Goal: Task Accomplishment & Management: Manage account settings

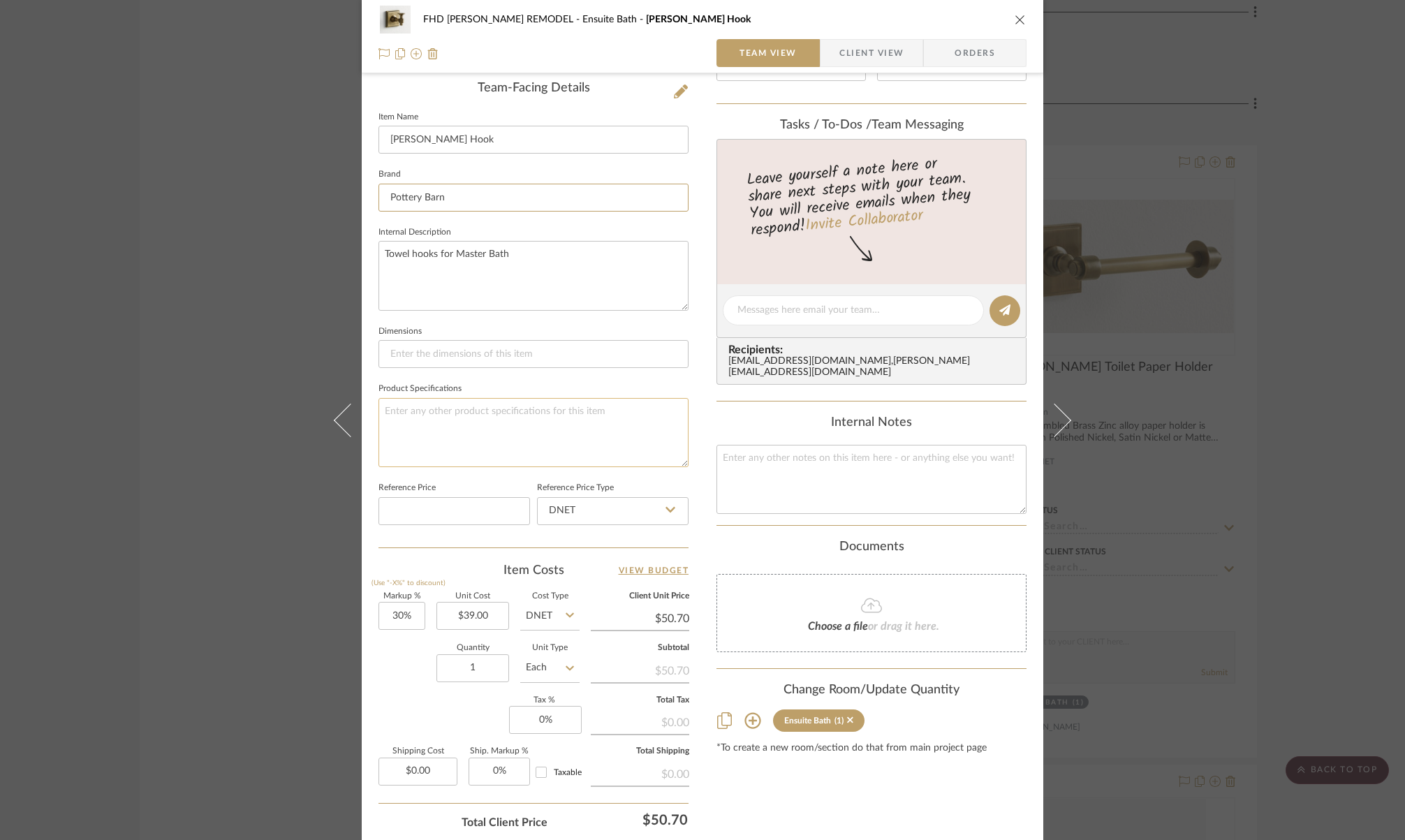
scroll to position [326, 0]
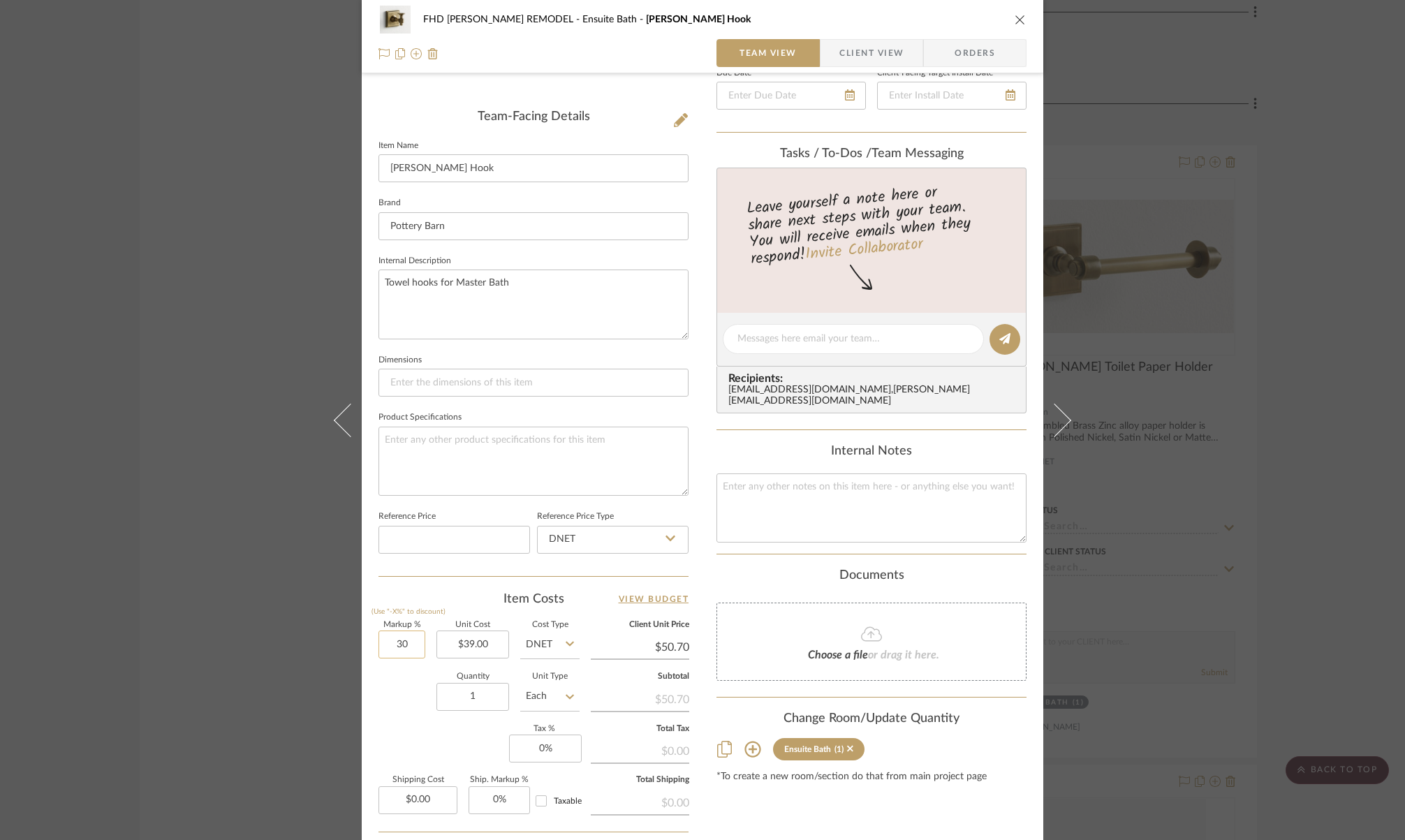
click at [413, 636] on input "30" at bounding box center [402, 645] width 47 height 28
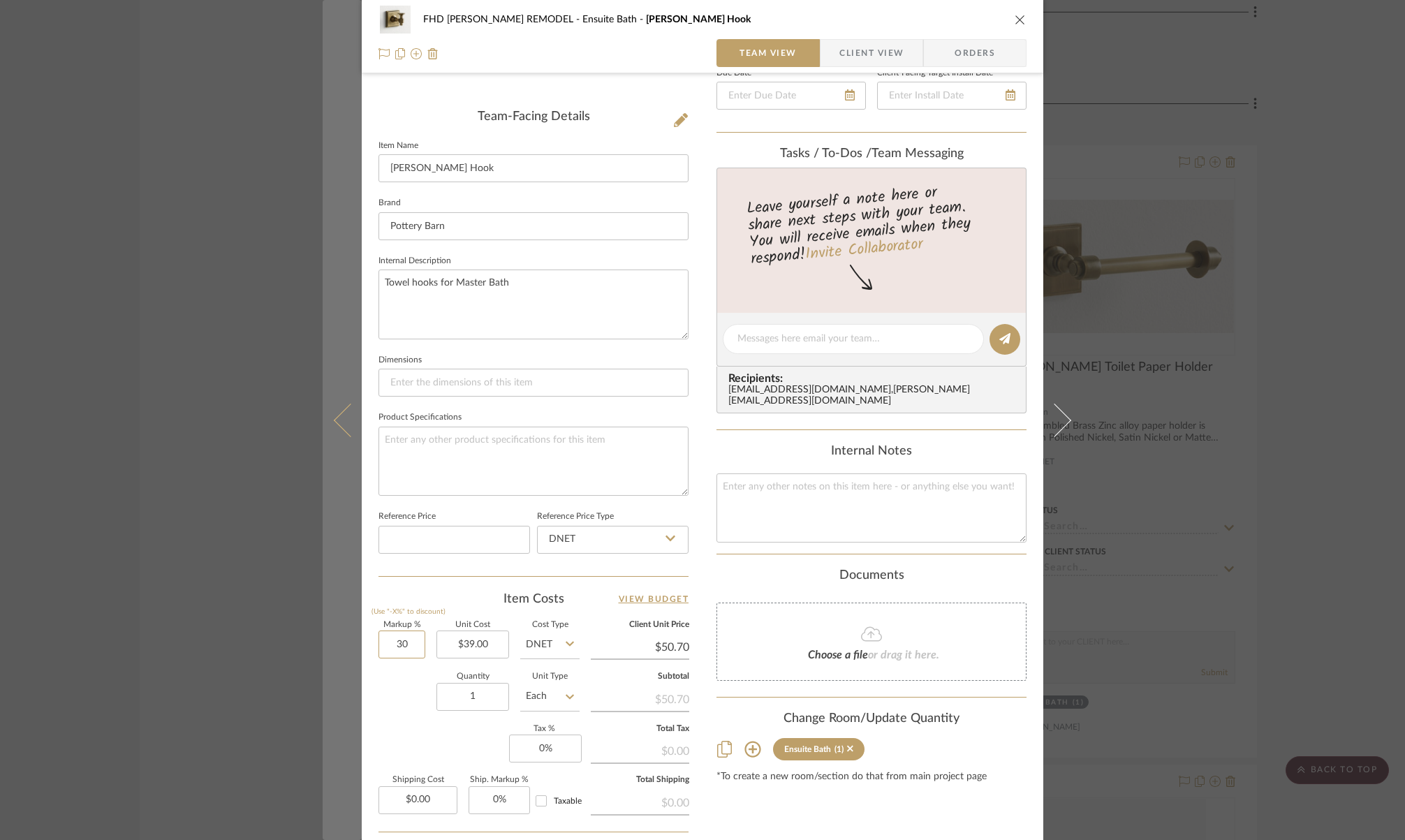
drag, startPoint x: 412, startPoint y: 640, endPoint x: 353, endPoint y: 638, distance: 59.0
click at [353, 638] on mat-dialog-content "FHD [PERSON_NAME] REMODEL Ensuite Bath [PERSON_NAME] Hook Team View Client View…" at bounding box center [702, 327] width 760 height 1287
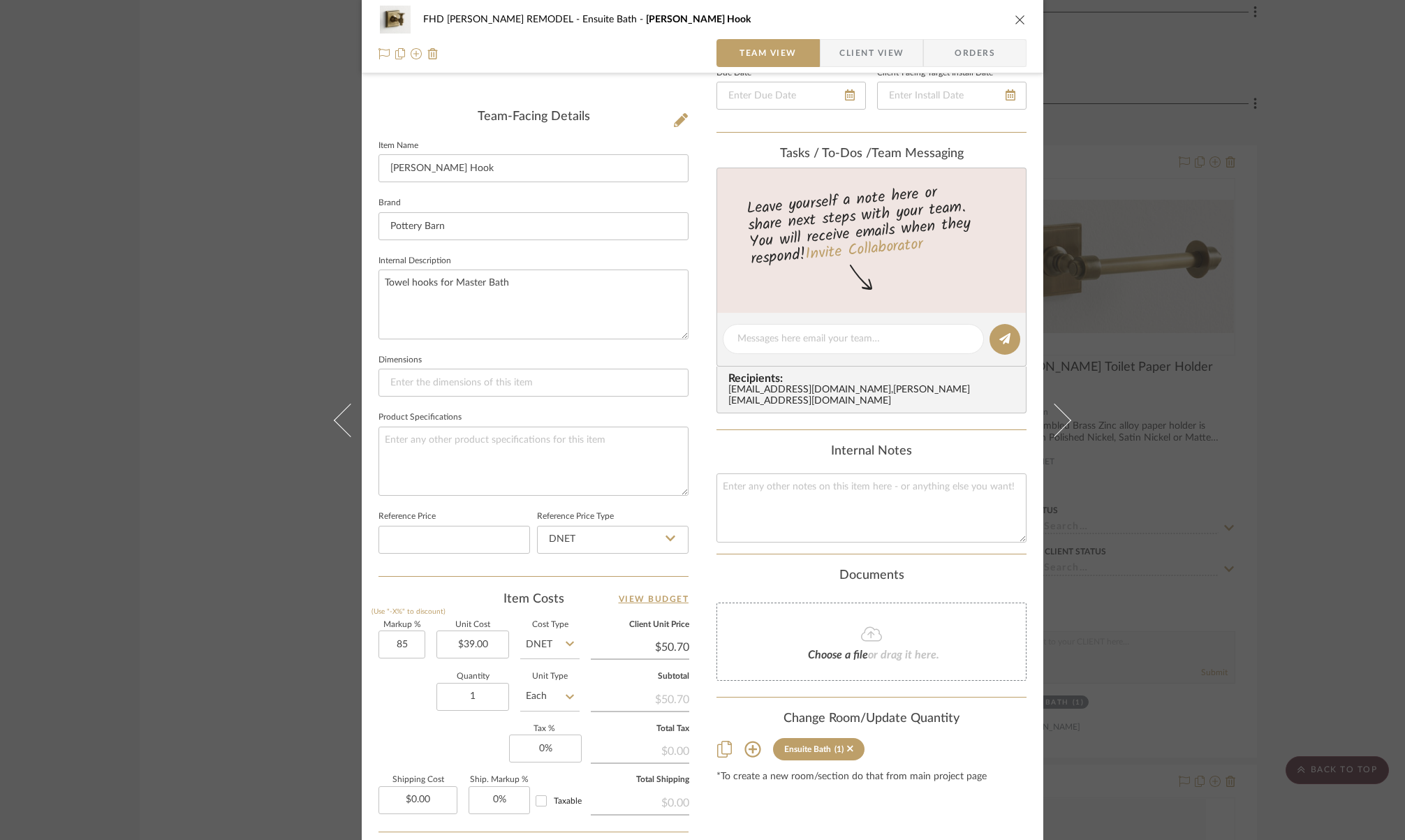
click at [1187, 449] on div "FHD [PERSON_NAME] REMODEL Ensuite Bath [PERSON_NAME] Hook Team View Client View…" at bounding box center [702, 420] width 1405 height 840
type input "85%"
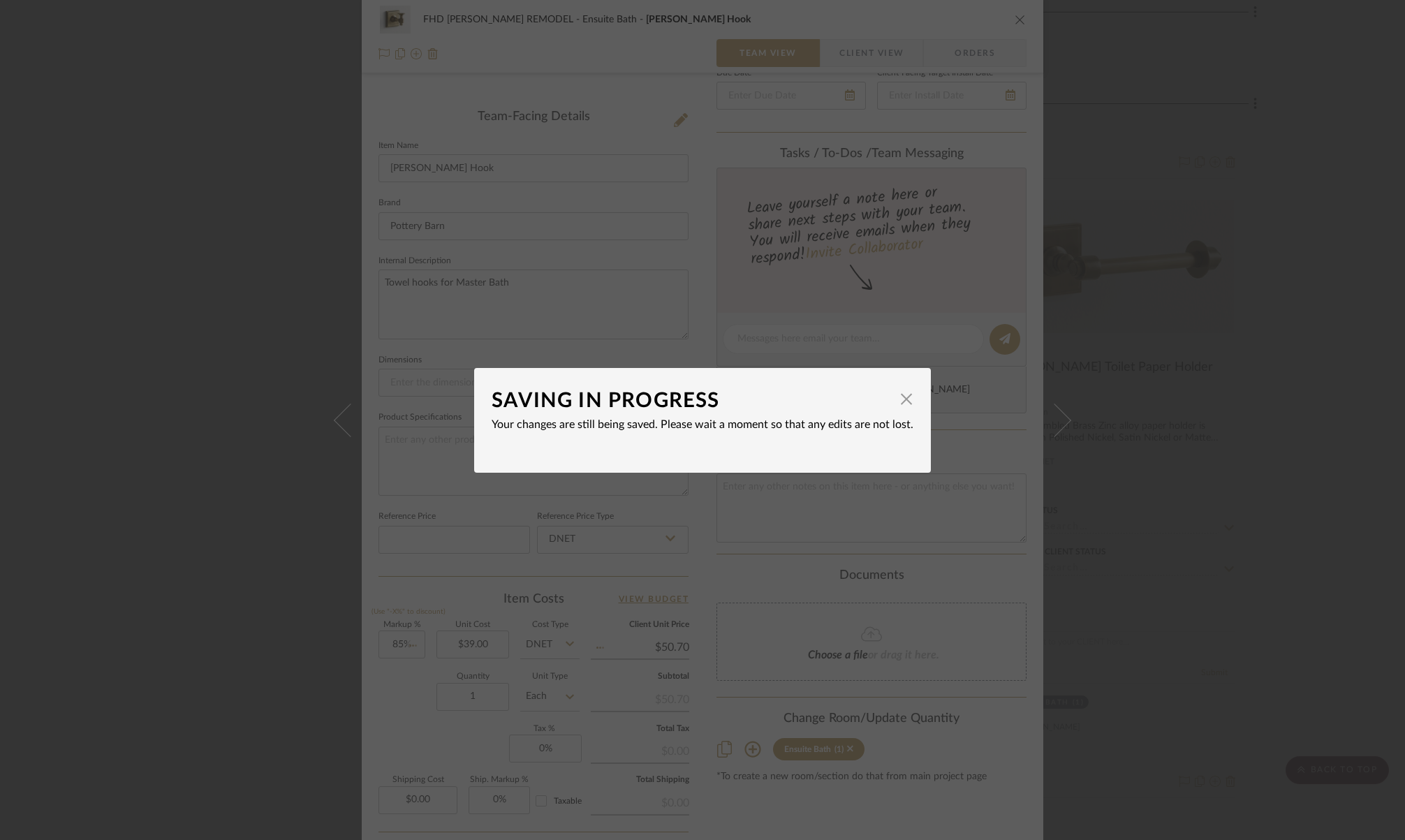
type input "$72.15"
click at [903, 405] on span "button" at bounding box center [906, 400] width 28 height 28
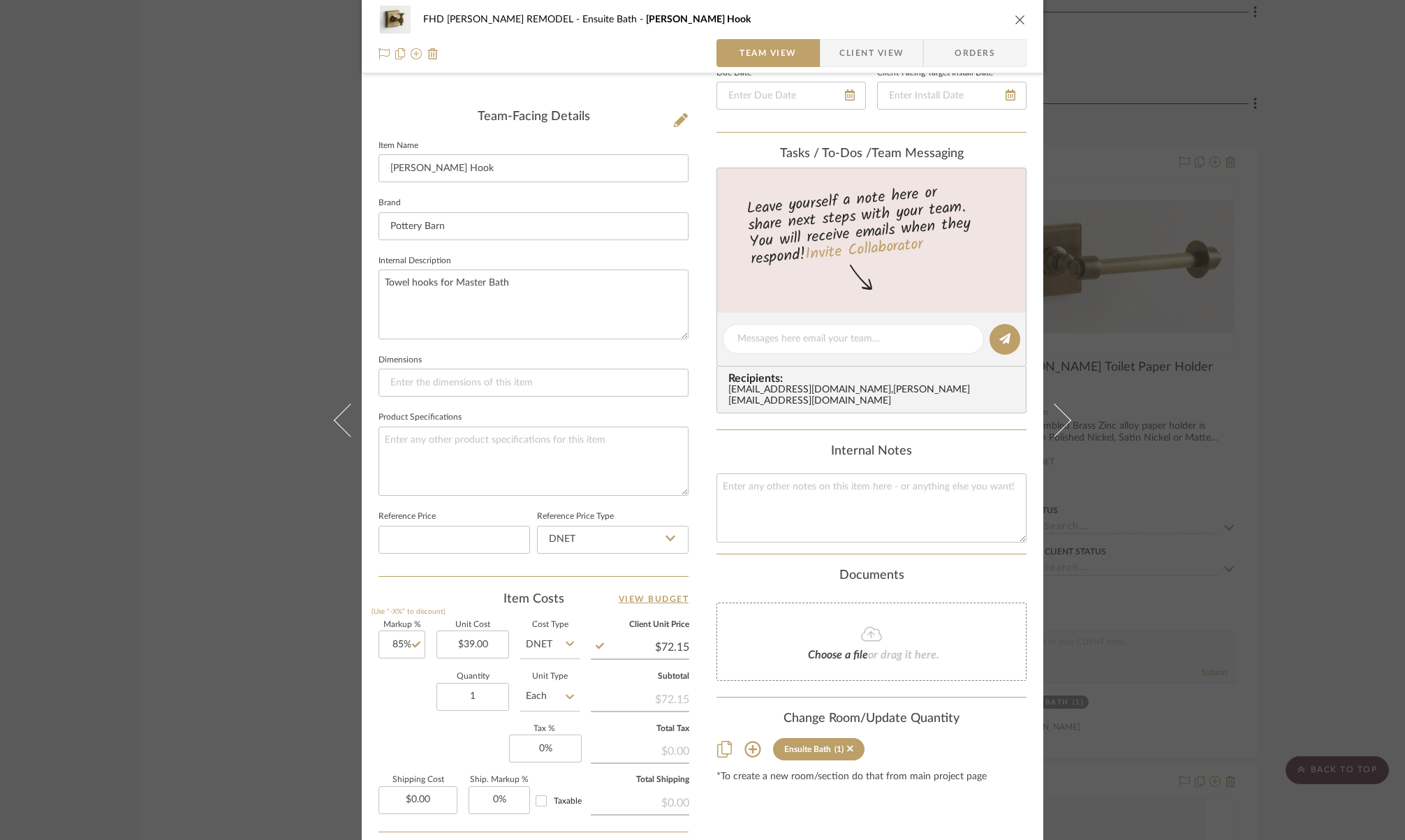
click at [369, 704] on div "FHD [PERSON_NAME] REMODEL Ensuite Bath [PERSON_NAME] Hook Team View Client View…" at bounding box center [702, 327] width 682 height 1287
click at [1015, 19] on icon "close" at bounding box center [1020, 19] width 11 height 11
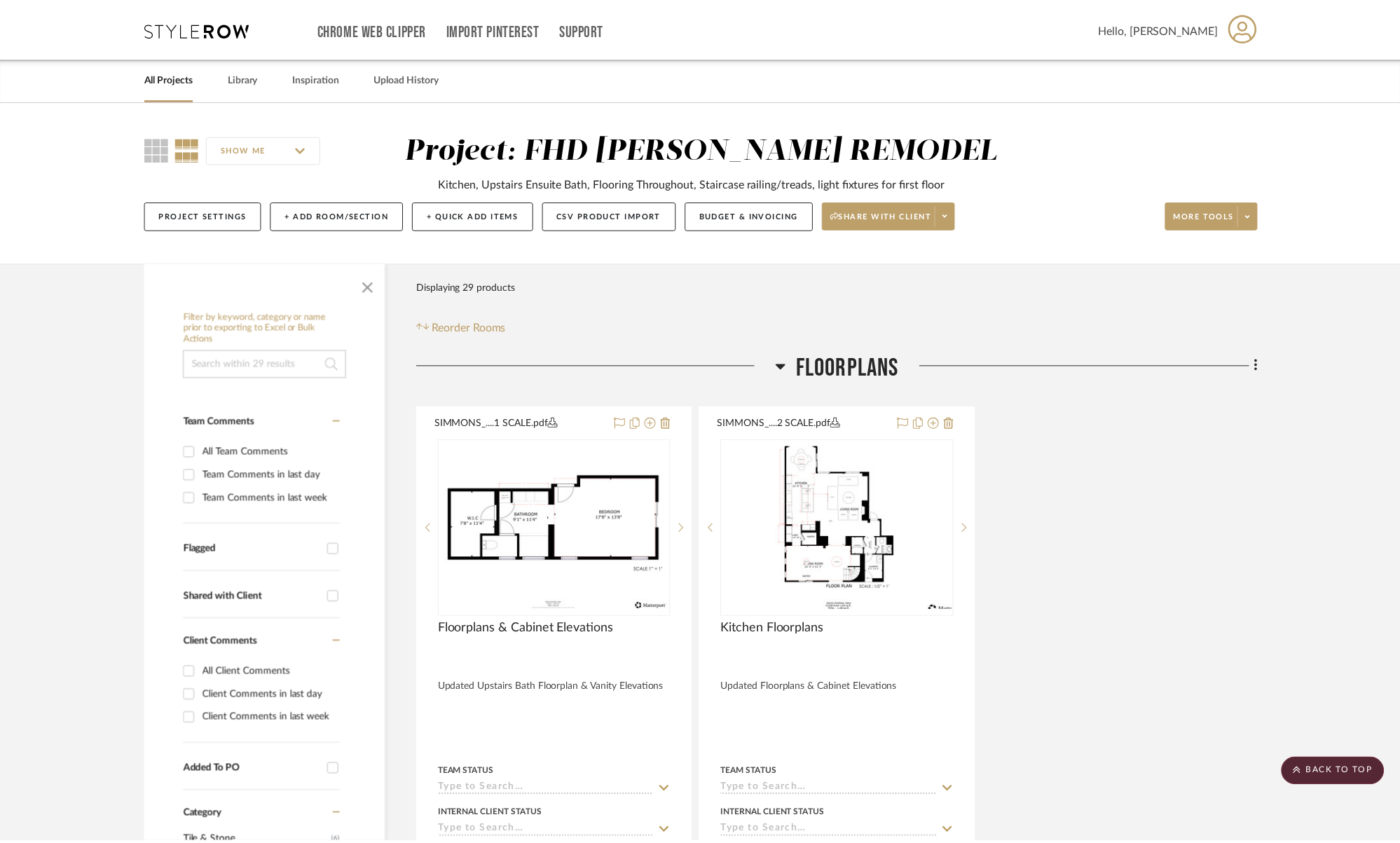
scroll to position [2931, 0]
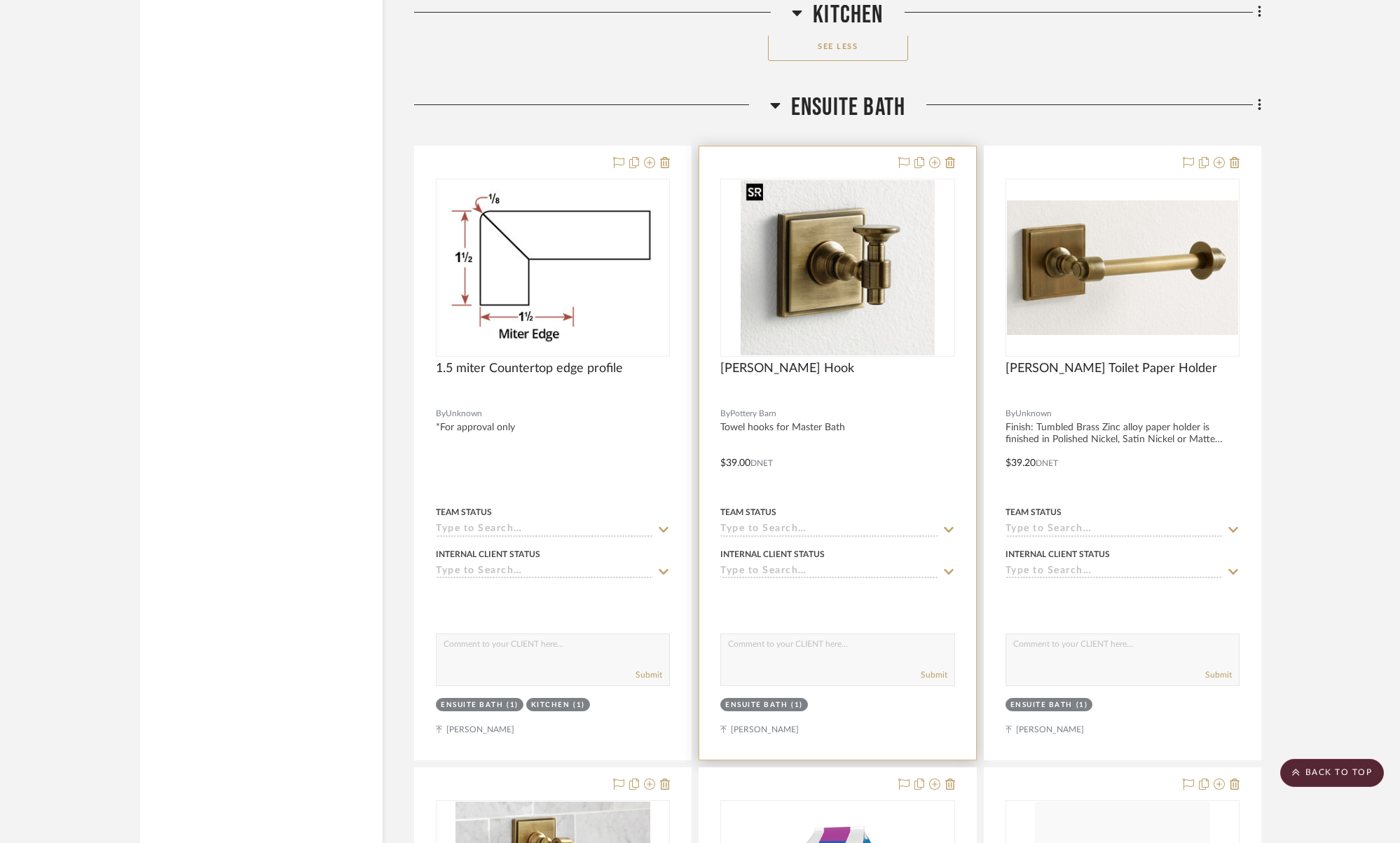
click at [802, 300] on img "0" at bounding box center [838, 267] width 195 height 176
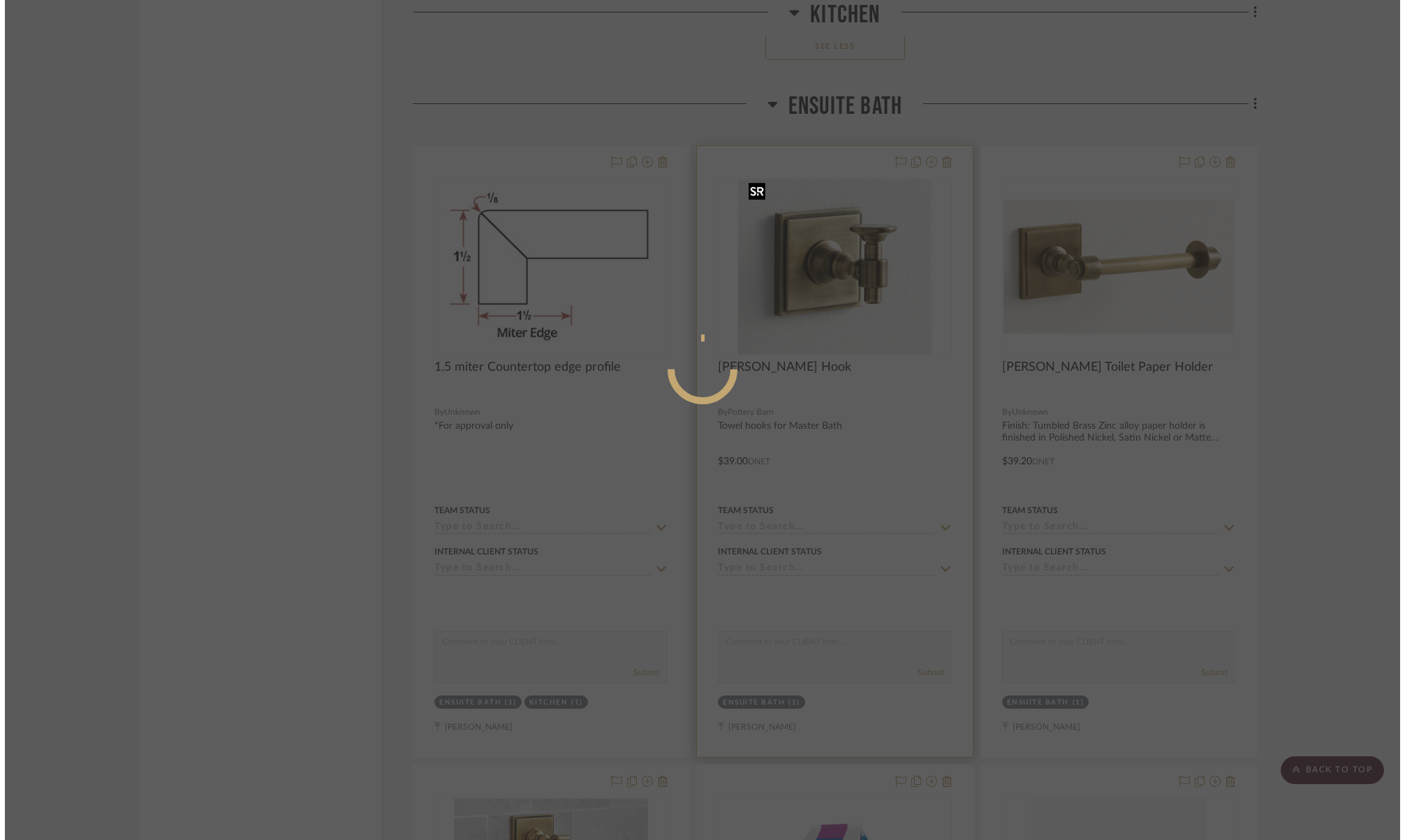
scroll to position [0, 0]
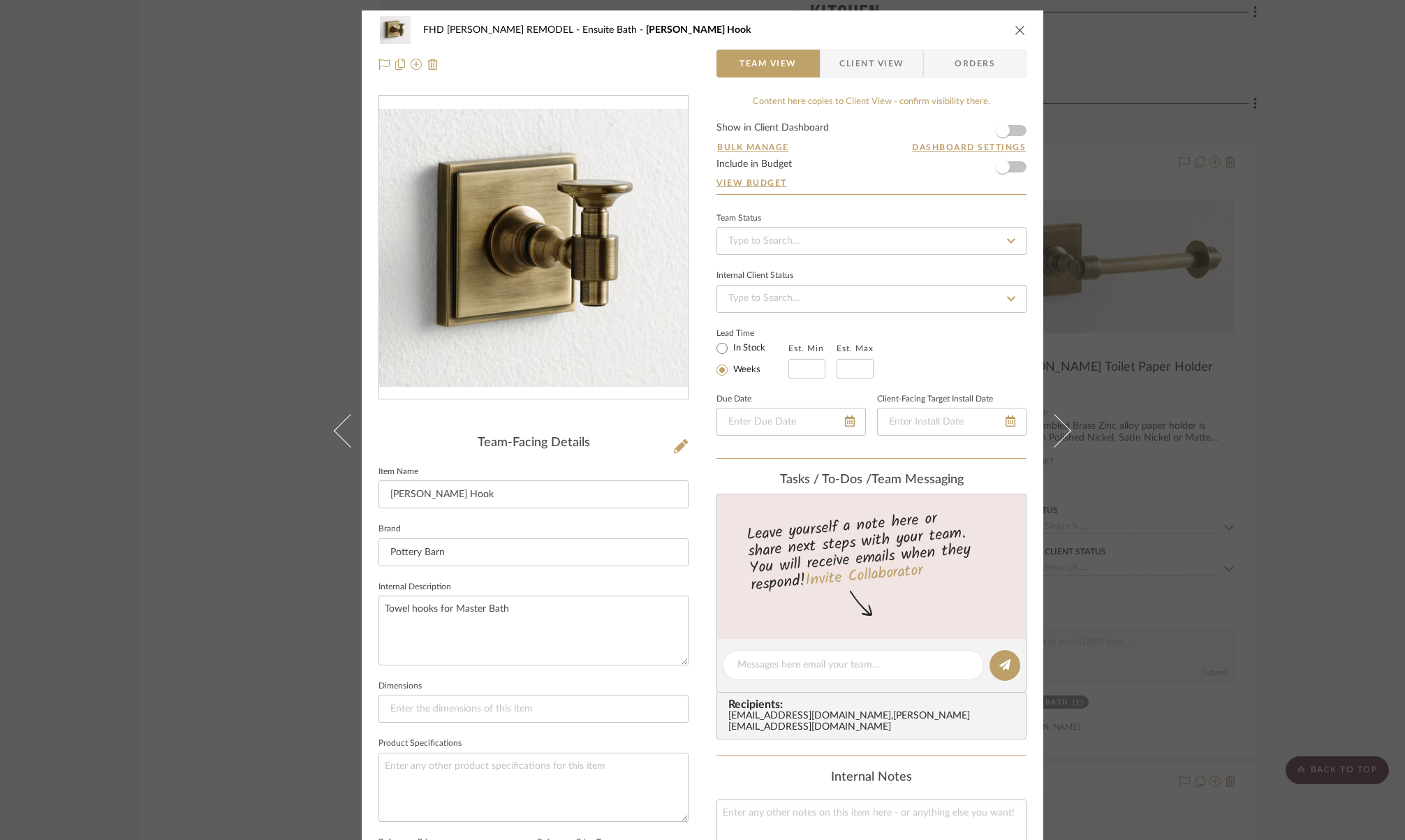
click at [1015, 30] on icon "close" at bounding box center [1020, 30] width 11 height 11
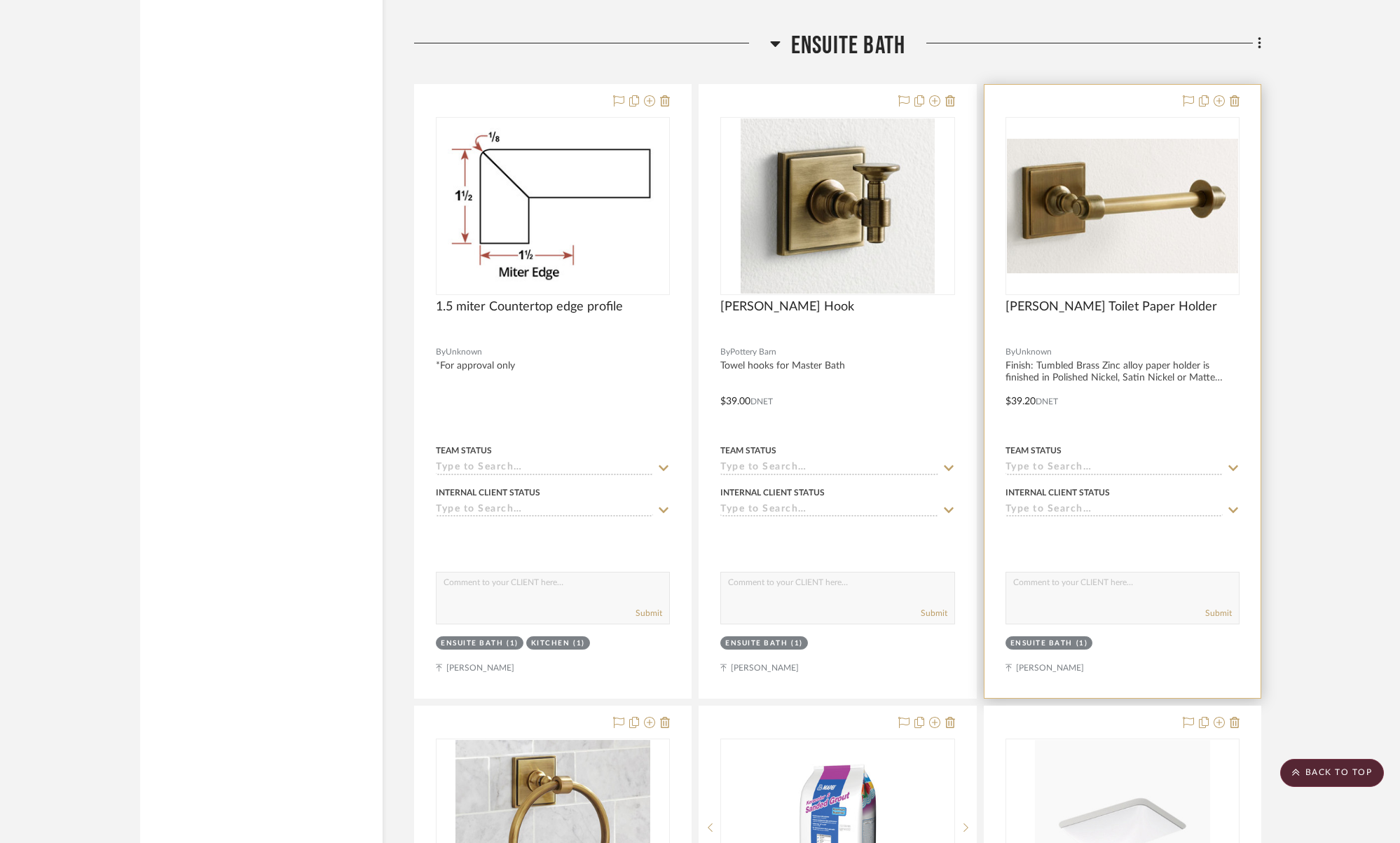
scroll to position [2568, 0]
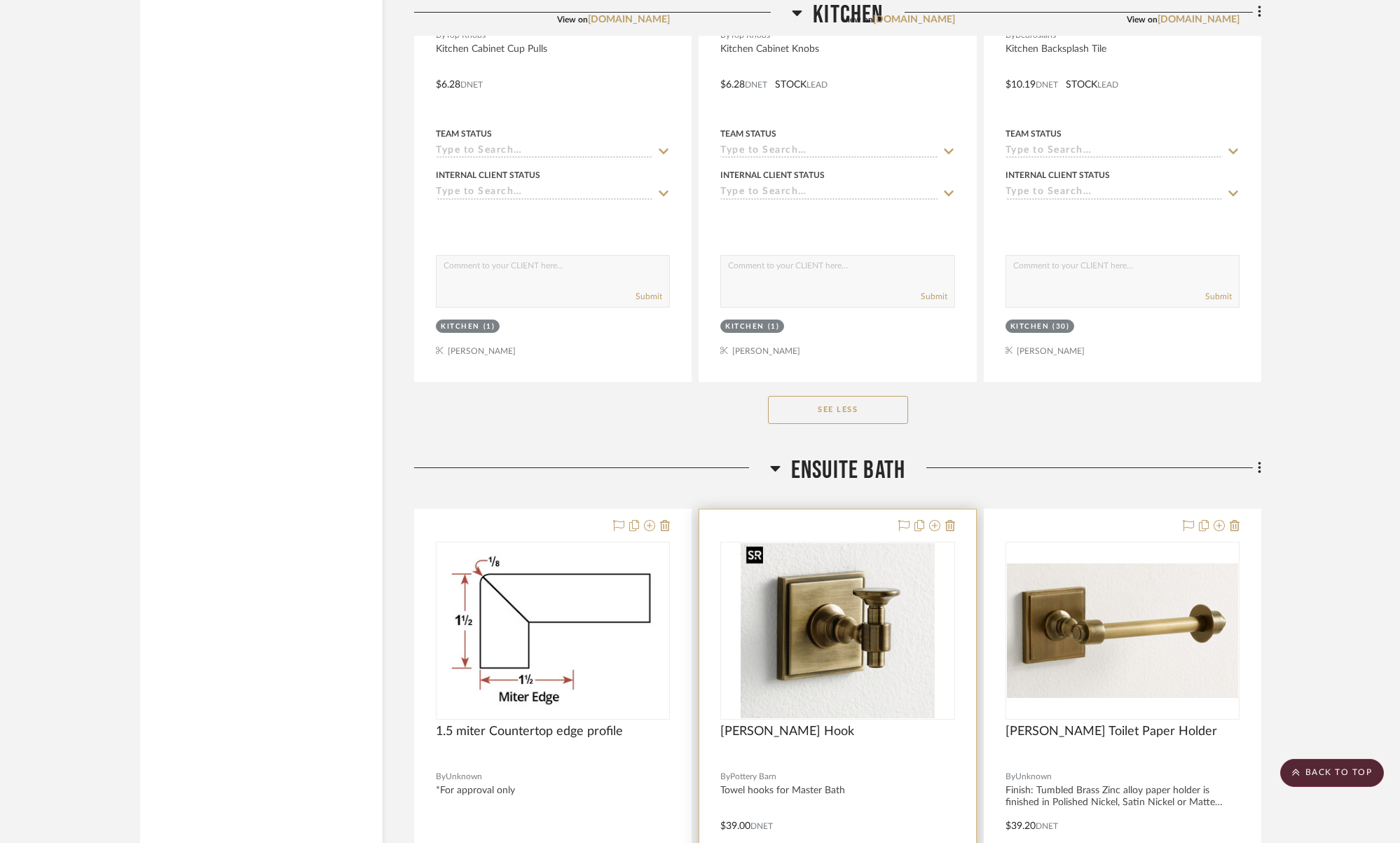
click at [867, 623] on img "0" at bounding box center [838, 631] width 195 height 176
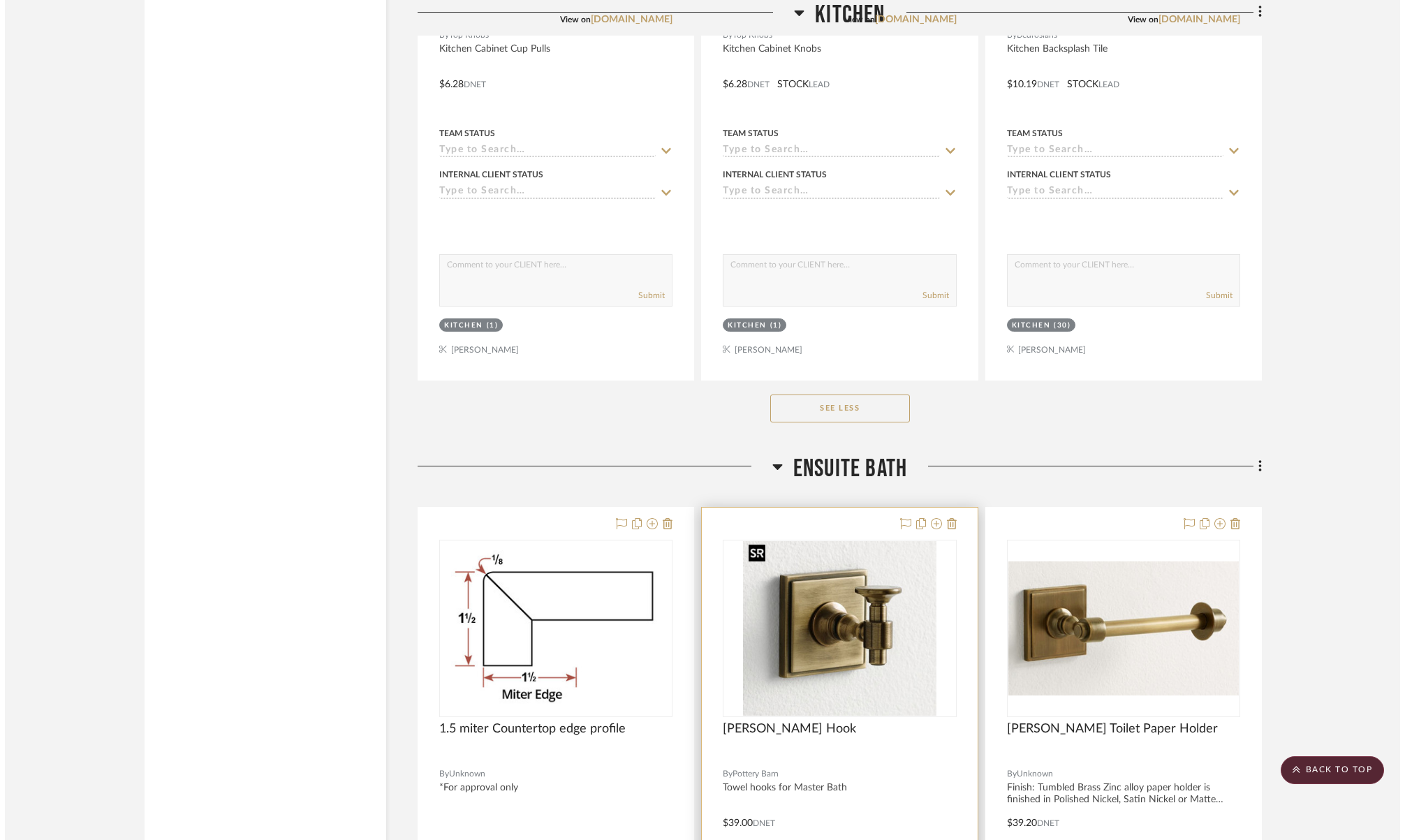
scroll to position [0, 0]
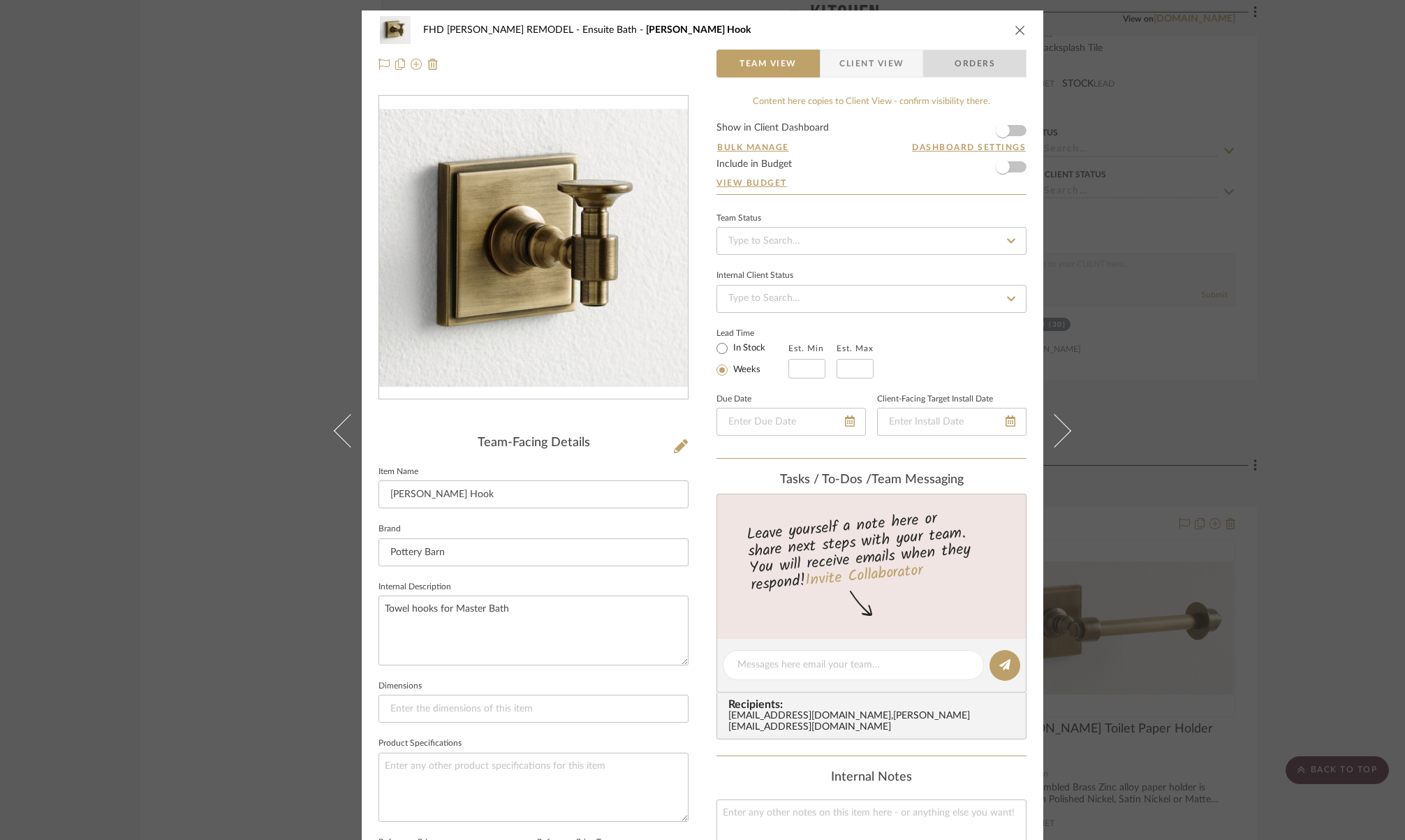
click at [974, 58] on span "Orders" at bounding box center [975, 64] width 71 height 28
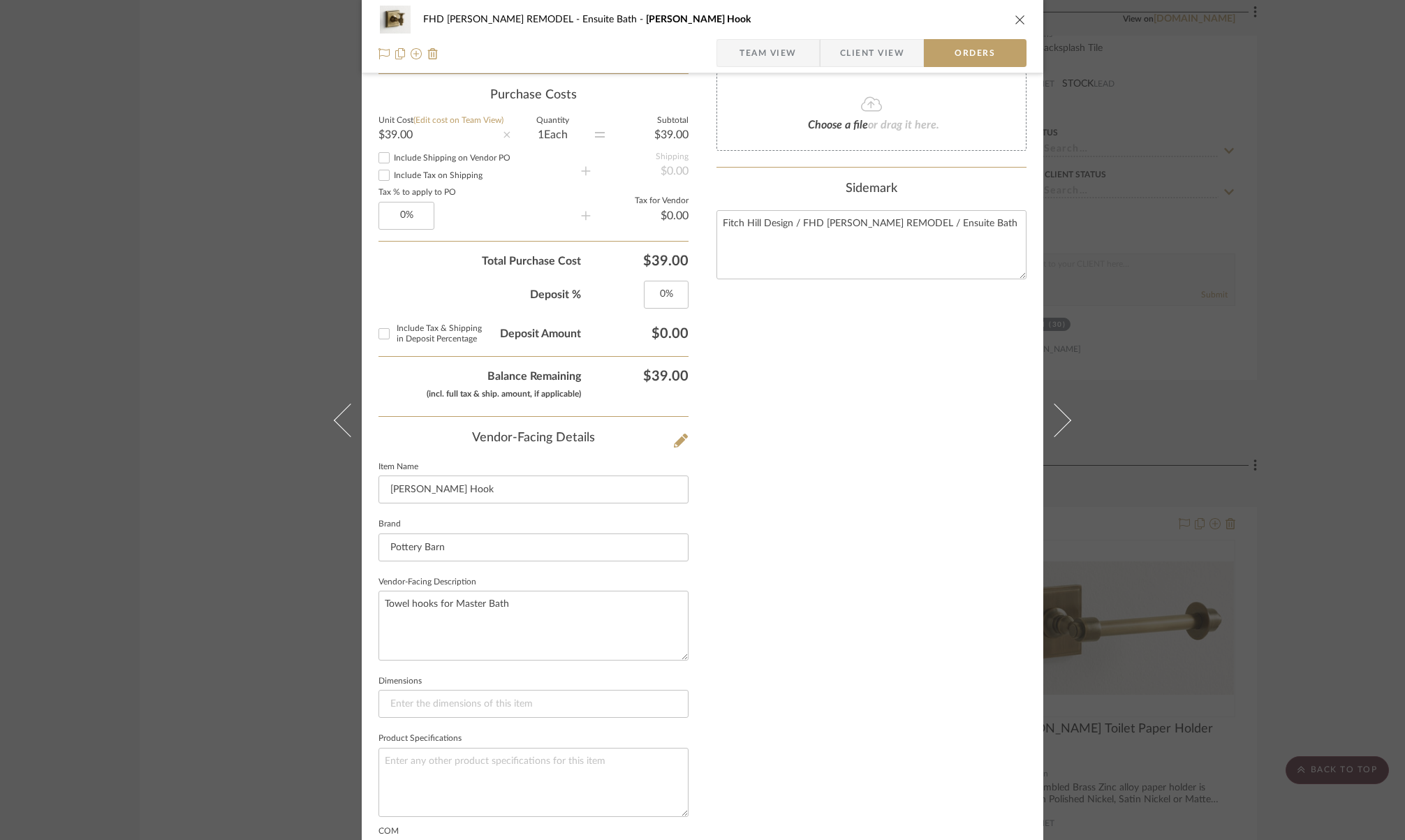
scroll to position [642, 0]
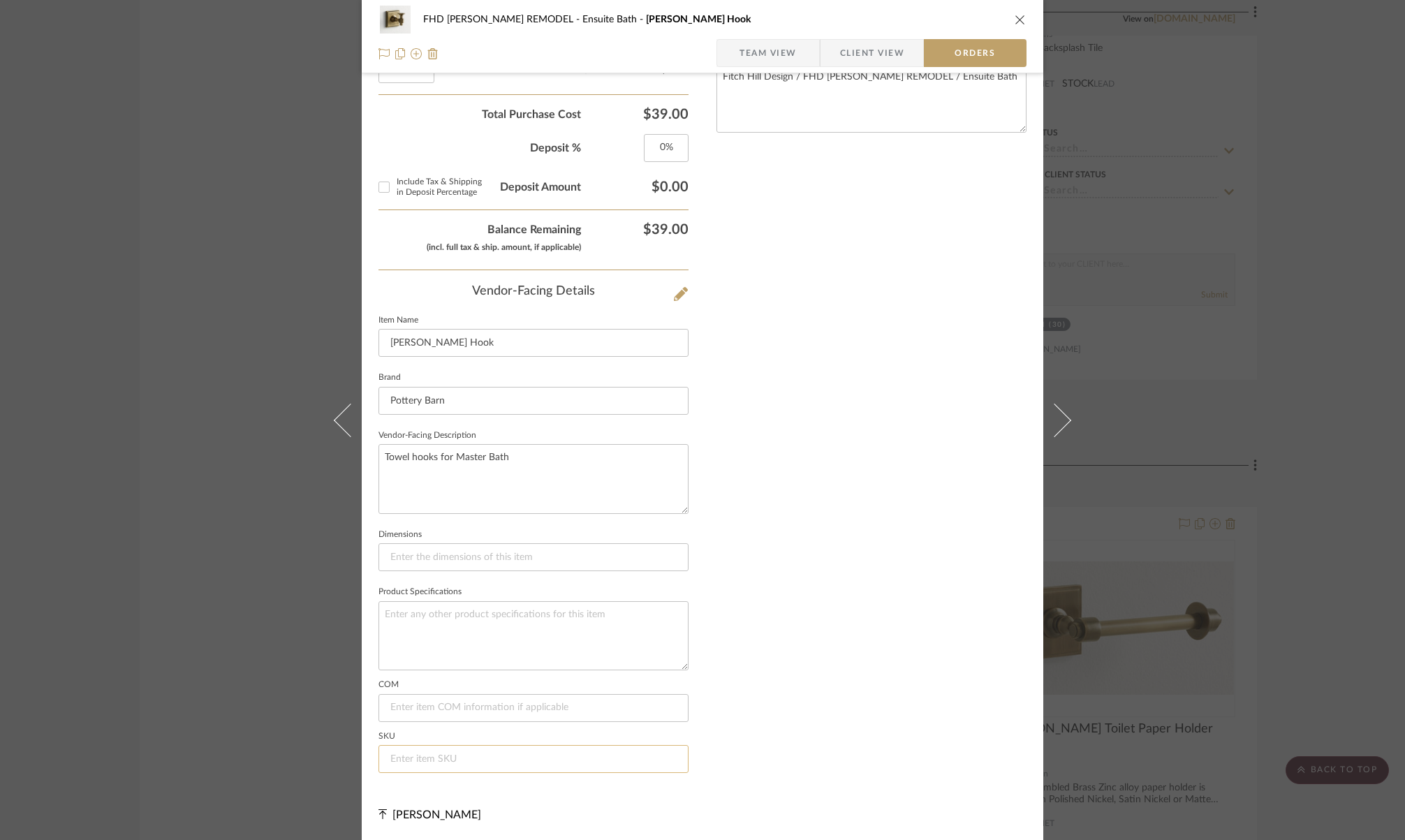
click at [483, 763] on input at bounding box center [534, 759] width 310 height 28
paste input "[US_EMPLOYER_IDENTIFICATION_NUMBER]"
type input "[US_EMPLOYER_IDENTIFICATION_NUMBER]"
click at [510, 462] on textarea "Towel hooks for Master Bath" at bounding box center [534, 478] width 310 height 69
drag, startPoint x: 454, startPoint y: 454, endPoint x: 362, endPoint y: 456, distance: 92.0
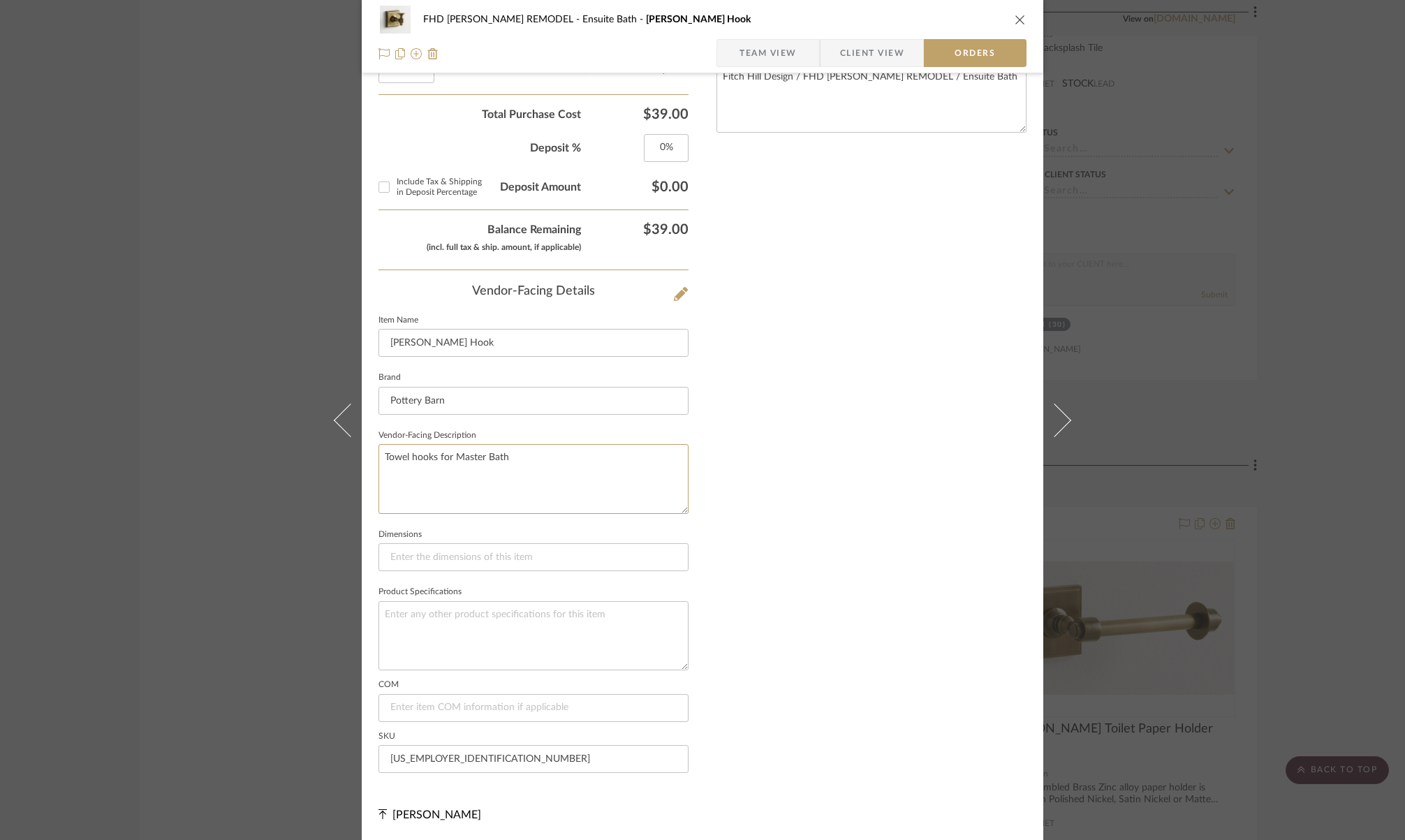
click at [362, 456] on div "FHD [PERSON_NAME] REMODEL Ensuite Bath [PERSON_NAME] Hook Team View Client View…" at bounding box center [702, 104] width 682 height 1472
click at [422, 617] on textarea at bounding box center [534, 635] width 310 height 69
paste textarea "Finish: Polished Nickel"
type textarea "Finish: Polished Nickel"
click at [756, 58] on span "Team View" at bounding box center [769, 53] width 57 height 28
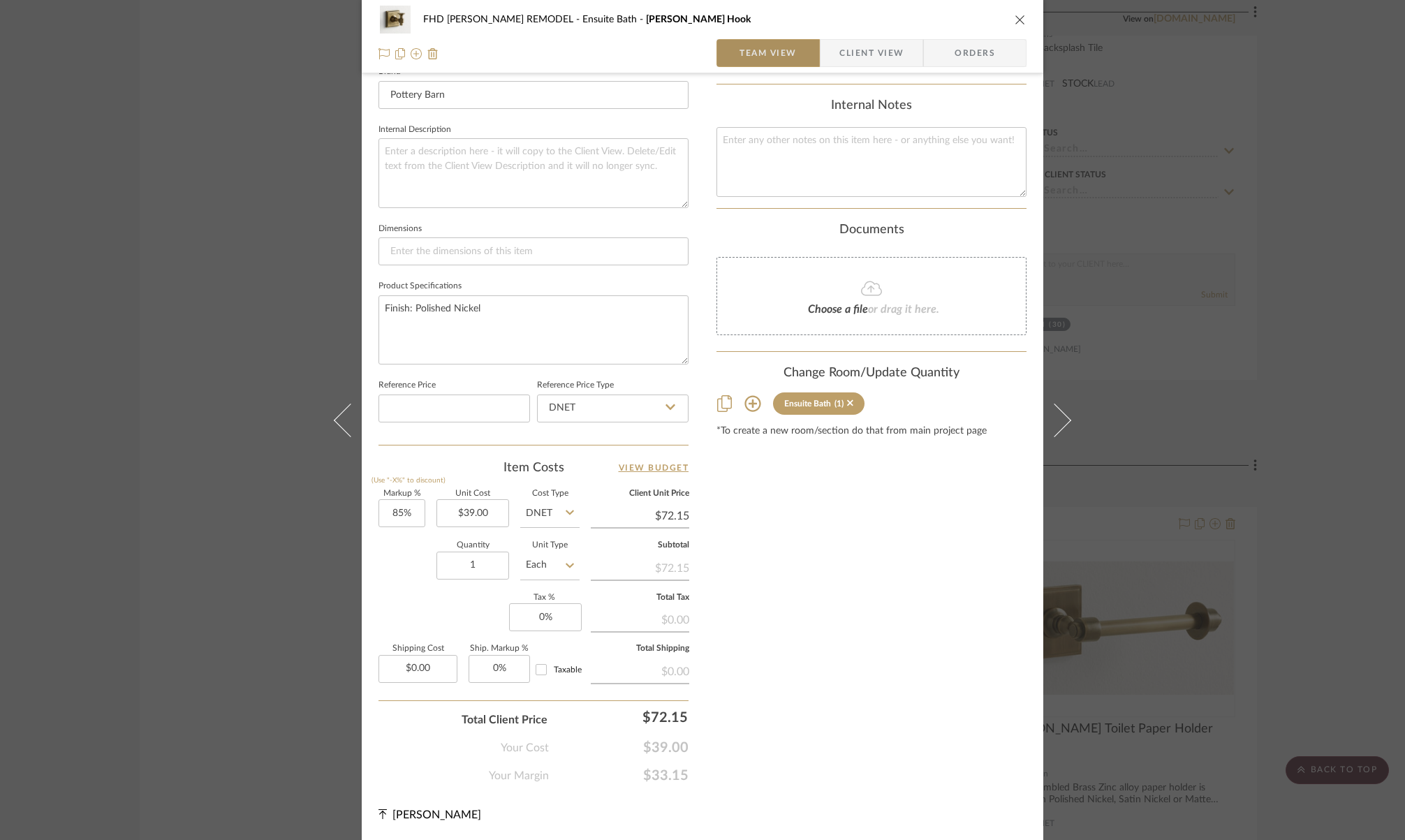
type textarea "Towel hooks for Master Bath"
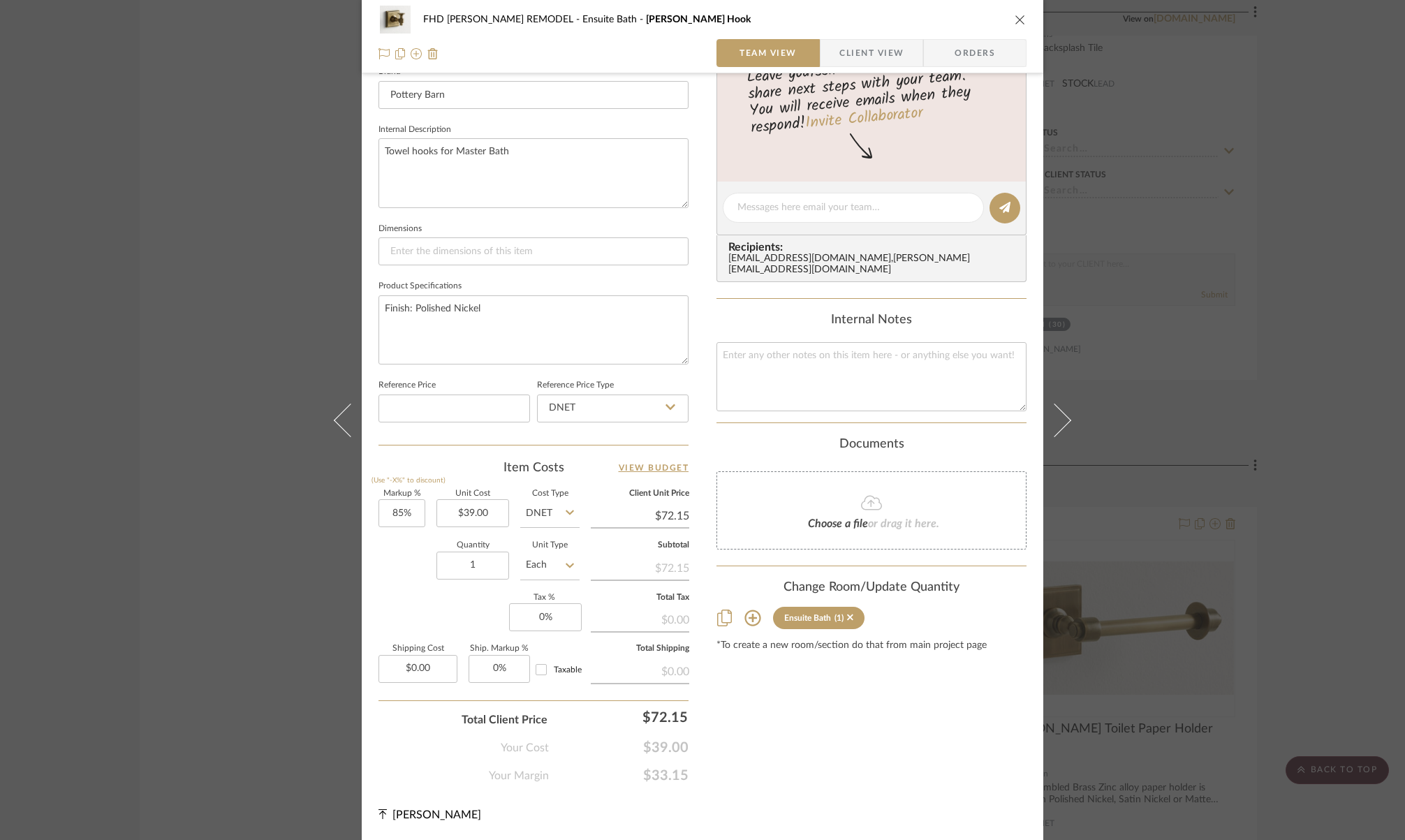
scroll to position [455, 0]
click at [487, 310] on textarea "Finish: Polished Nickel" at bounding box center [534, 332] width 310 height 69
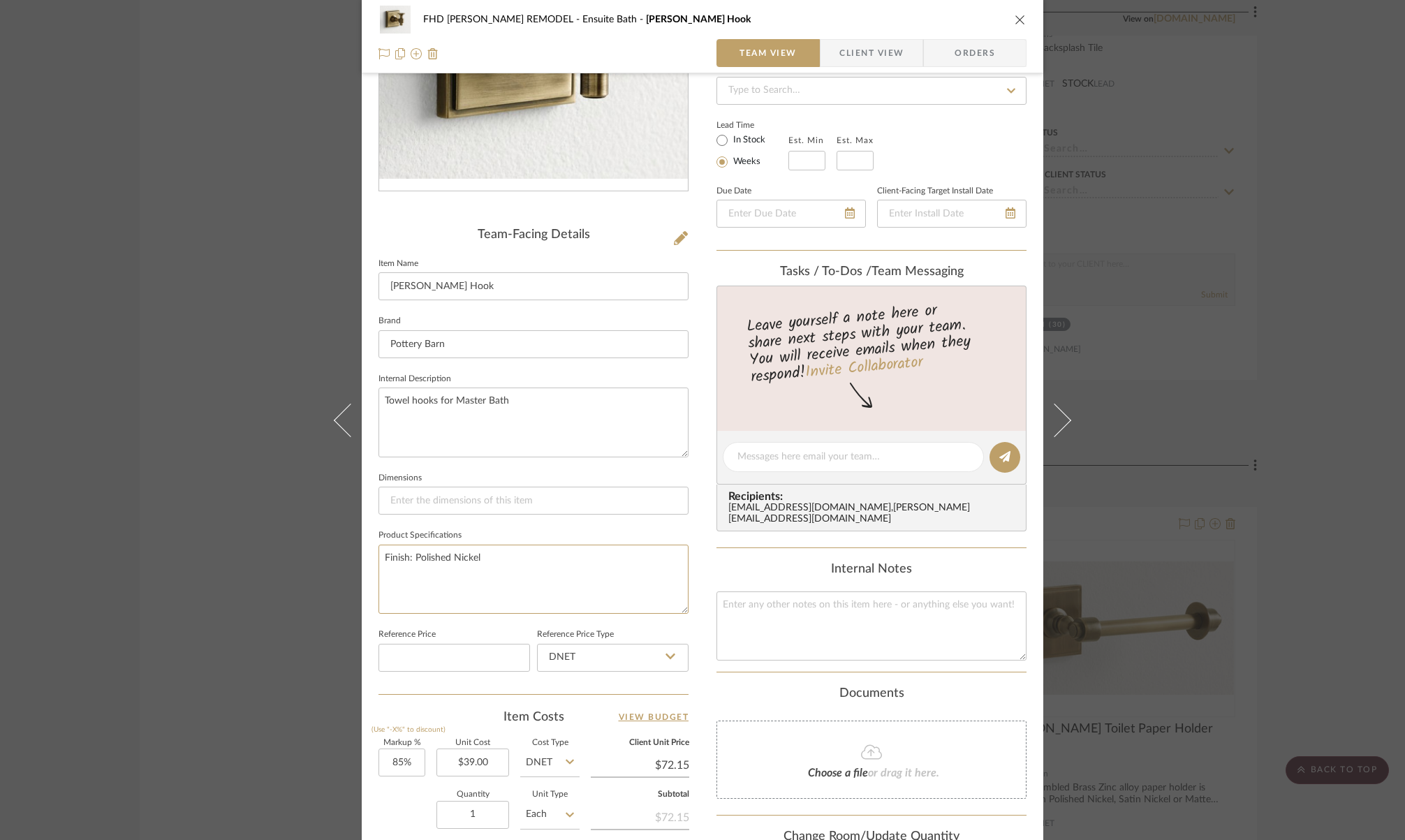
scroll to position [205, 0]
type textarea "Finish: Polished Nickel"
click at [465, 401] on textarea "Towel hooks for Master Bath" at bounding box center [534, 425] width 310 height 69
drag, startPoint x: 451, startPoint y: 404, endPoint x: 907, endPoint y: 408, distance: 456.0
click at [510, 412] on textarea "Towel hooks for Master Bath" at bounding box center [534, 425] width 310 height 69
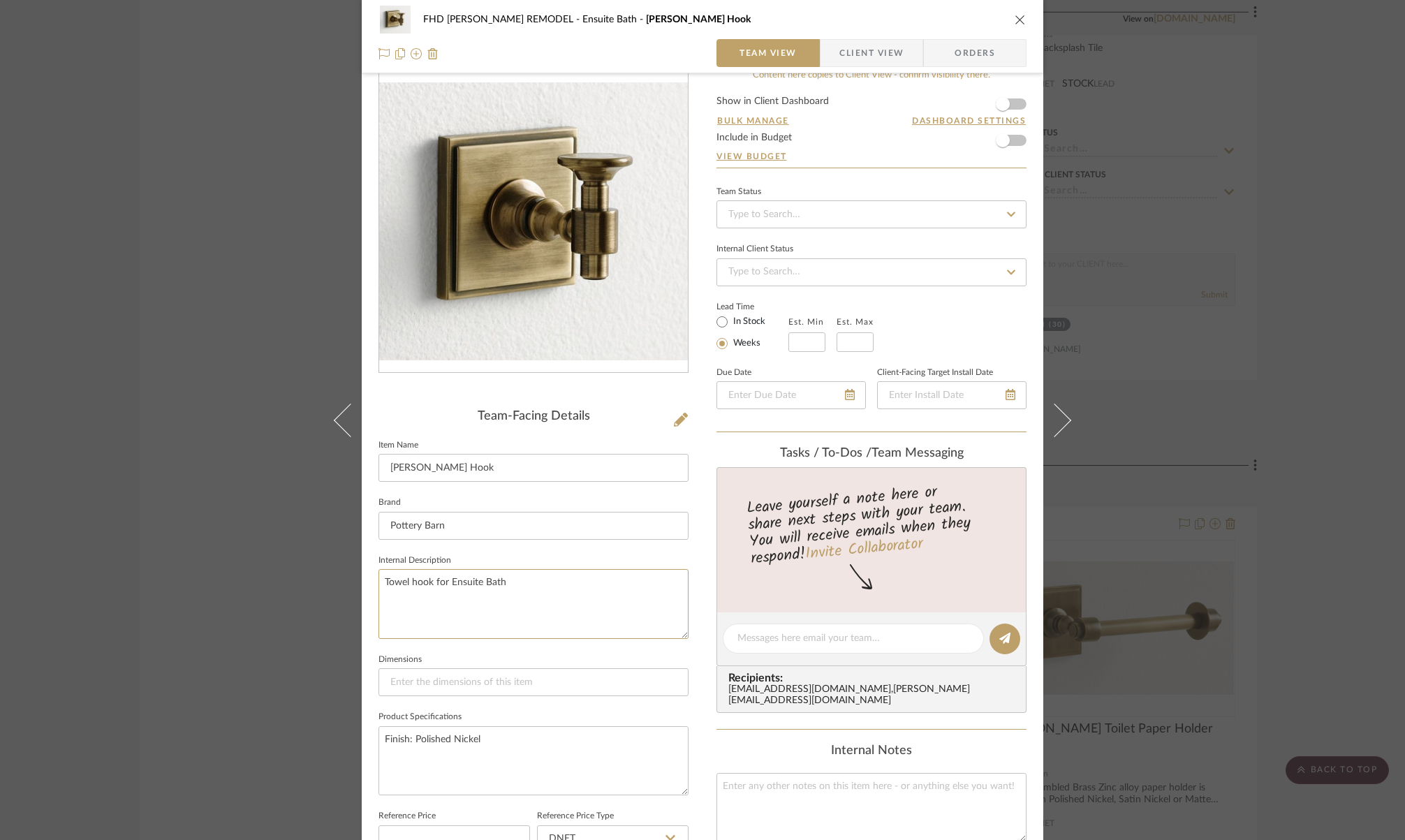
scroll to position [0, 0]
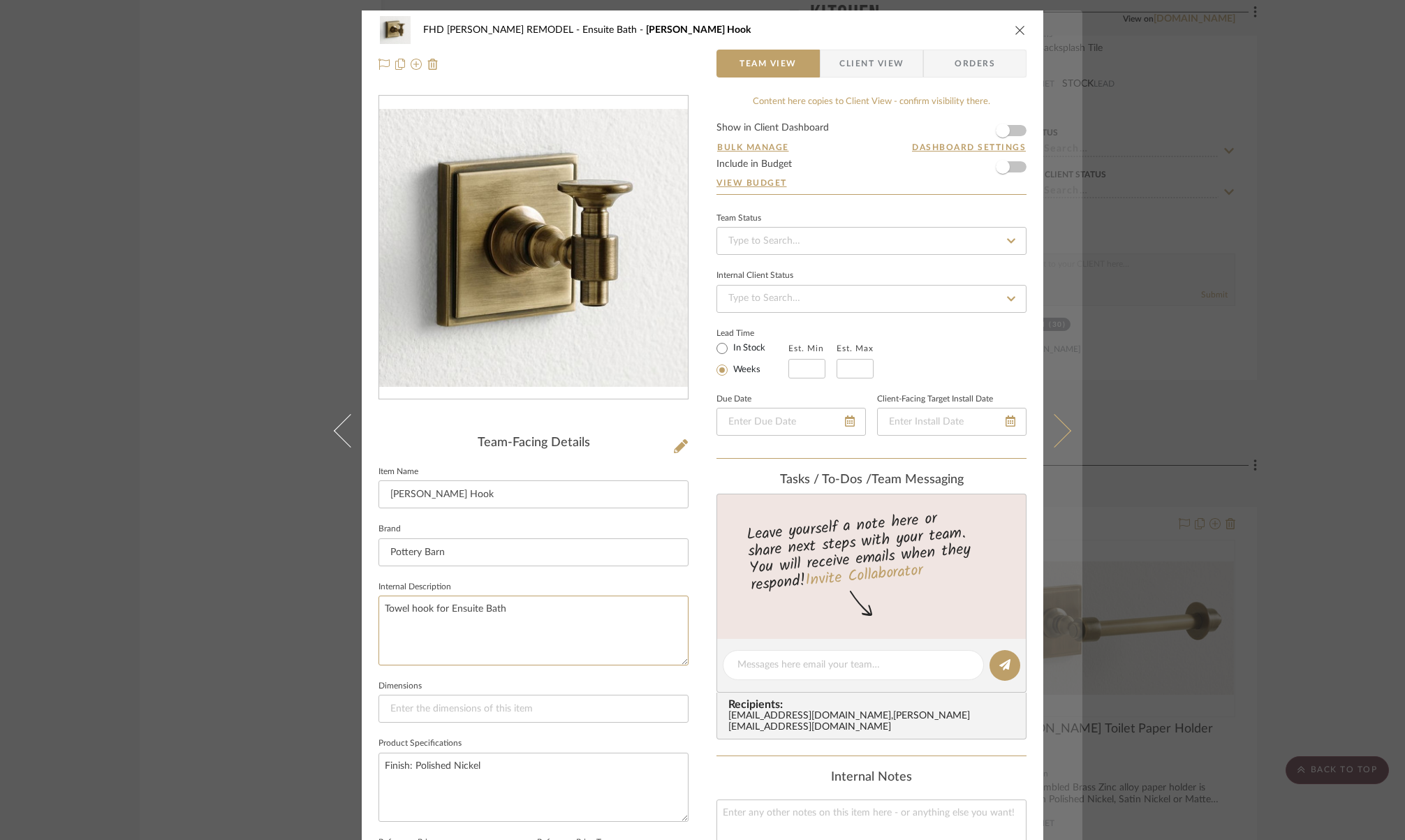
type textarea "Towel hook for Ensuite Bath"
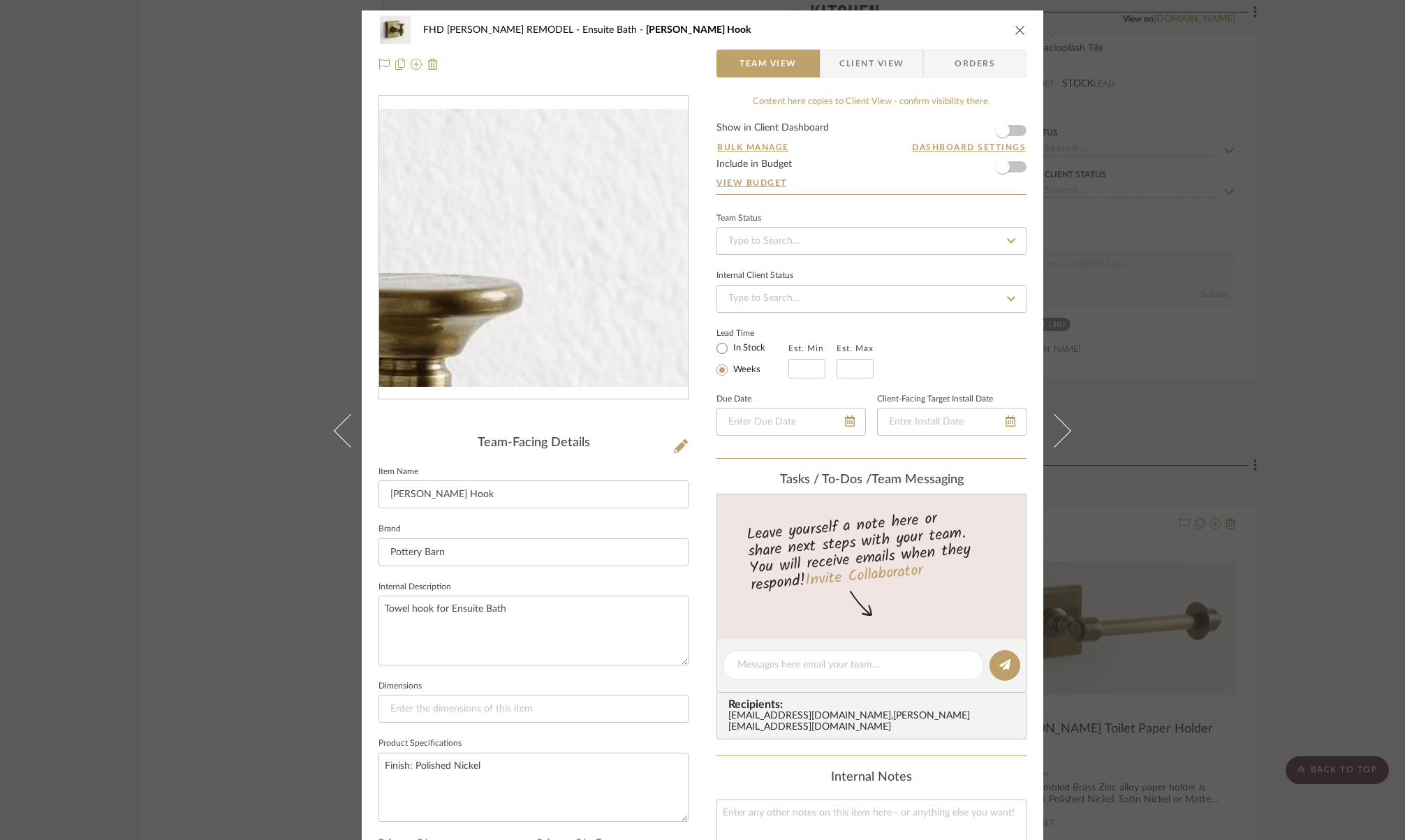
click at [638, 171] on img "0" at bounding box center [534, 247] width 309 height 278
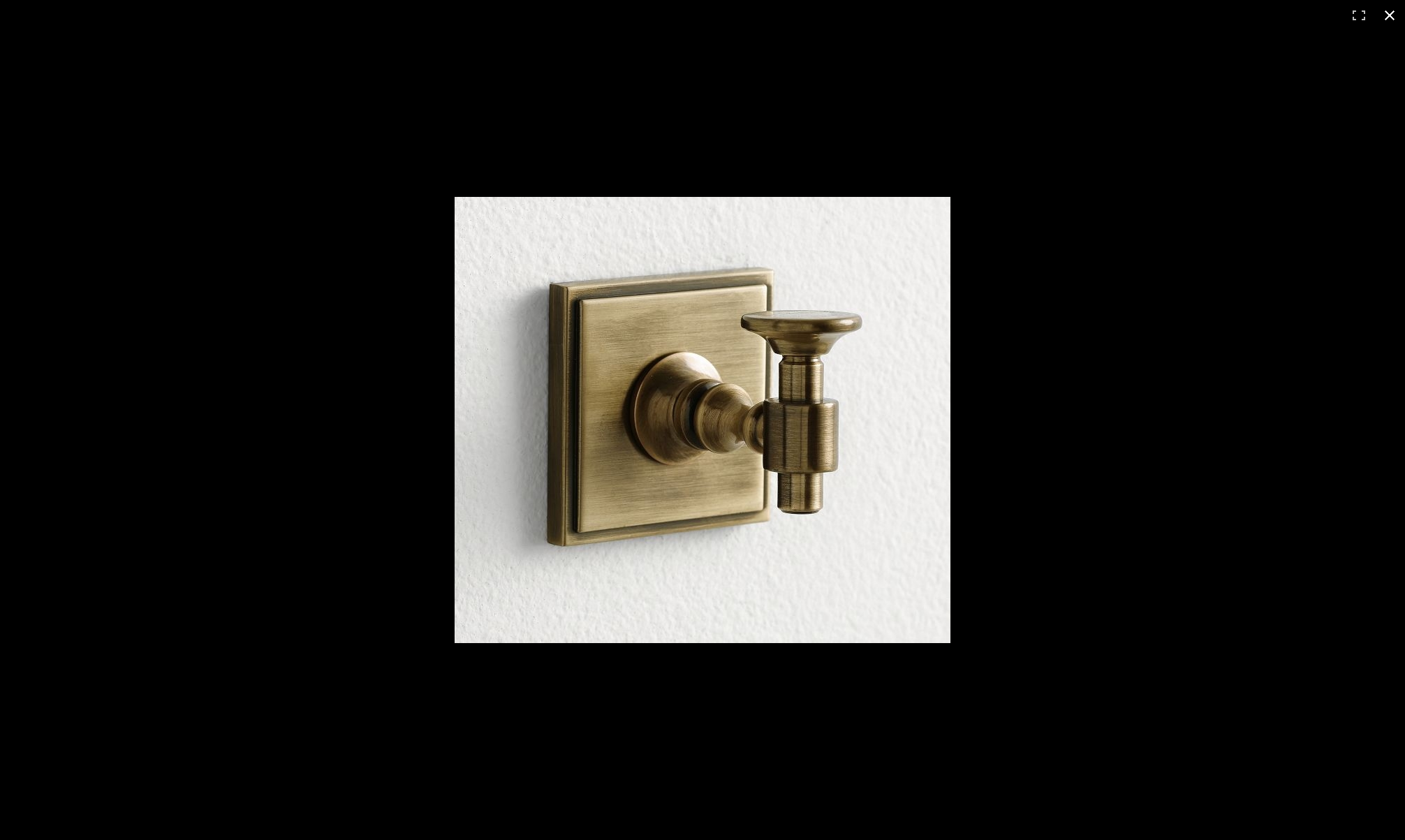
click at [1389, 19] on button at bounding box center [1389, 15] width 30 height 30
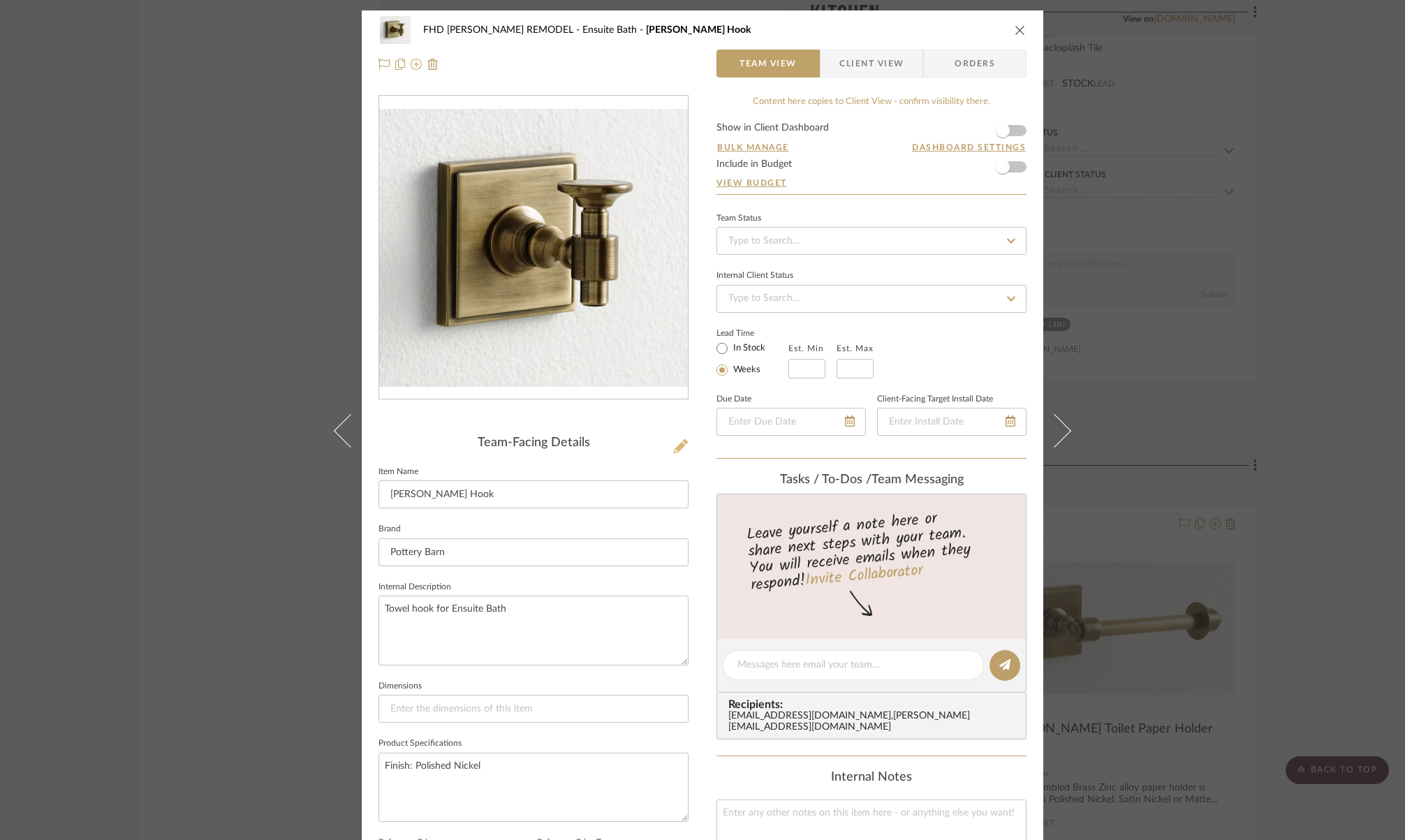
click at [674, 451] on icon at bounding box center [681, 447] width 14 height 14
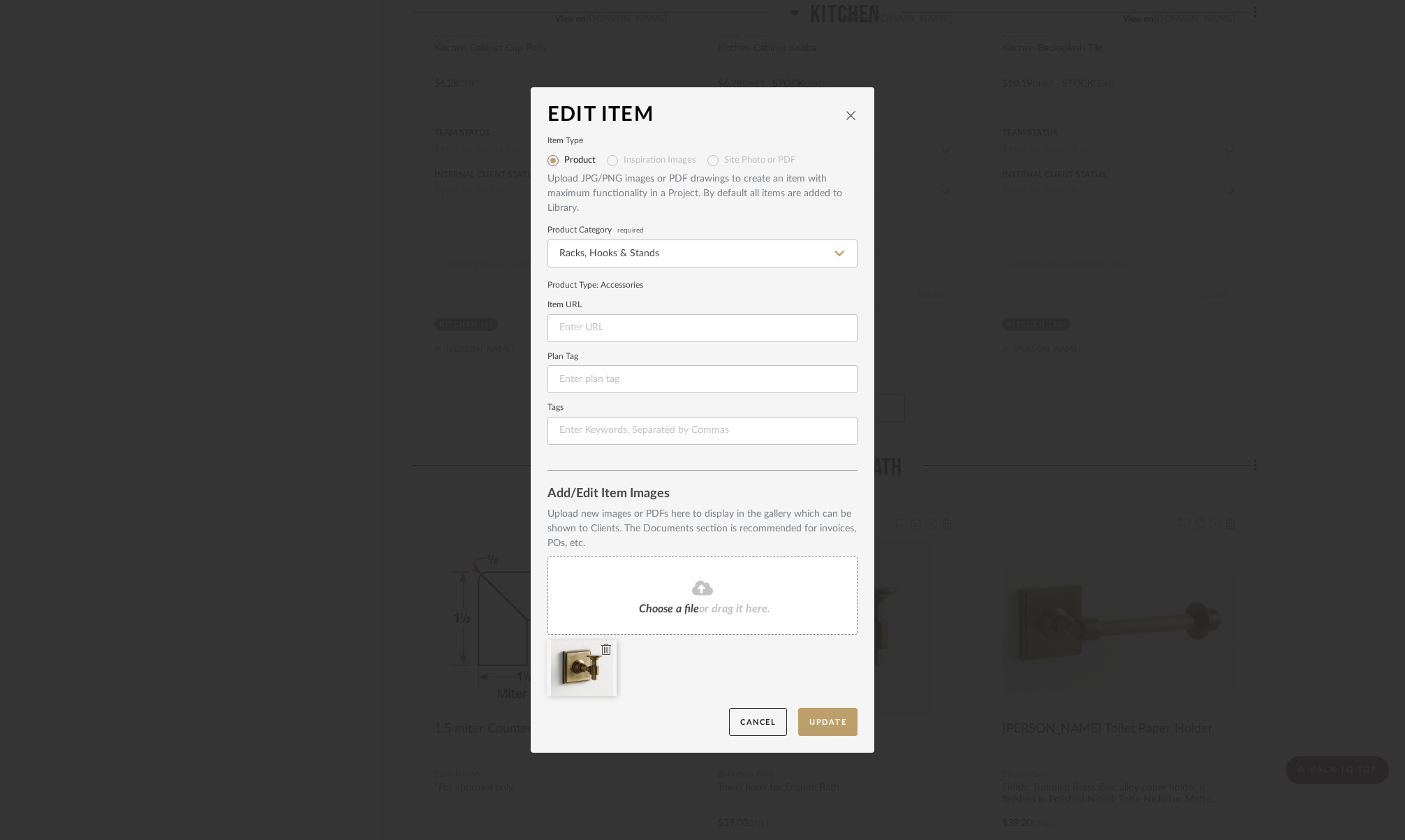
click at [602, 652] on icon at bounding box center [606, 649] width 10 height 11
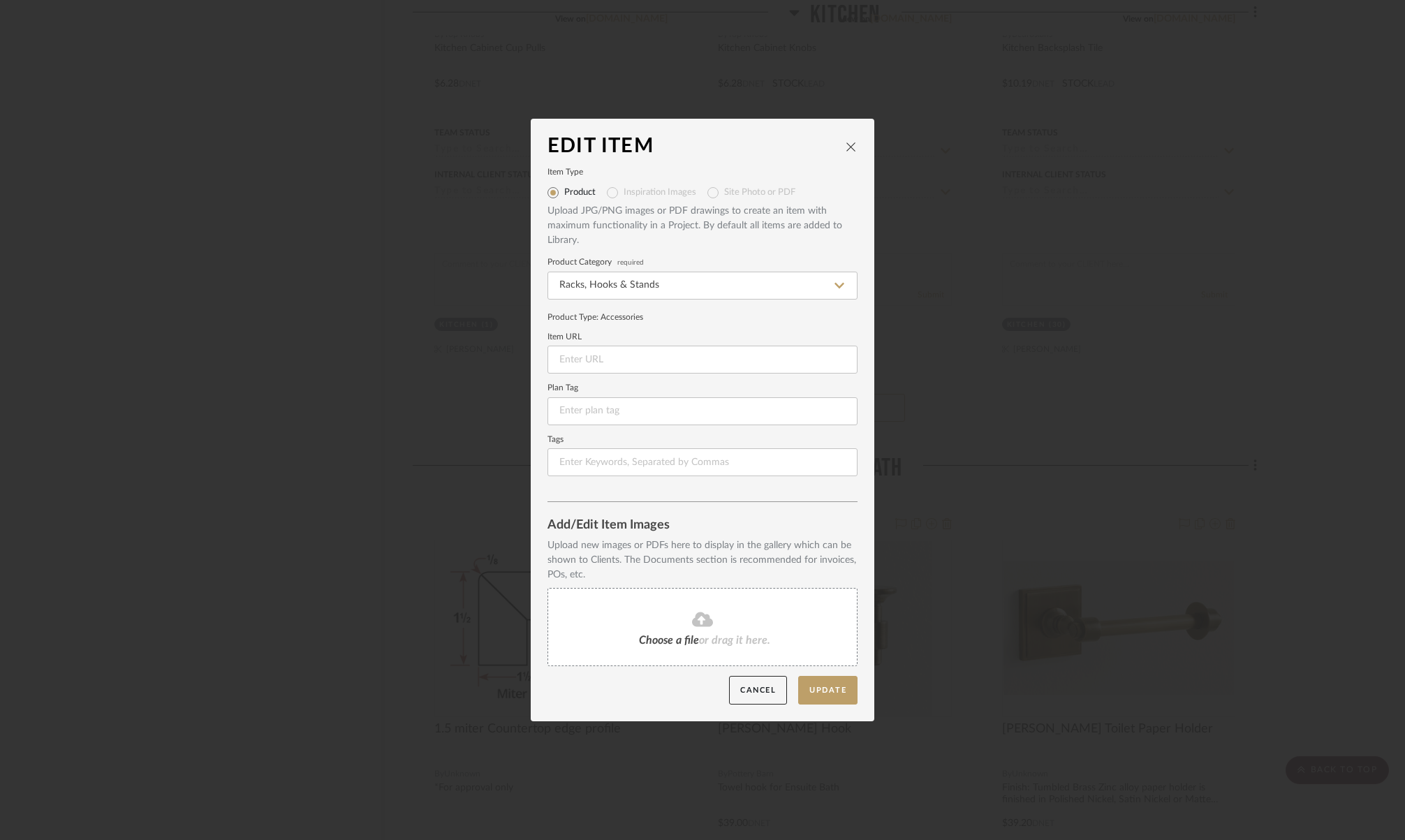
click at [666, 627] on fa-icon at bounding box center [702, 620] width 127 height 18
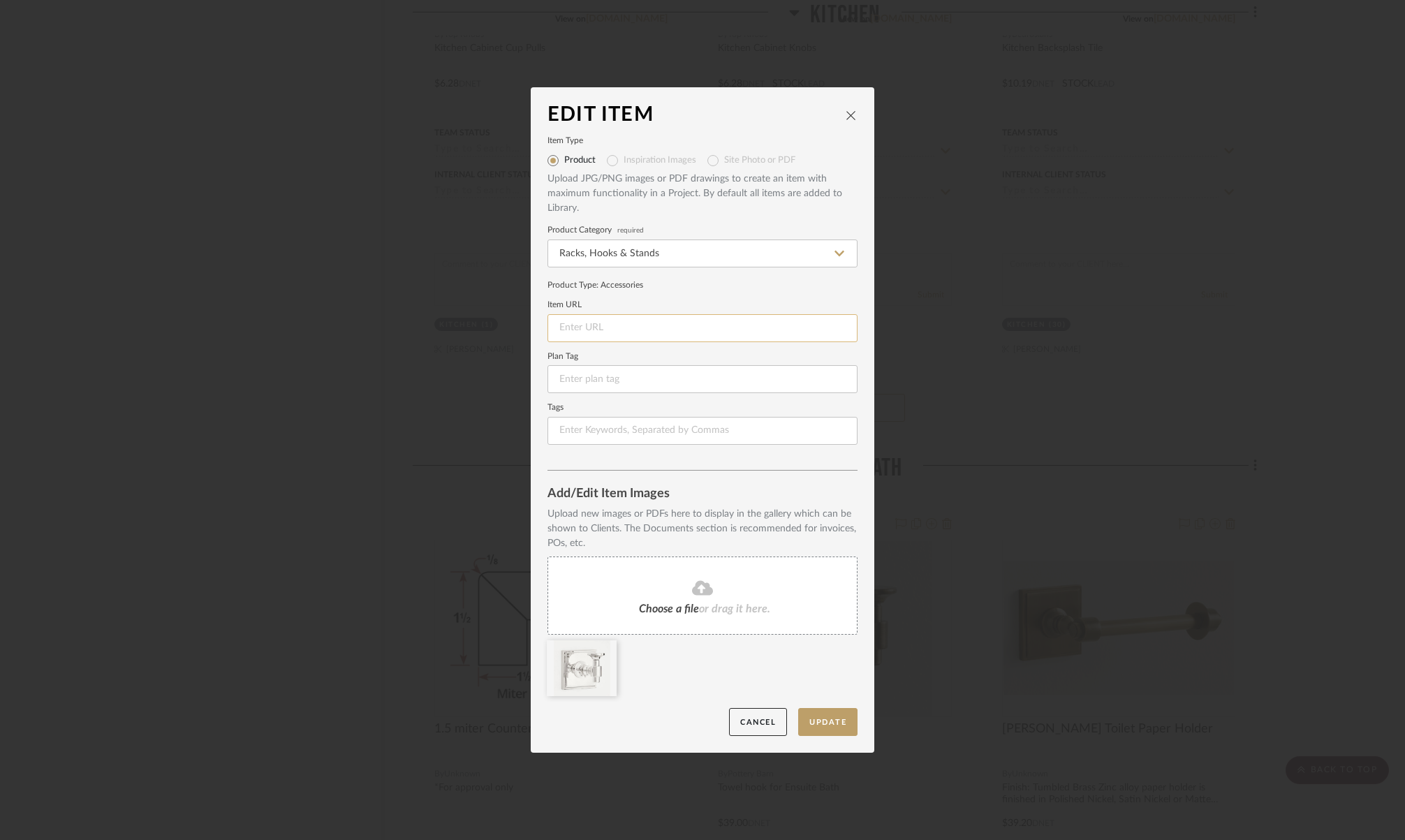
click at [611, 326] on input at bounding box center [702, 328] width 310 height 28
paste input "[URL][DOMAIN_NAME][PERSON_NAME]"
type input "[URL][DOMAIN_NAME][PERSON_NAME]"
click at [810, 722] on button "Update" at bounding box center [828, 722] width 59 height 29
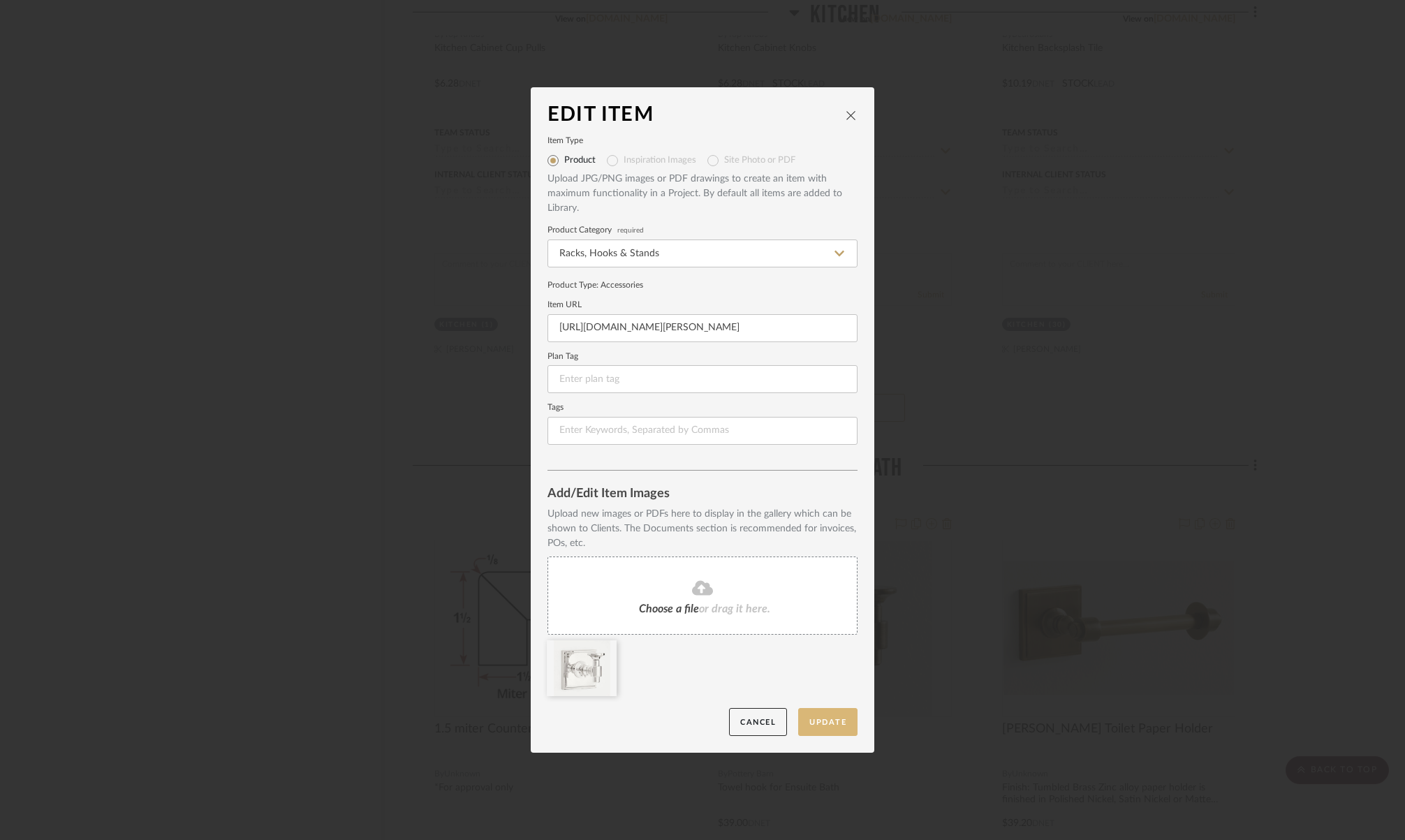
scroll to position [0, 0]
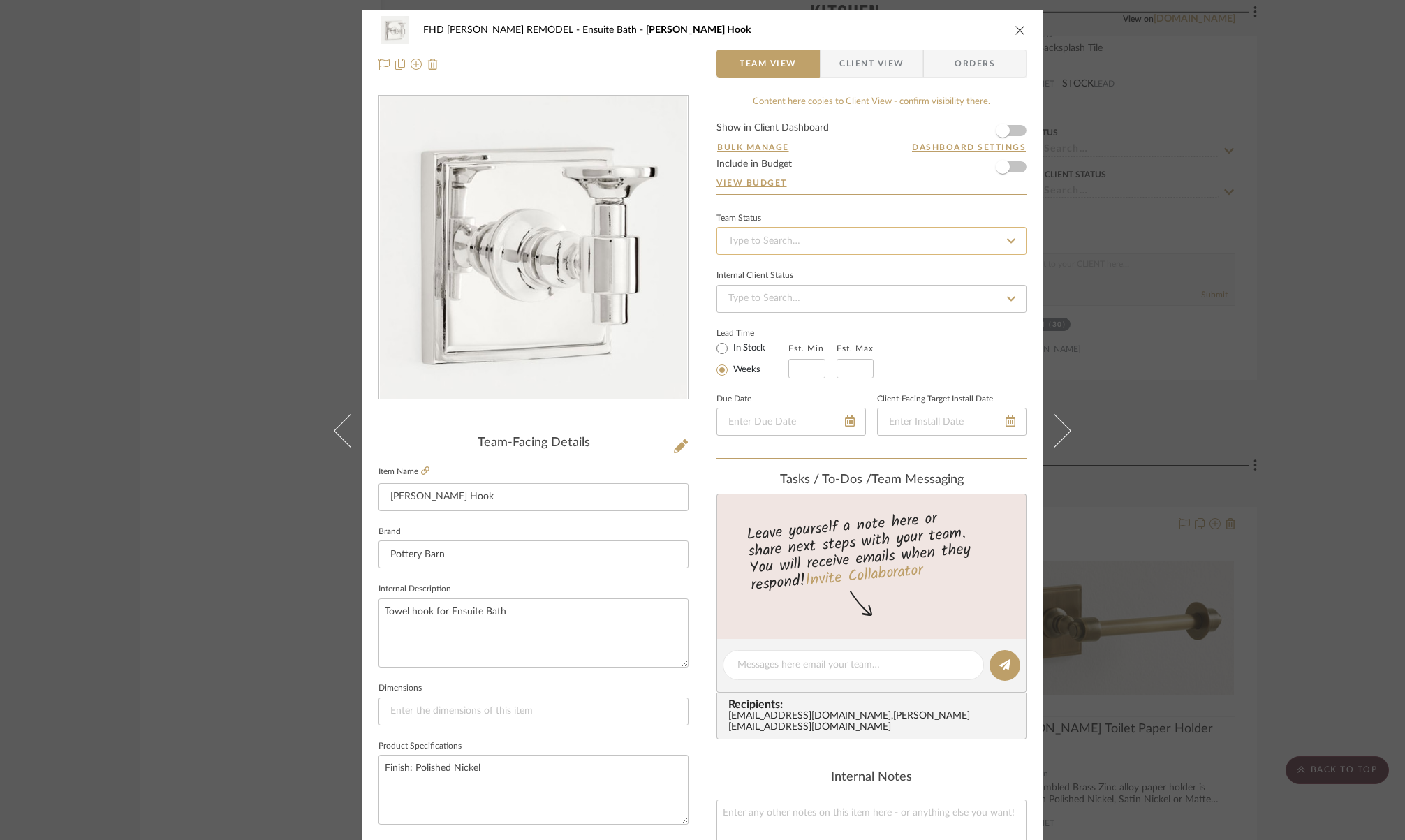
click at [793, 245] on input at bounding box center [871, 241] width 310 height 28
click at [816, 422] on div "Sourced" at bounding box center [866, 425] width 309 height 36
type input "[DATE]"
type input "Sourced"
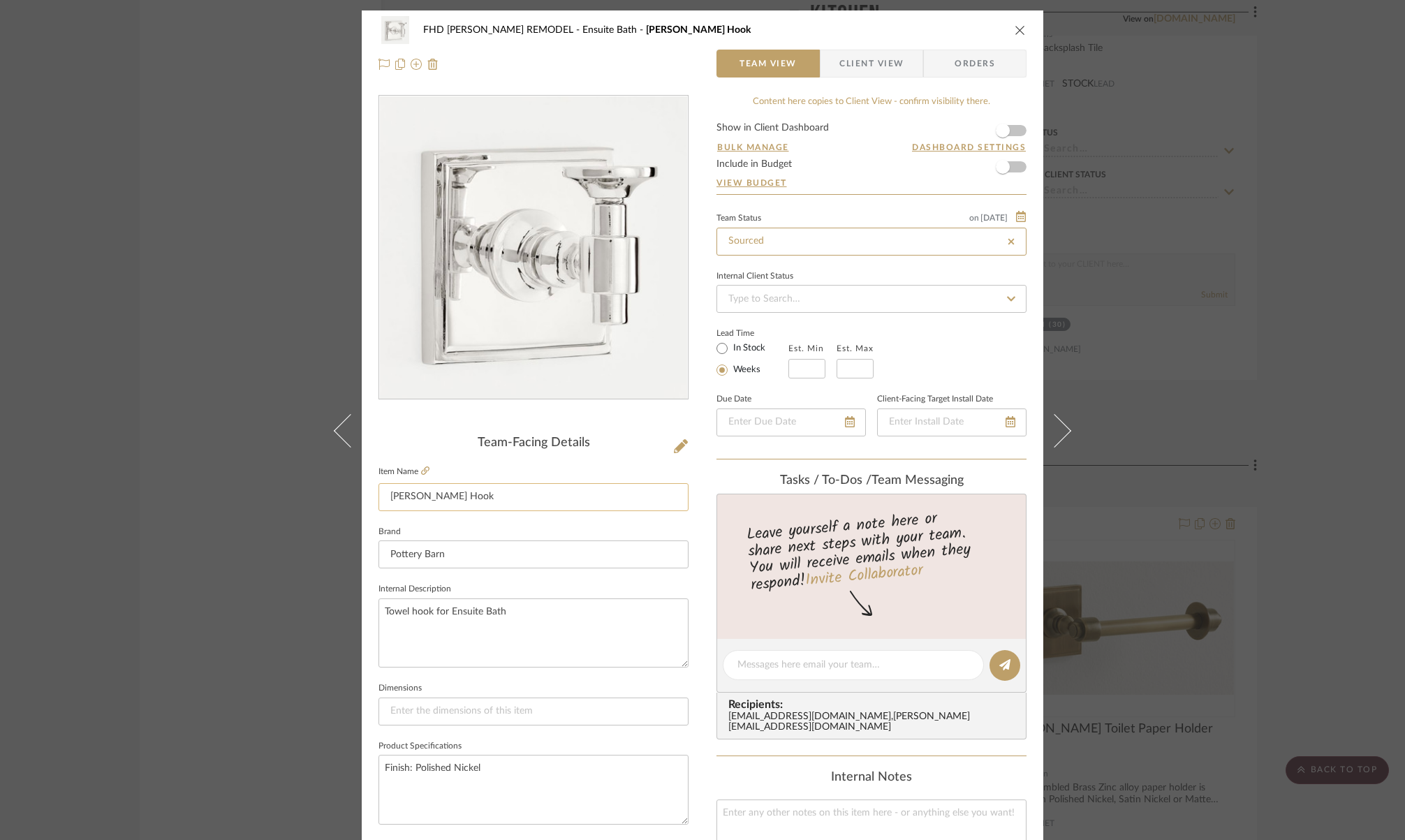
type input "[DATE]"
type input "Sourced"
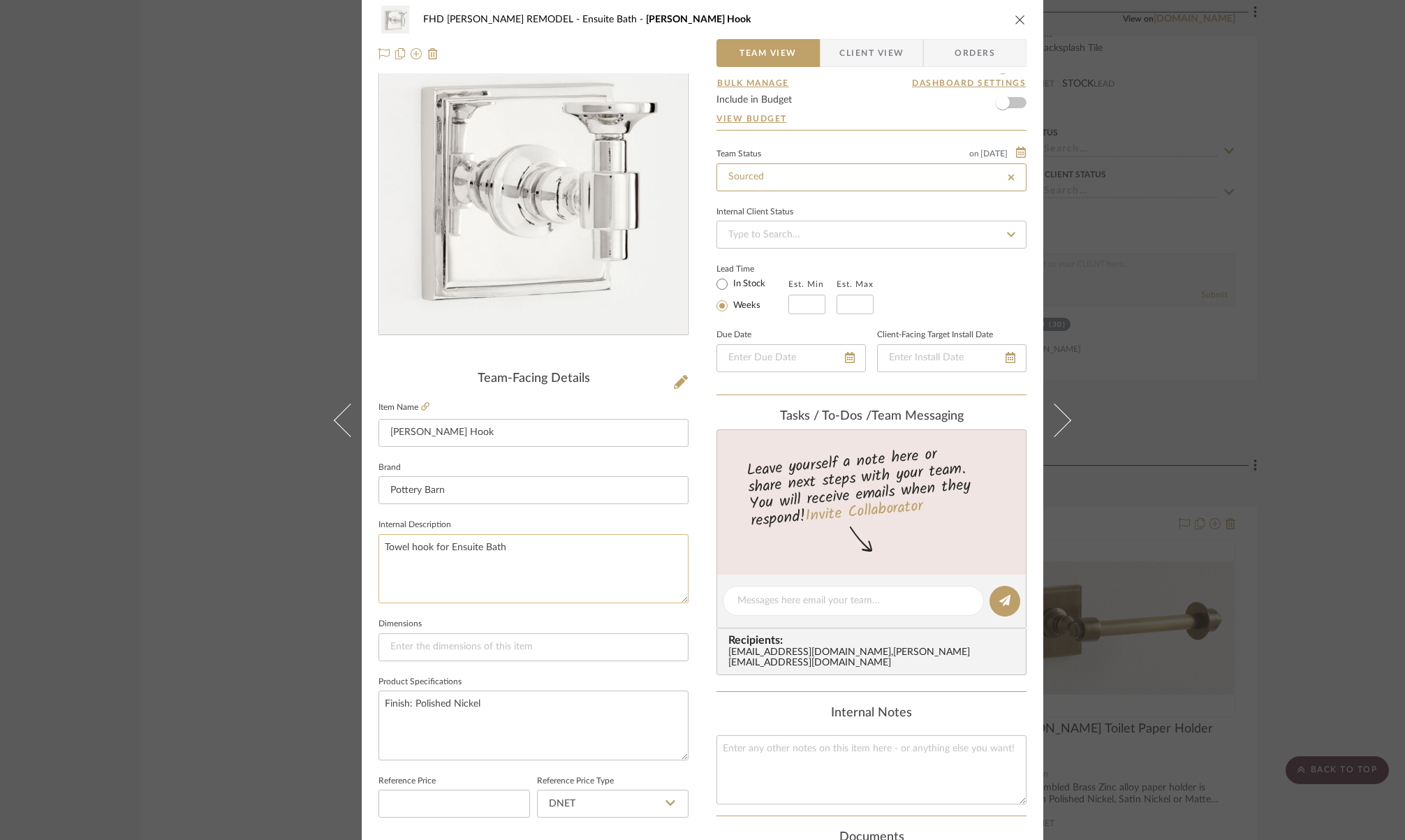
scroll to position [203, 0]
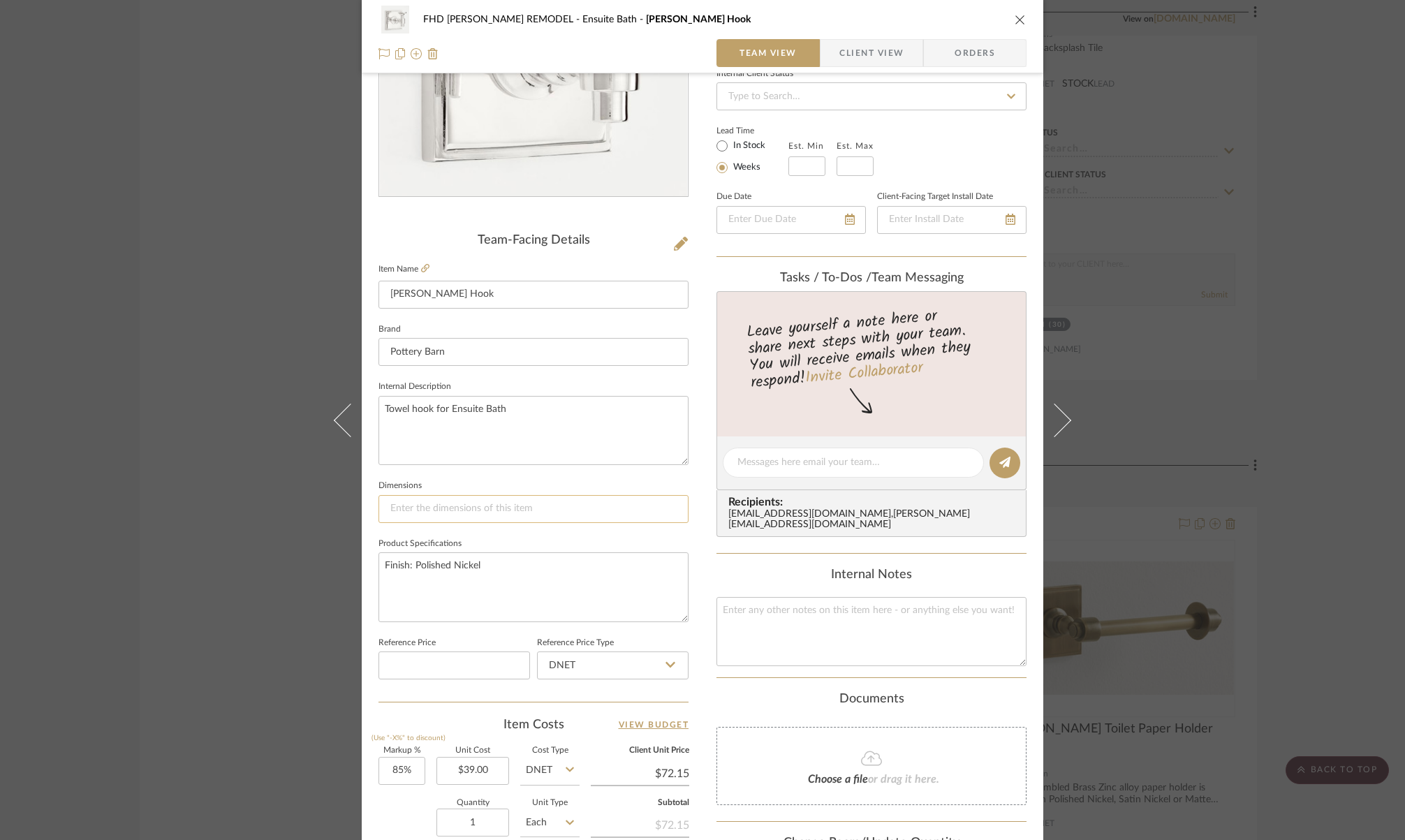
click at [426, 504] on input at bounding box center [534, 509] width 310 height 28
paste input "2.75" w x 3.5" d x 3" h"
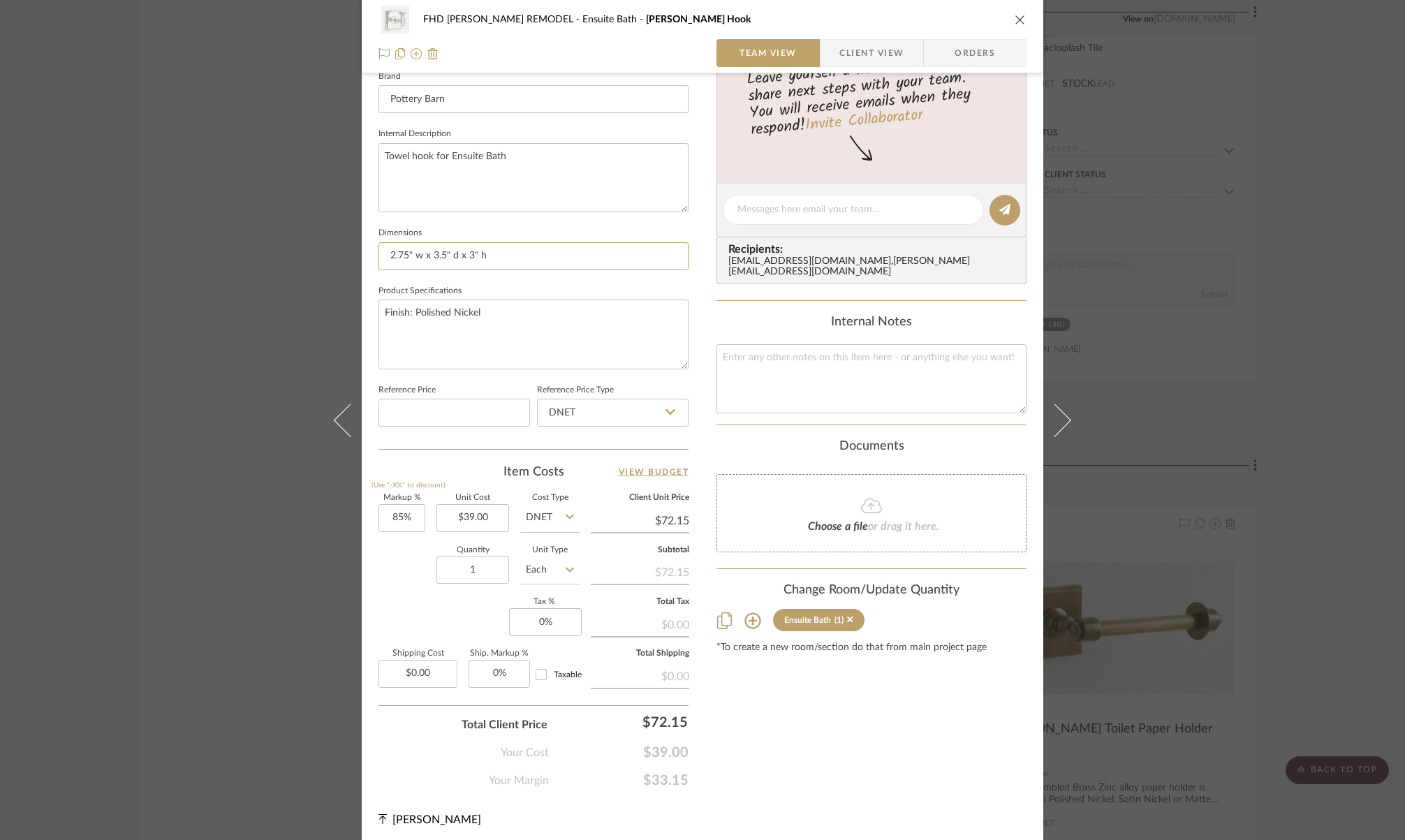
scroll to position [458, 0]
type input "2.75" w x 3.5" d x 3" h"
type input "85"
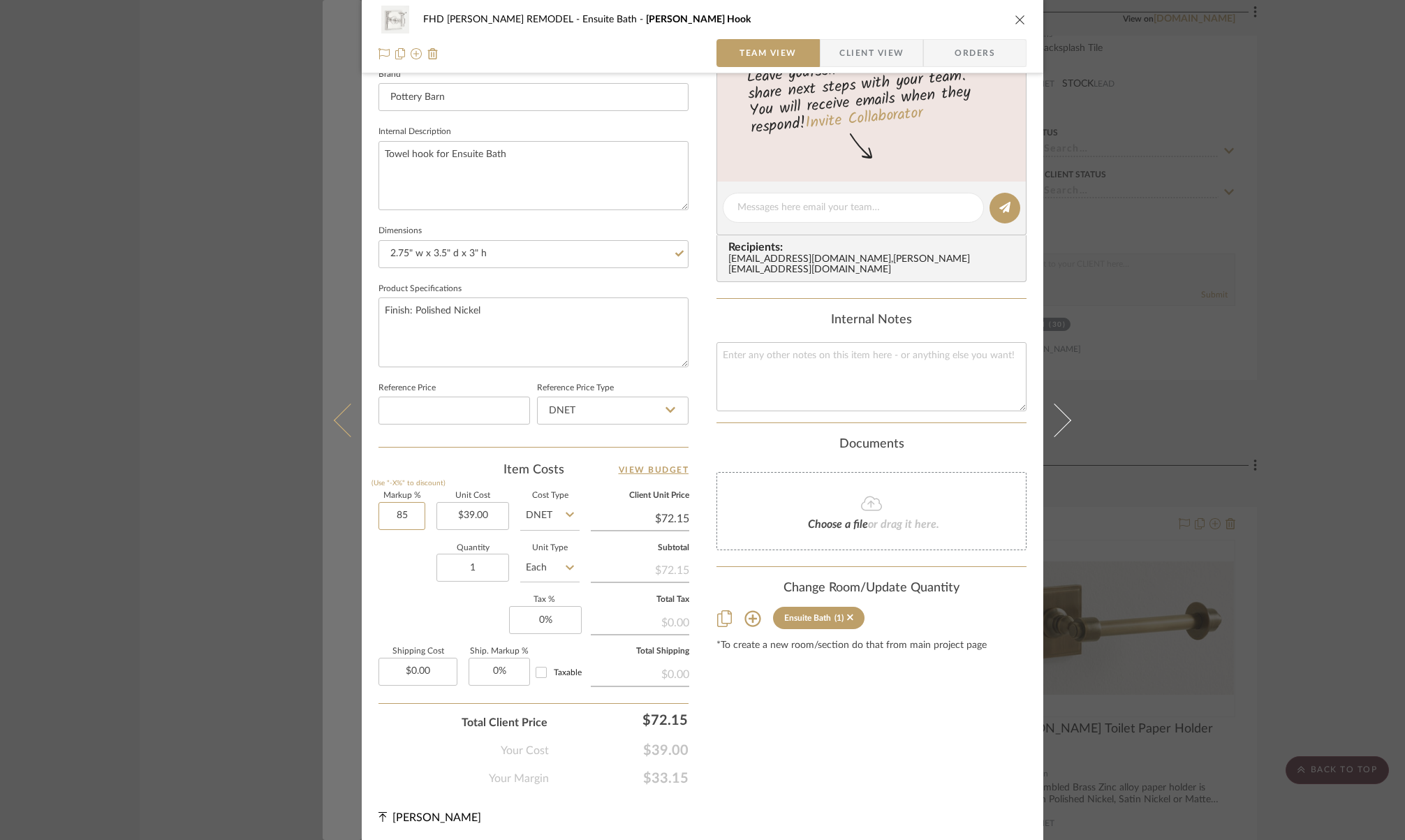
drag, startPoint x: 413, startPoint y: 509, endPoint x: 352, endPoint y: 510, distance: 61.0
click at [352, 510] on mat-dialog-content "FHD [PERSON_NAME] REMODEL Ensuite Bath [PERSON_NAME] Hook Team View Client View…" at bounding box center [702, 198] width 760 height 1290
drag, startPoint x: 410, startPoint y: 514, endPoint x: 352, endPoint y: 506, distance: 58.5
click at [352, 506] on mat-dialog-content "FHD [PERSON_NAME] REMODEL Ensuite Bath [PERSON_NAME] Hook Team View Client View…" at bounding box center [702, 198] width 760 height 1290
type input "70%"
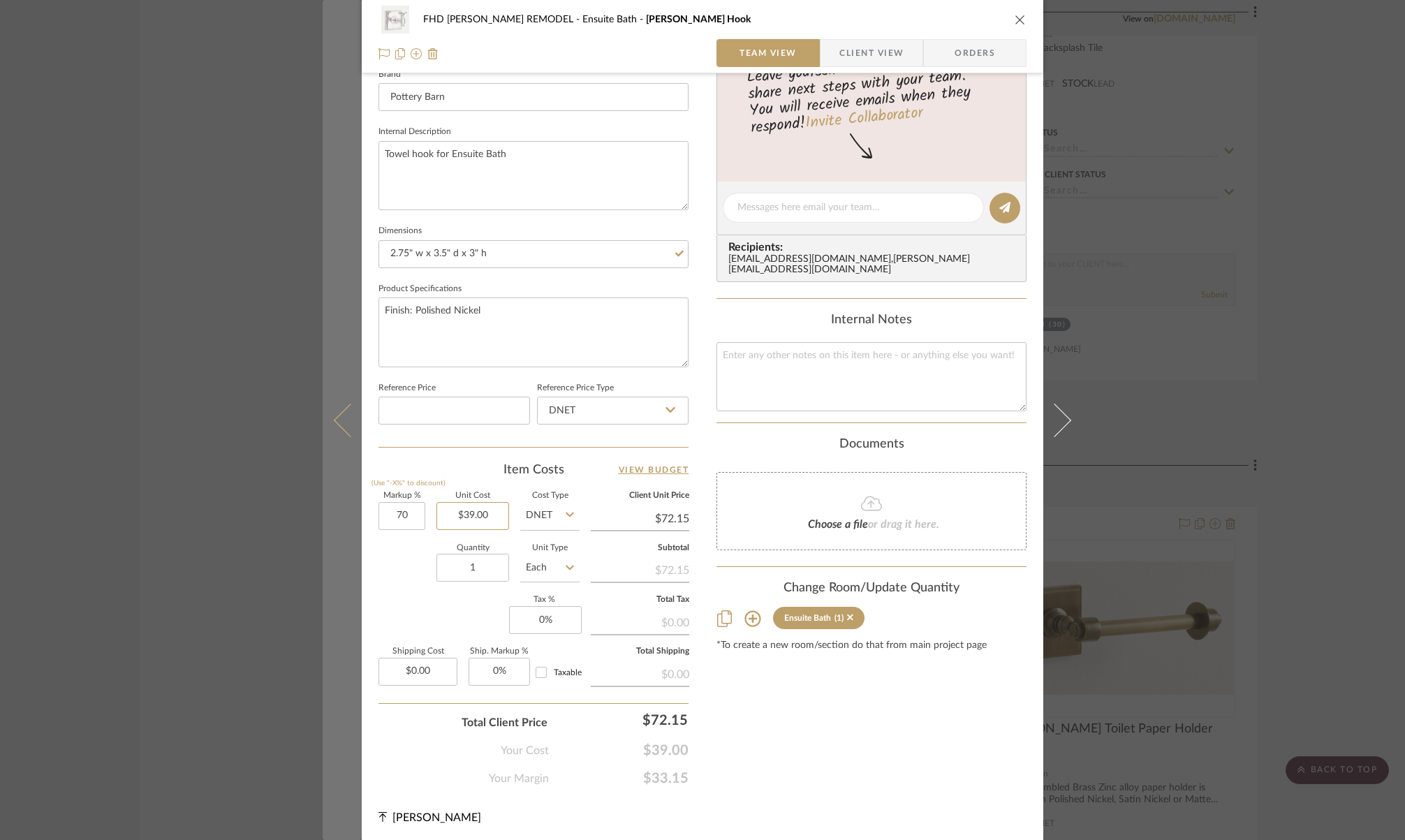
type input "39.00"
type input "$66.30"
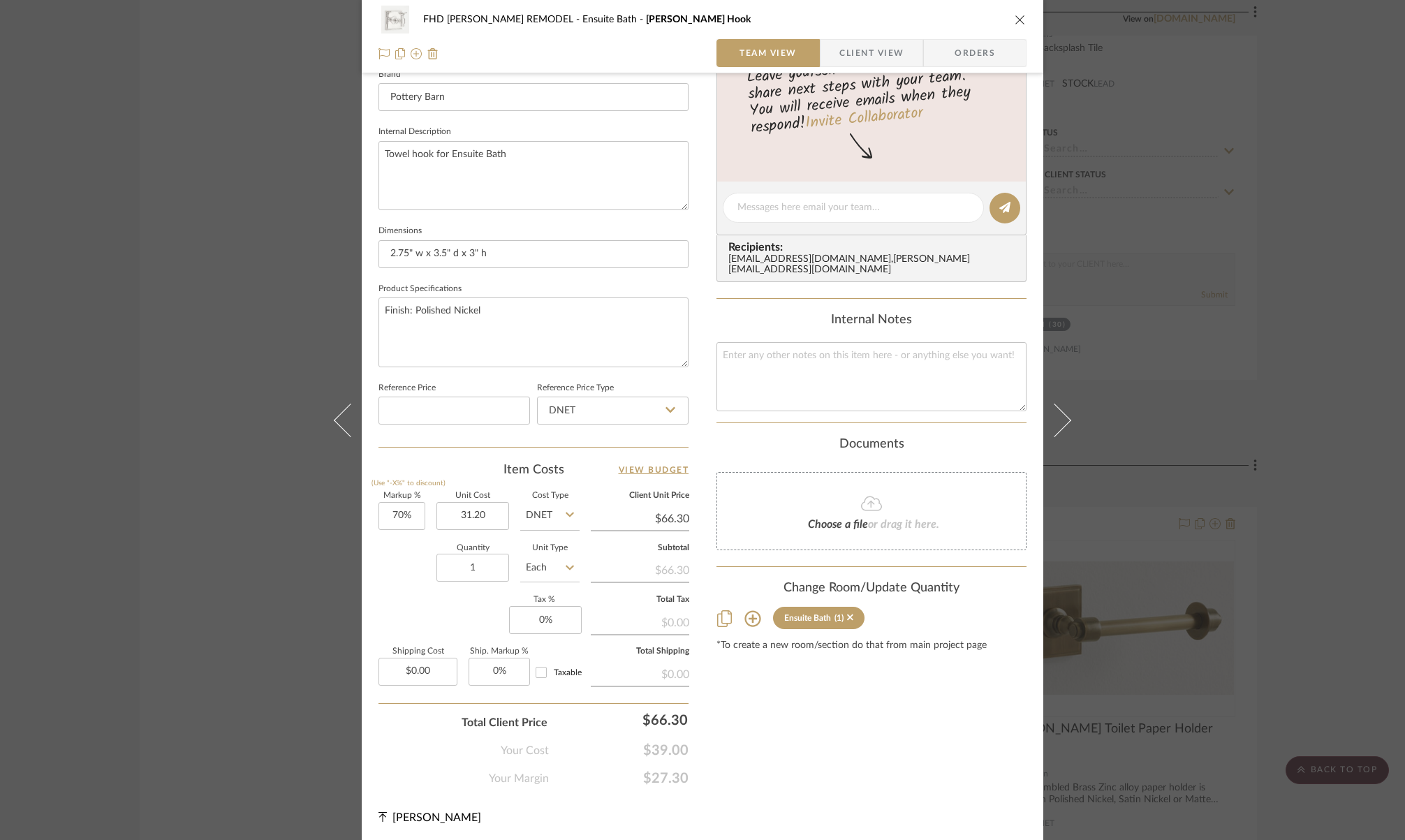
type input "$31.20"
click at [394, 549] on div "Quantity 1 Unit Type Each" at bounding box center [479, 569] width 201 height 50
type input "$53.04"
click at [662, 516] on input "53.04" at bounding box center [640, 519] width 98 height 21
click at [677, 514] on div "FHD [PERSON_NAME] REMODEL Ensuite Bath [PERSON_NAME] Hook Team View Client View…" at bounding box center [702, 198] width 682 height 1290
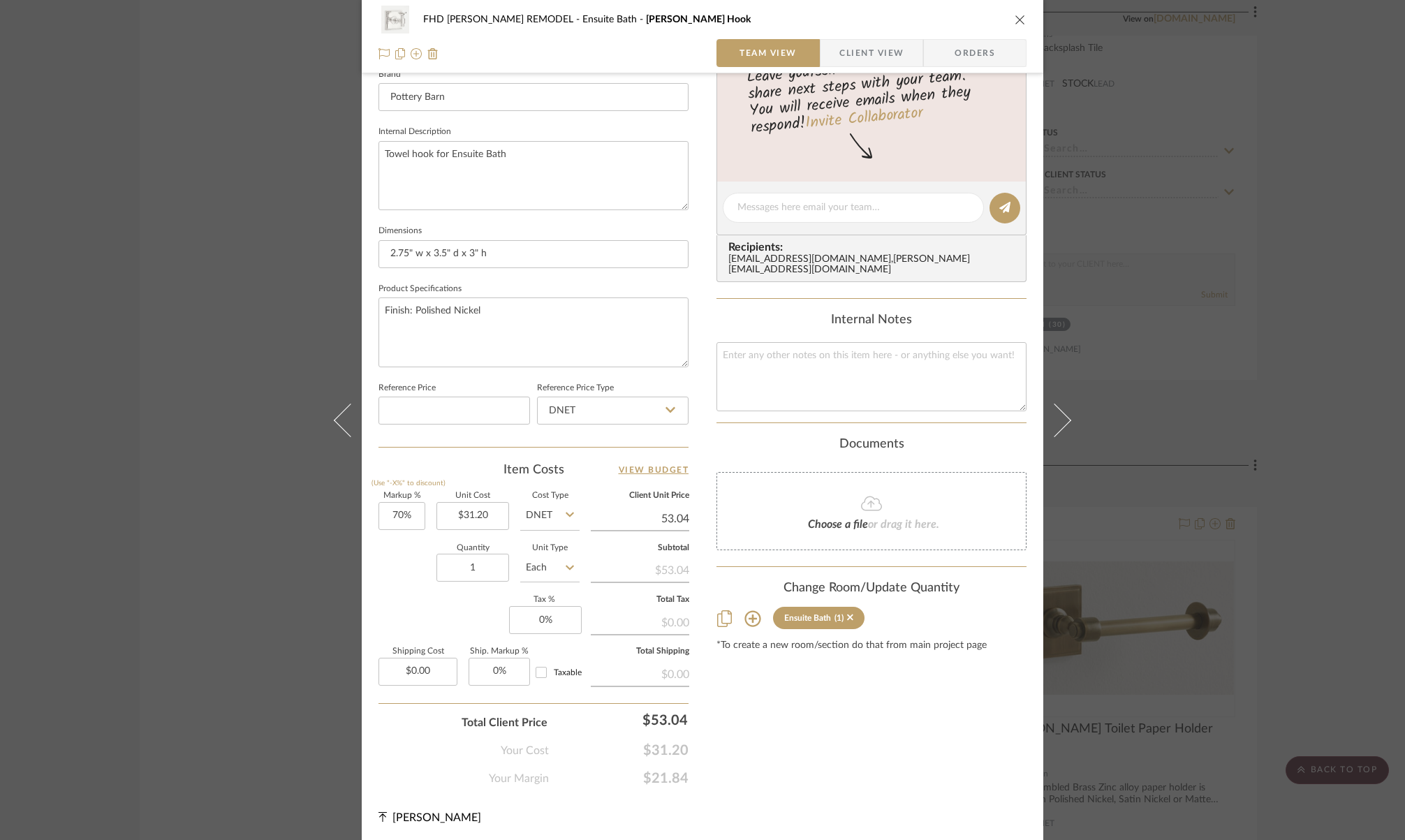
drag, startPoint x: 684, startPoint y: 515, endPoint x: 646, endPoint y: 513, distance: 38.1
click at [646, 513] on input "53.04" at bounding box center [640, 519] width 98 height 21
drag, startPoint x: 684, startPoint y: 516, endPoint x: 655, endPoint y: 515, distance: 29.0
click at [655, 515] on input "53.04" at bounding box center [640, 519] width 98 height 21
type input "34"
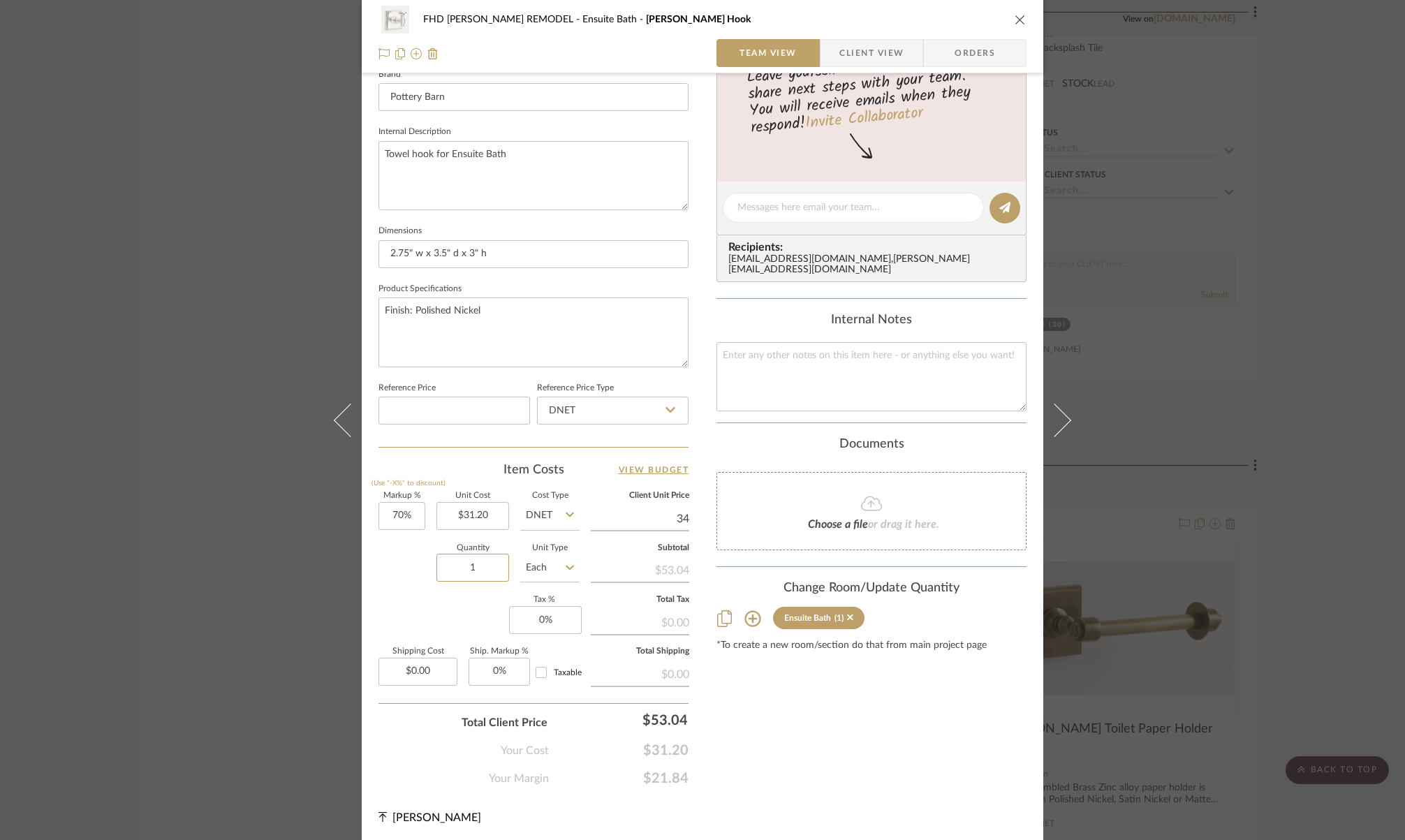
type input "8.97%"
type input "$34.00"
drag, startPoint x: 648, startPoint y: 514, endPoint x: 695, endPoint y: 510, distance: 47.2
click at [695, 510] on div "FHD [PERSON_NAME] REMODEL Ensuite Bath [PERSON_NAME] Hook Team View Client View…" at bounding box center [702, 198] width 682 height 1290
type input "39"
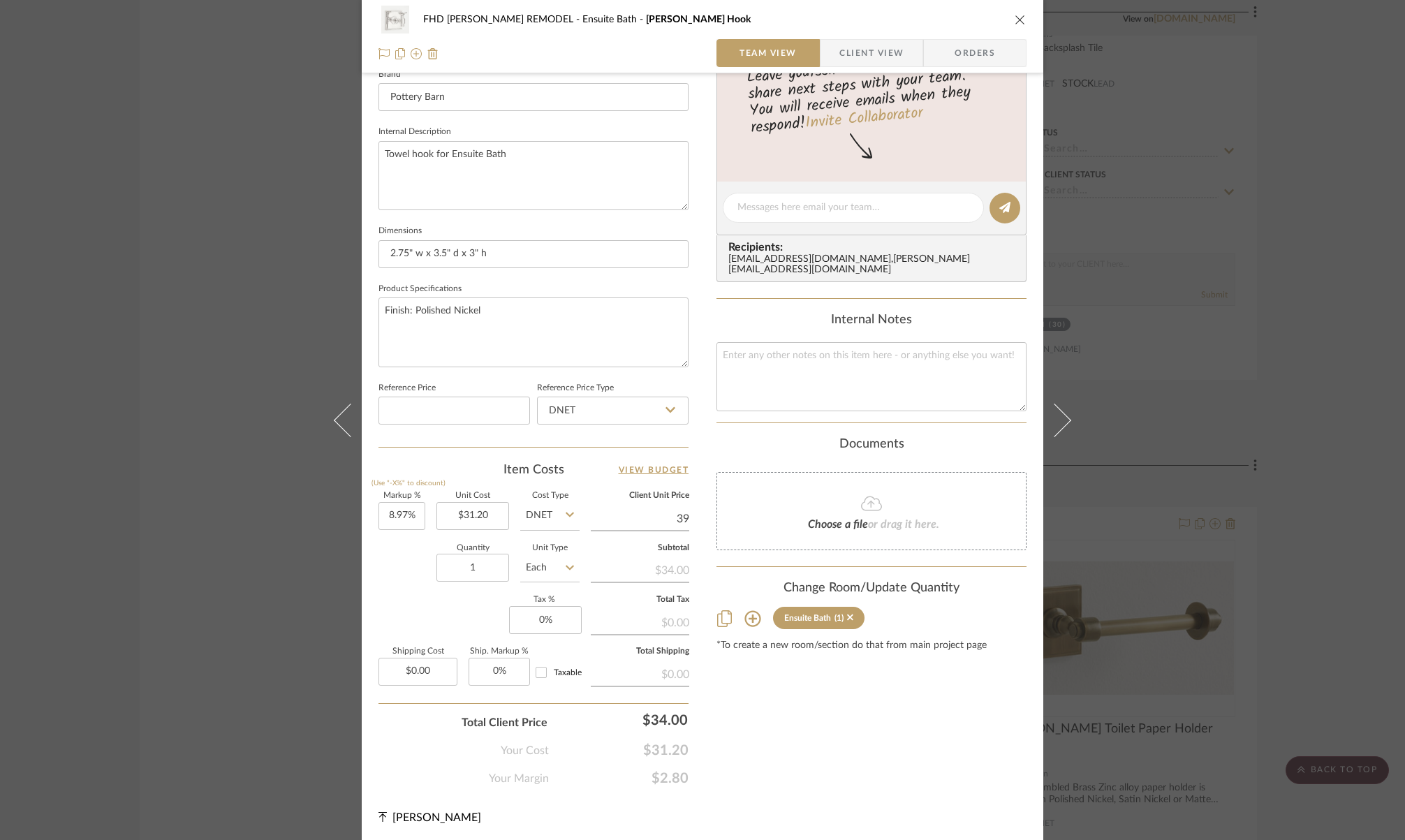
type input "25%"
type input "$39.00"
type input "39.00"
type input "25"
type input "$39.00"
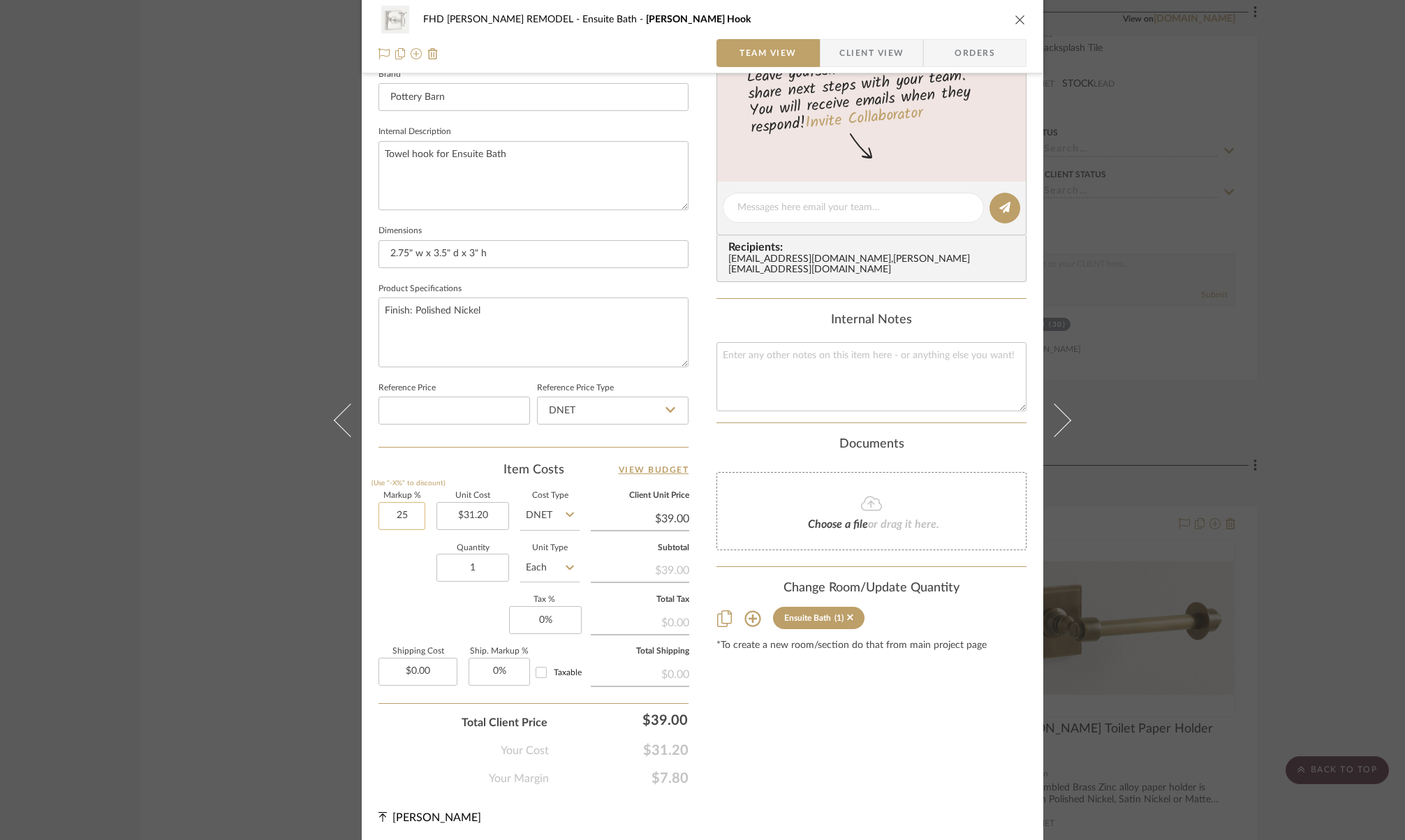
drag, startPoint x: 409, startPoint y: 513, endPoint x: 383, endPoint y: 510, distance: 26.2
click at [383, 510] on input "25" at bounding box center [402, 516] width 47 height 28
drag, startPoint x: 403, startPoint y: 512, endPoint x: 373, endPoint y: 513, distance: 30.0
click at [373, 513] on div "FHD [PERSON_NAME] REMODEL Ensuite Bath [PERSON_NAME] Hook Team View Client View…" at bounding box center [702, 198] width 682 height 1290
type input "70%"
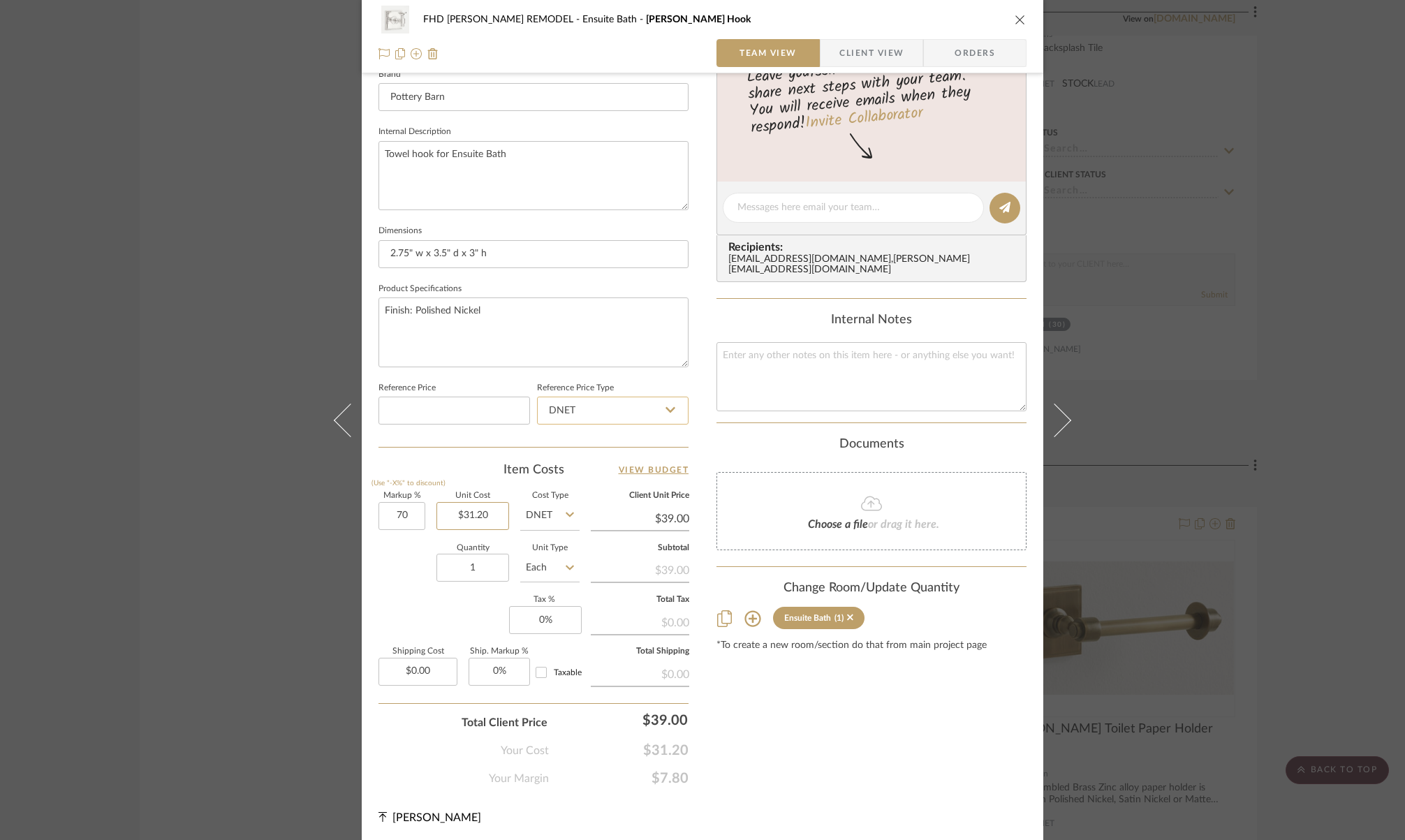
type input "31.20"
type input "$53.04"
type input "$31.20"
drag, startPoint x: 429, startPoint y: 668, endPoint x: 380, endPoint y: 669, distance: 49.0
click at [381, 670] on input "0.00" at bounding box center [418, 672] width 79 height 28
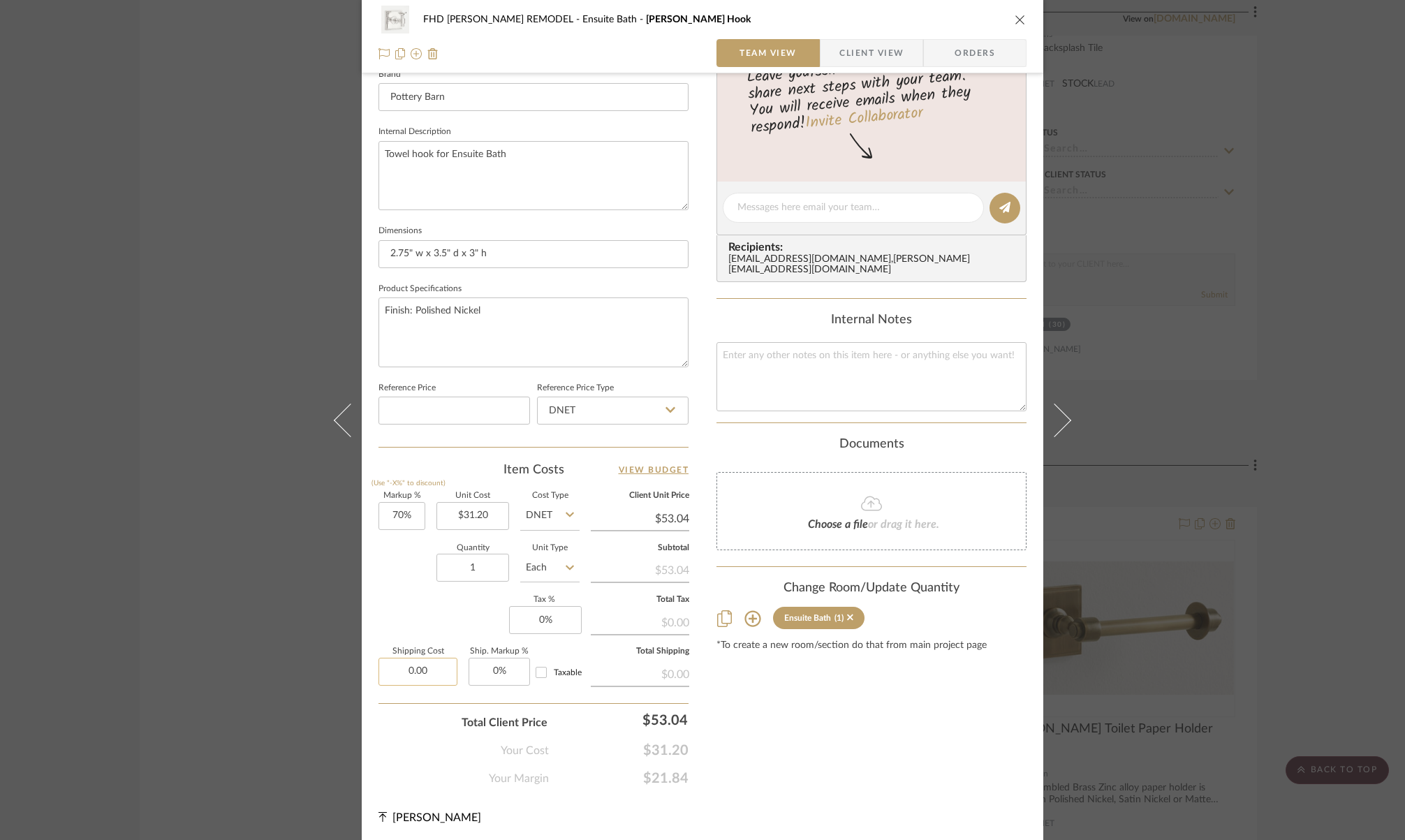
drag, startPoint x: 446, startPoint y: 667, endPoint x: 388, endPoint y: 671, distance: 58.1
click at [388, 671] on input "0.00" at bounding box center [418, 672] width 79 height 28
type input "$5.62"
type input "0"
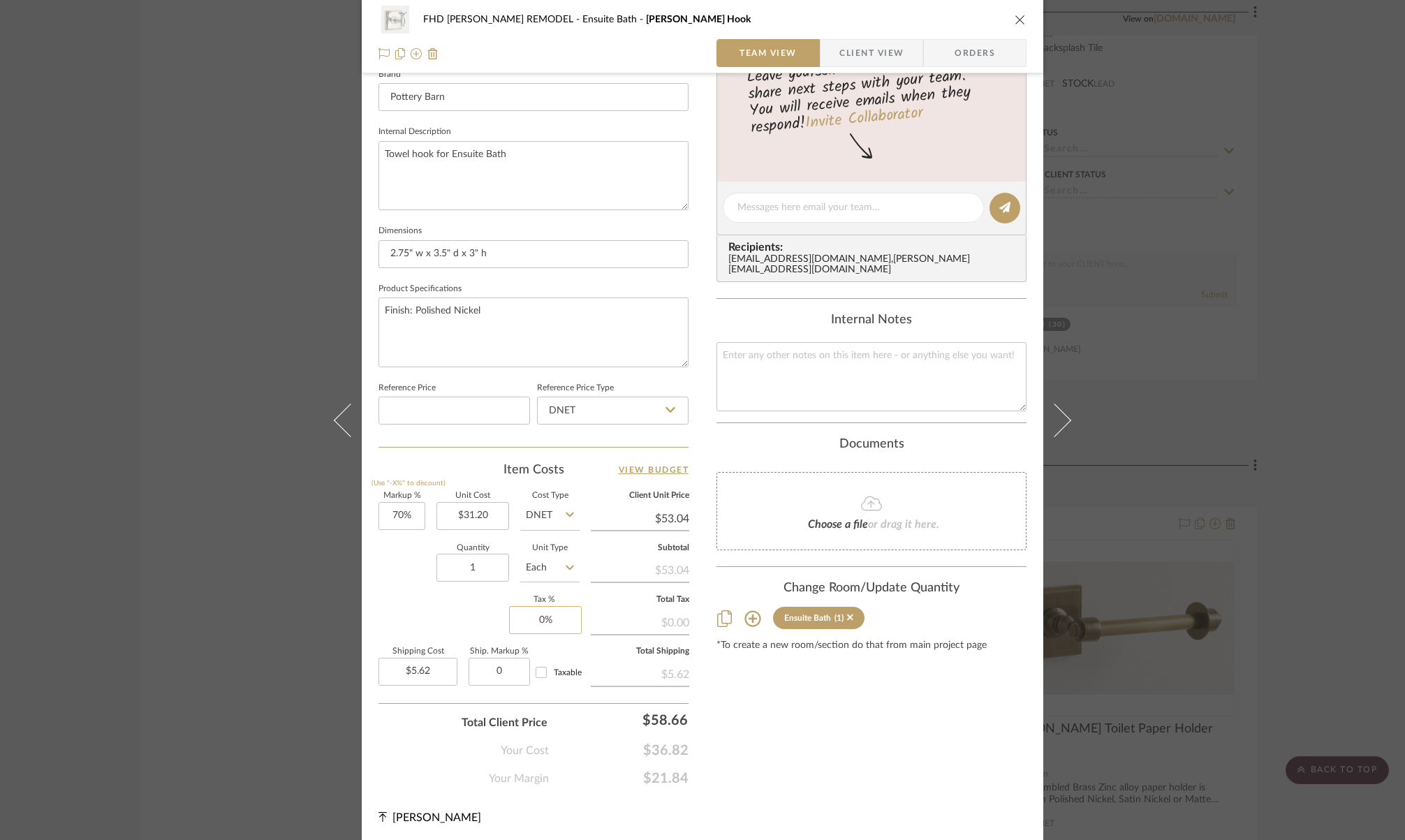
type input "0%"
click at [556, 619] on input "0" at bounding box center [545, 620] width 72 height 28
type input "8.6%"
type input "5.62"
type input "$5.62"
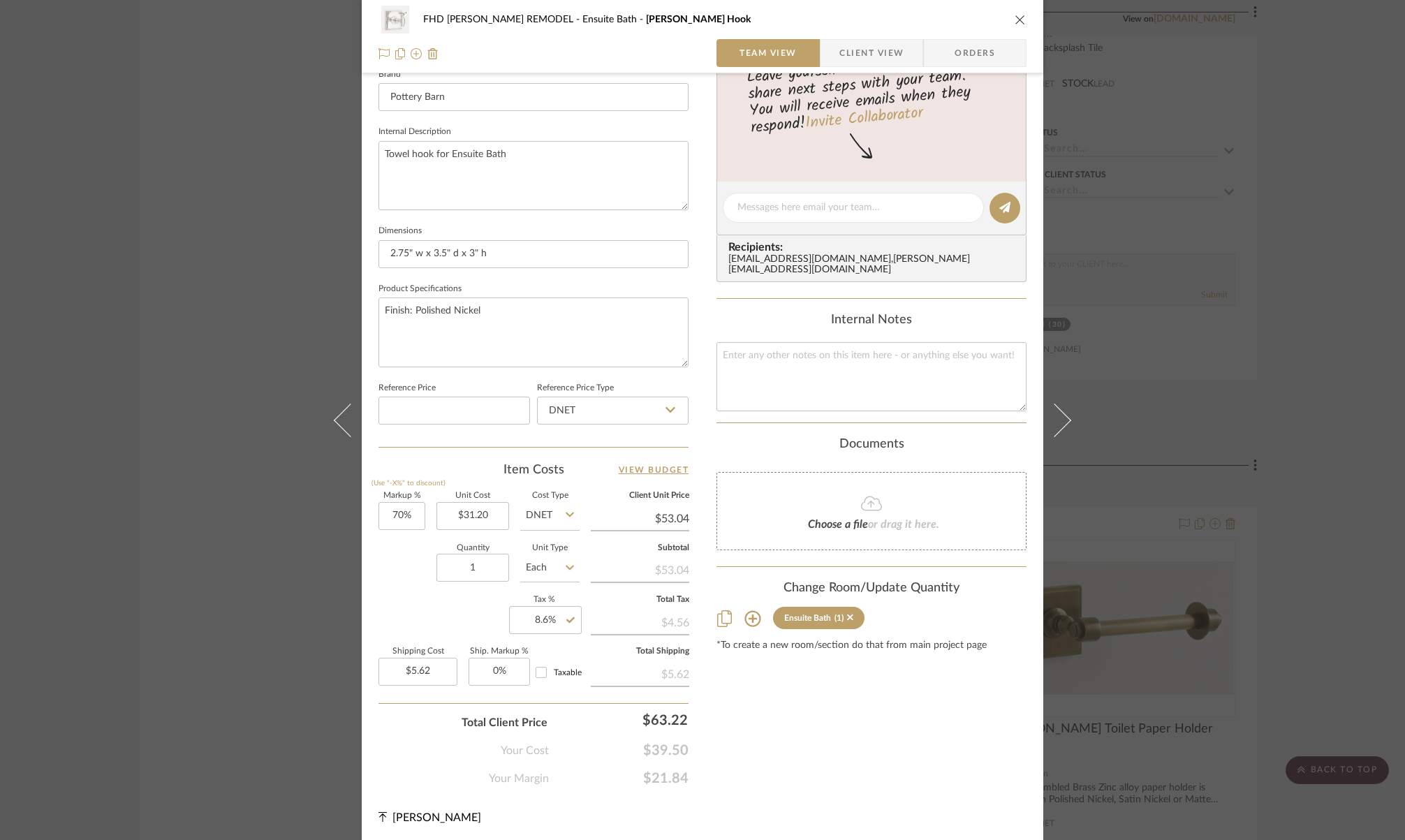
click at [539, 672] on input "Taxable" at bounding box center [541, 673] width 23 height 23
checkbox input "true"
click at [1015, 22] on icon "close" at bounding box center [1020, 19] width 11 height 11
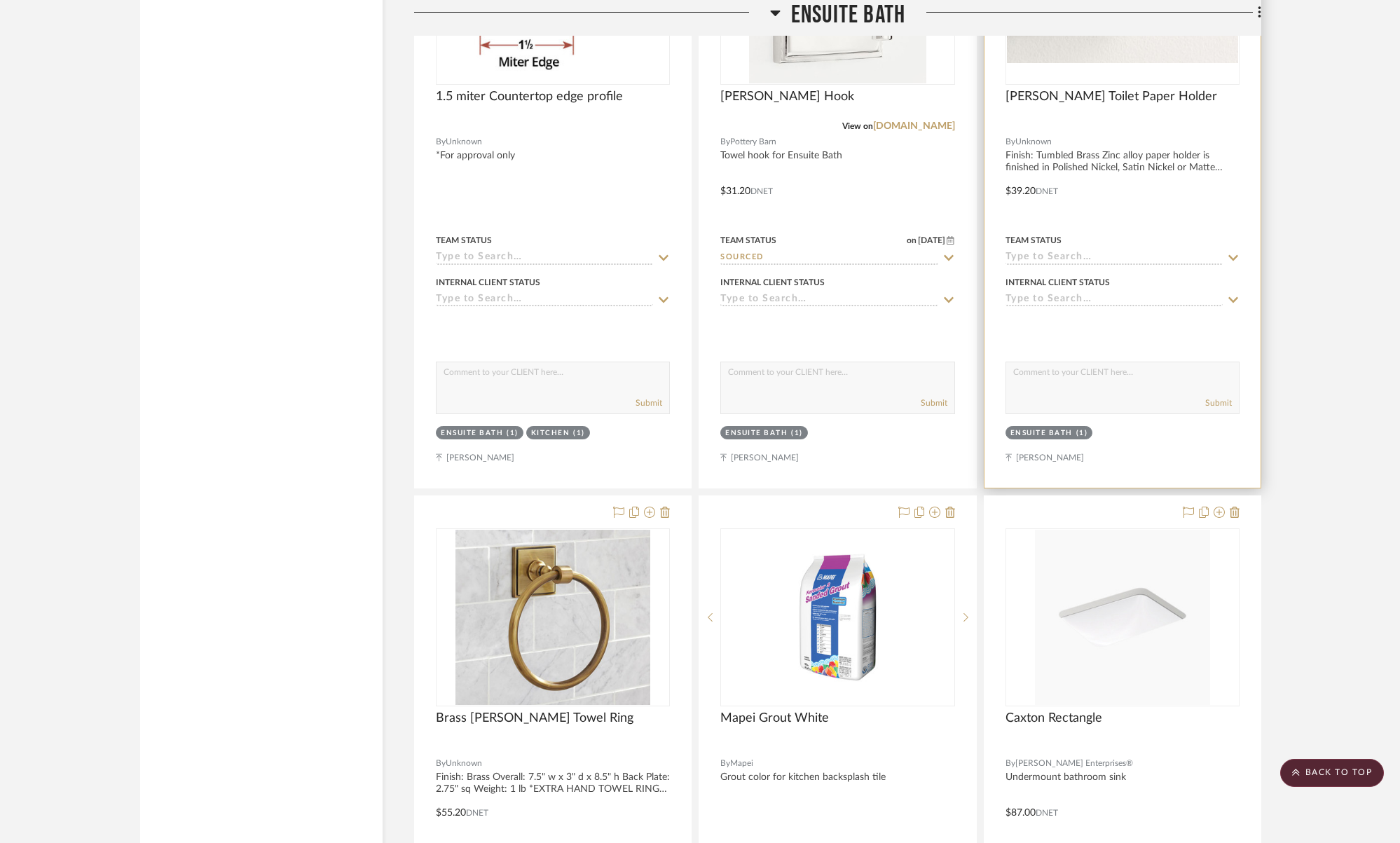
scroll to position [3478, 0]
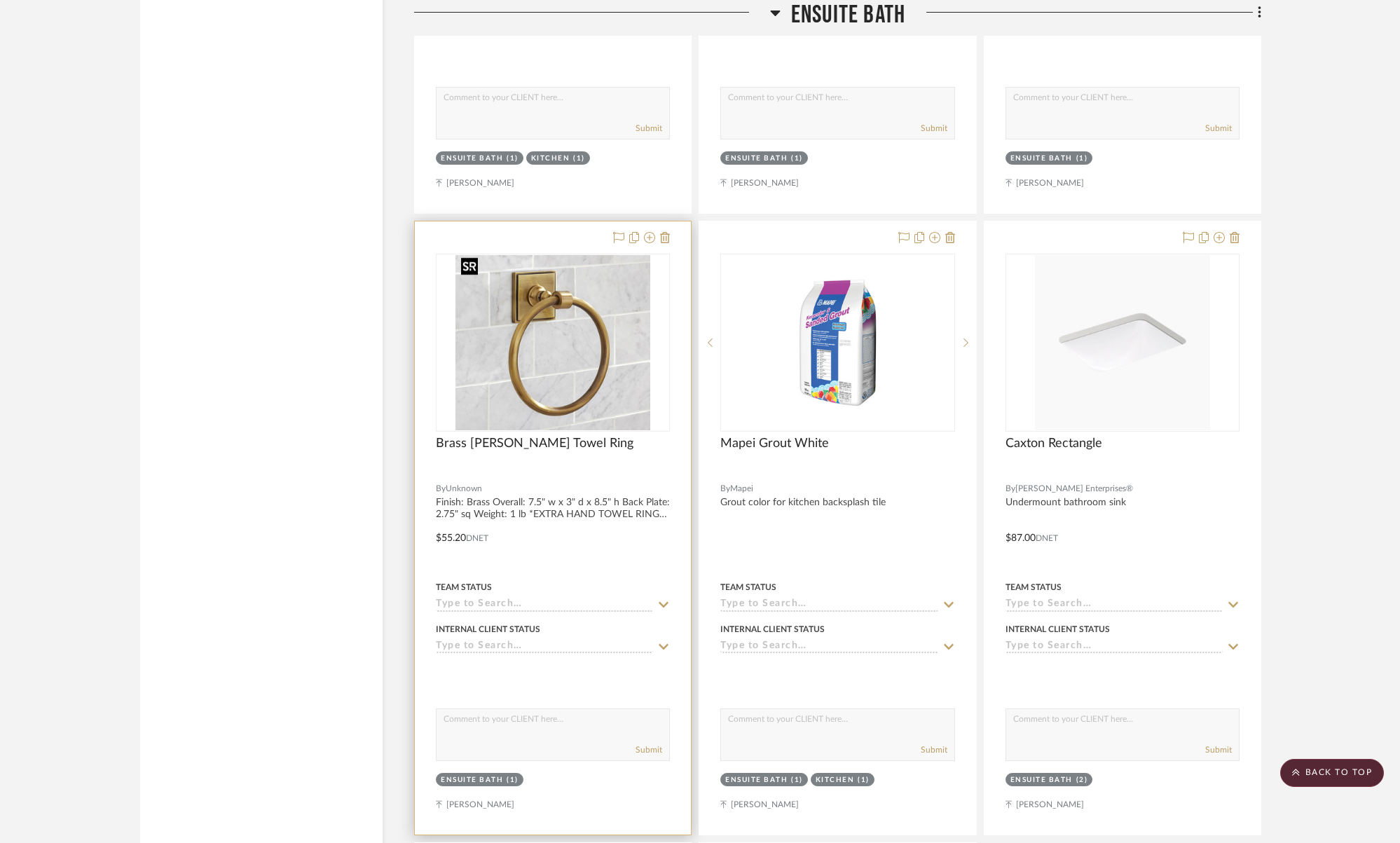
click at [574, 374] on img "0" at bounding box center [553, 342] width 195 height 176
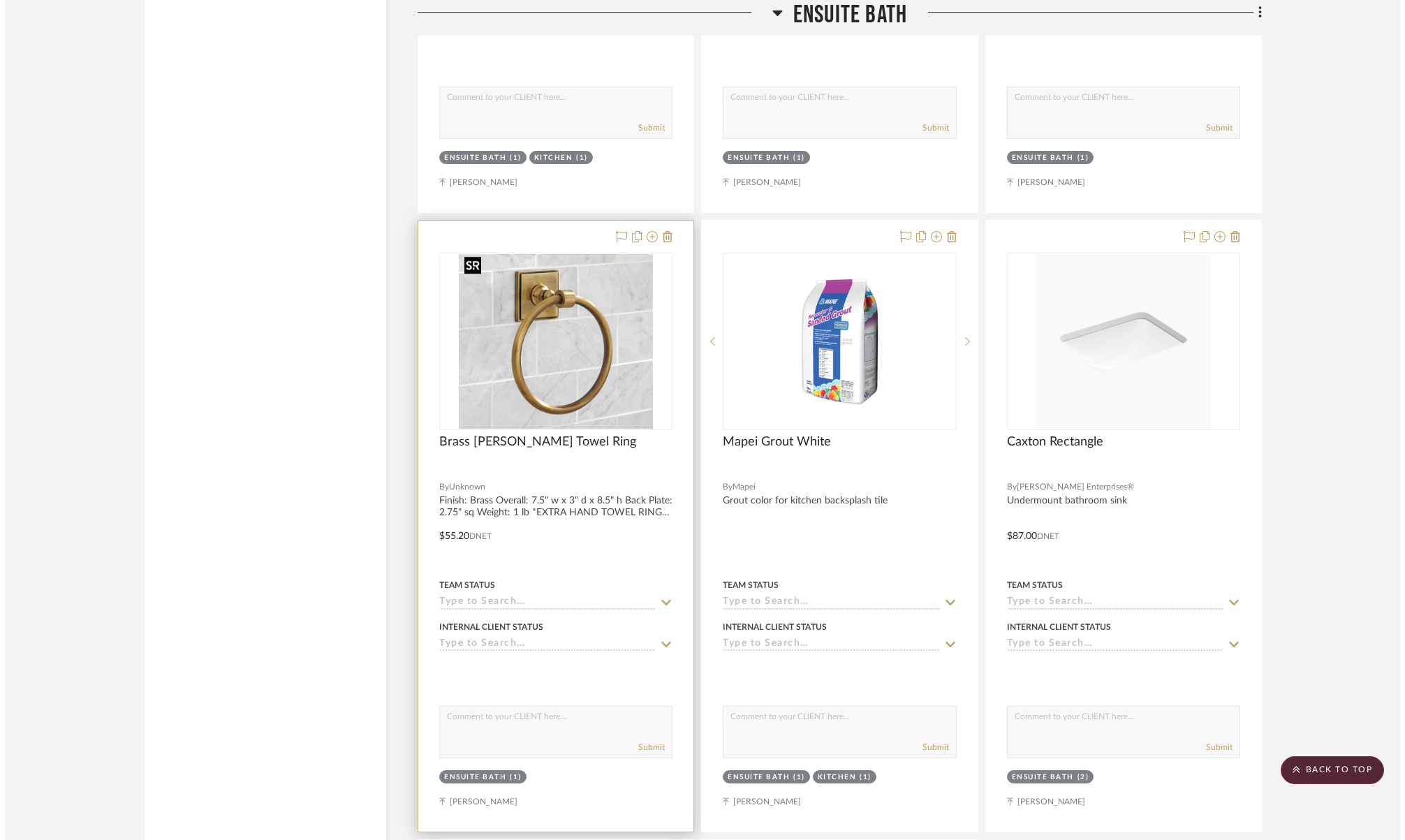
scroll to position [0, 0]
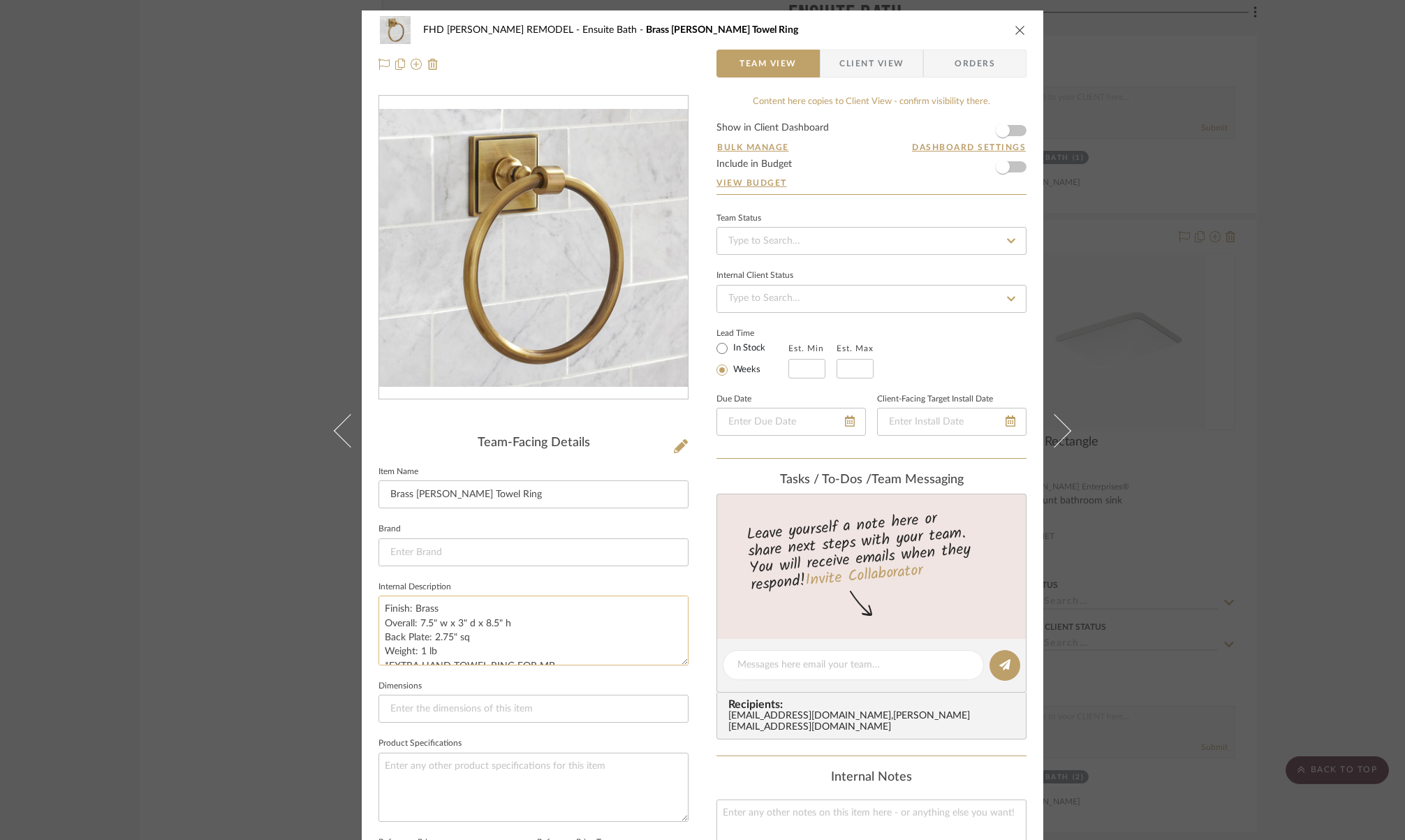
drag, startPoint x: 411, startPoint y: 608, endPoint x: 433, endPoint y: 610, distance: 22.1
click at [433, 610] on textarea "Finish: Brass Overall: 7.5" w x 3" d x 8.5" h Back Plate: 2.75" sq Weight: 1 lb…" at bounding box center [534, 629] width 310 height 69
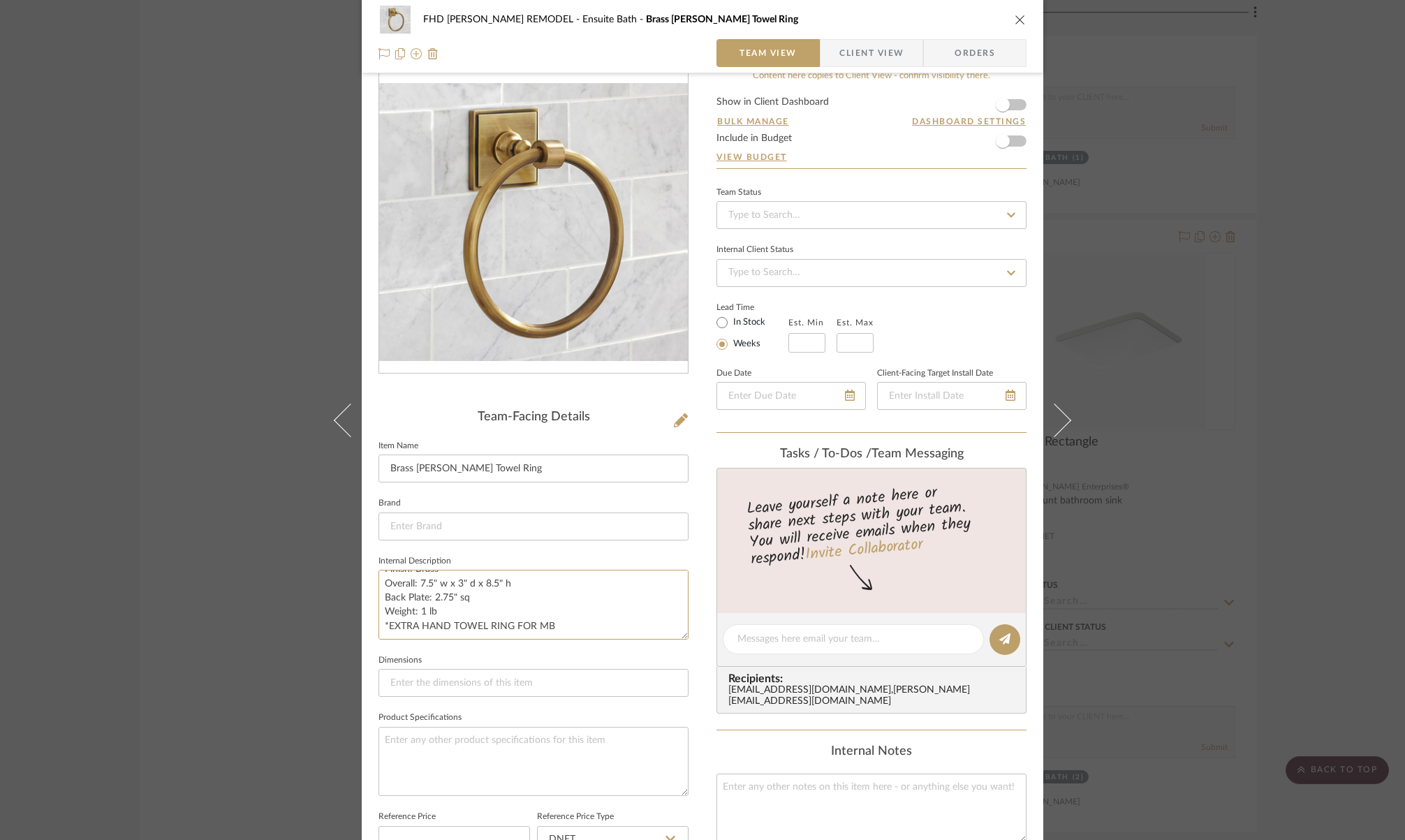
drag, startPoint x: 546, startPoint y: 627, endPoint x: 366, endPoint y: 624, distance: 180.0
click at [366, 624] on div "FHD [PERSON_NAME] REMODEL Ensuite Bath Brass [PERSON_NAME] Towel Ring Team View…" at bounding box center [702, 628] width 682 height 1287
drag, startPoint x: 431, startPoint y: 620, endPoint x: 362, endPoint y: 620, distance: 69.0
click at [362, 620] on div "FHD [PERSON_NAME] REMODEL Ensuite Bath Brass [PERSON_NAME] Towel Ring Team View…" at bounding box center [702, 628] width 682 height 1287
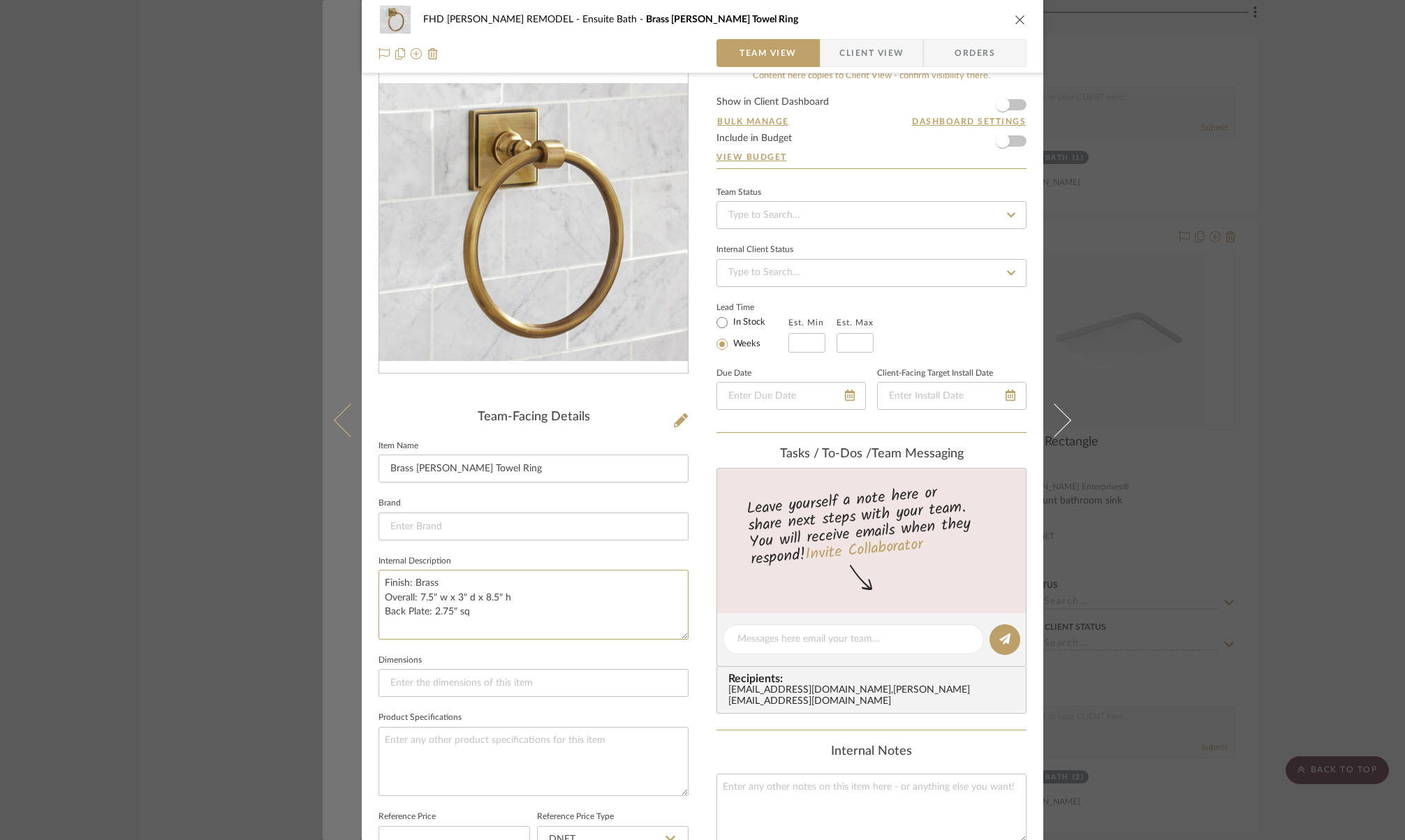
scroll to position [0, 0]
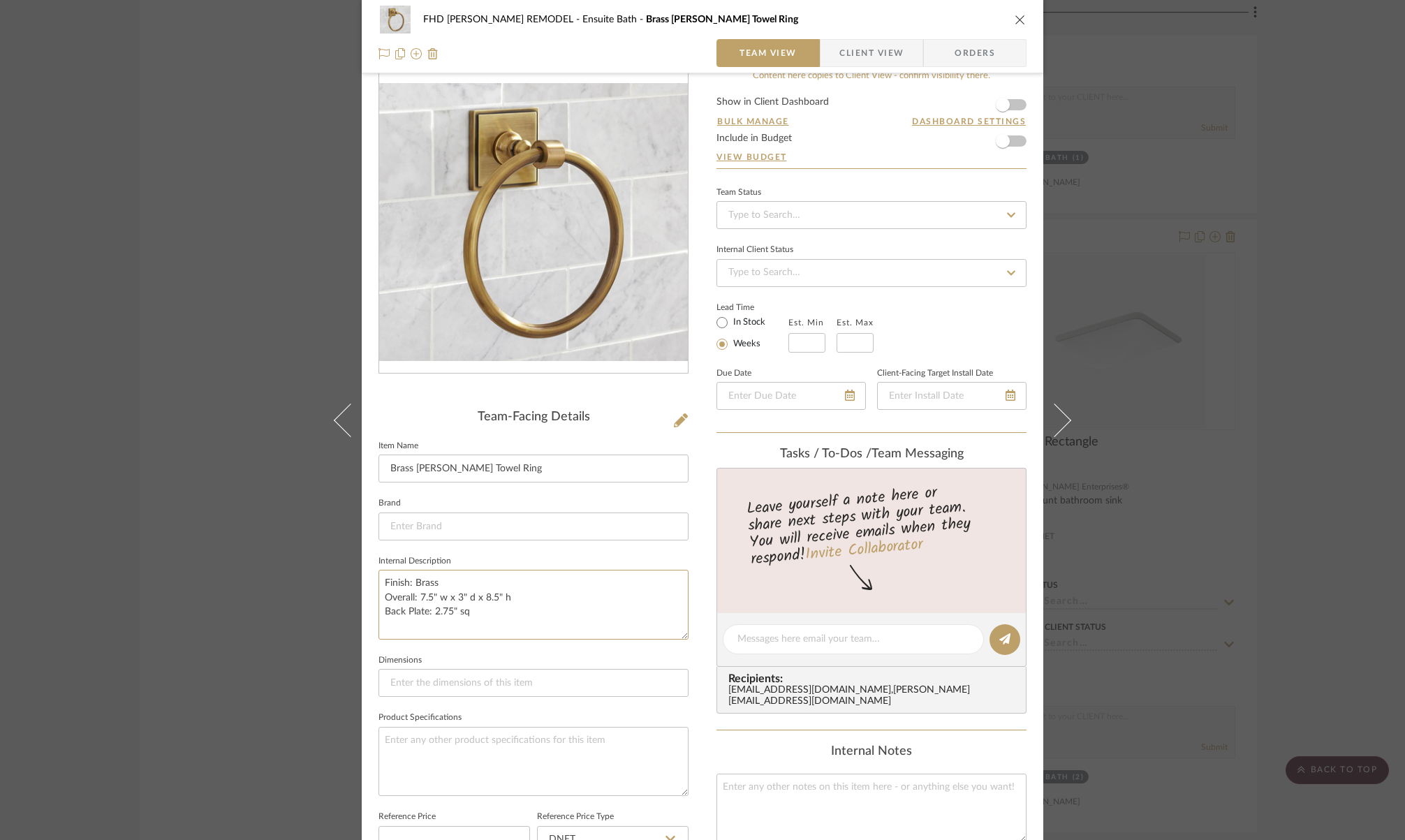
drag, startPoint x: 468, startPoint y: 615, endPoint x: 371, endPoint y: 571, distance: 106.5
click at [371, 571] on div "FHD [PERSON_NAME] REMODEL Ensuite Bath Brass [PERSON_NAME] Towel Ring Team View…" at bounding box center [702, 628] width 682 height 1287
type textarea "Finish: Brass Overall: 7.5" w x 3" d x 8.5" h Back Plate: 2.75" sq"
click at [461, 736] on textarea at bounding box center [534, 761] width 310 height 69
paste textarea "Finish: Brass Overall: 7.5" w x 3" d x 8.5" h Back Plate: 2.75" sq"
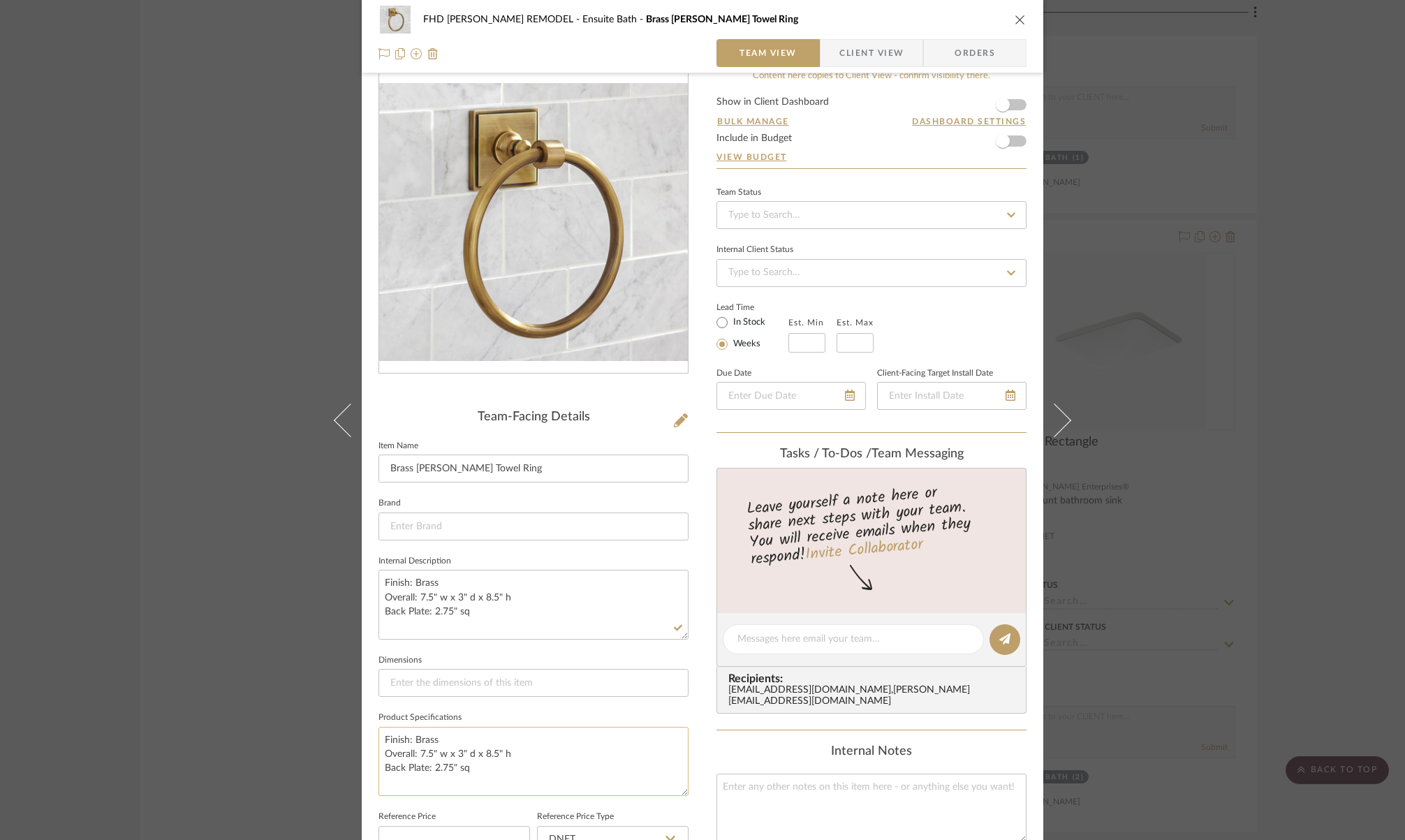
drag, startPoint x: 413, startPoint y: 738, endPoint x: 433, endPoint y: 740, distance: 20.1
click at [433, 740] on textarea "Finish: Brass Overall: 7.5" w x 3" d x 8.5" h Back Plate: 2.75" sq" at bounding box center [534, 761] width 310 height 69
click at [440, 737] on textarea "Finish: Brass Overall: 7.5" w x 3" d x 8.5" h Back Plate: 2.75" sq" at bounding box center [534, 761] width 310 height 69
type textarea "Finish: Polished Nickel Overall: 7.5" w x 3" d x 8.5" h Back Plate: 2.75" sq"
drag, startPoint x: 494, startPoint y: 616, endPoint x: 362, endPoint y: 577, distance: 137.6
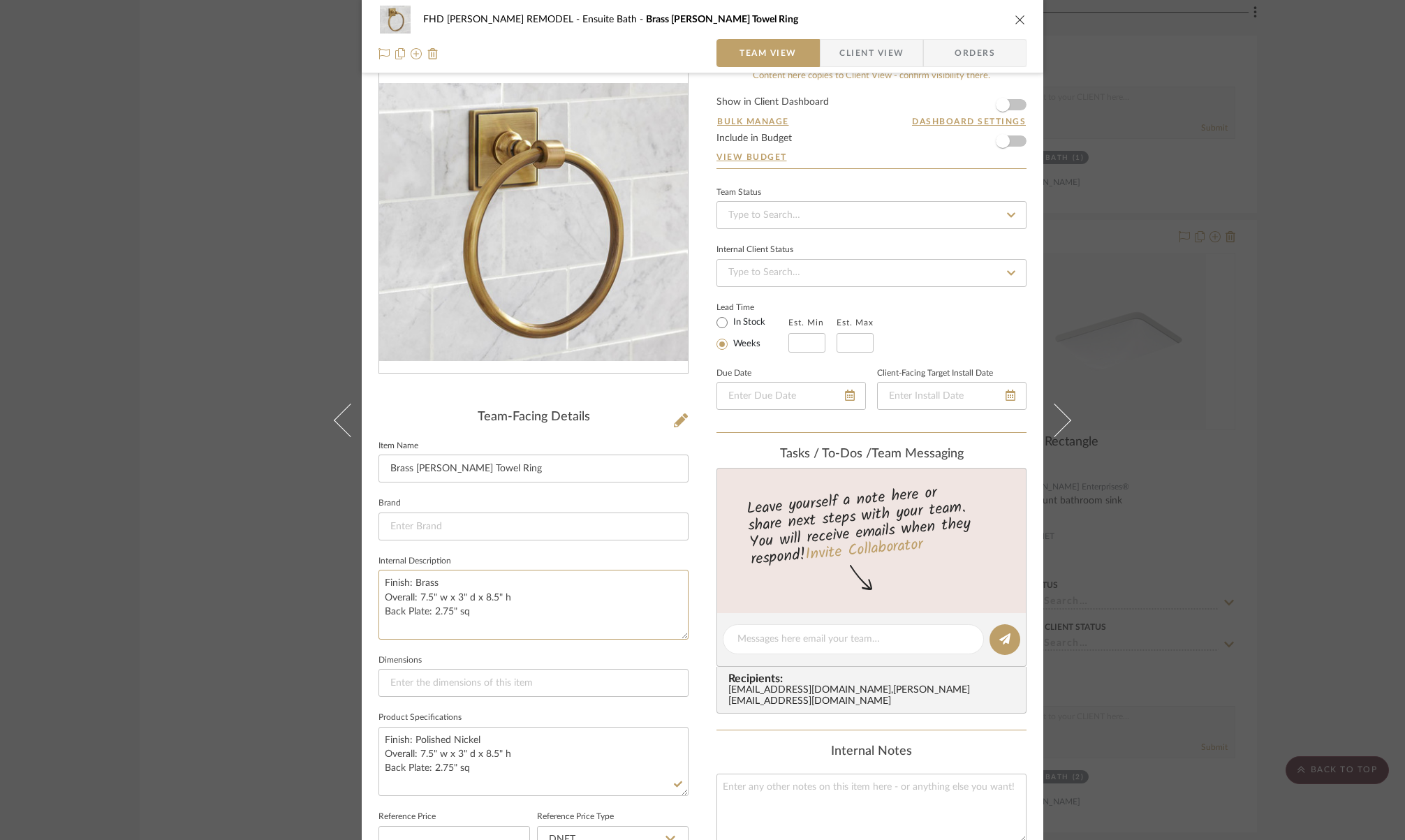
click at [362, 577] on div "FHD [PERSON_NAME] REMODEL Ensuite Bath Brass [PERSON_NAME] Towel Ring Team View…" at bounding box center [702, 628] width 682 height 1287
click at [461, 527] on input at bounding box center [534, 527] width 310 height 28
click at [457, 526] on input "Pottery Bar" at bounding box center [534, 527] width 310 height 28
click at [445, 525] on input "Pottery Bar" at bounding box center [534, 527] width 310 height 28
click at [437, 560] on span "Pottery Barn" at bounding box center [534, 562] width 268 height 12
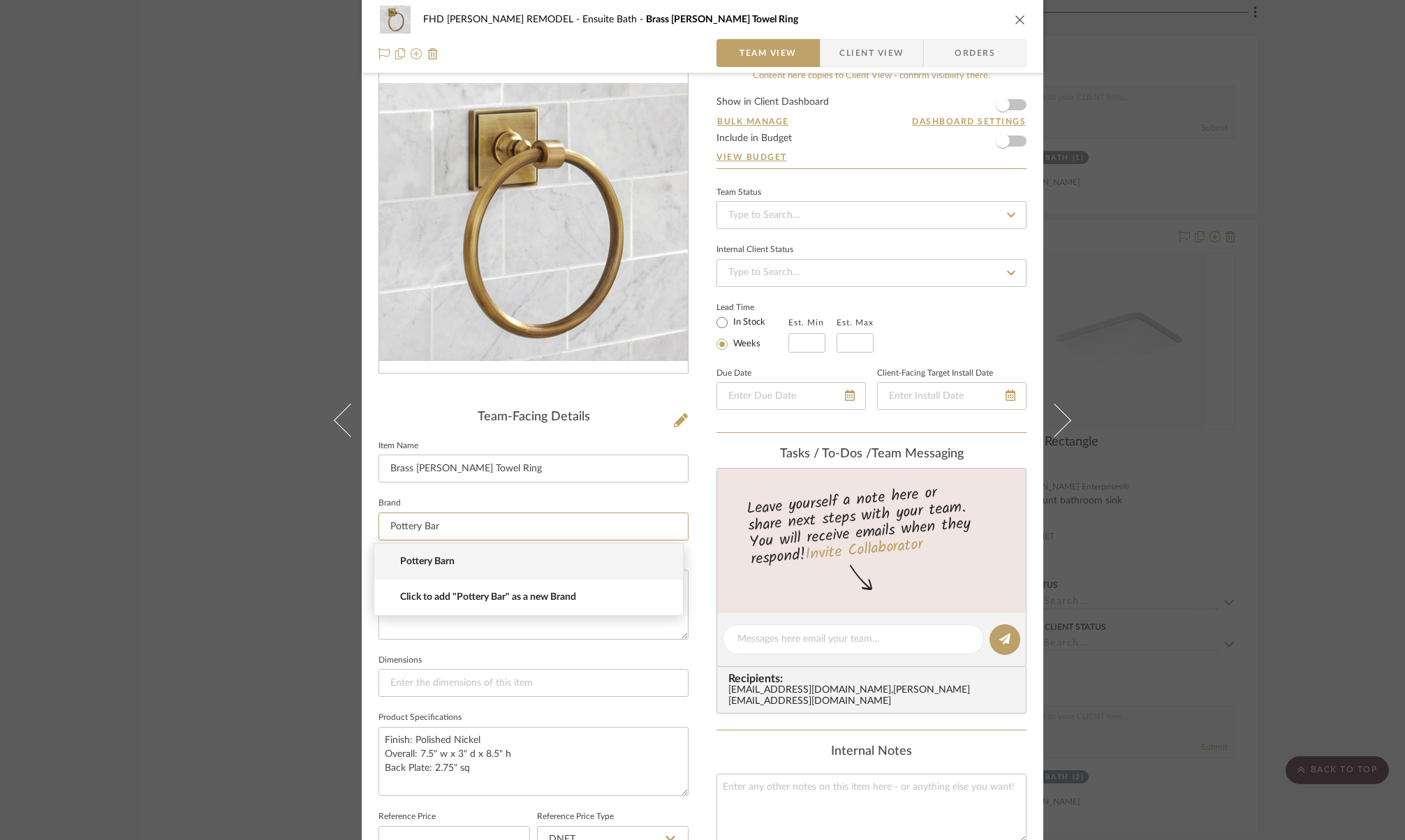
type input "Pottery Barn"
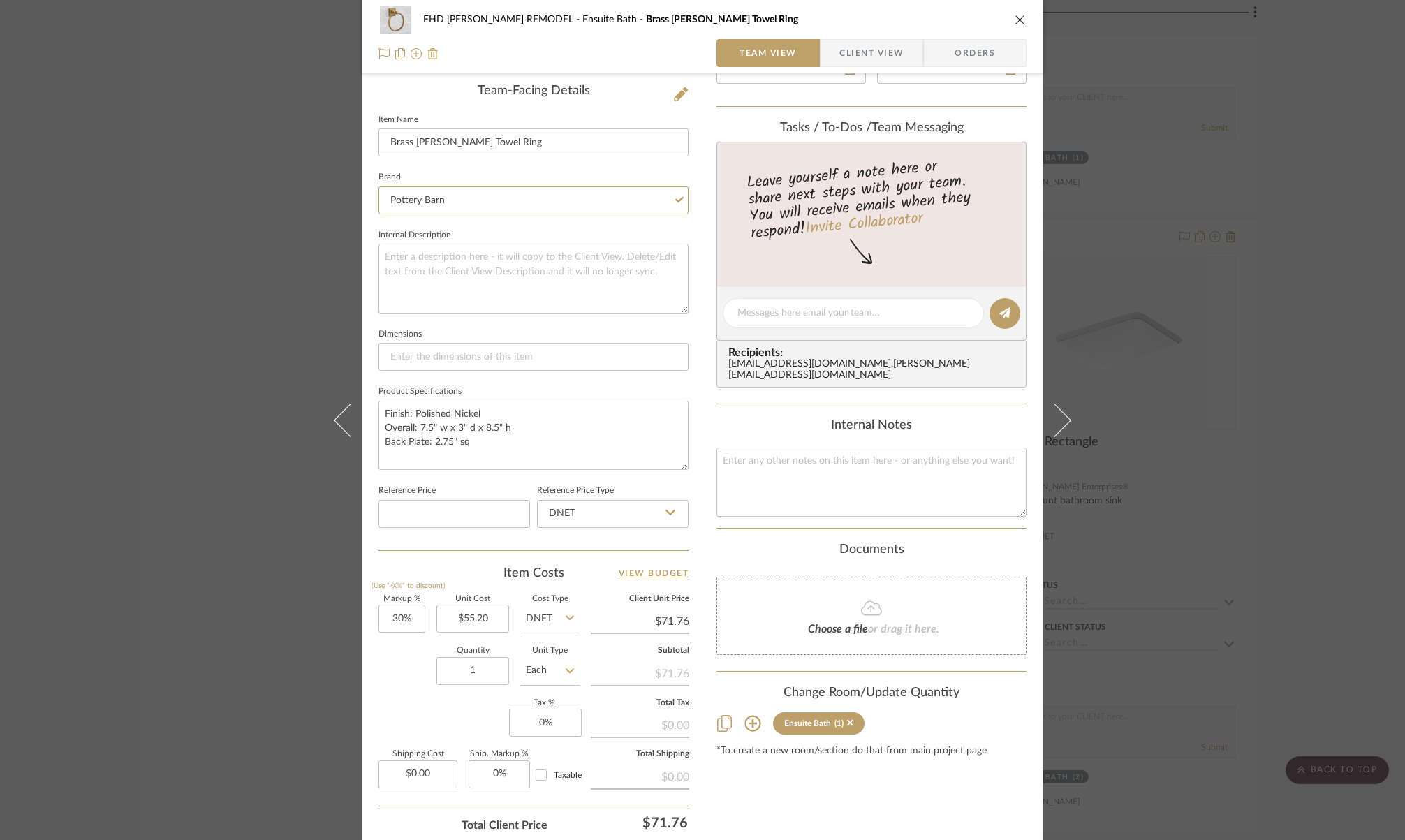
scroll to position [353, 0]
drag, startPoint x: 419, startPoint y: 423, endPoint x: 503, endPoint y: 426, distance: 84.1
click at [503, 426] on textarea "Finish: Polished Nickel Overall: 7.5" w x 3" d x 8.5" h Back Plate: 2.75" sq" at bounding box center [534, 434] width 310 height 69
click at [412, 353] on input at bounding box center [534, 356] width 310 height 28
paste input "7.5" w x 3" d x 8.5" h"
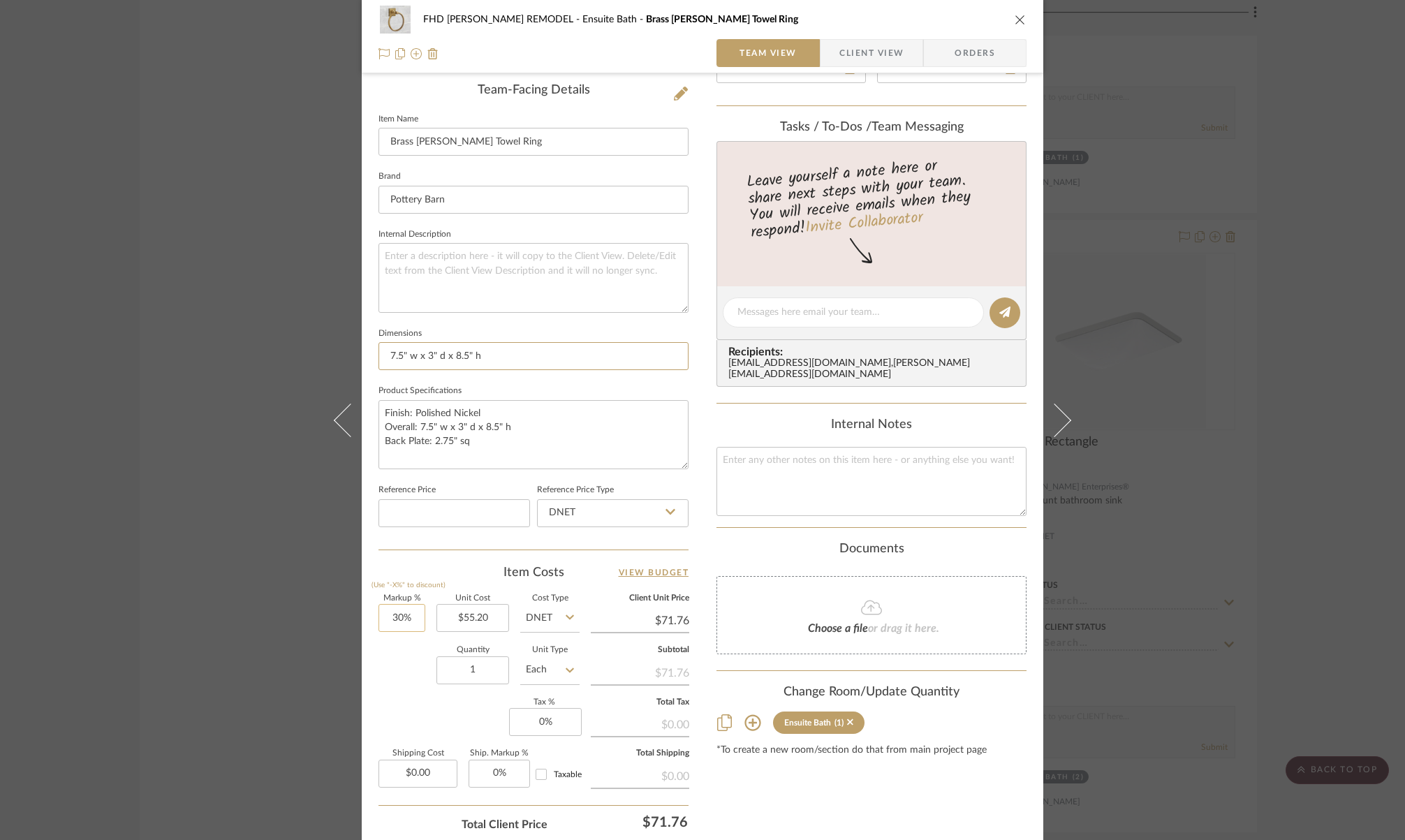
type input "7.5" w x 3" d x 8.5" h"
type input "30"
drag, startPoint x: 412, startPoint y: 618, endPoint x: 301, endPoint y: 602, distance: 112.1
click at [301, 602] on div "FHD [PERSON_NAME] REMODEL Ensuite Bath Brass [PERSON_NAME] Towel Ring Team View…" at bounding box center [702, 420] width 1405 height 840
drag, startPoint x: 408, startPoint y: 615, endPoint x: 373, endPoint y: 607, distance: 35.9
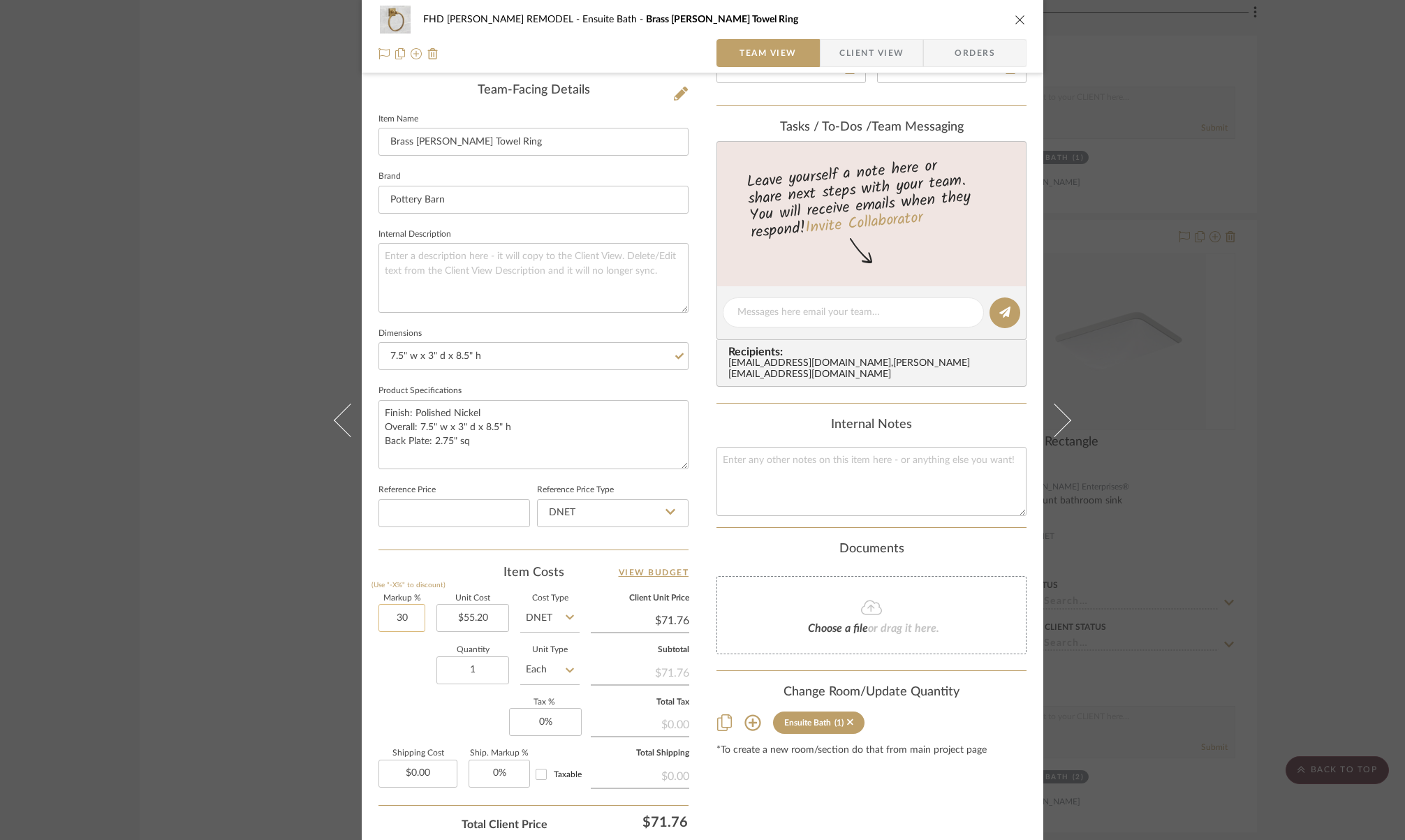
click at [379, 607] on input "30" at bounding box center [402, 618] width 47 height 28
type input "70%"
type input "55.20"
type input "$93.84"
type input "$55.20"
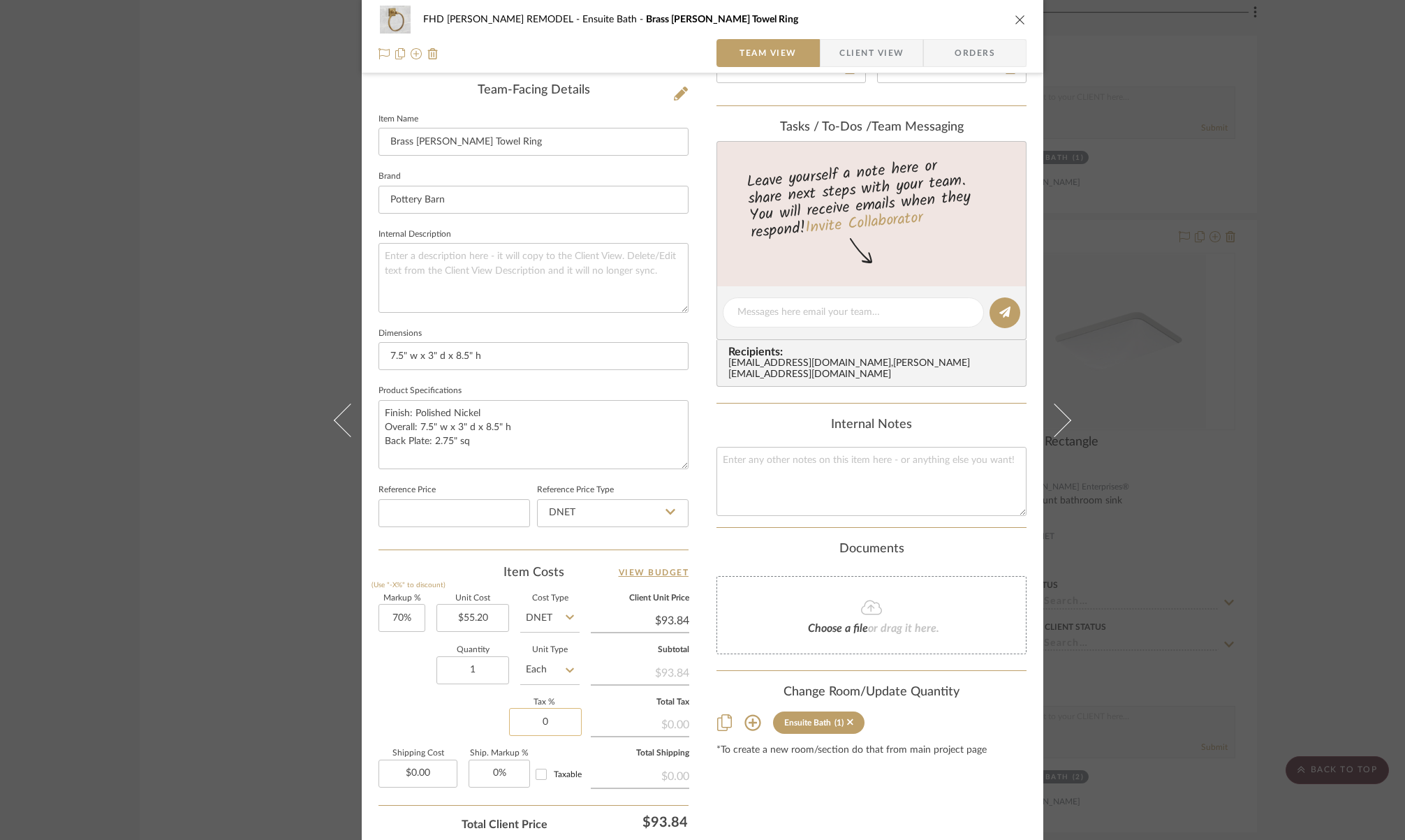
click at [546, 722] on input "0" at bounding box center [545, 722] width 72 height 28
type input "8.6%"
click at [534, 768] on input "Taxable" at bounding box center [541, 775] width 23 height 23
checkbox input "true"
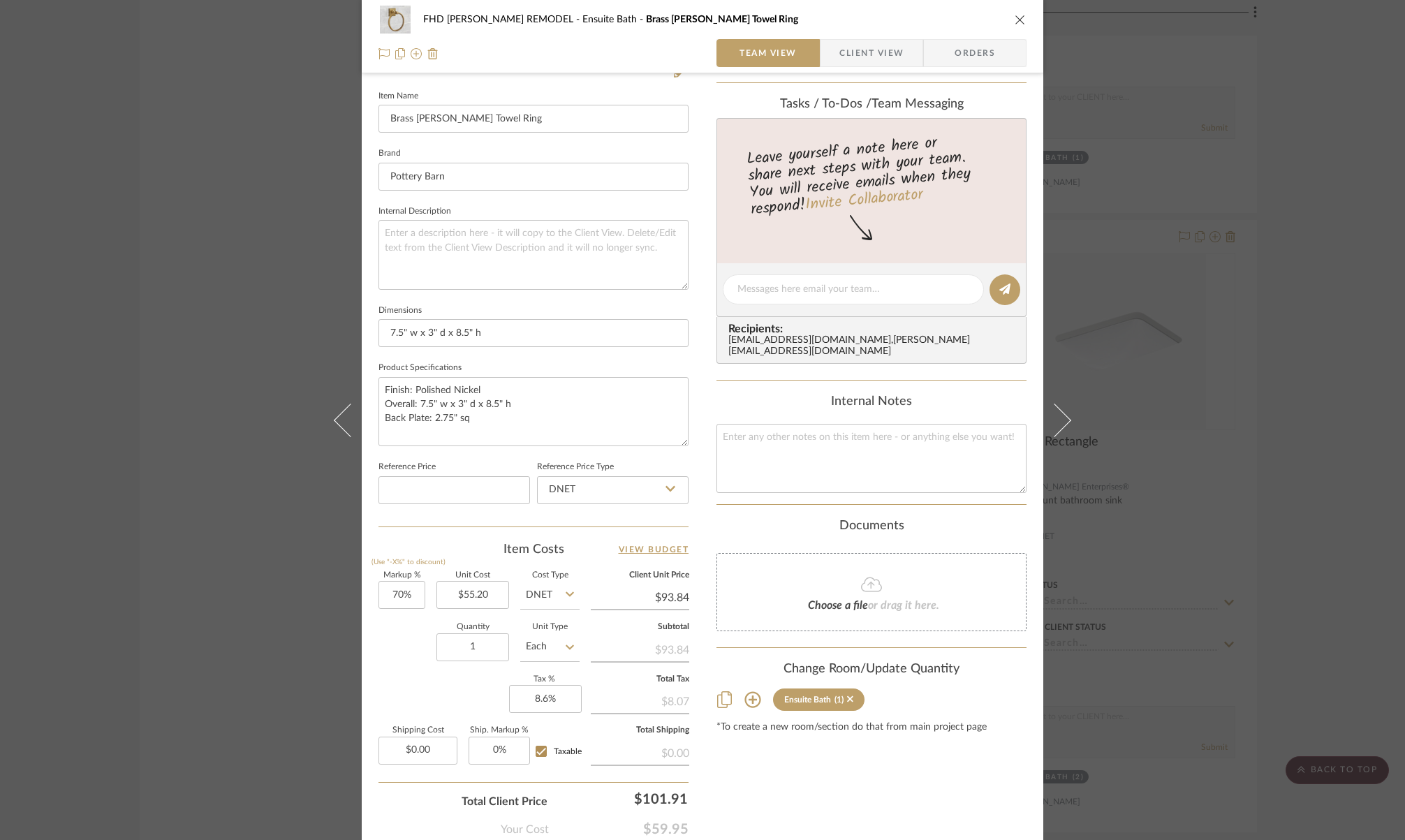
scroll to position [0, 0]
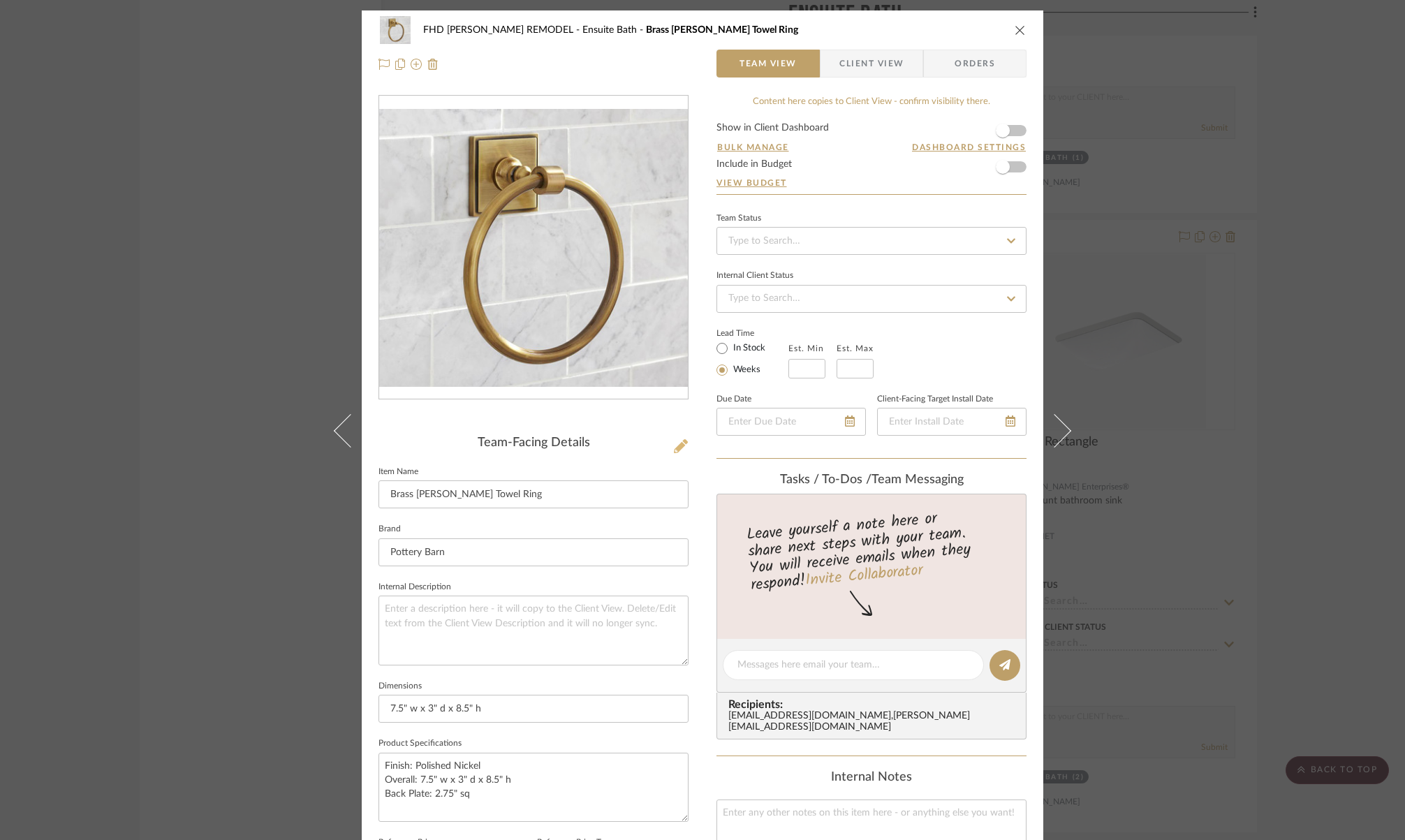
click at [675, 445] on icon at bounding box center [681, 447] width 14 height 14
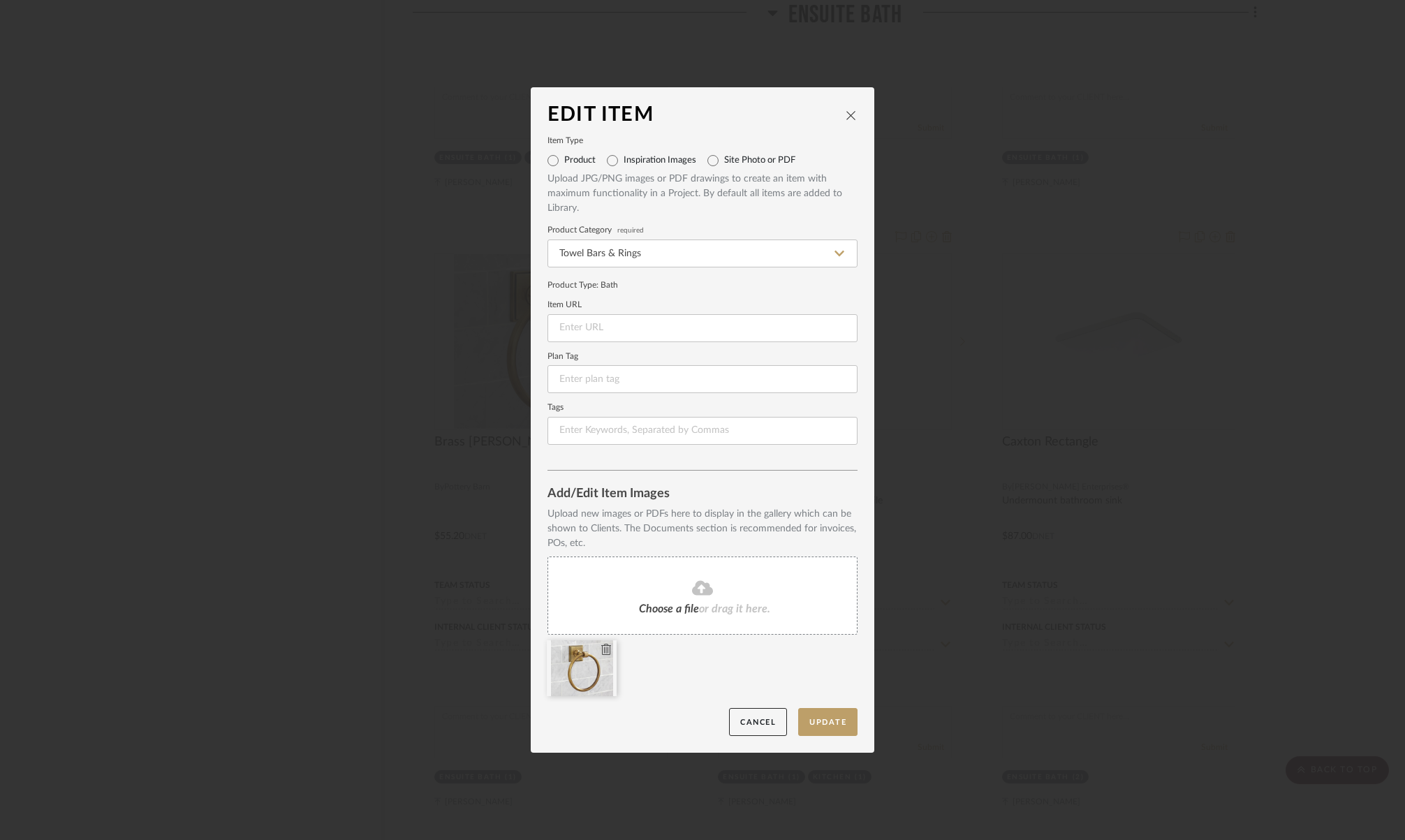
click at [602, 647] on icon at bounding box center [606, 649] width 10 height 11
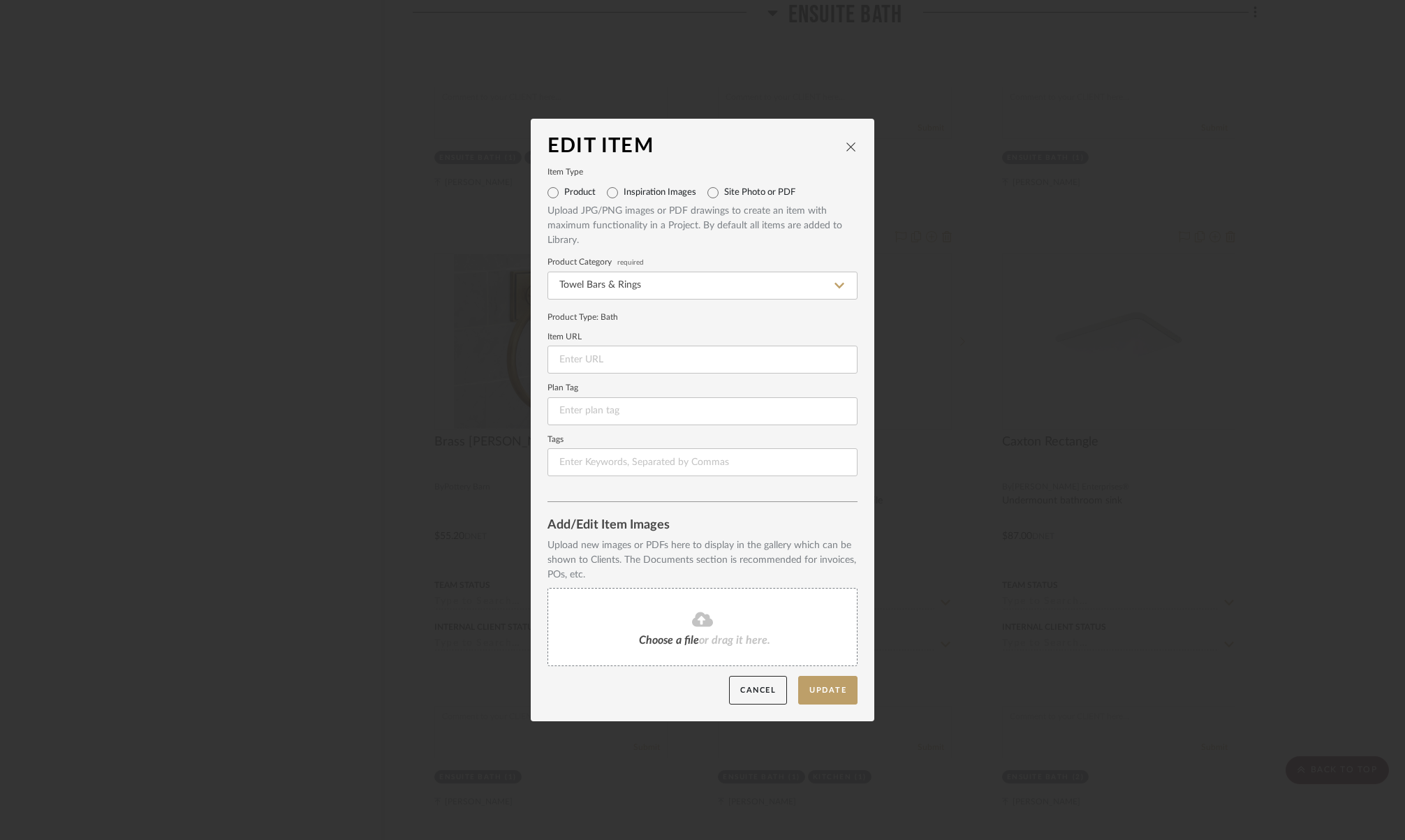
click at [647, 620] on fa-icon at bounding box center [702, 620] width 127 height 18
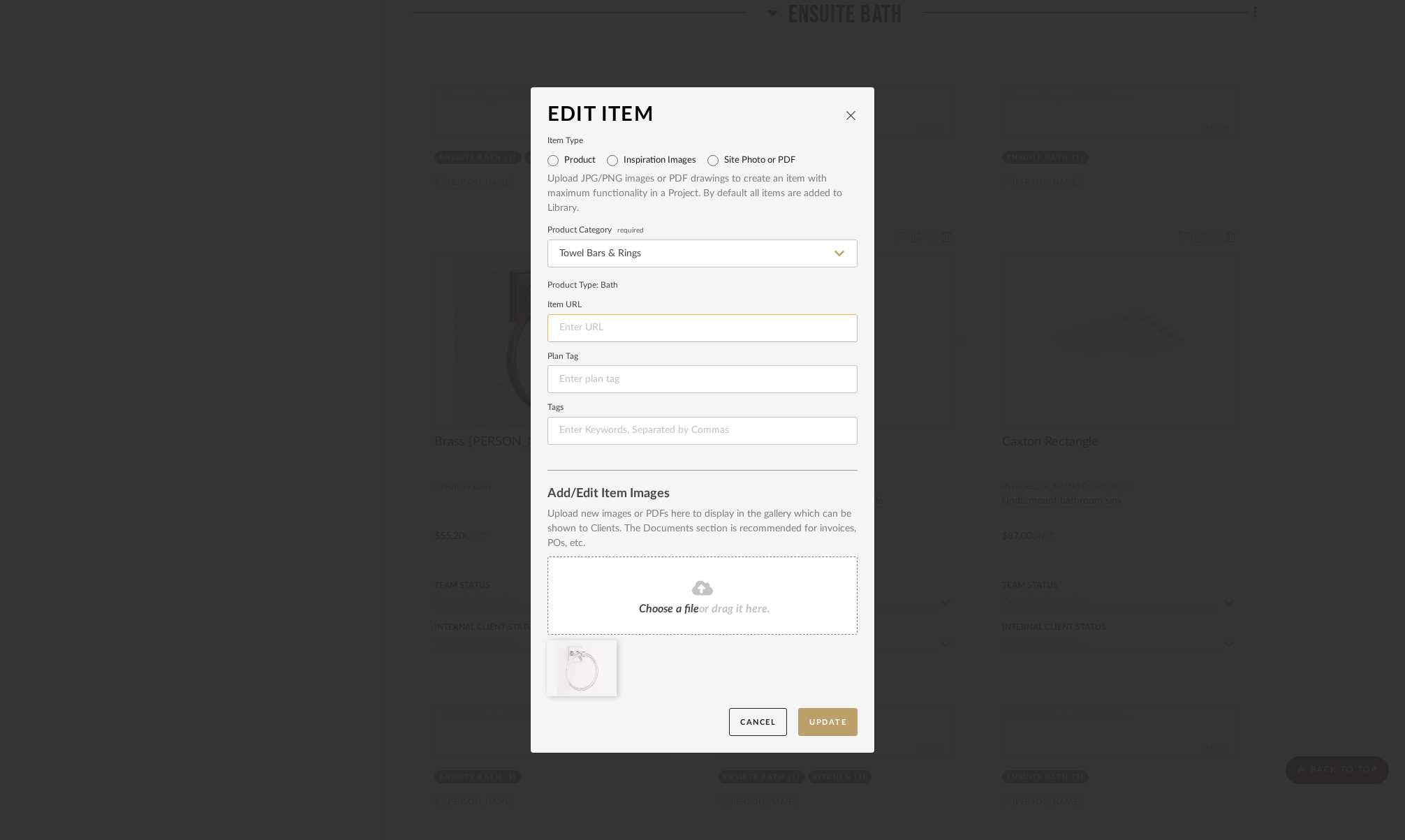
click at [645, 319] on input at bounding box center [702, 328] width 310 height 28
paste input "[URL][DOMAIN_NAME][PERSON_NAME]"
type input "[URL][DOMAIN_NAME][PERSON_NAME]"
click at [830, 717] on button "Update" at bounding box center [828, 722] width 59 height 29
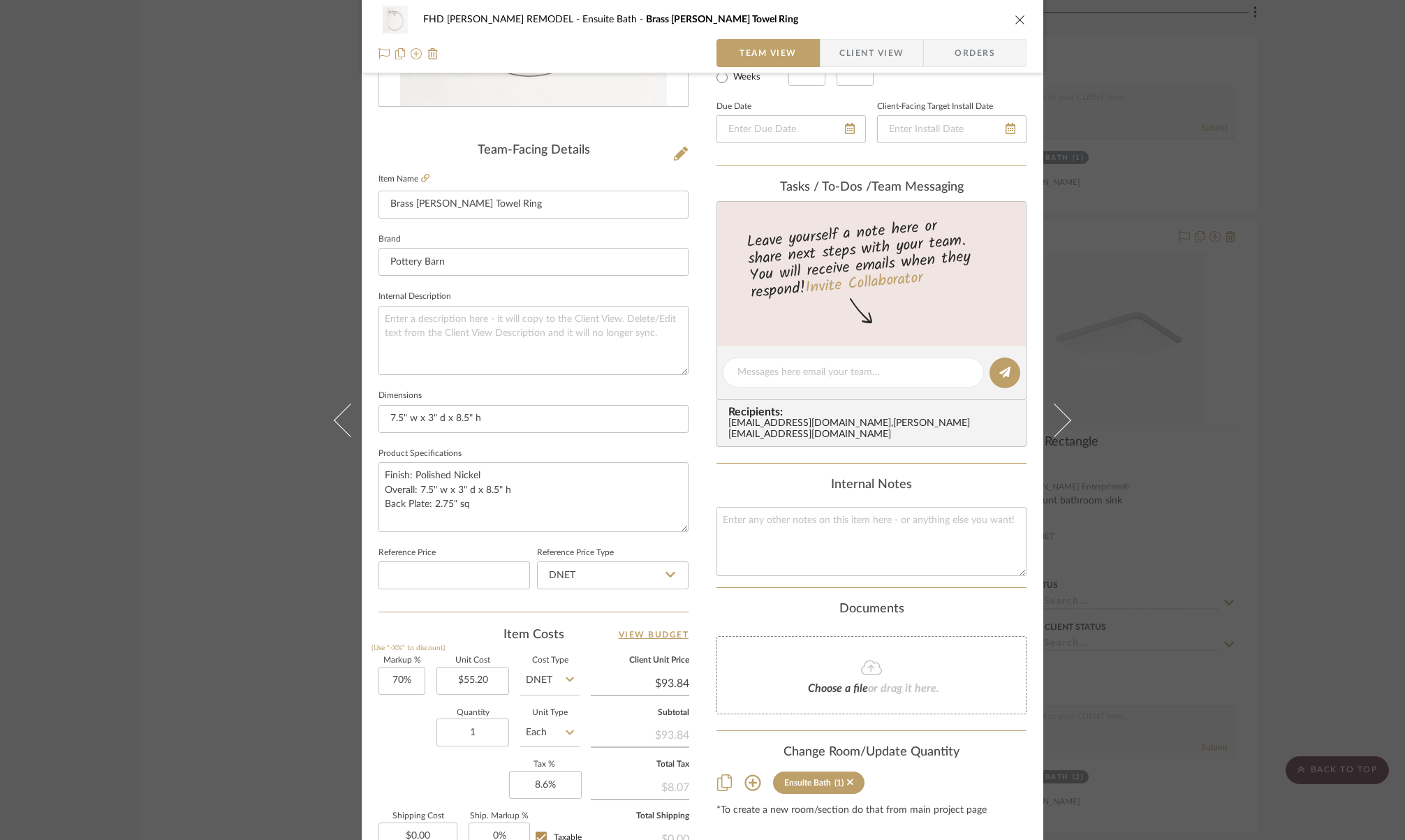
scroll to position [285, 0]
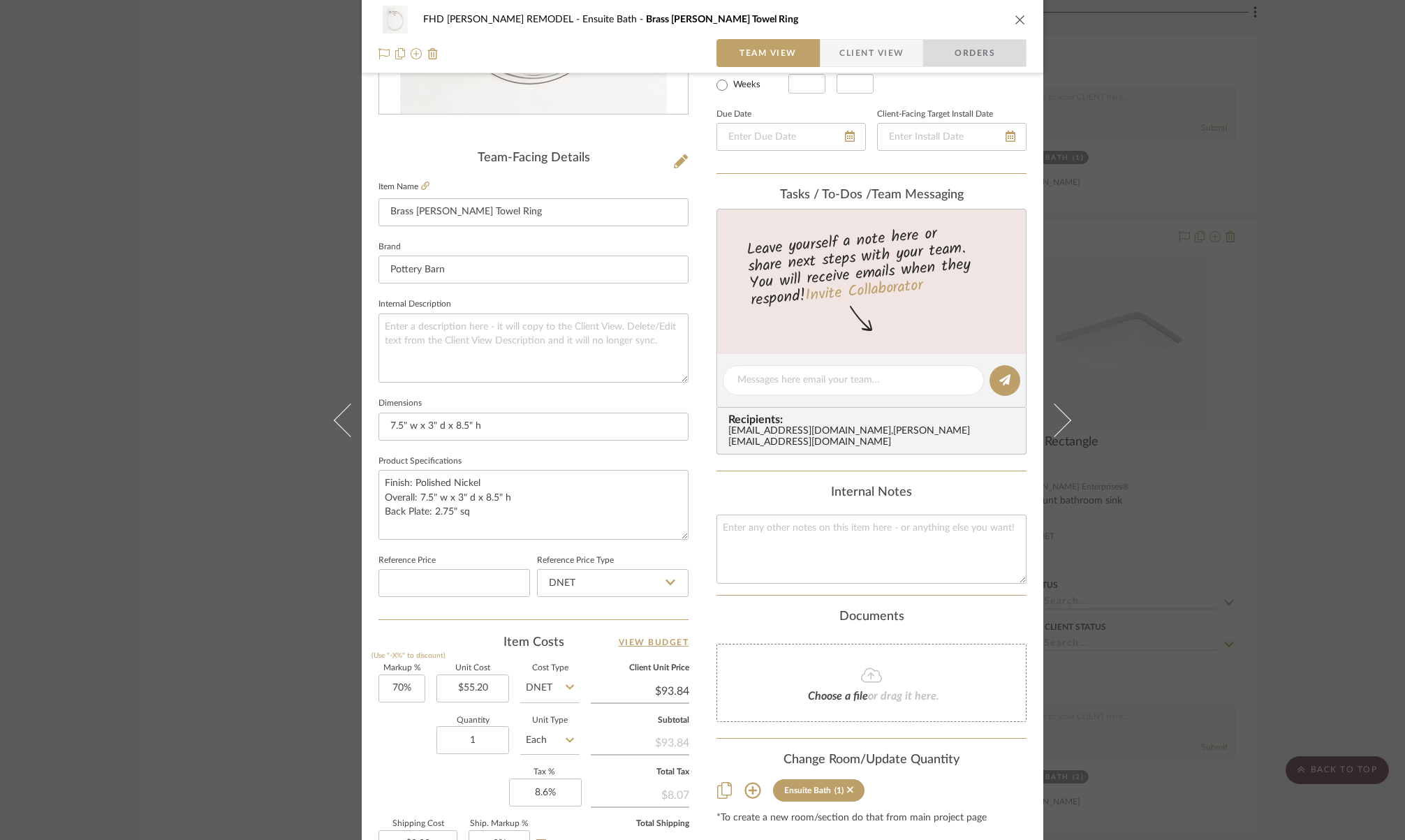
click at [992, 55] on span "Orders" at bounding box center [975, 53] width 71 height 28
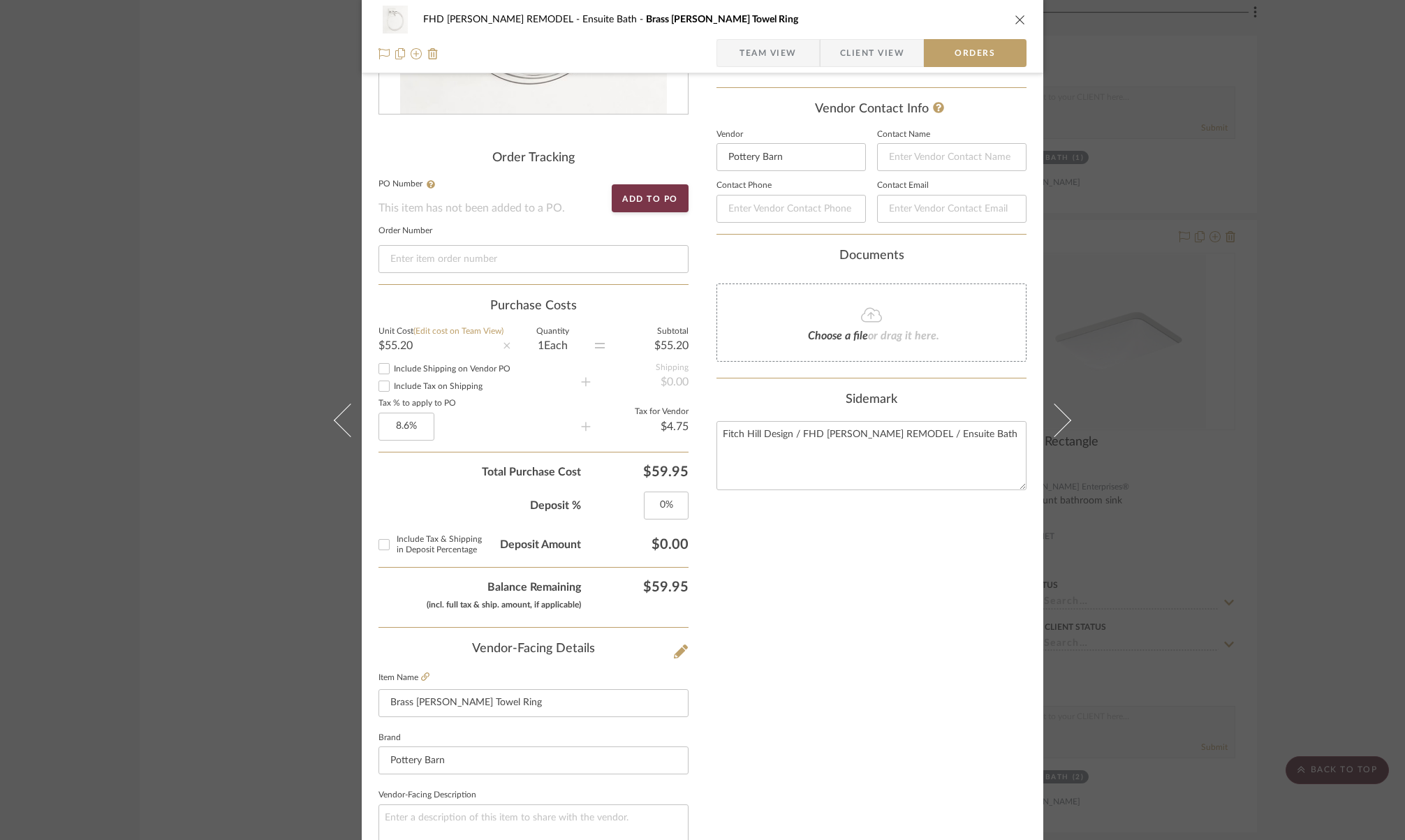
click at [779, 53] on span "Team View" at bounding box center [769, 53] width 57 height 28
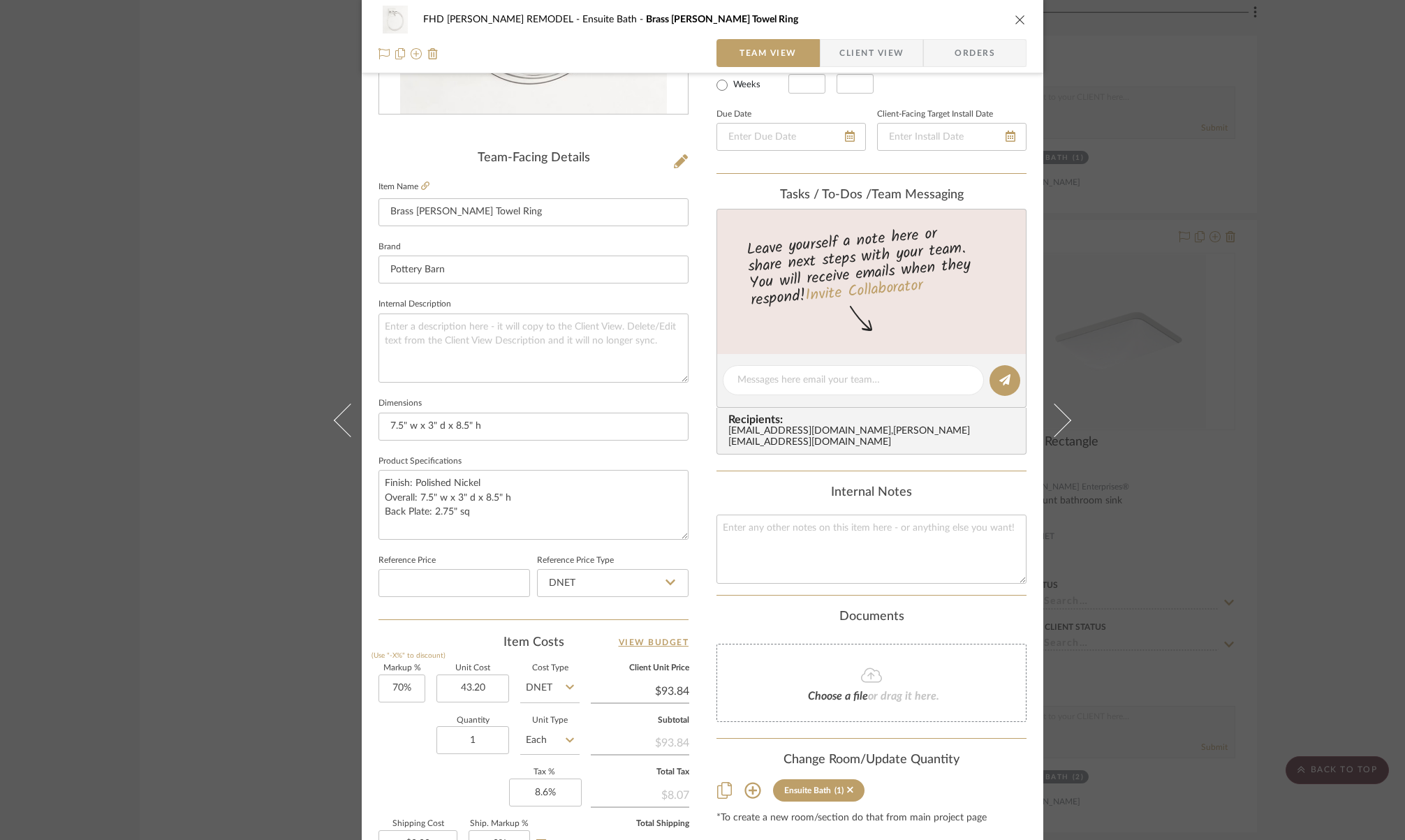
type input "$43.20"
type input "$73.44"
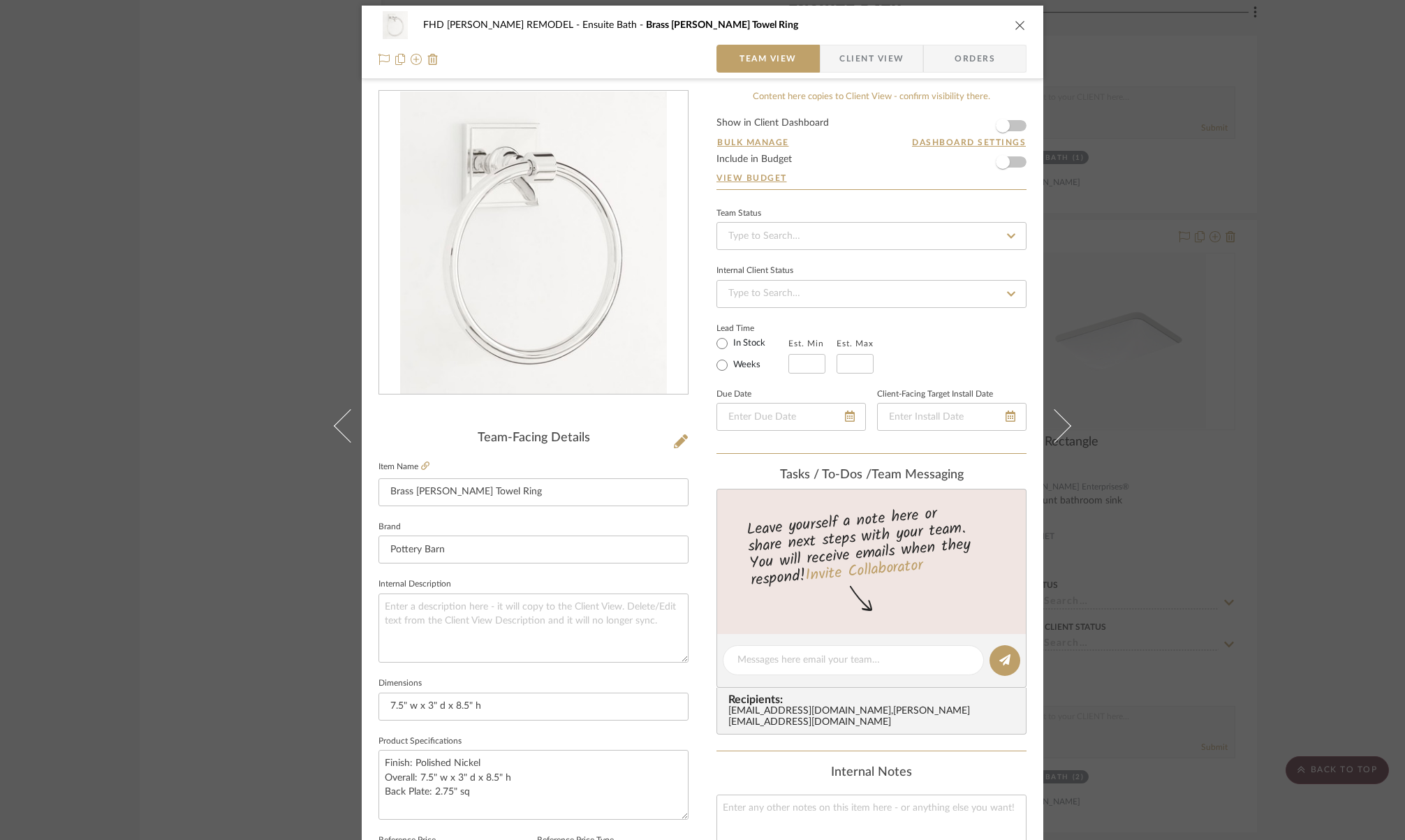
scroll to position [0, 0]
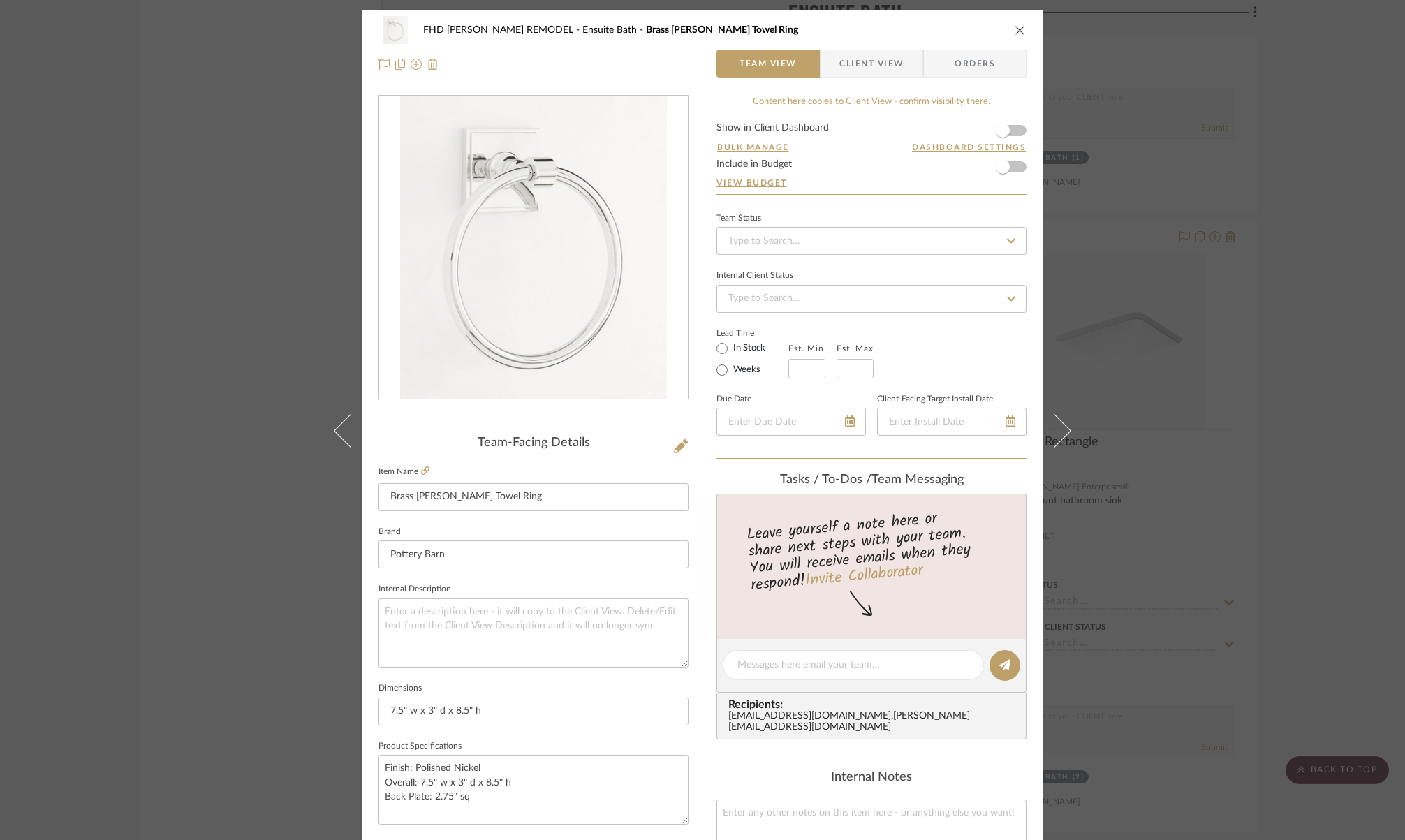
click at [981, 56] on span "Orders" at bounding box center [975, 64] width 71 height 28
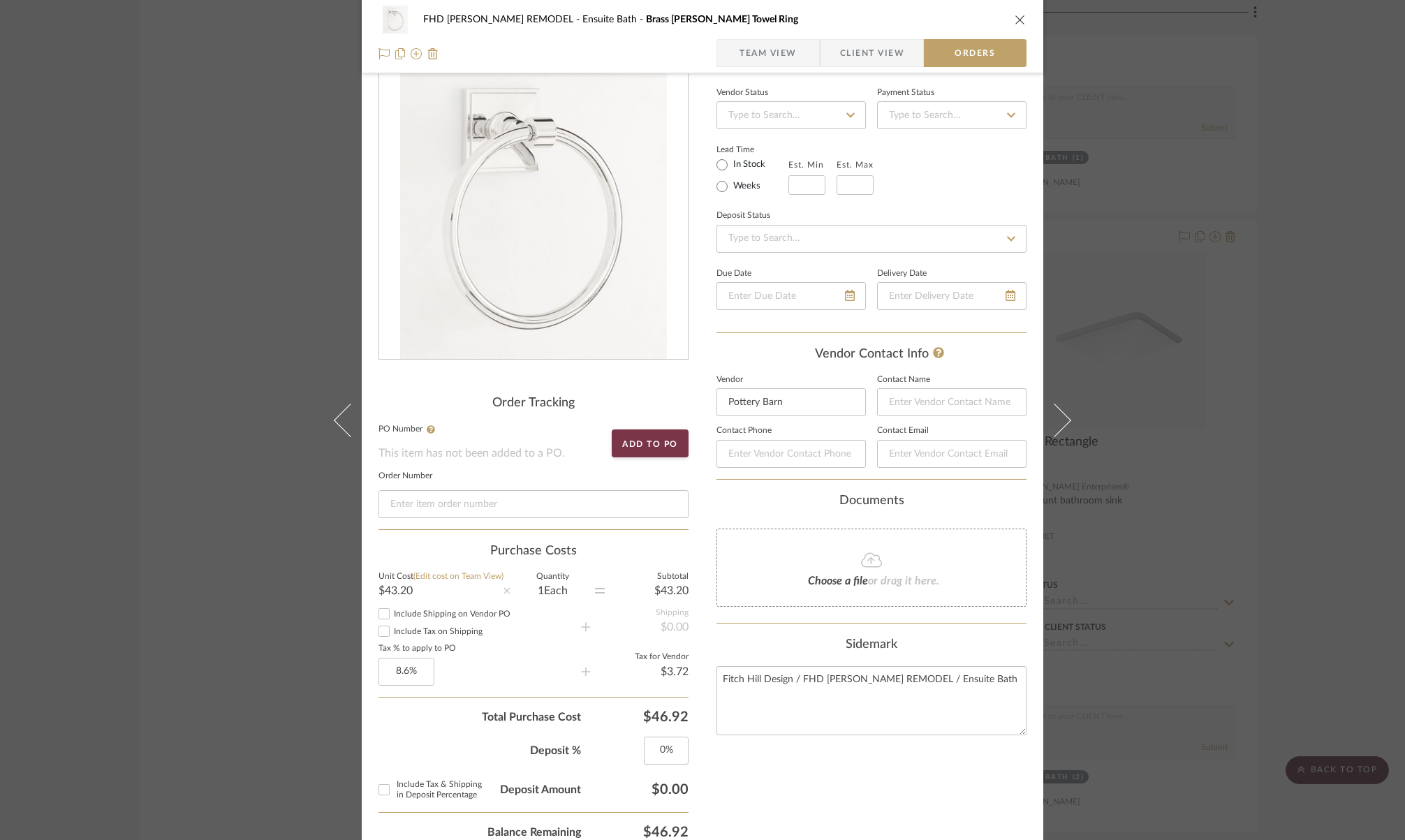
scroll to position [156, 0]
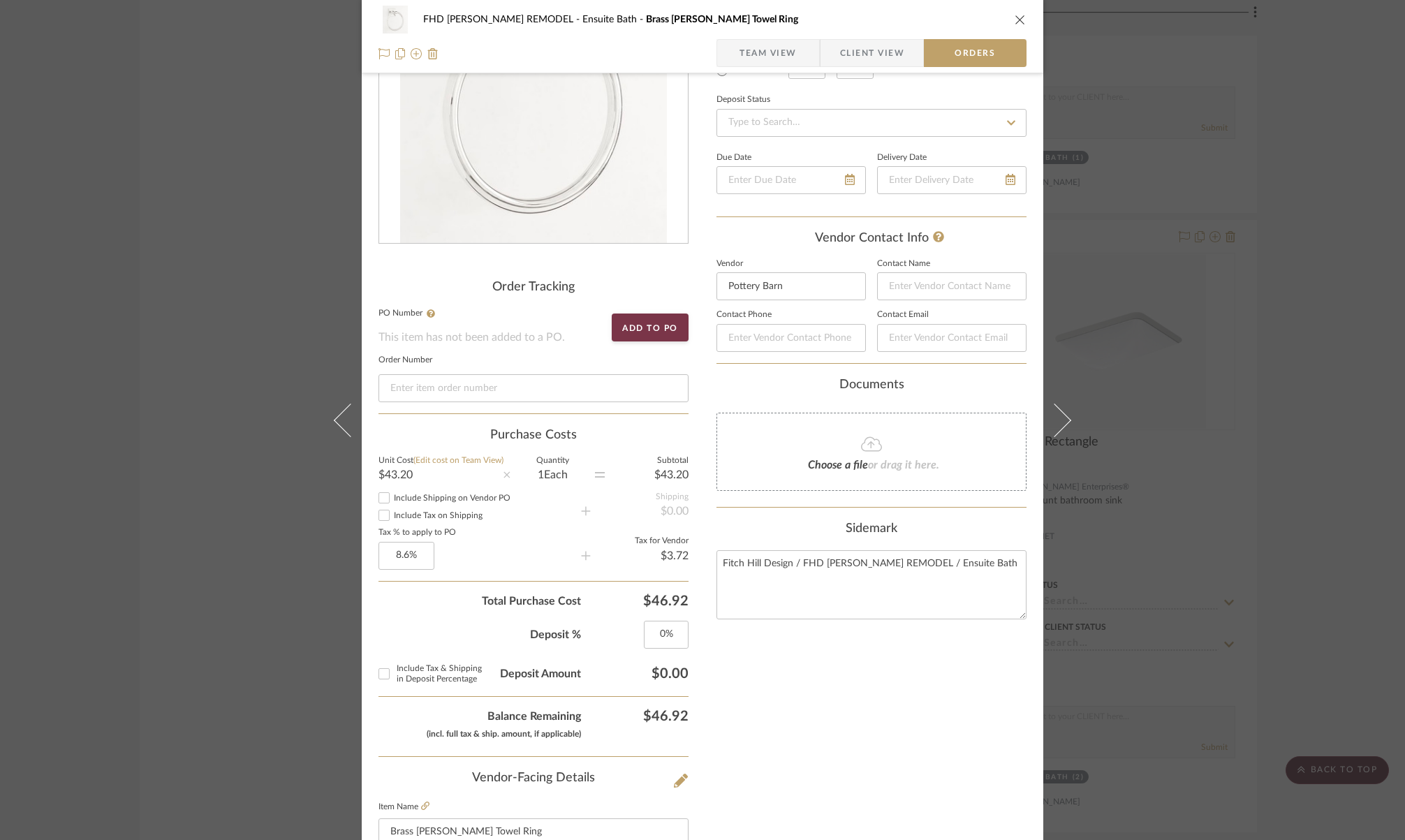
click at [379, 500] on input "Include Shipping on Vendor PO" at bounding box center [384, 497] width 17 height 17
checkbox input "true"
drag, startPoint x: 379, startPoint y: 515, endPoint x: 413, endPoint y: 522, distance: 34.7
click at [379, 515] on input "Include Tax on Shipping" at bounding box center [384, 515] width 17 height 17
checkbox input "true"
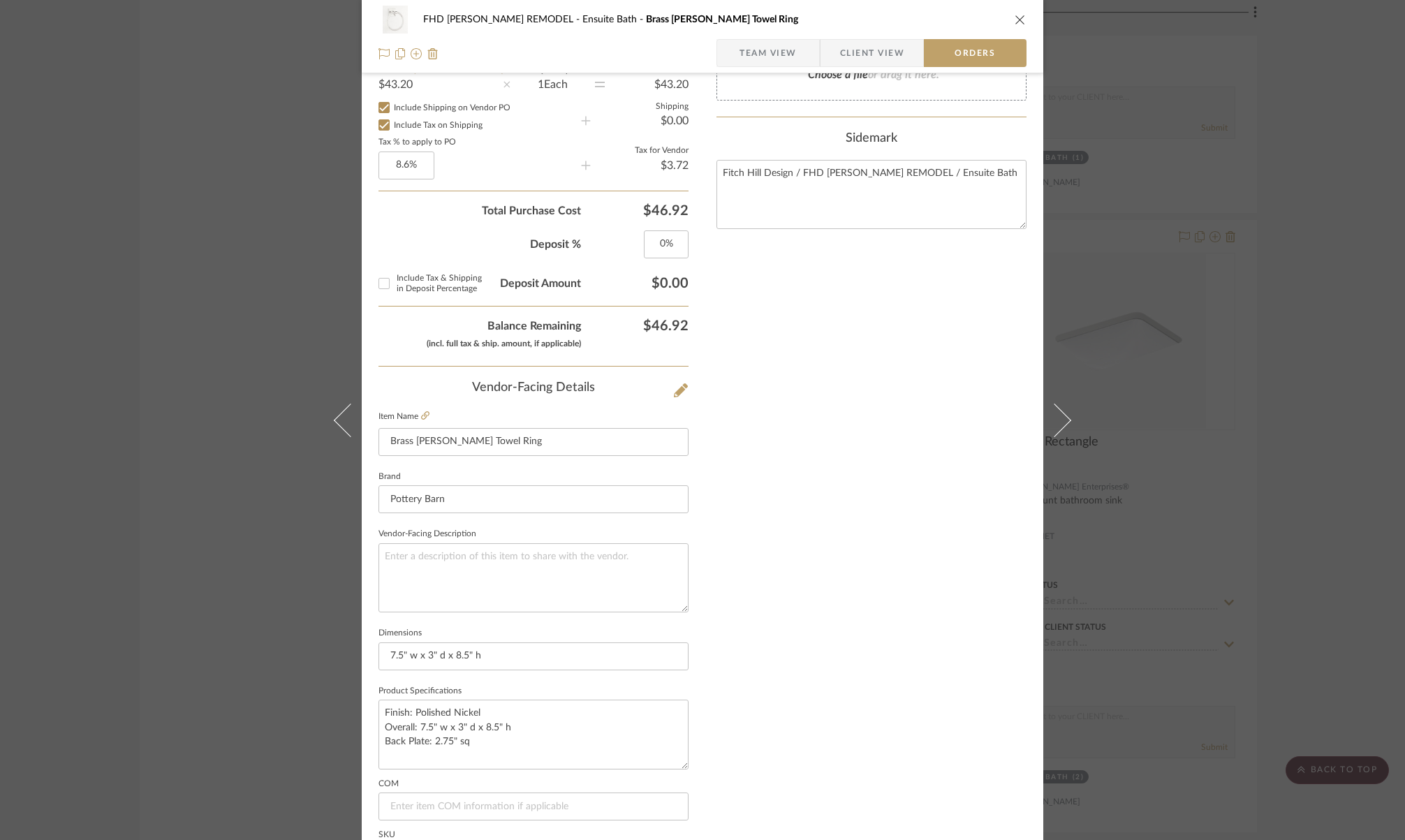
scroll to position [645, 0]
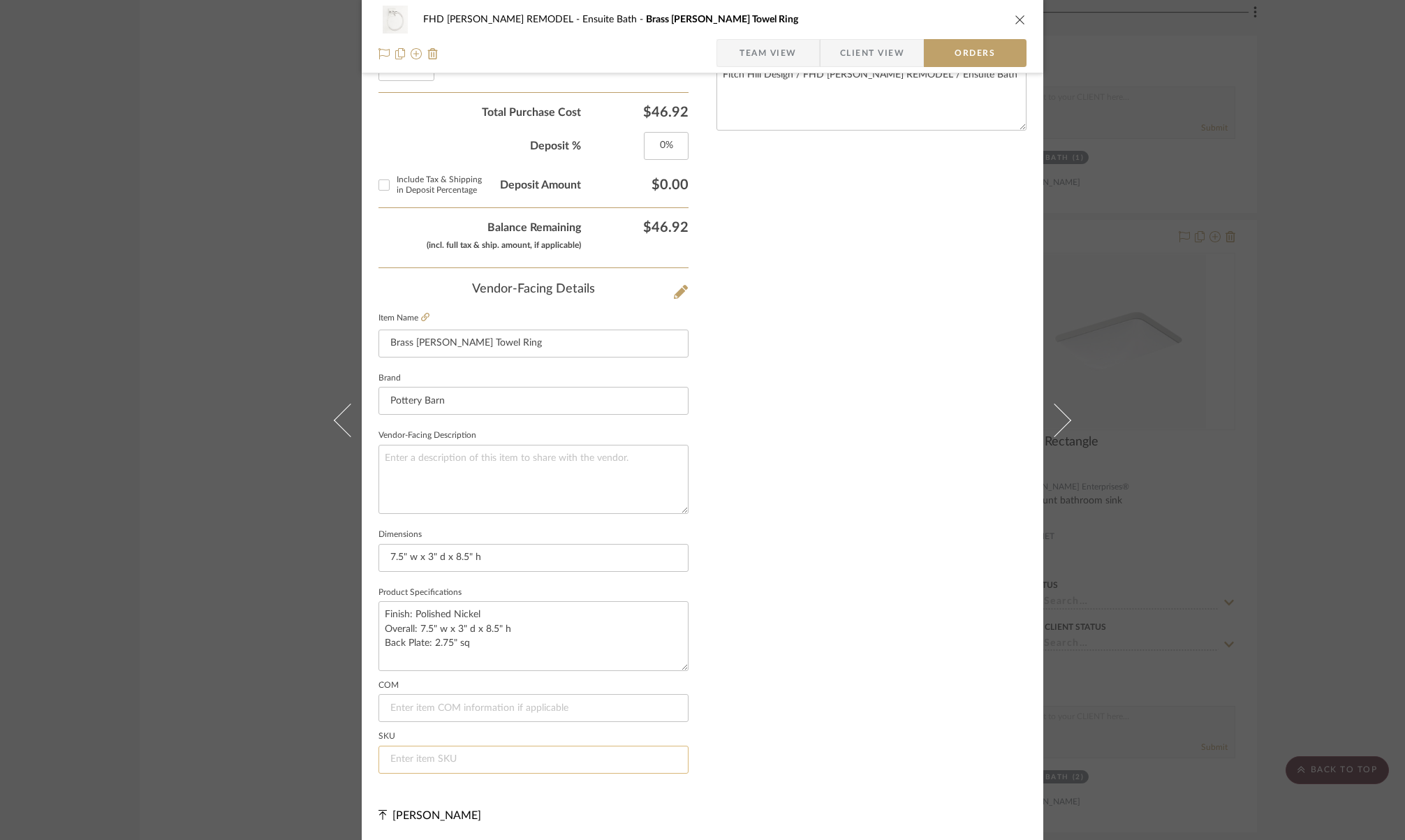
click at [506, 756] on input at bounding box center [534, 760] width 310 height 28
paste input "[US_EMPLOYER_IDENTIFICATION_NUMBER]"
type input "[US_EMPLOYER_IDENTIFICATION_NUMBER]"
click at [1016, 19] on icon "close" at bounding box center [1020, 19] width 11 height 11
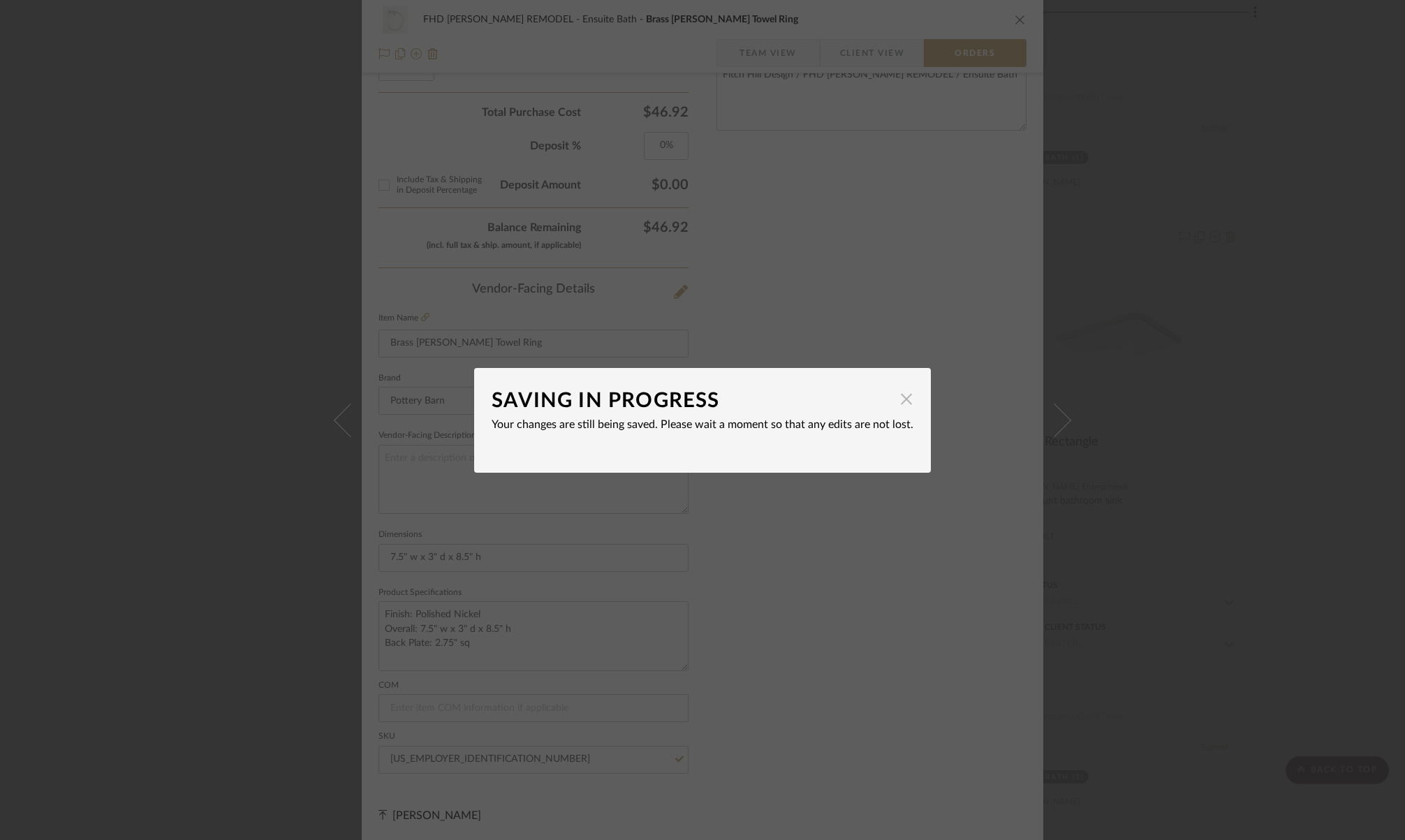
click at [903, 401] on span "button" at bounding box center [906, 400] width 28 height 28
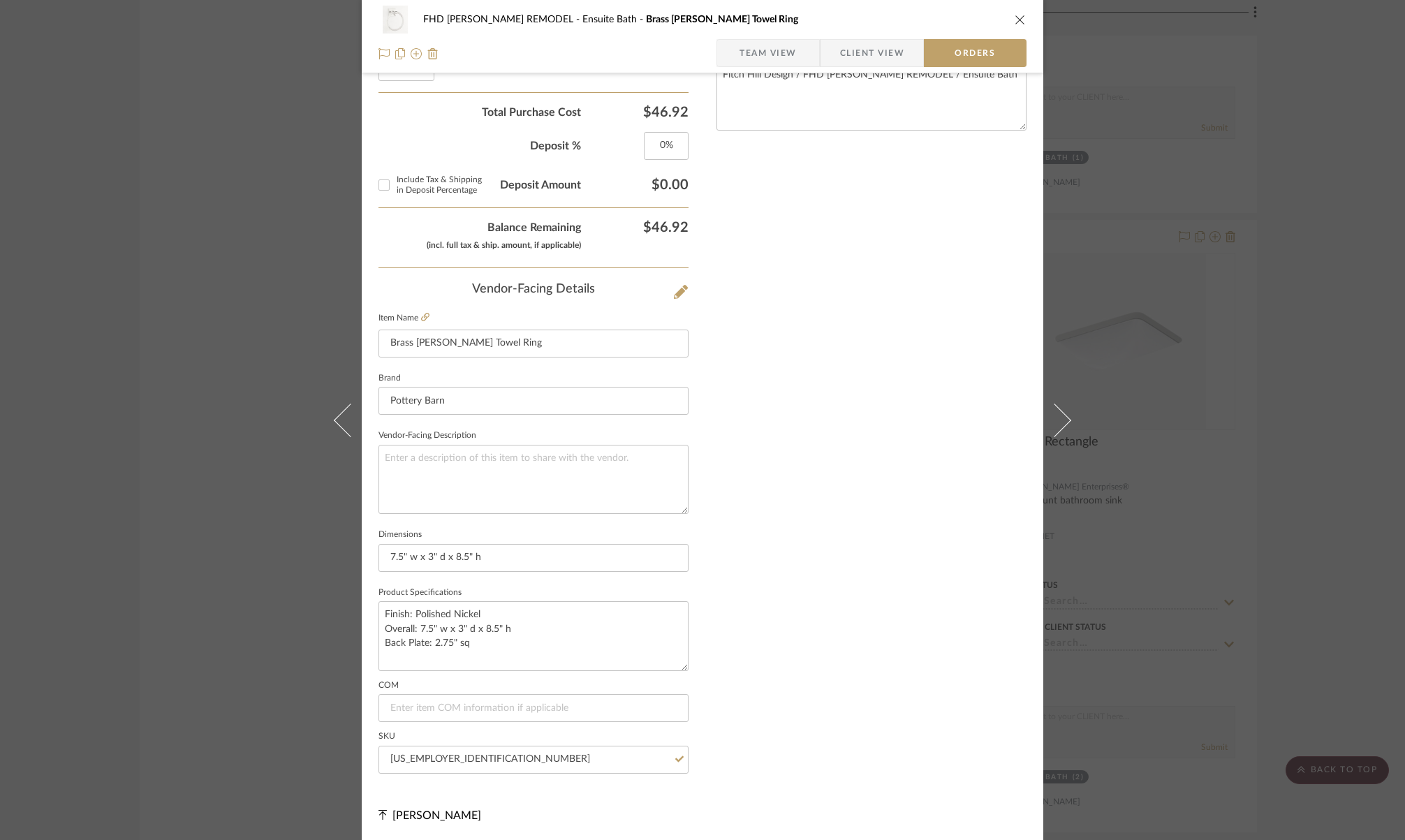
click at [1015, 19] on icon "close" at bounding box center [1020, 19] width 11 height 11
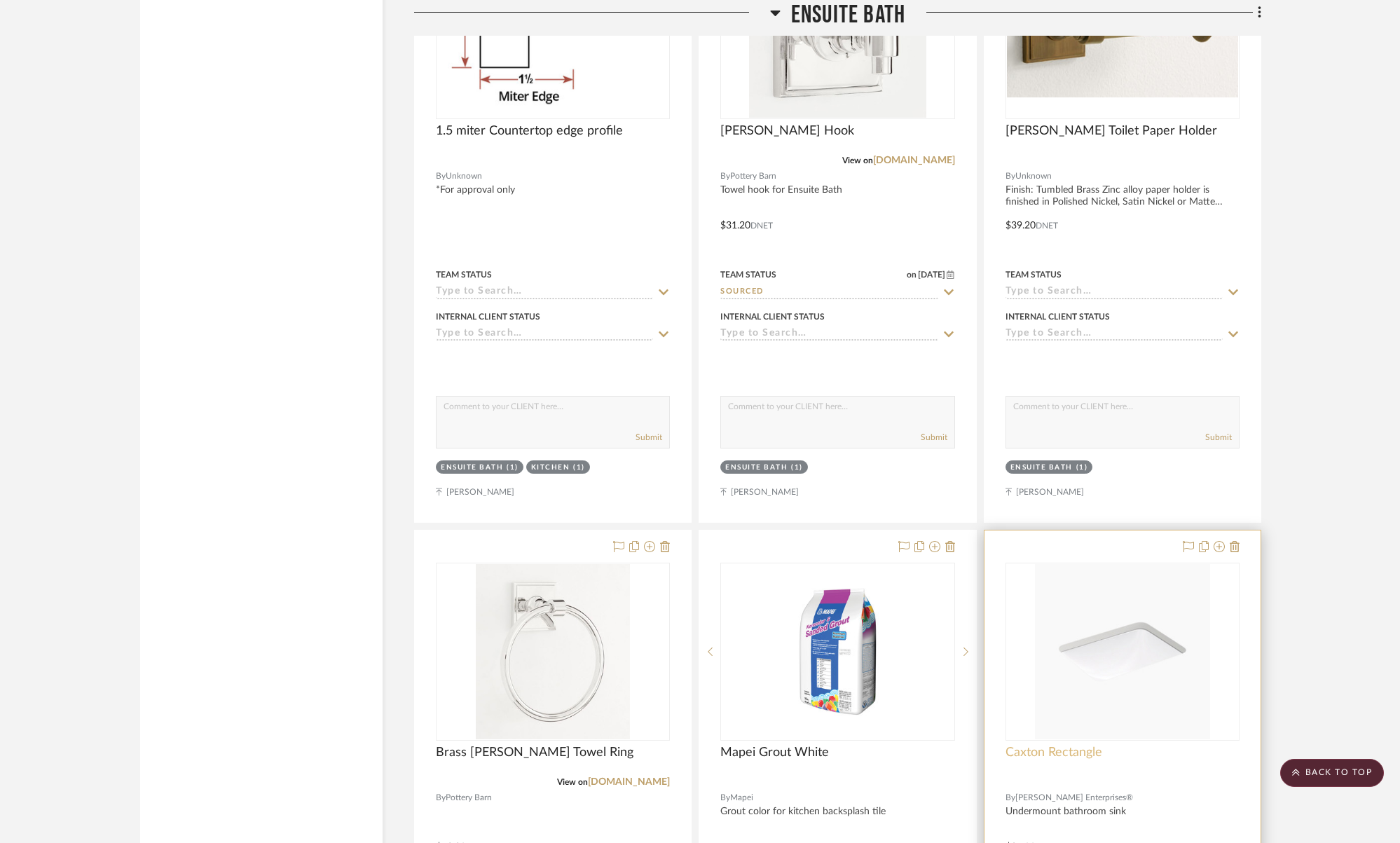
scroll to position [3098, 0]
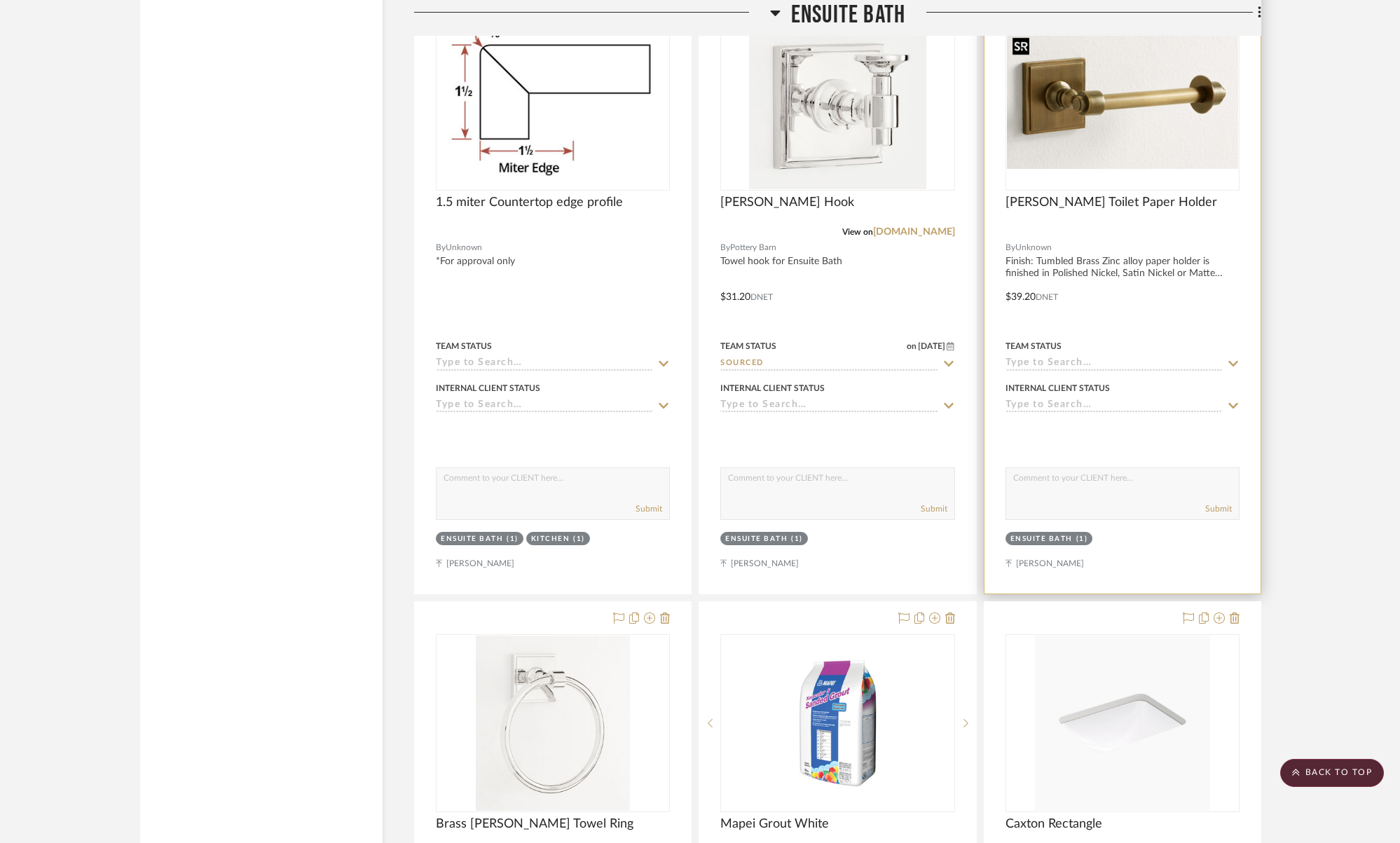
click at [1093, 129] on img "0" at bounding box center [1122, 101] width 231 height 135
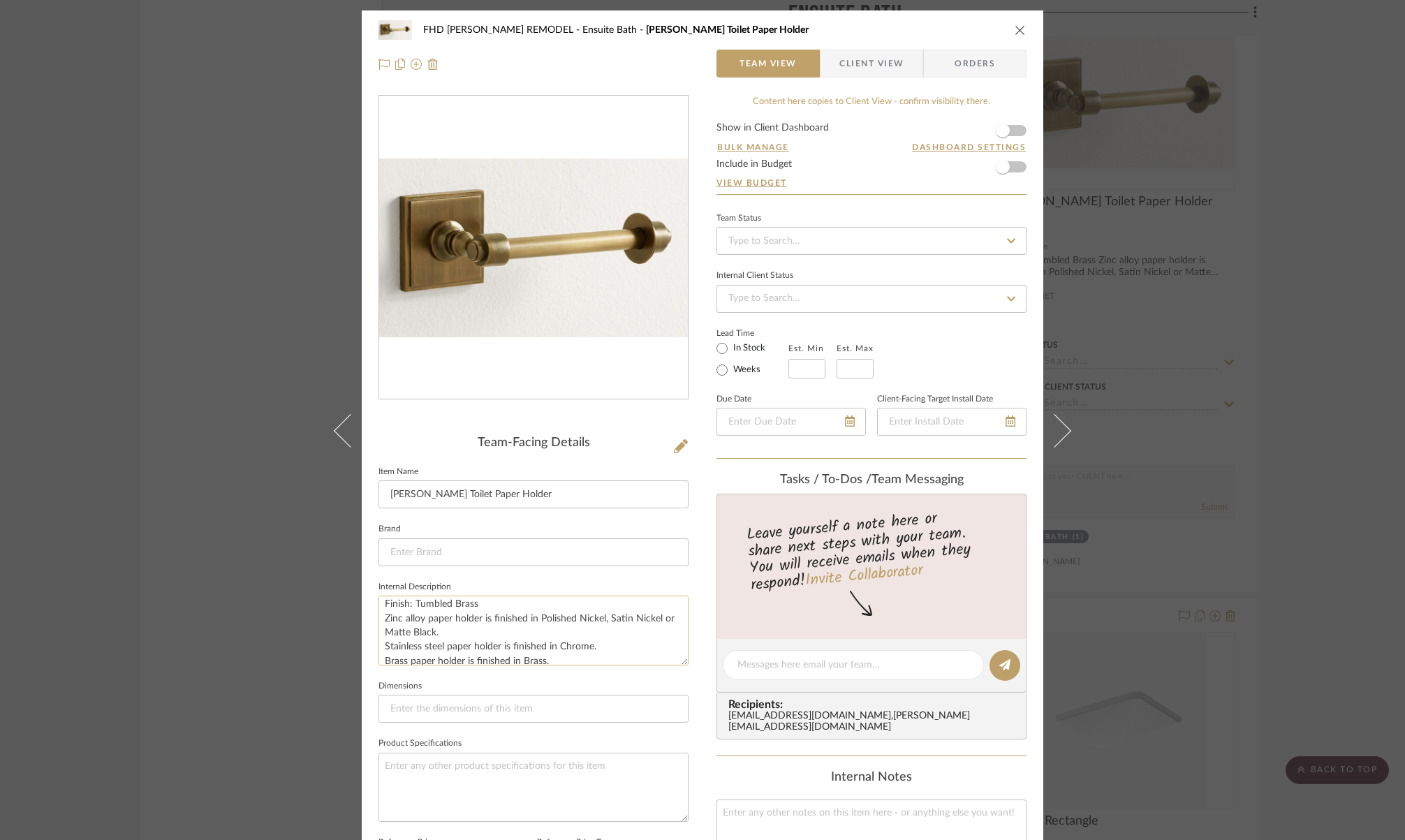
scroll to position [0, 0]
drag, startPoint x: 379, startPoint y: 605, endPoint x: 472, endPoint y: 608, distance: 93.0
click at [472, 608] on textarea "Finish: Tumbled Brass Zinc alloy paper holder is finished in Polished Nickel, S…" at bounding box center [534, 629] width 310 height 69
click at [401, 773] on textarea at bounding box center [534, 787] width 310 height 69
paste textarea "Finish: Tumbled Brass"
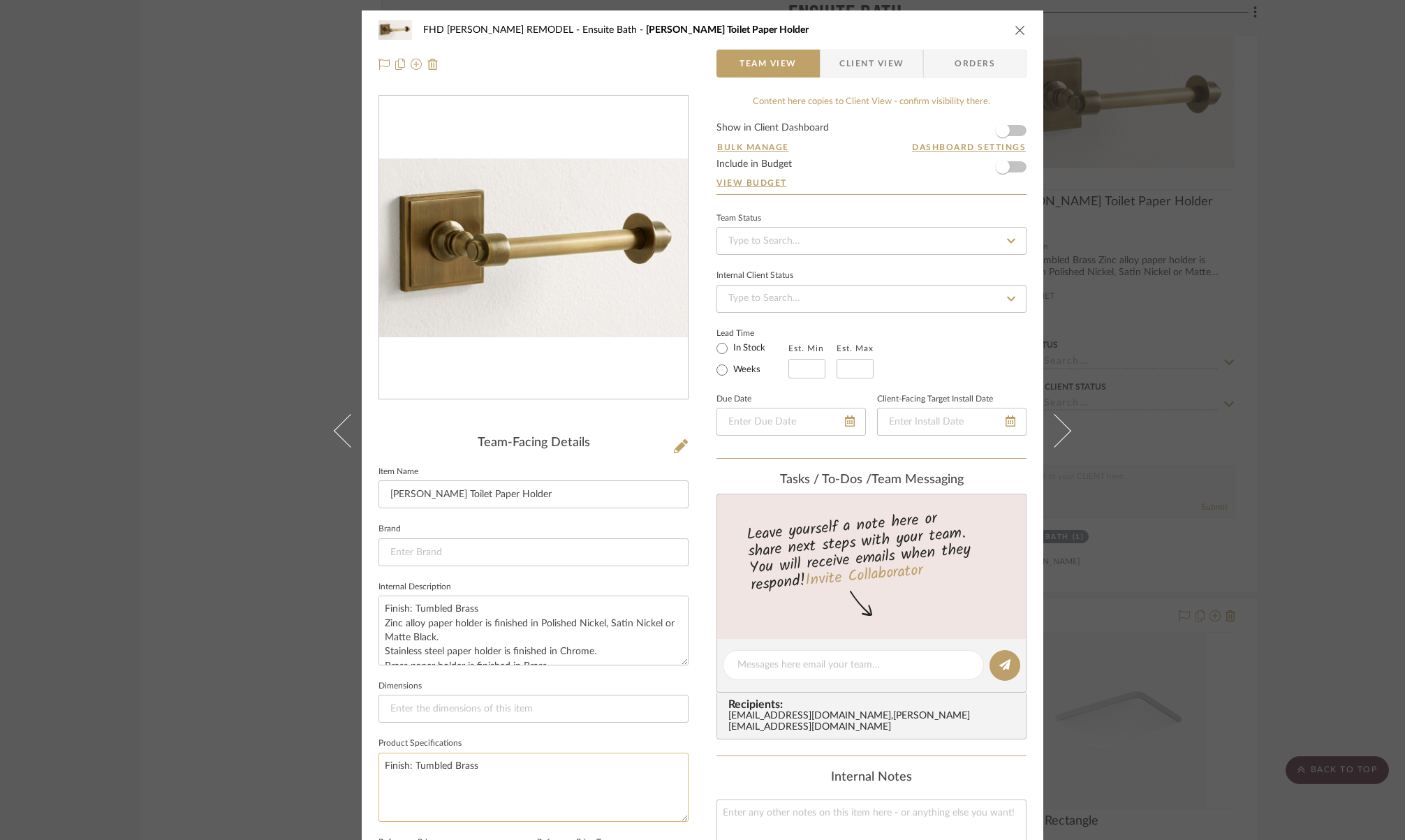
drag, startPoint x: 412, startPoint y: 763, endPoint x: 480, endPoint y: 763, distance: 68.0
click at [480, 763] on textarea "Finish: Tumbled Brass" at bounding box center [534, 787] width 310 height 69
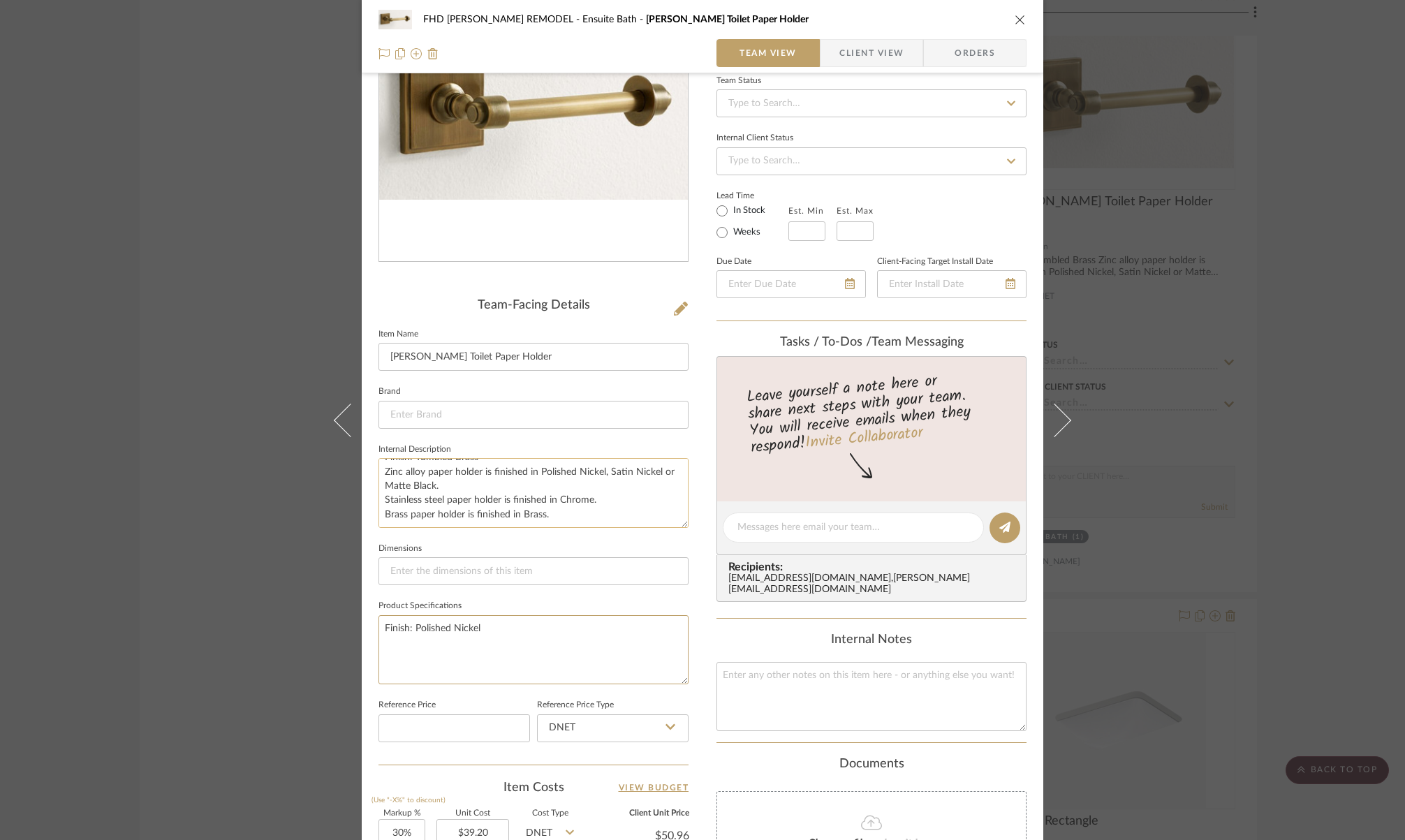
type textarea "Finish: Polished Nickel"
drag, startPoint x: 547, startPoint y: 511, endPoint x: 369, endPoint y: 459, distance: 185.4
click at [369, 459] on div "FHD [PERSON_NAME] REMODEL Ensuite Bath [PERSON_NAME] Toilet Paper Holder Team V…" at bounding box center [702, 516] width 682 height 1287
click at [493, 409] on input at bounding box center [534, 415] width 310 height 28
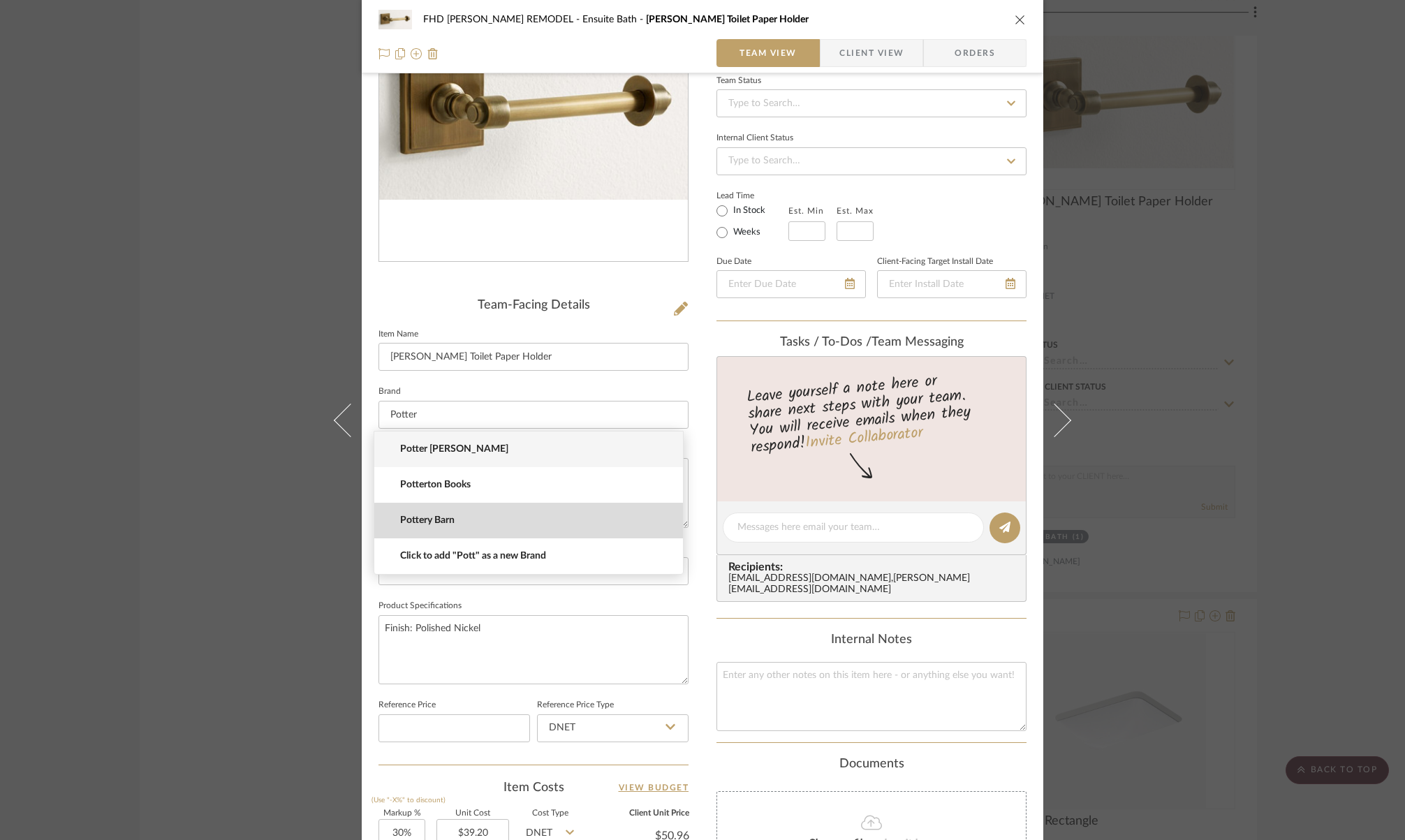
click at [470, 526] on mat-option "Pottery Barn" at bounding box center [528, 521] width 309 height 36
type input "Pottery Barn"
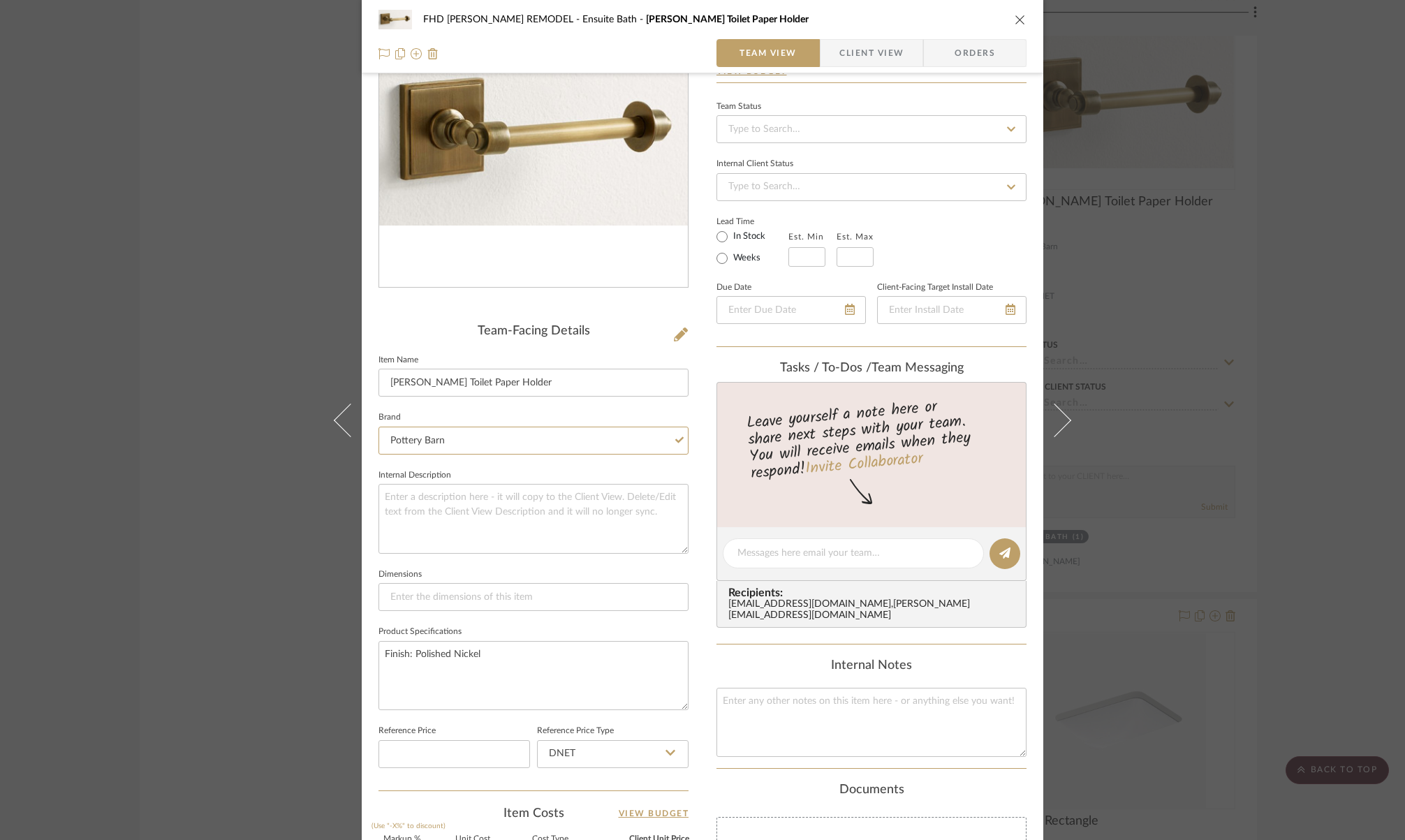
scroll to position [100, 0]
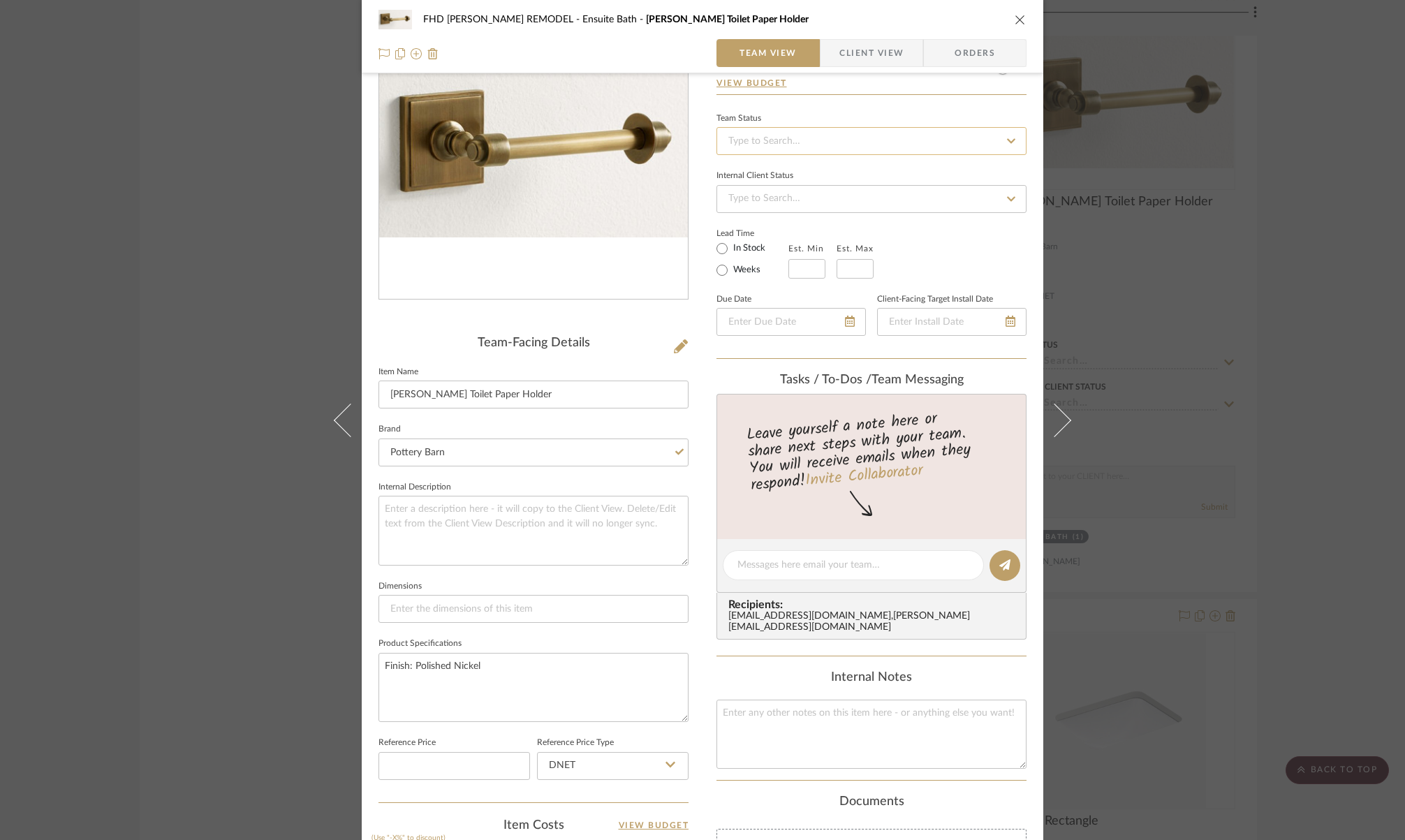
click at [793, 140] on input at bounding box center [871, 141] width 310 height 28
type input "sour"
click at [732, 214] on span "Sourced" at bounding box center [743, 213] width 36 height 10
type input "[DATE]"
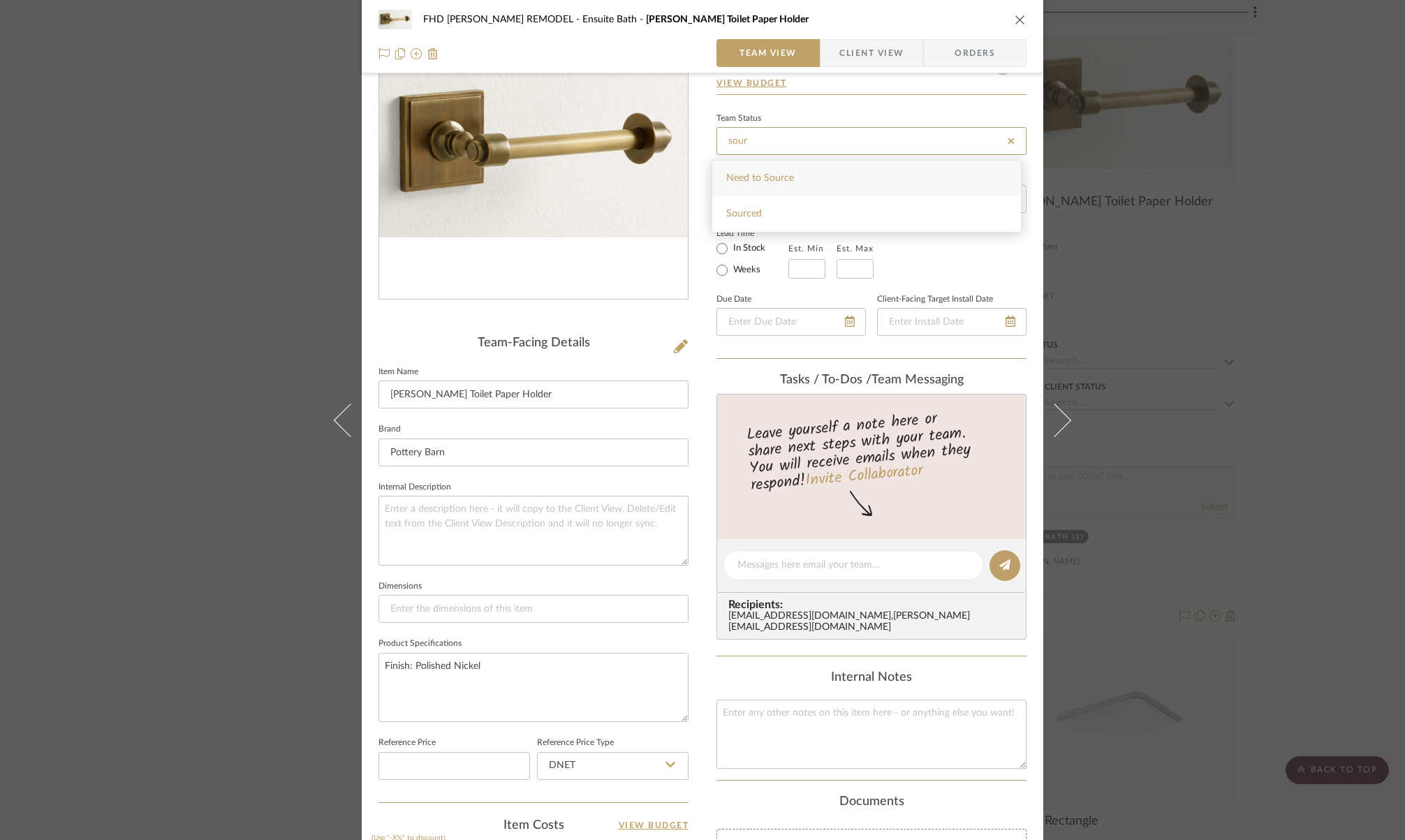
type input "Sourced"
type input "[DATE]"
type input "Sourced"
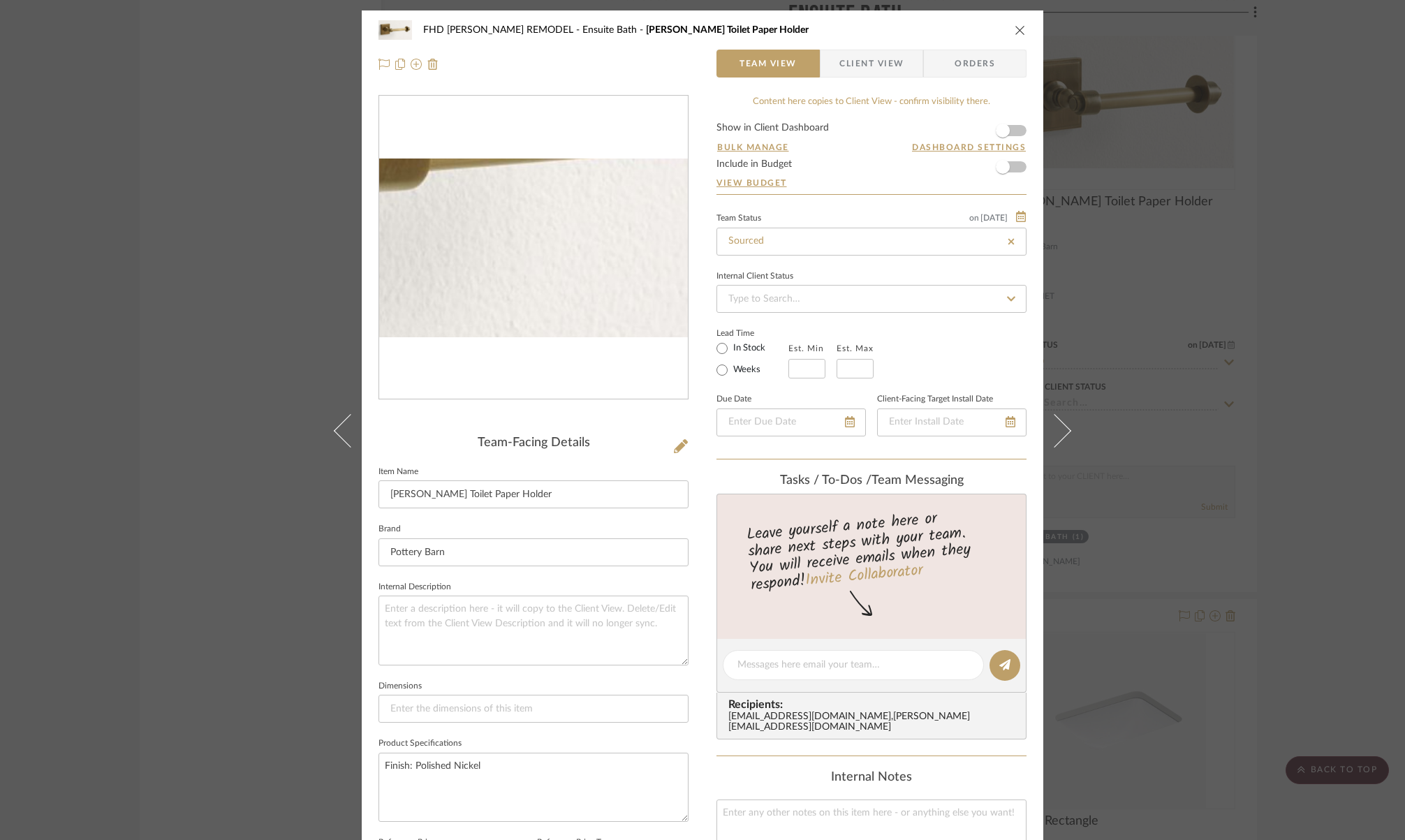
click at [539, 285] on img "0" at bounding box center [534, 247] width 309 height 178
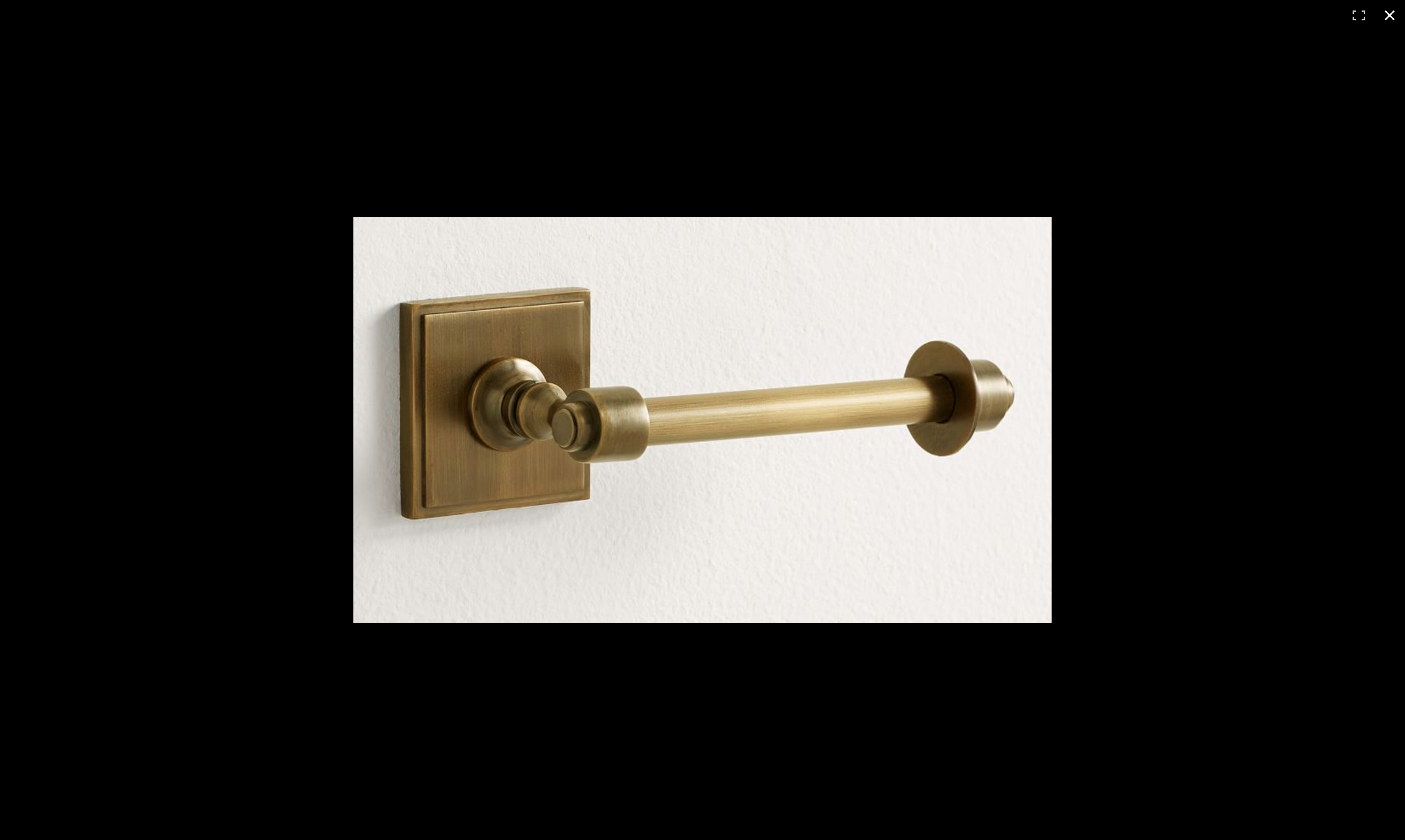
click at [1286, 154] on div at bounding box center [702, 420] width 1405 height 840
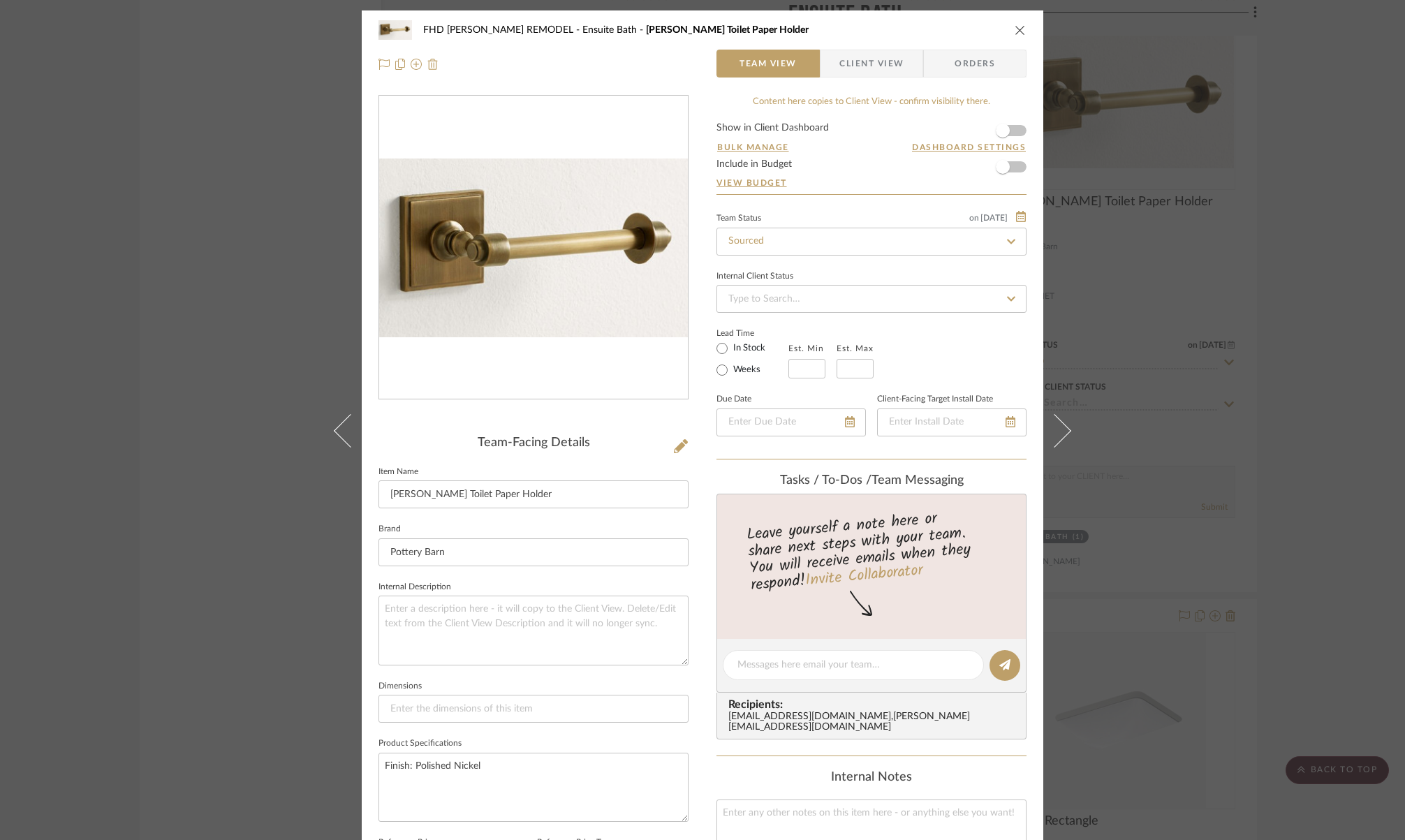
click at [429, 65] on img at bounding box center [433, 64] width 11 height 11
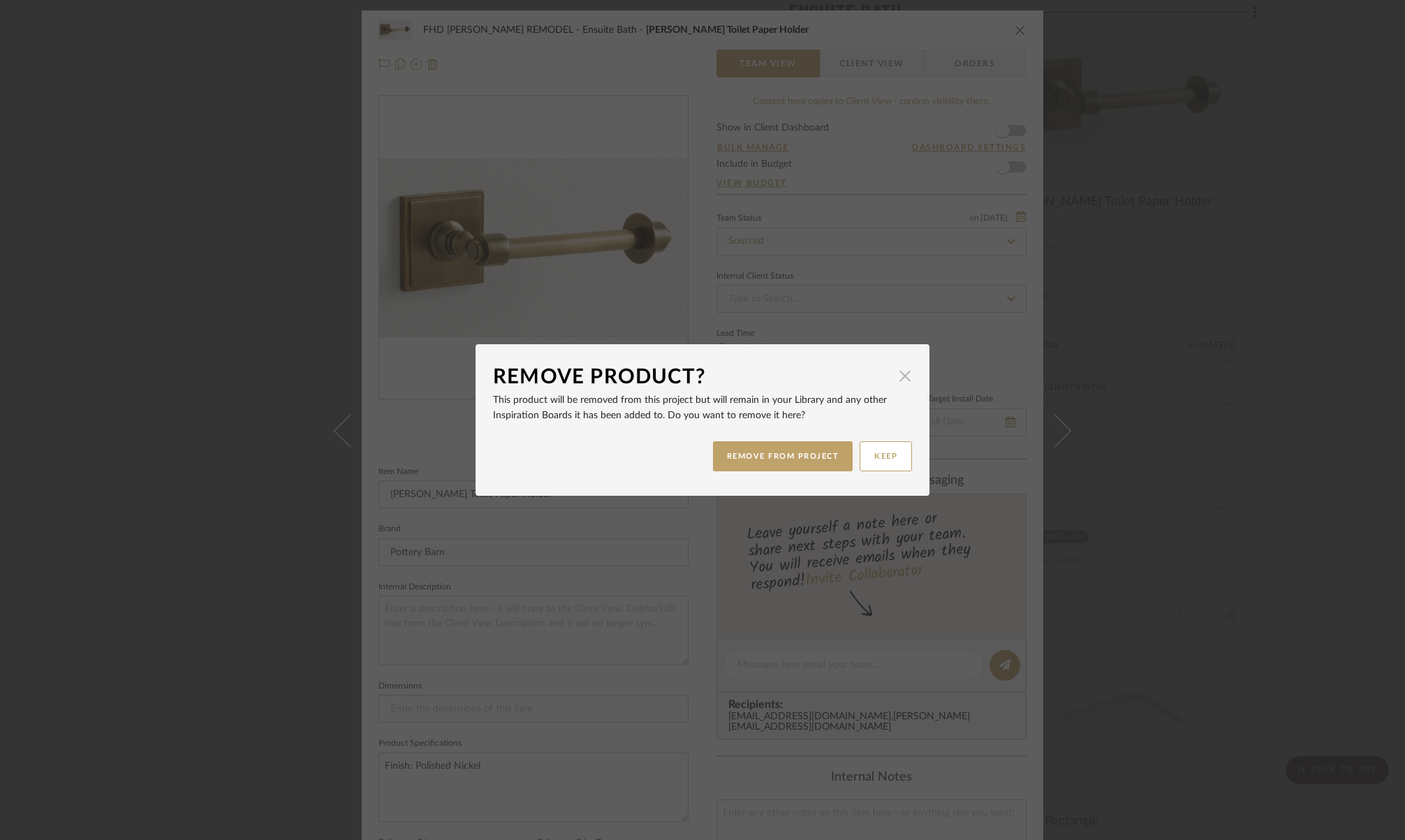
click at [897, 380] on span "button" at bounding box center [905, 376] width 28 height 28
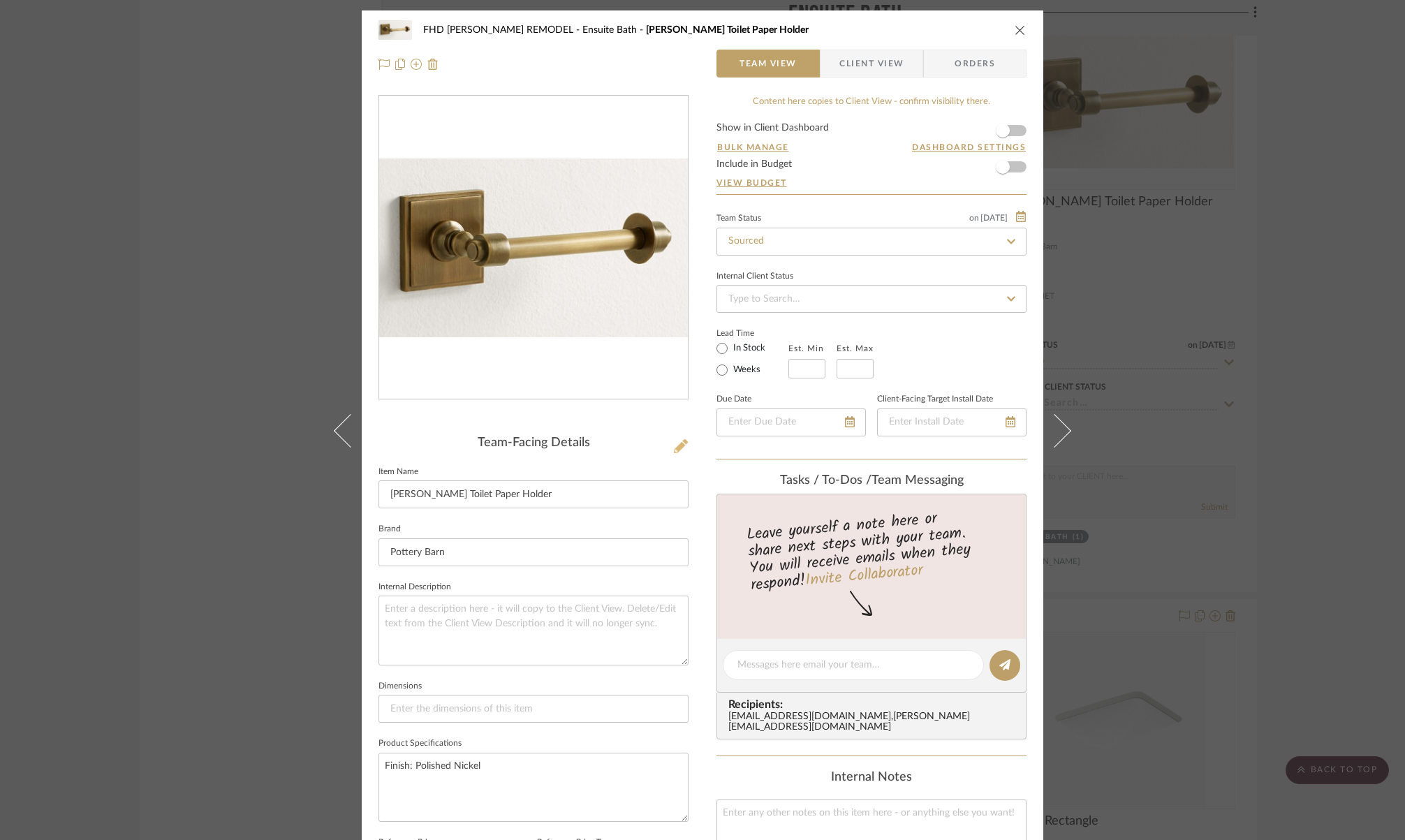
click at [674, 447] on icon at bounding box center [681, 447] width 14 height 14
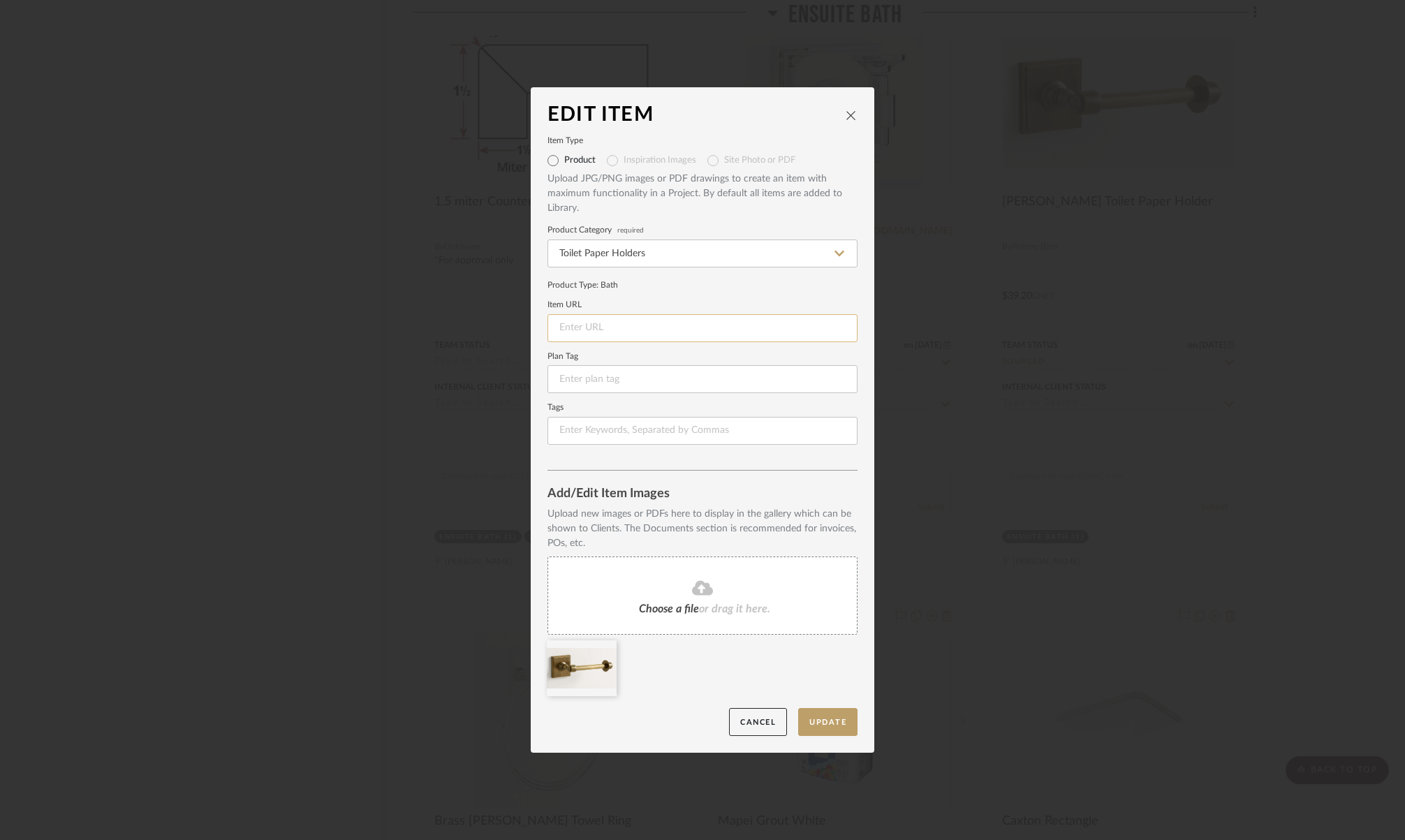
click at [632, 327] on input at bounding box center [702, 328] width 310 height 28
paste input "https://[DOMAIN_NAME]/products/[PERSON_NAME]-bath-fixture-paper-holder/?cm_src=…"
click at [602, 651] on icon at bounding box center [606, 649] width 10 height 11
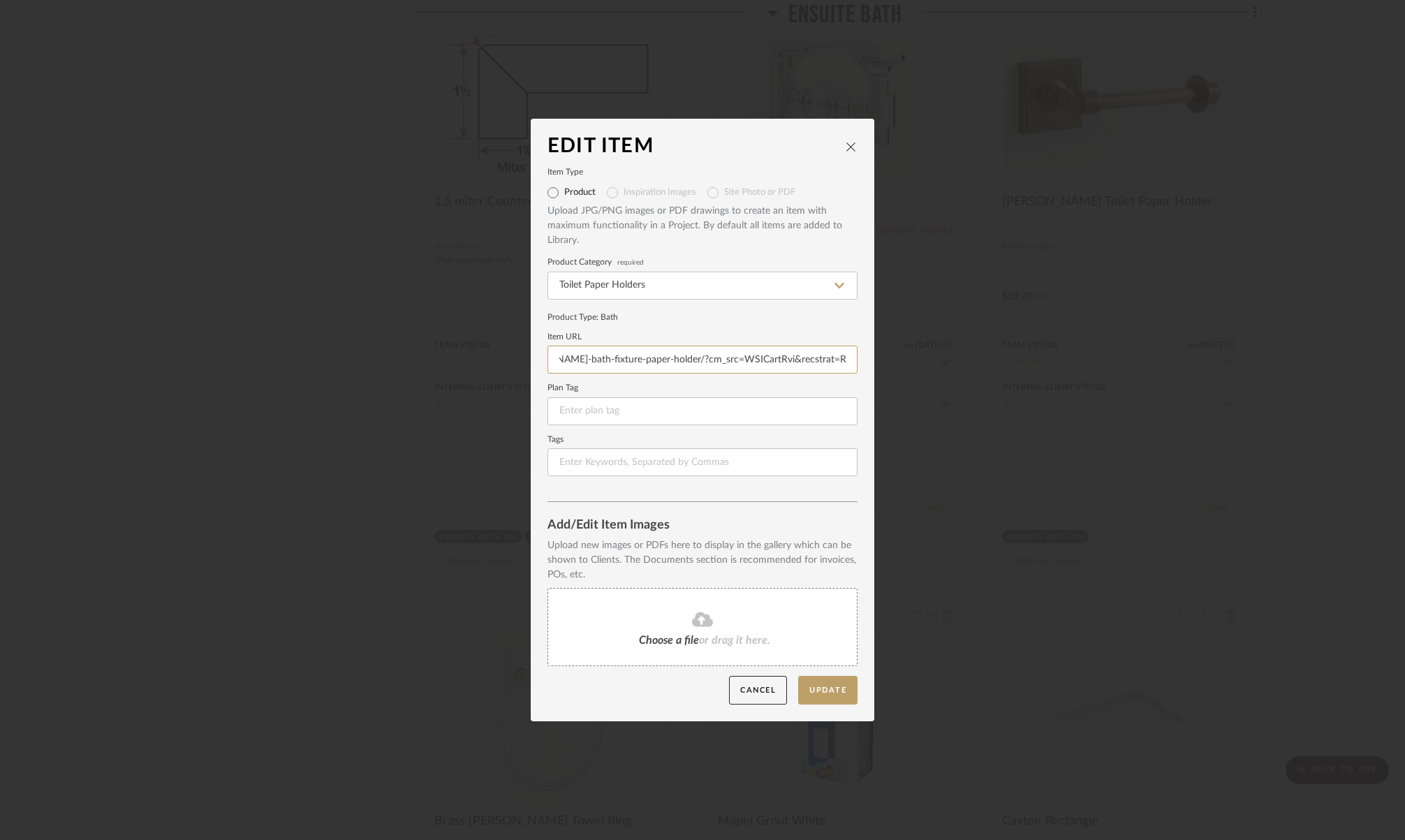
type input "https://[DOMAIN_NAME]/products/[PERSON_NAME]-bath-fixture-paper-holder/?cm_src=…"
click at [665, 635] on span "Choose a file" at bounding box center [669, 640] width 60 height 11
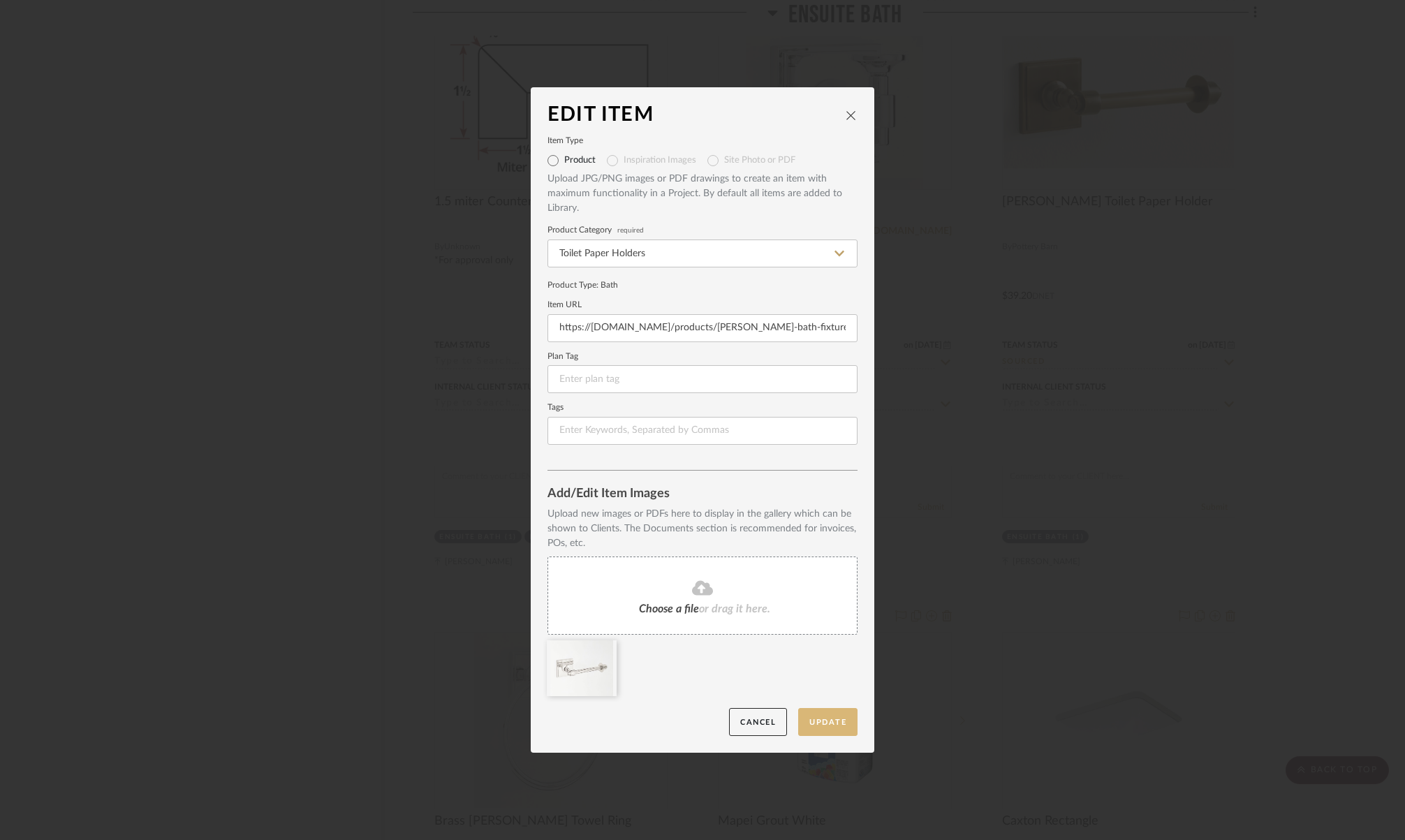
click at [839, 726] on button "Update" at bounding box center [828, 722] width 59 height 29
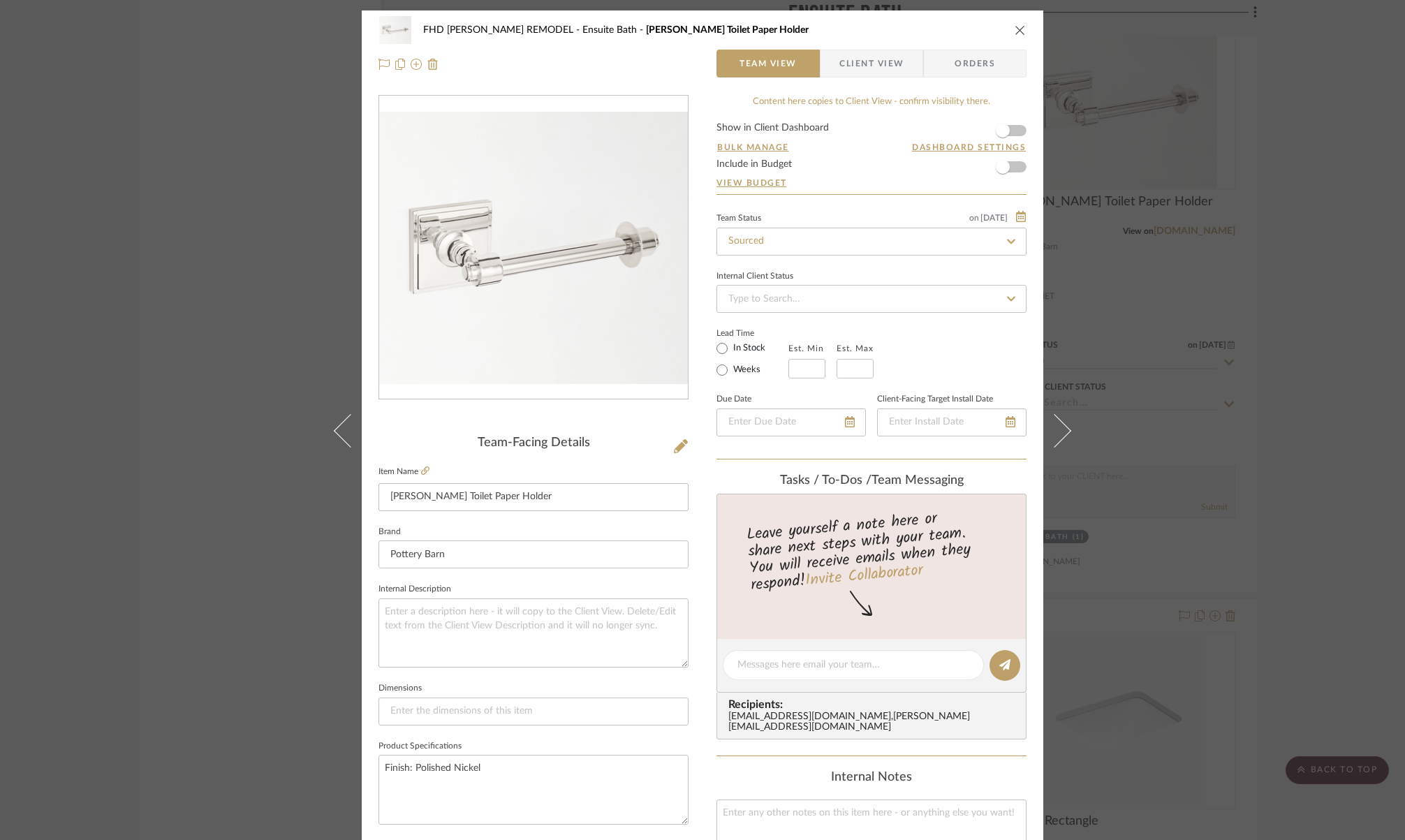
click at [991, 67] on span "Orders" at bounding box center [975, 64] width 71 height 28
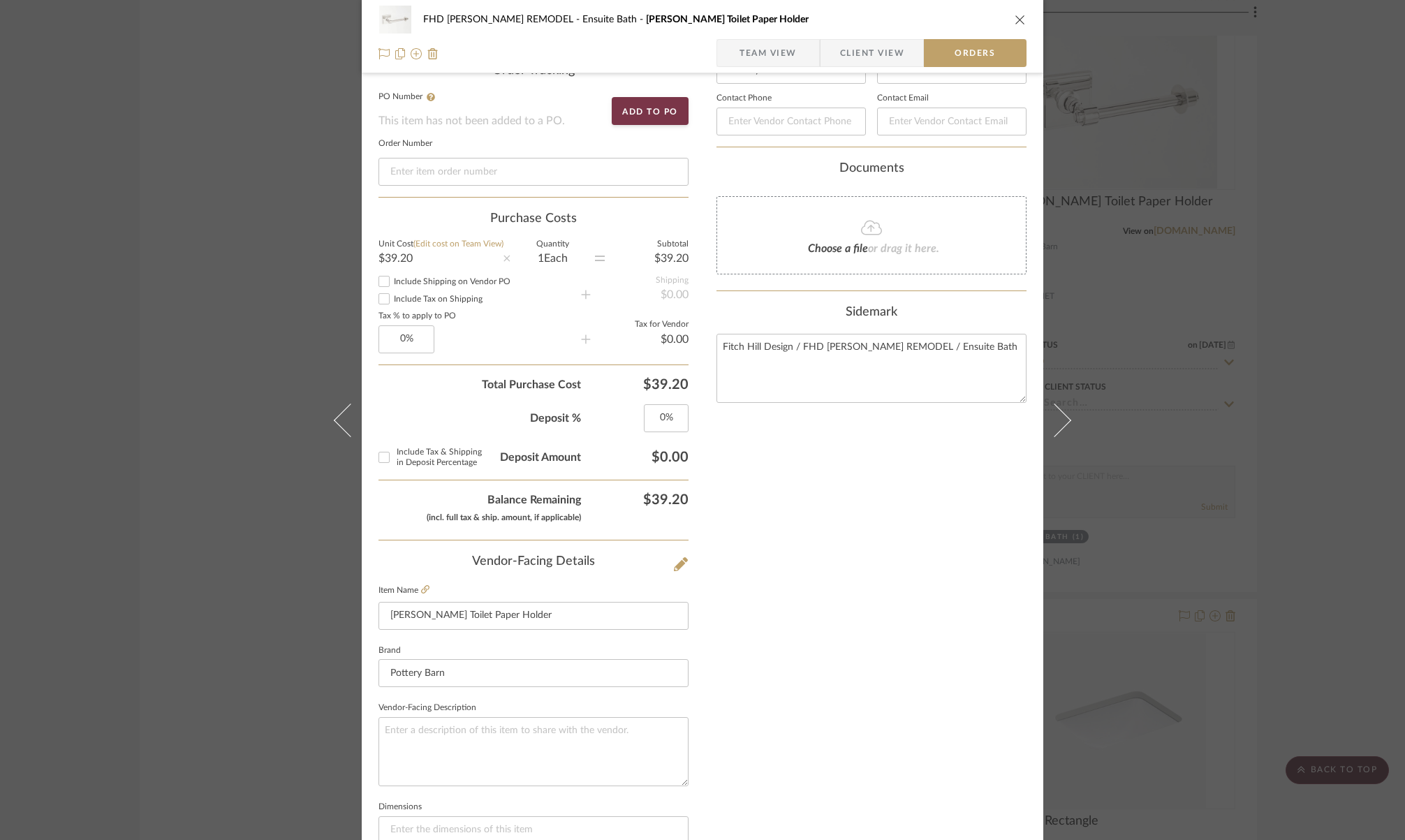
scroll to position [645, 0]
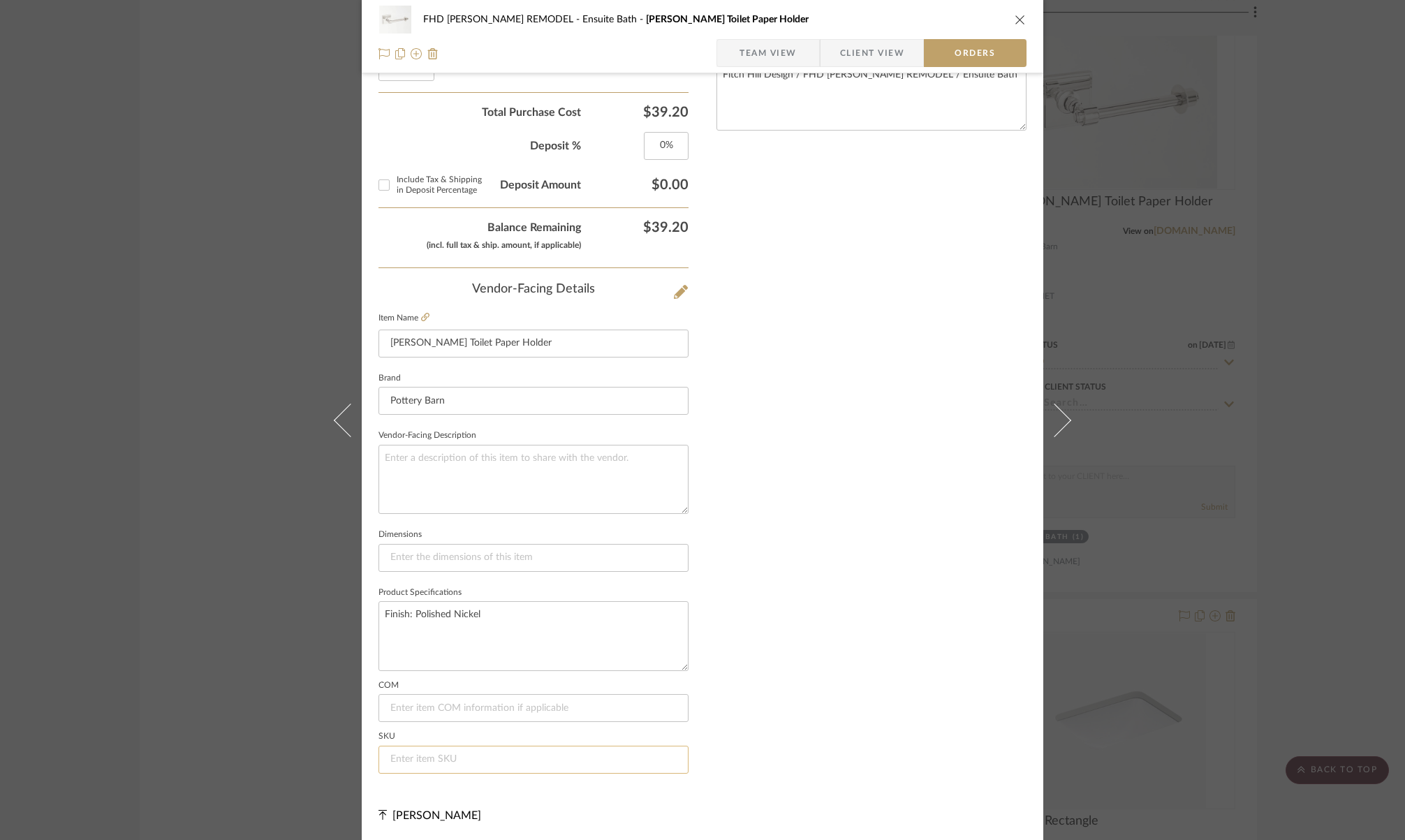
click at [419, 763] on input at bounding box center [534, 760] width 310 height 28
paste input "[US_EMPLOYER_IDENTIFICATION_NUMBER]"
type input "[US_EMPLOYER_IDENTIFICATION_NUMBER]"
click at [823, 563] on div "Nothing here shares to Dashboard. Vendor Status Payment Status Lead Time In Sto…" at bounding box center [871, 118] width 310 height 1334
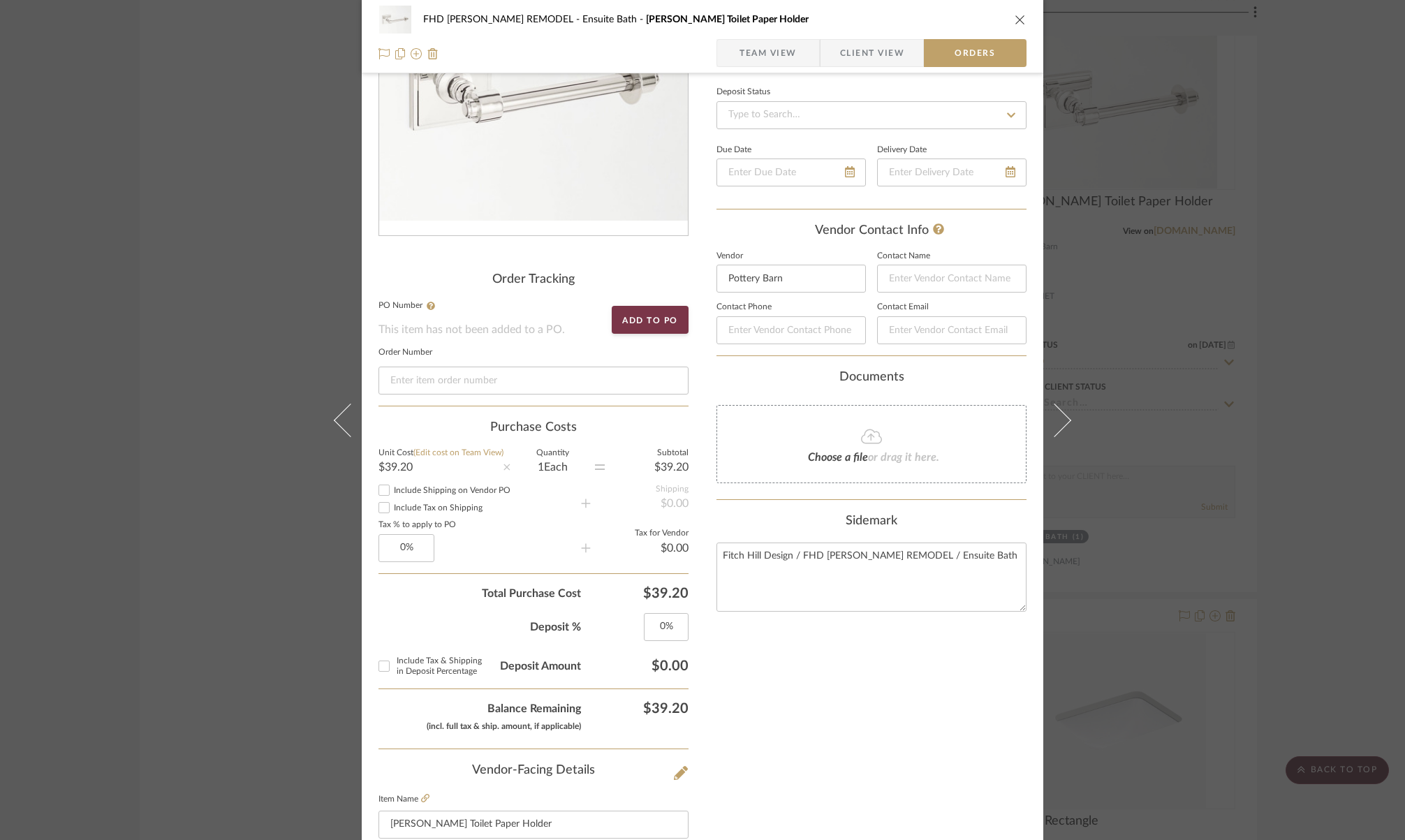
scroll to position [0, 0]
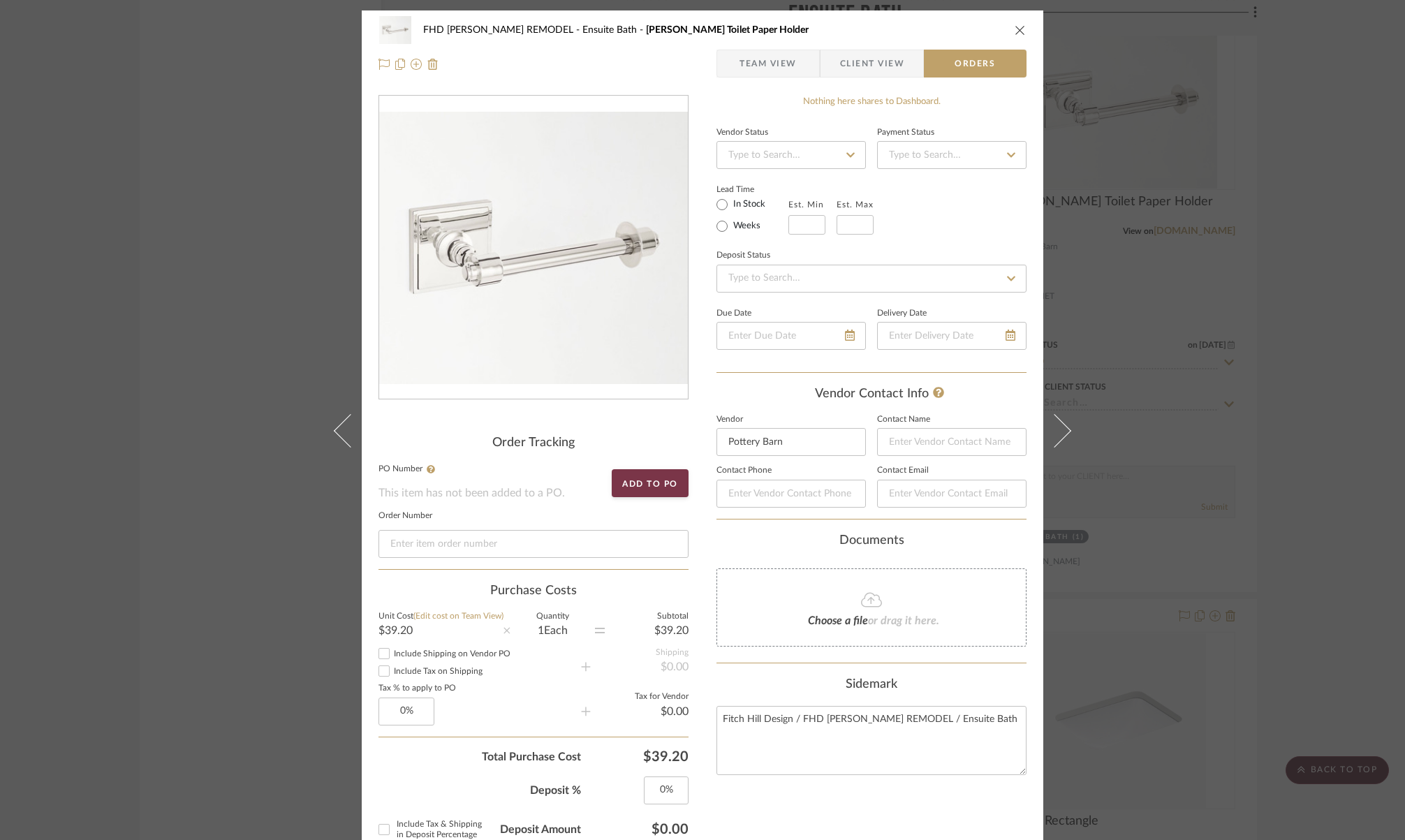
click at [759, 53] on span "Team View" at bounding box center [769, 64] width 57 height 28
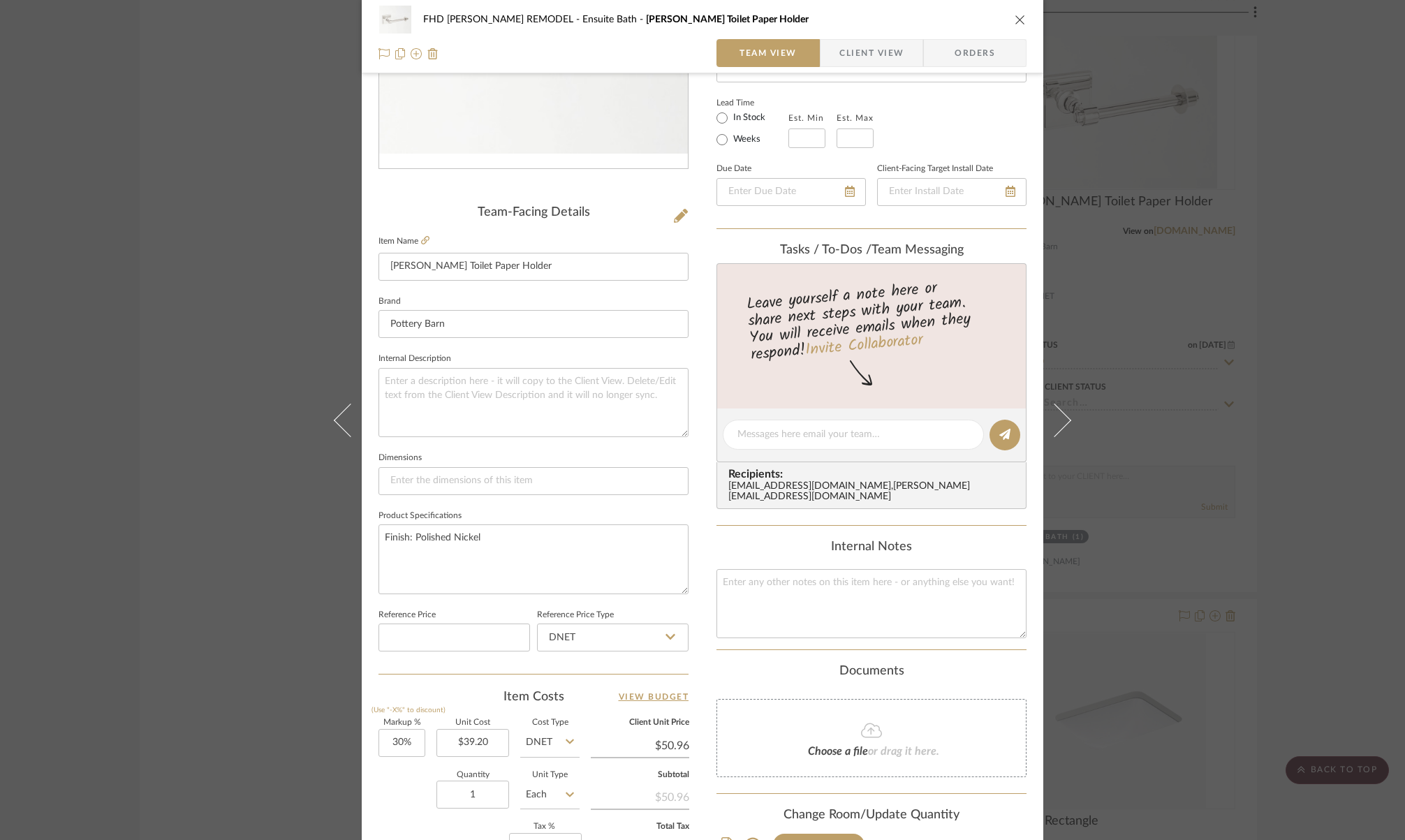
scroll to position [458, 0]
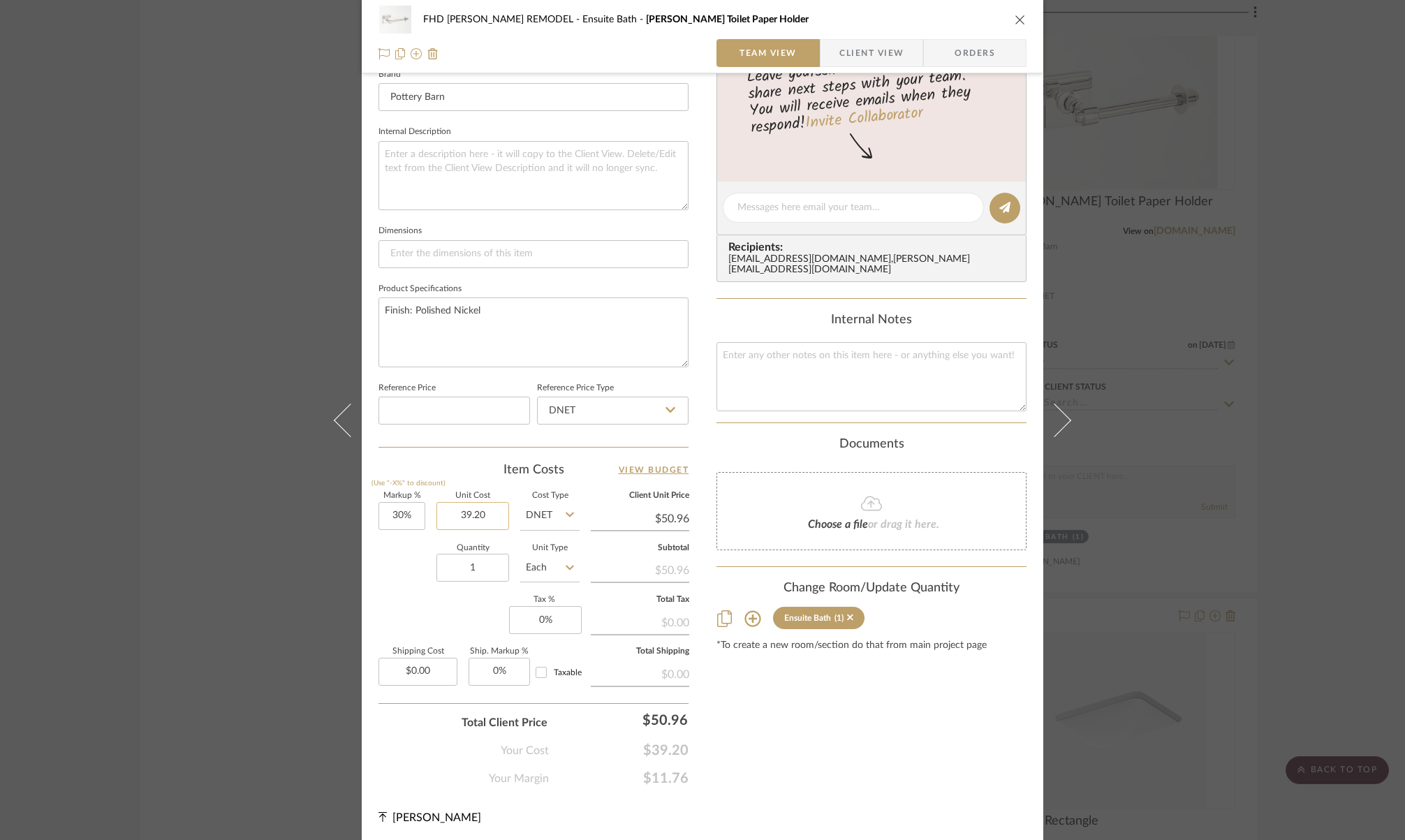
click at [460, 511] on input "39.20" at bounding box center [472, 516] width 72 height 28
drag, startPoint x: 465, startPoint y: 511, endPoint x: 454, endPoint y: 507, distance: 11.7
click at [454, 507] on input "39.20" at bounding box center [472, 516] width 72 height 28
click at [401, 513] on input "30" at bounding box center [402, 516] width 47 height 28
click at [429, 669] on input "0.00" at bounding box center [418, 672] width 79 height 28
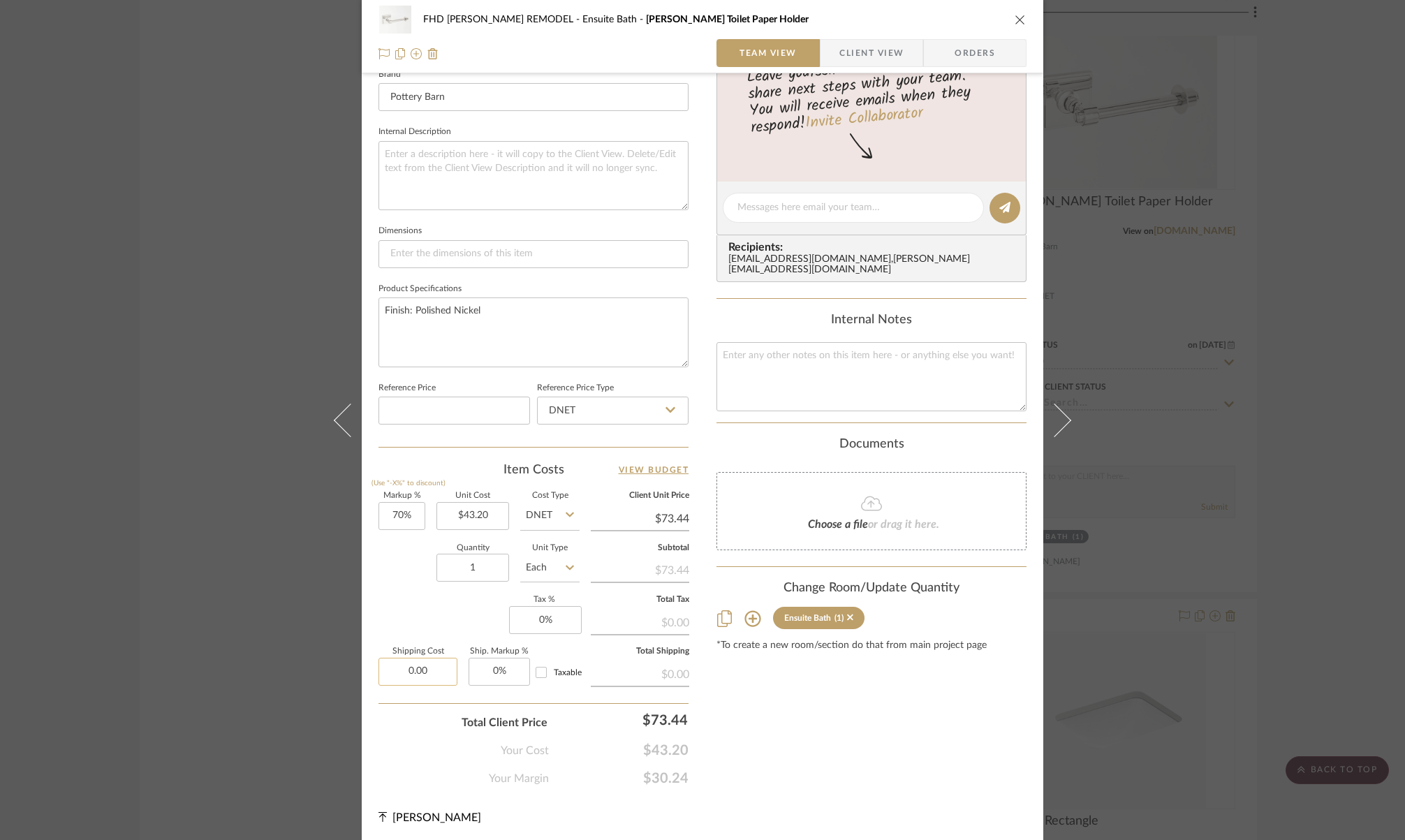
drag, startPoint x: 427, startPoint y: 669, endPoint x: 411, endPoint y: 666, distance: 16.3
click at [411, 666] on input "0.00" at bounding box center [418, 672] width 79 height 28
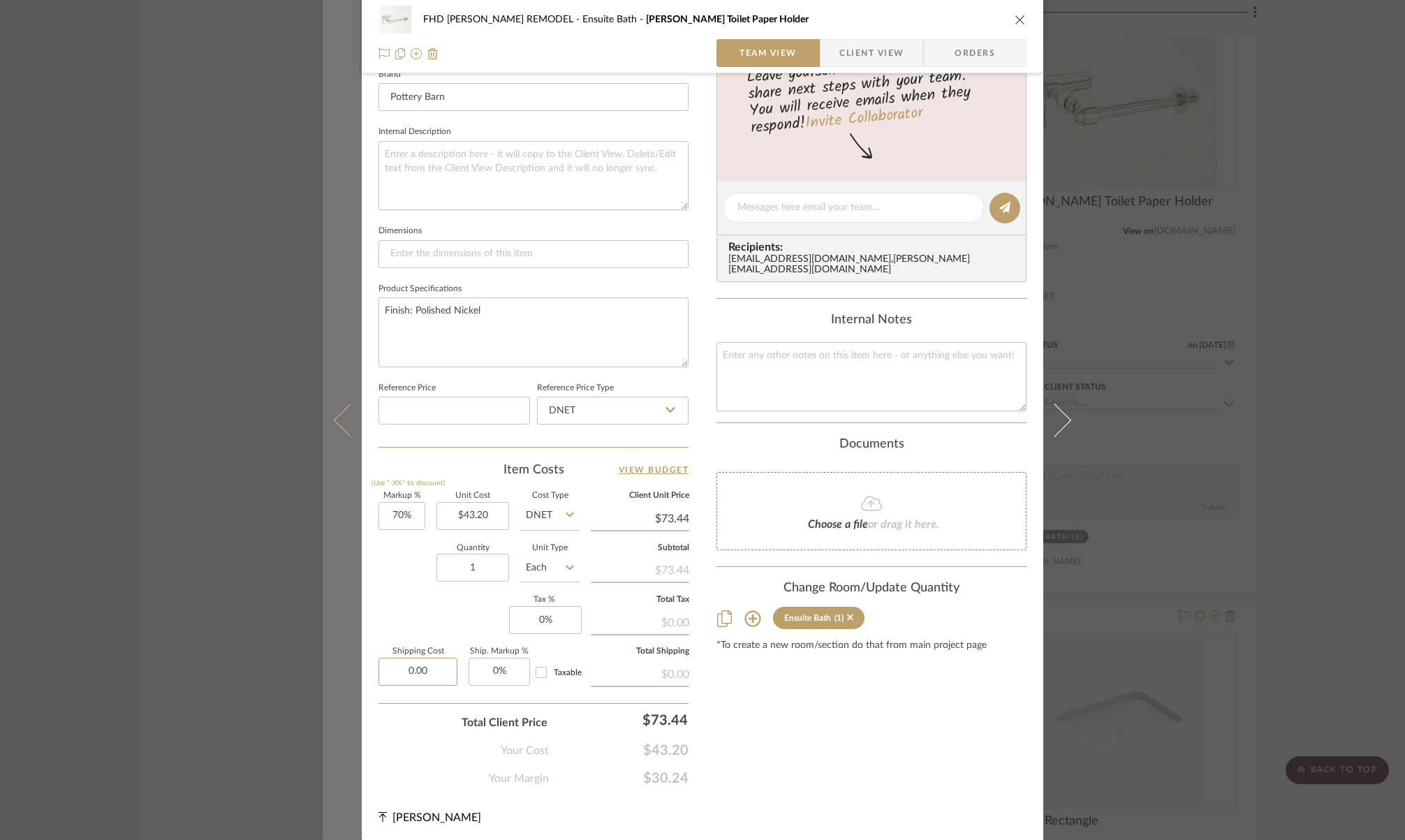
drag, startPoint x: 429, startPoint y: 666, endPoint x: 355, endPoint y: 669, distance: 74.1
click at [355, 669] on mat-dialog-content "FHD [PERSON_NAME] REMODEL Ensuite Bath [PERSON_NAME] Toilet Paper Holder Team V…" at bounding box center [702, 198] width 760 height 1290
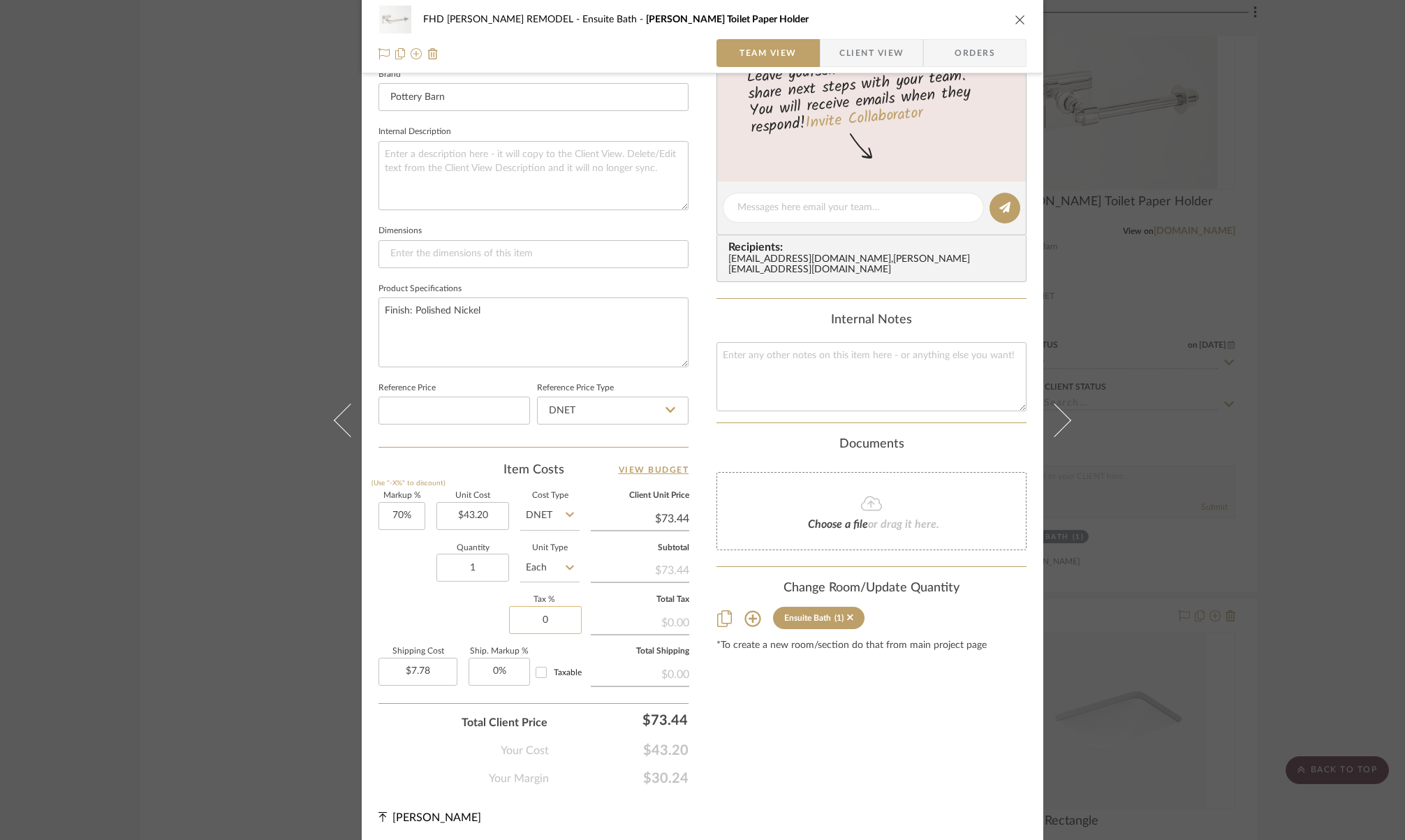
click at [549, 615] on input "0" at bounding box center [545, 620] width 72 height 28
click at [535, 672] on input "Taxable" at bounding box center [541, 673] width 23 height 23
click at [436, 250] on input at bounding box center [534, 254] width 310 height 28
paste input "7.5" w x 3" d x 8.5" h"
click at [1016, 23] on icon "close" at bounding box center [1020, 19] width 11 height 11
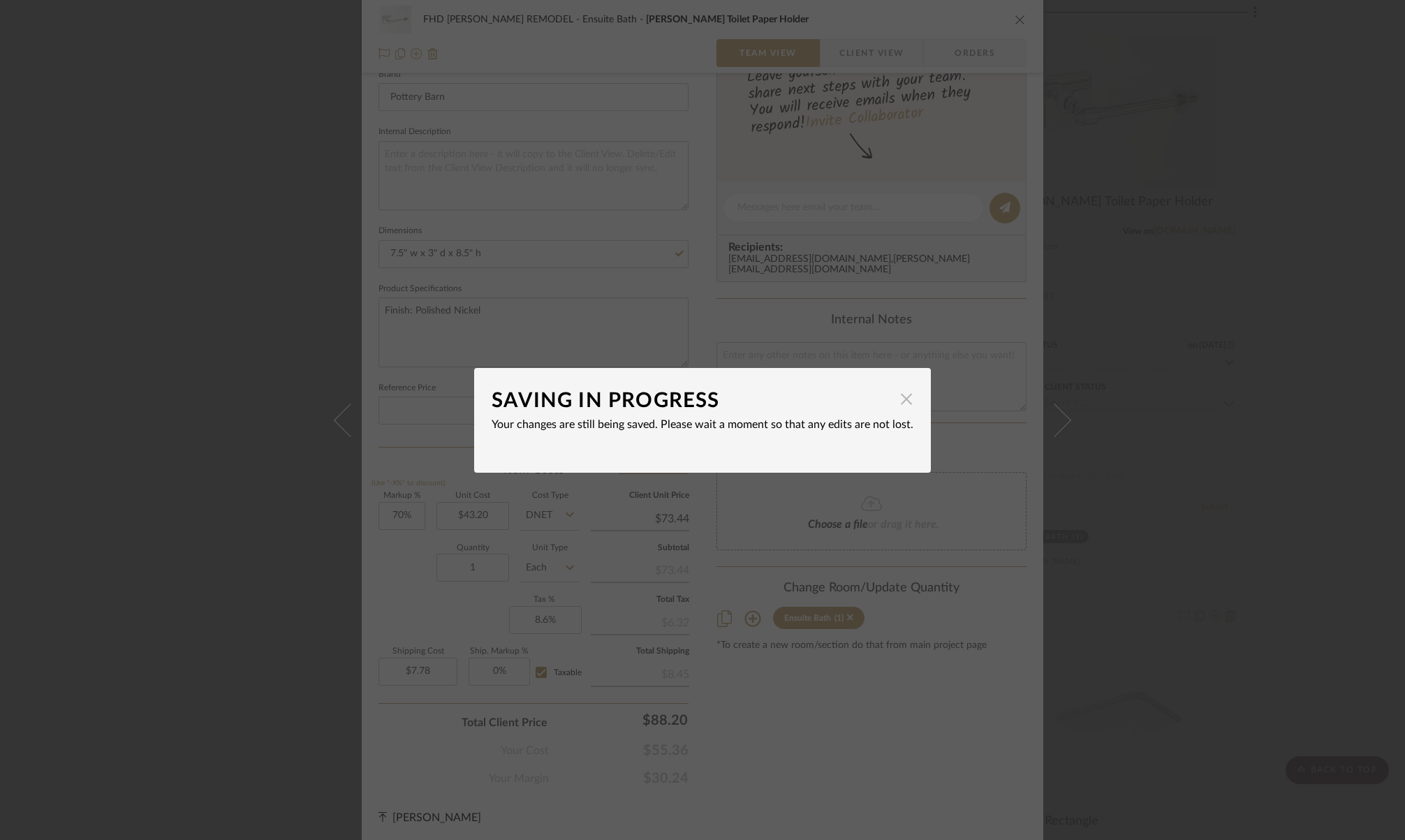
drag, startPoint x: 896, startPoint y: 400, endPoint x: 960, endPoint y: 218, distance: 192.9
click at [896, 400] on span "button" at bounding box center [906, 400] width 28 height 28
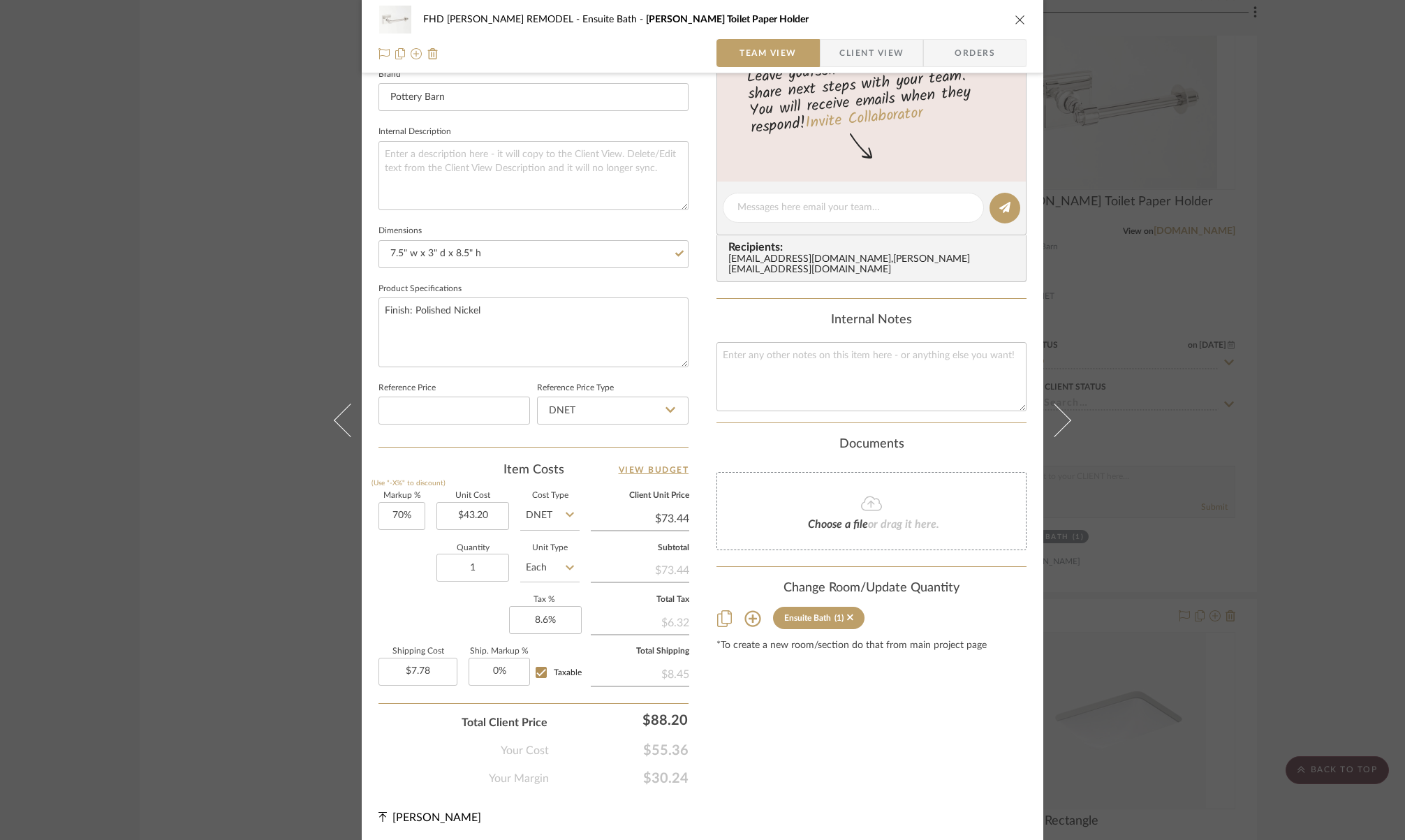
click at [1015, 20] on icon "close" at bounding box center [1020, 19] width 11 height 11
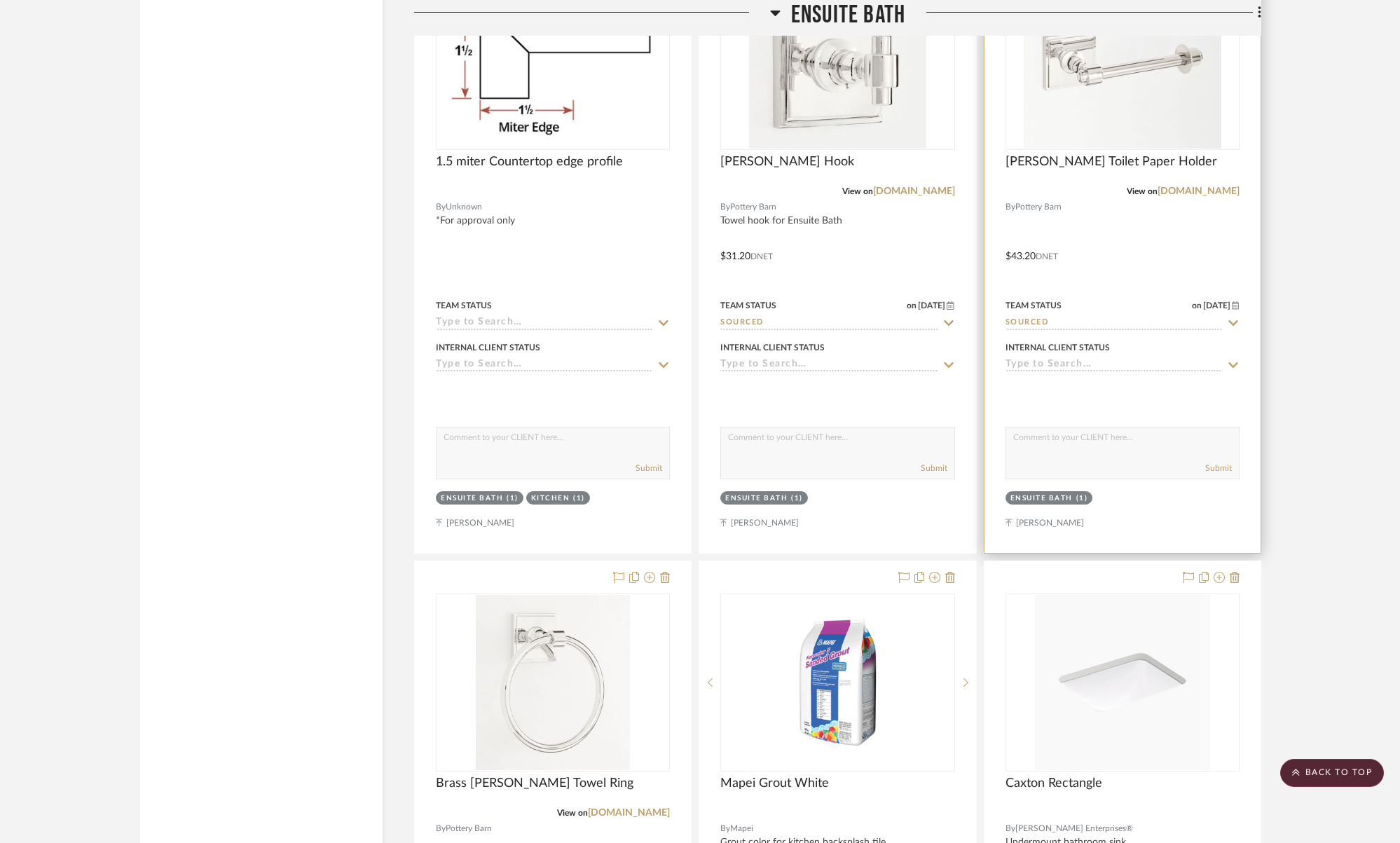
scroll to position [3134, 0]
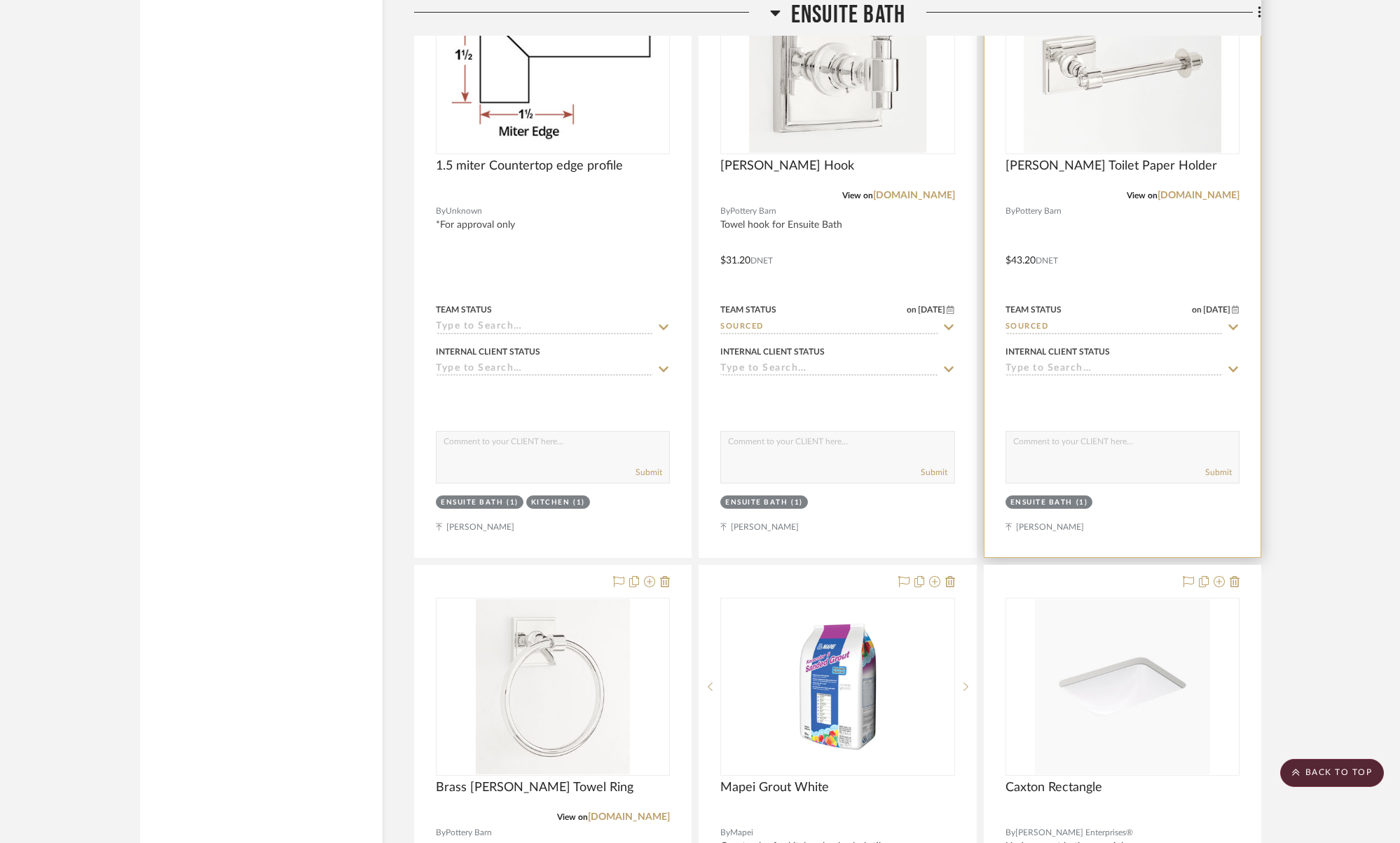
click at [1117, 122] on img "0" at bounding box center [1122, 65] width 197 height 176
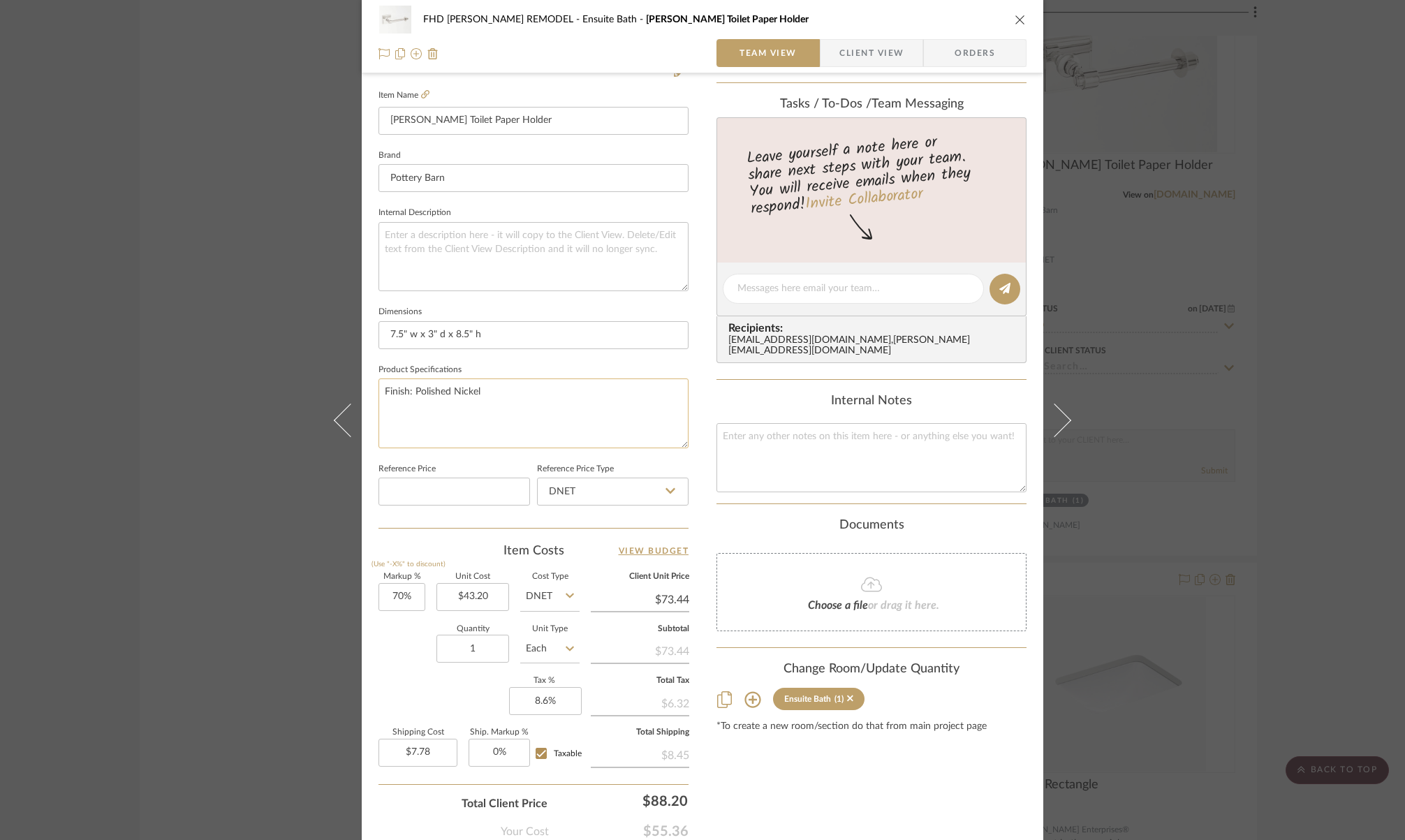
scroll to position [458, 0]
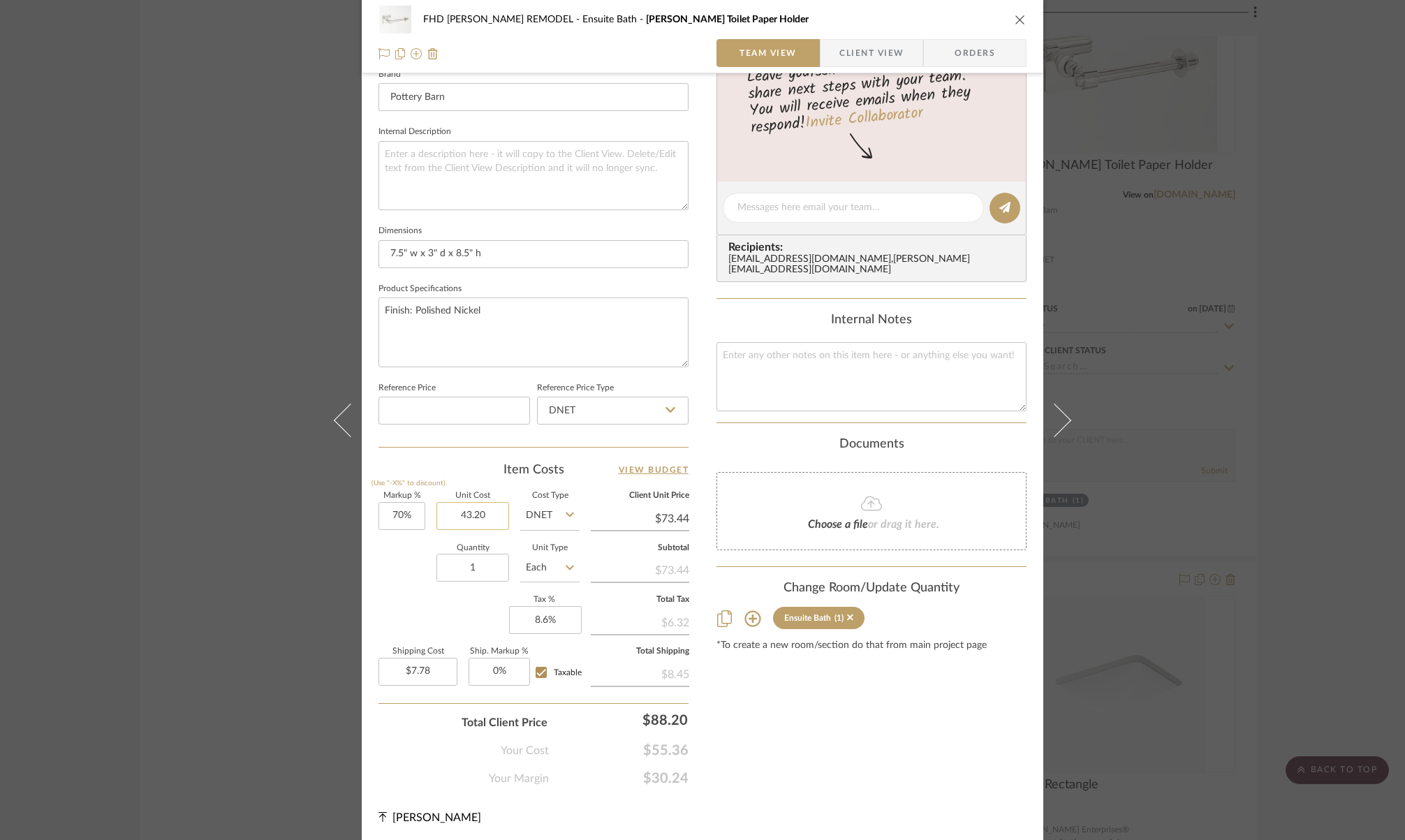
click at [467, 512] on input "43.20" at bounding box center [472, 516] width 72 height 28
click at [1015, 18] on icon "close" at bounding box center [1020, 19] width 11 height 11
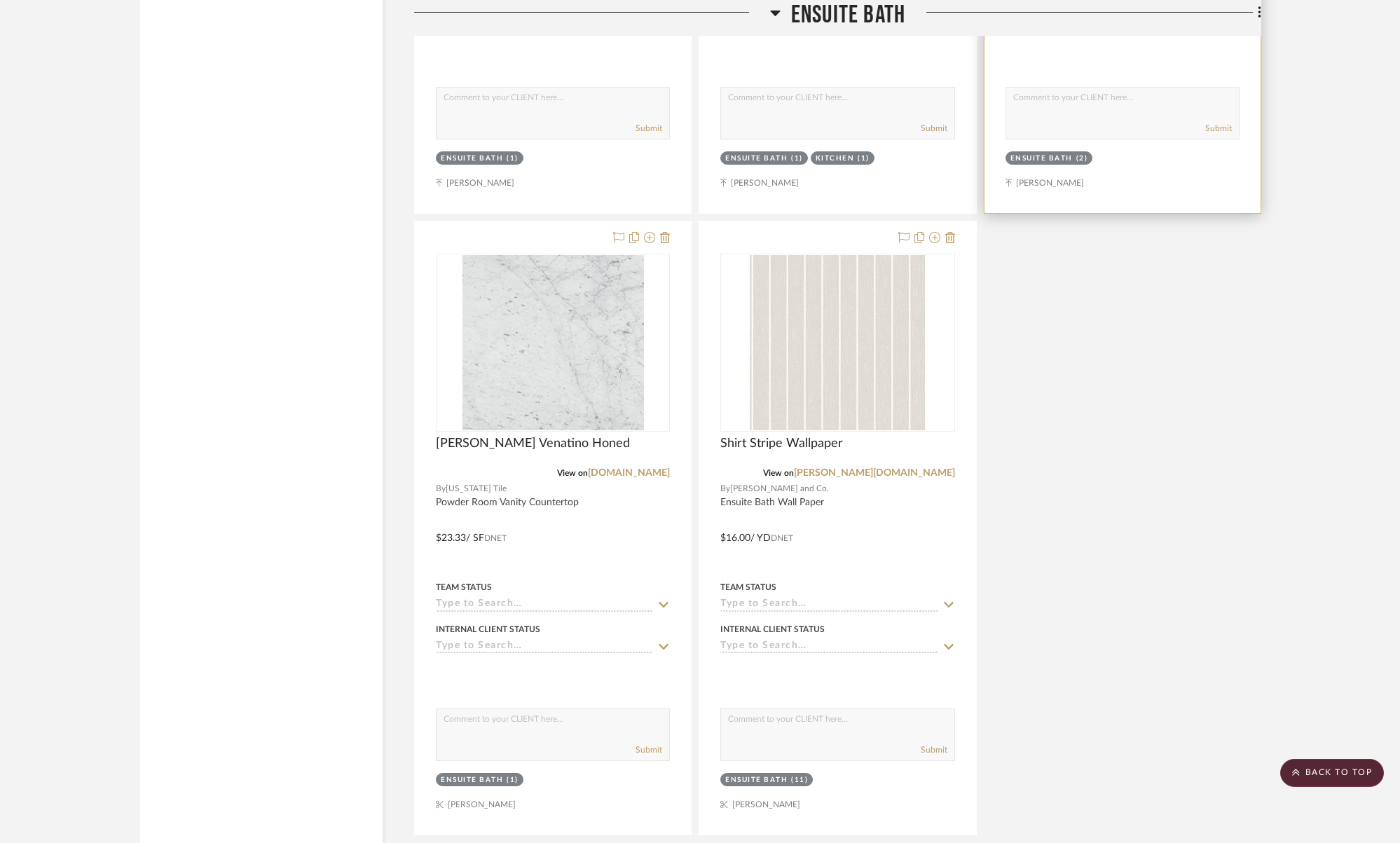
scroll to position [4101, 0]
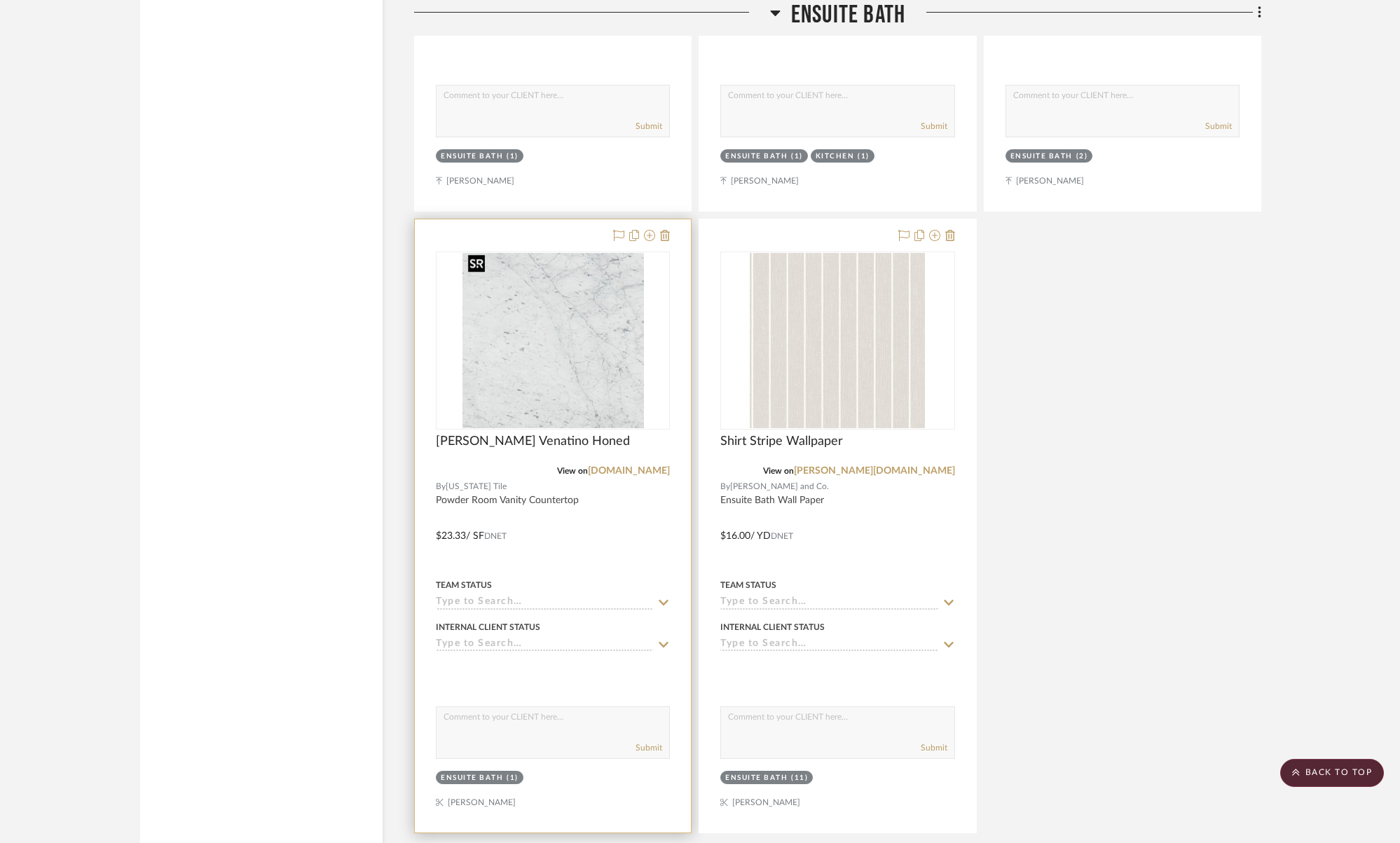
click at [585, 335] on img "0" at bounding box center [554, 341] width 182 height 176
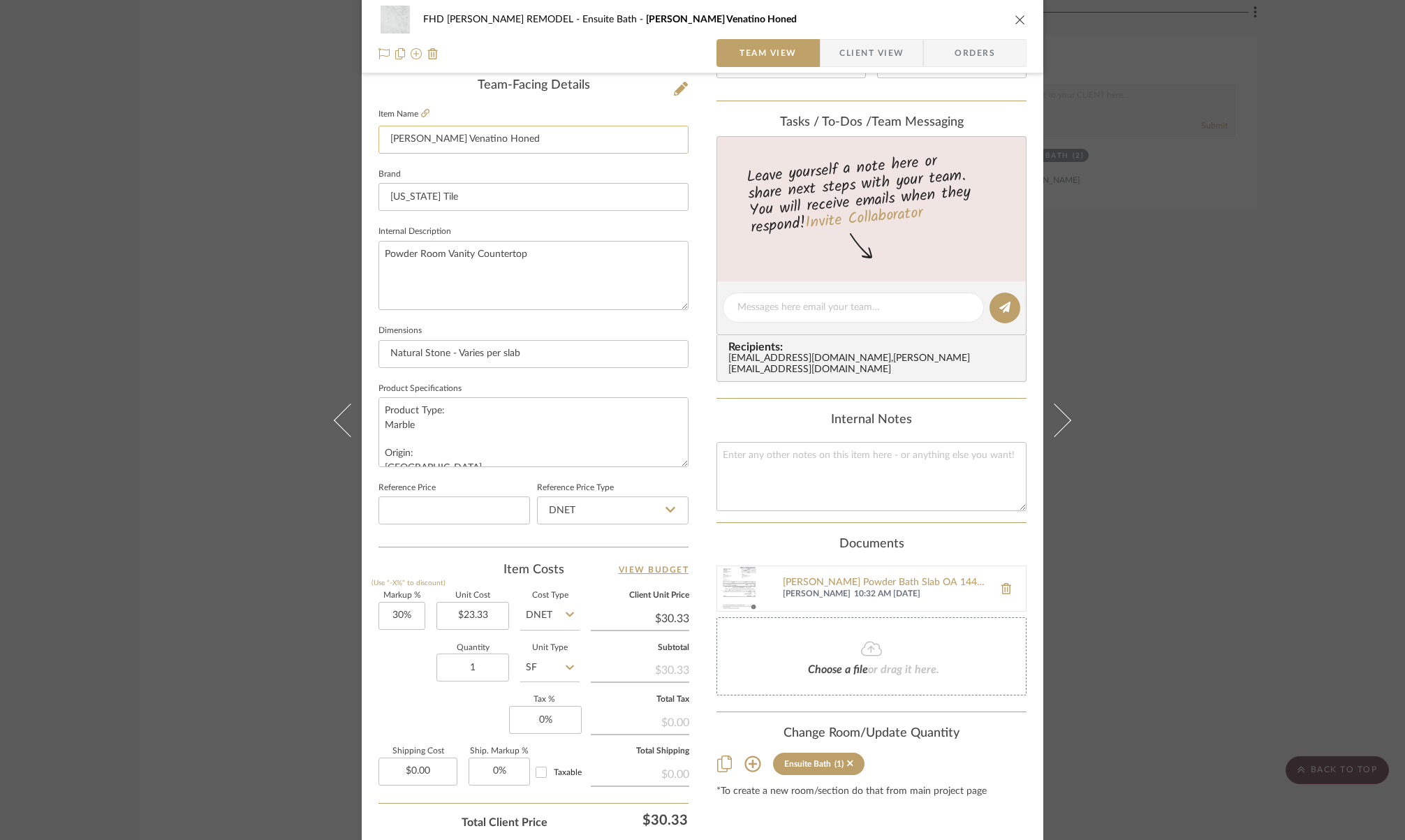
scroll to position [458, 0]
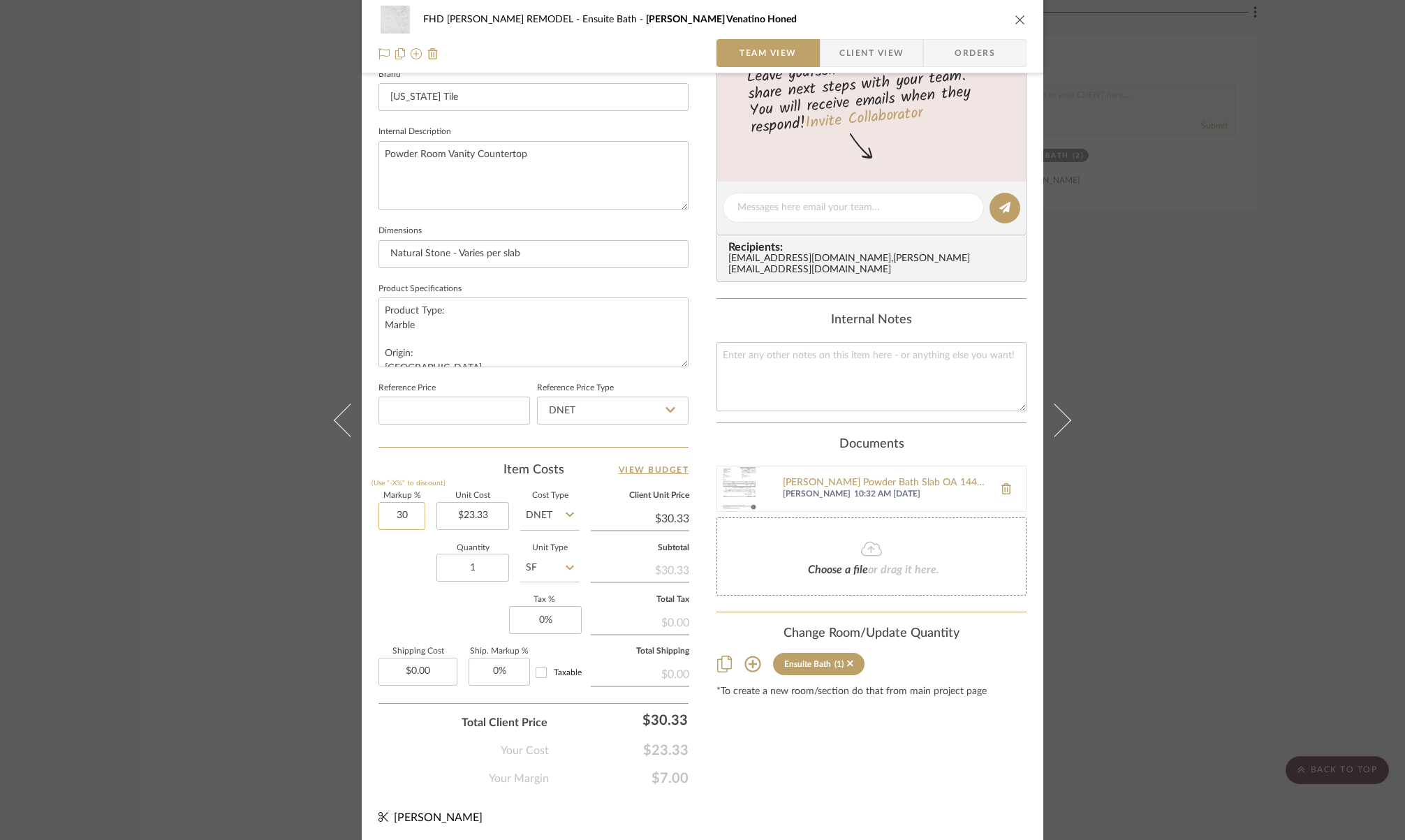
click at [408, 511] on input "30" at bounding box center [402, 516] width 47 height 28
click at [482, 564] on input "1" at bounding box center [472, 568] width 72 height 28
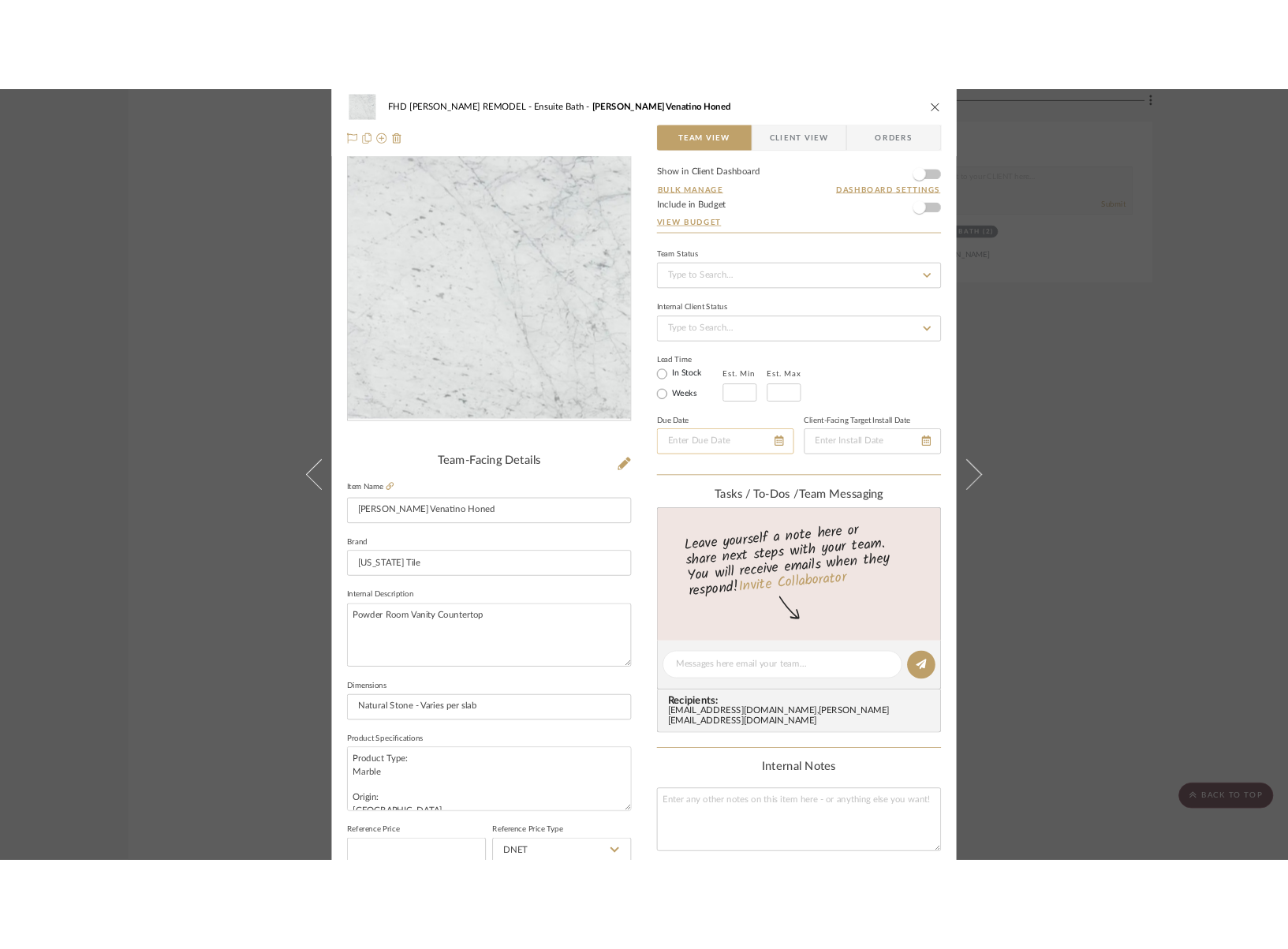
scroll to position [0, 0]
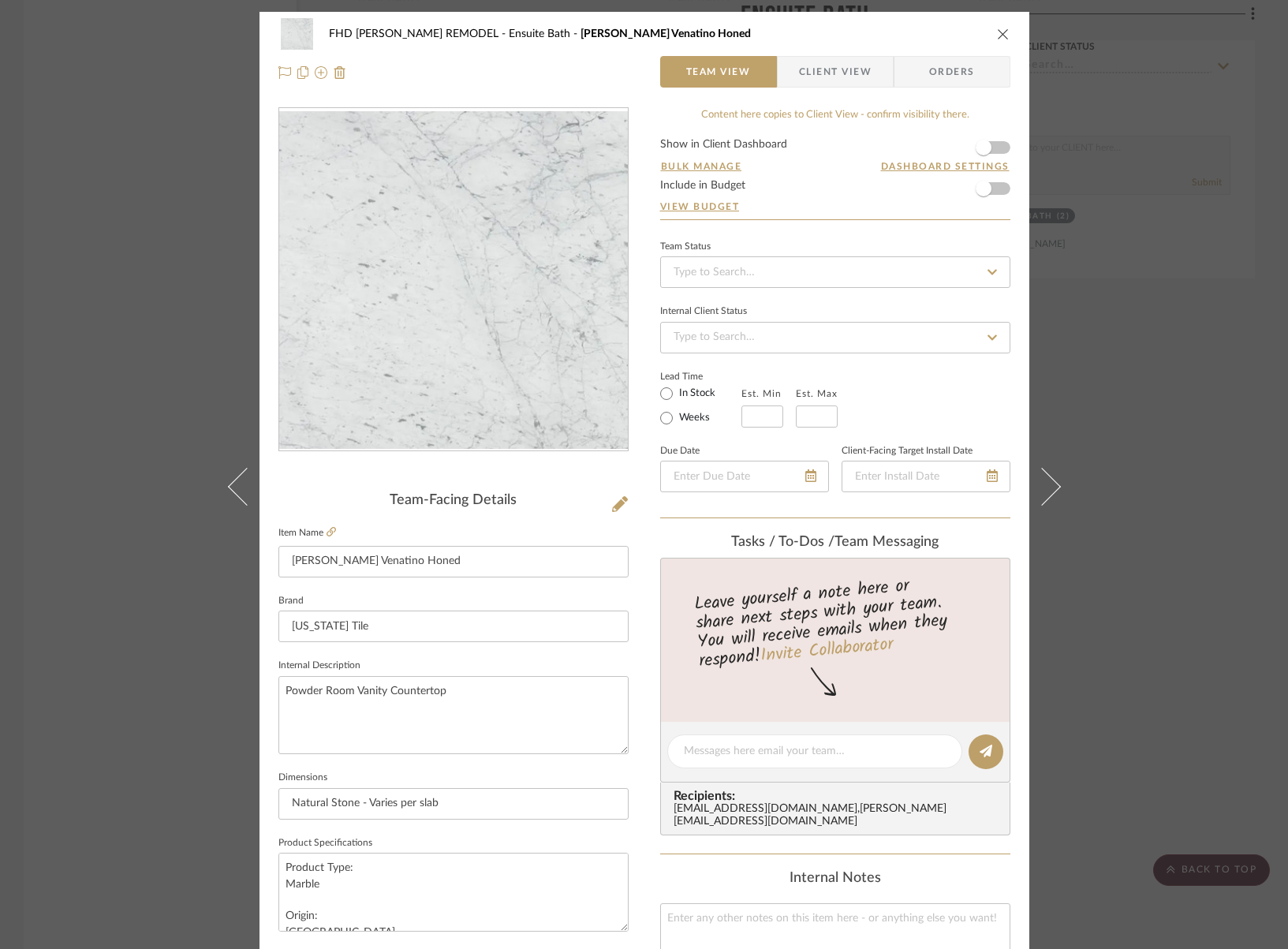
drag, startPoint x: 996, startPoint y: 37, endPoint x: 1000, endPoint y: 14, distance: 23.3
click at [997, 37] on icon "close" at bounding box center [1003, 33] width 13 height 13
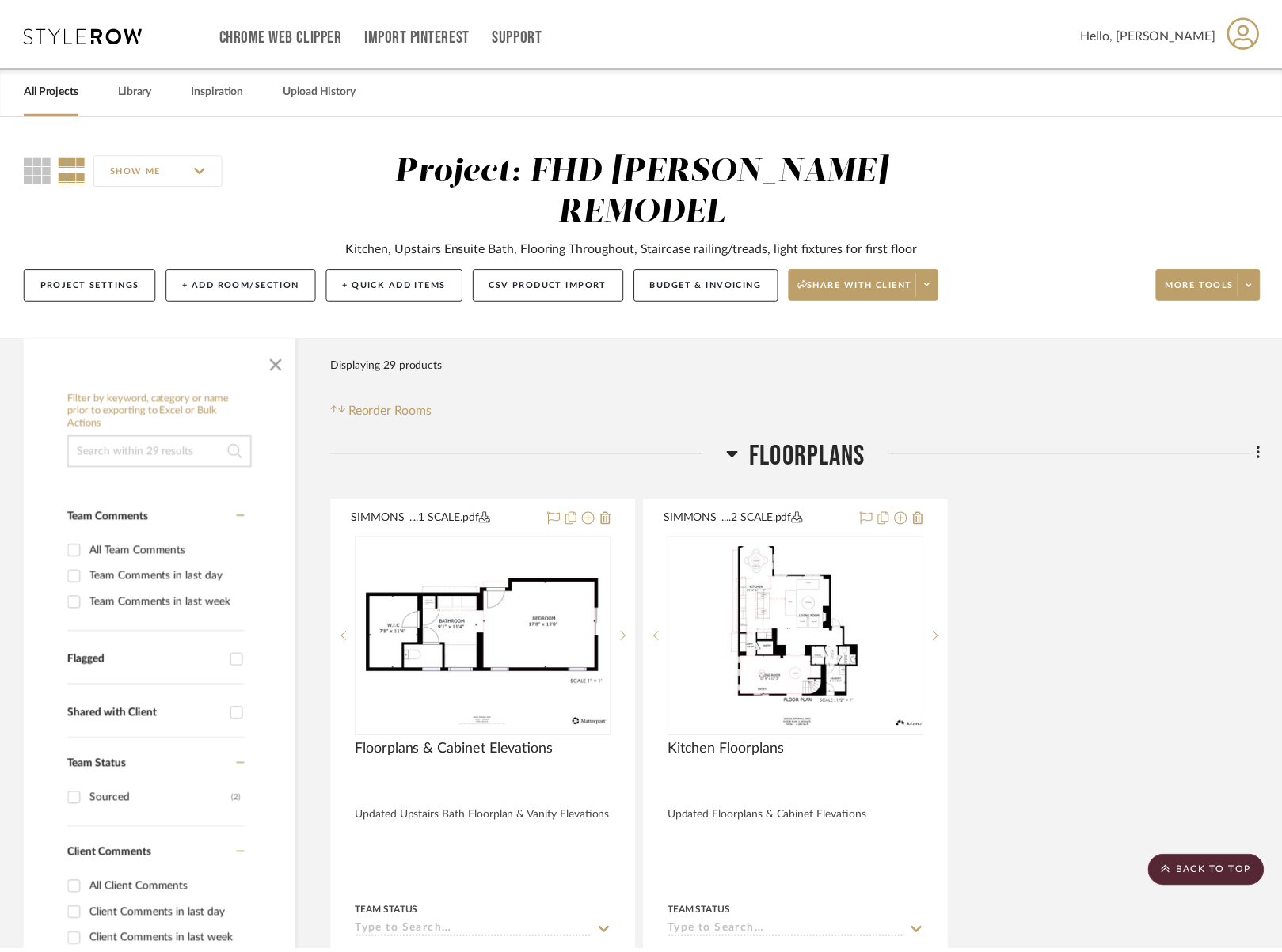
scroll to position [4632, 0]
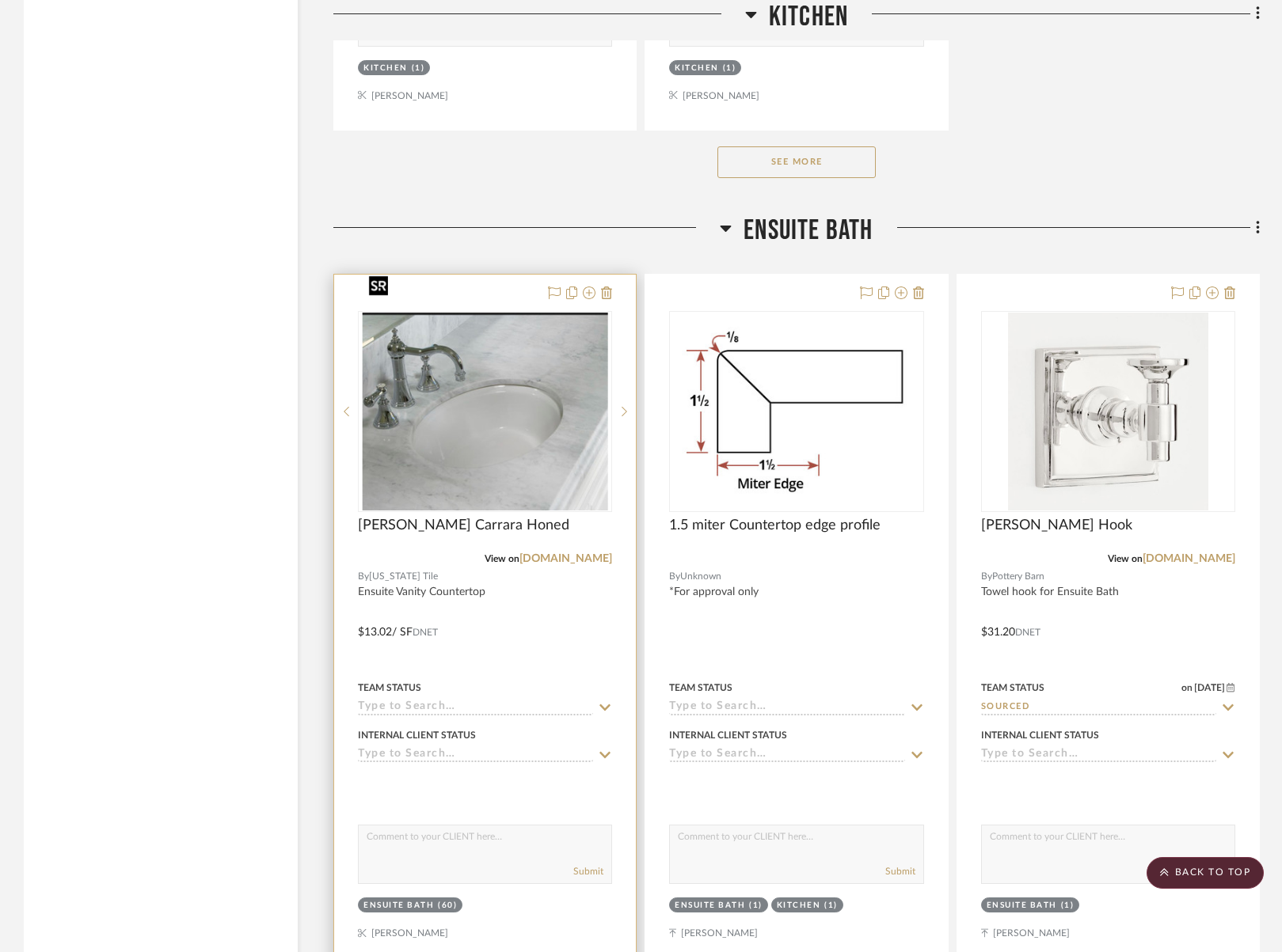
scroll to position [3242, 0]
click at [540, 459] on img "0" at bounding box center [485, 411] width 246 height 198
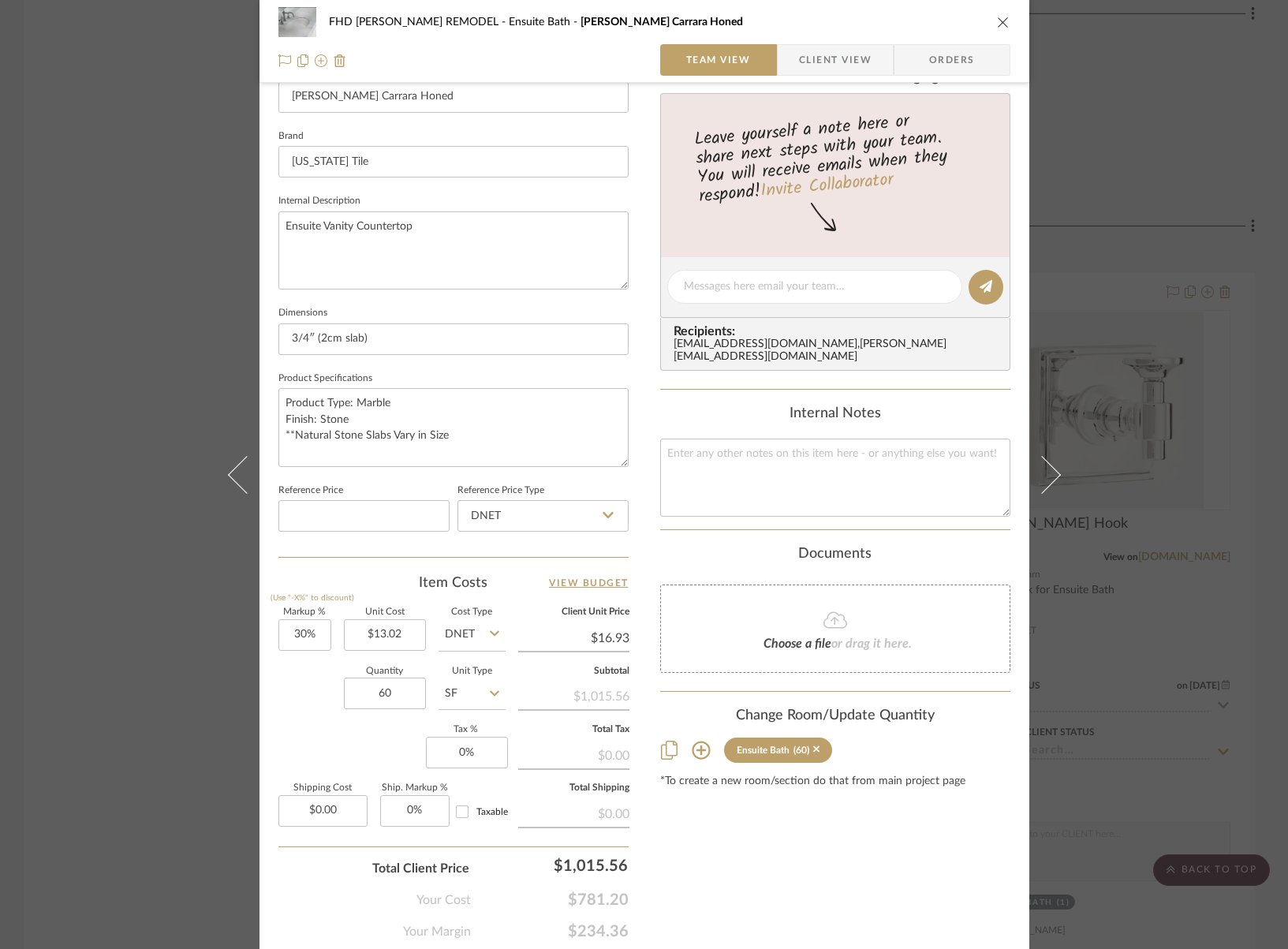
scroll to position [517, 0]
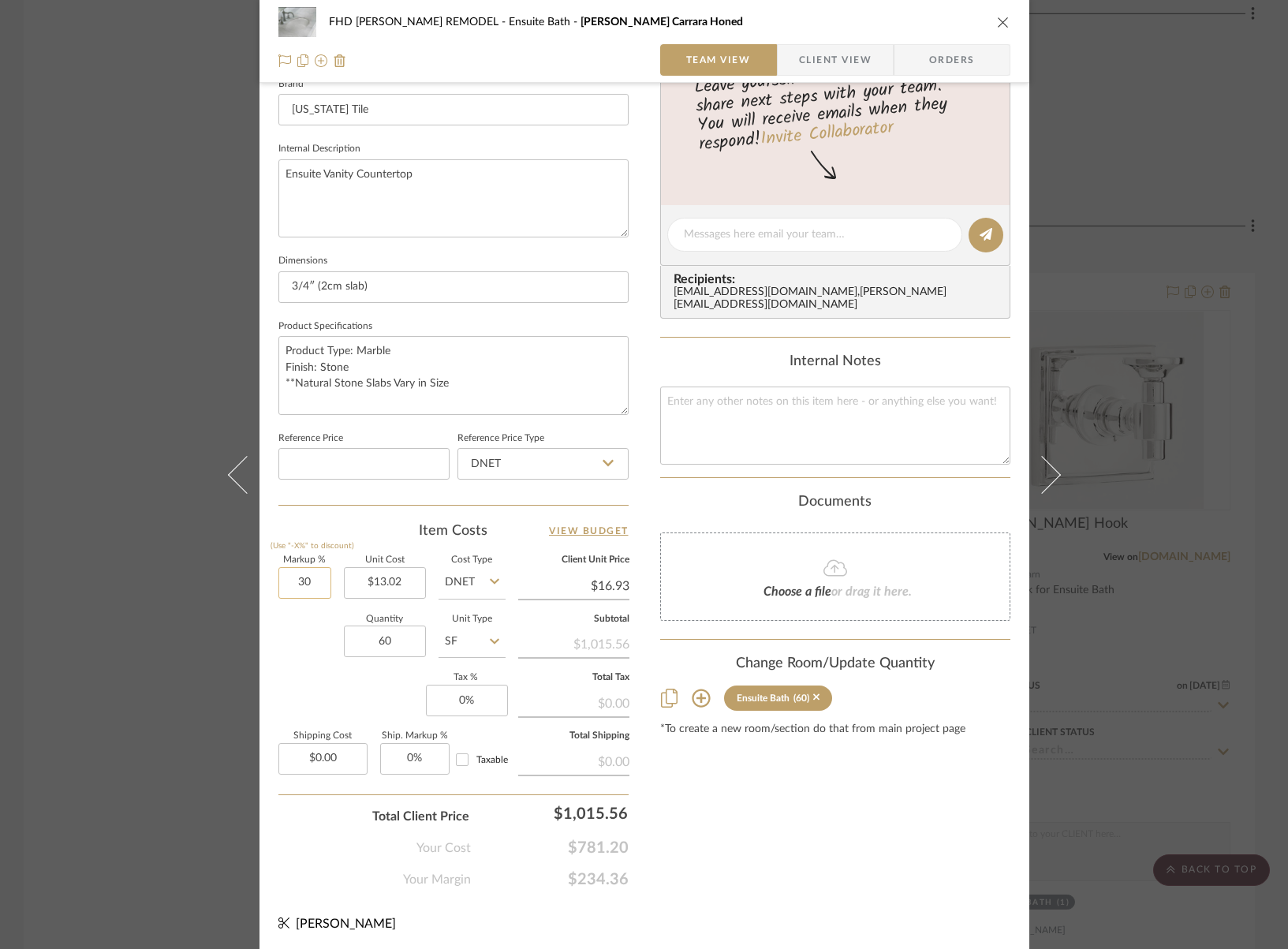
click at [311, 575] on input "30" at bounding box center [305, 583] width 53 height 31
type input "70%"
type input "13.02"
type input "$22.13"
type input "$13.02"
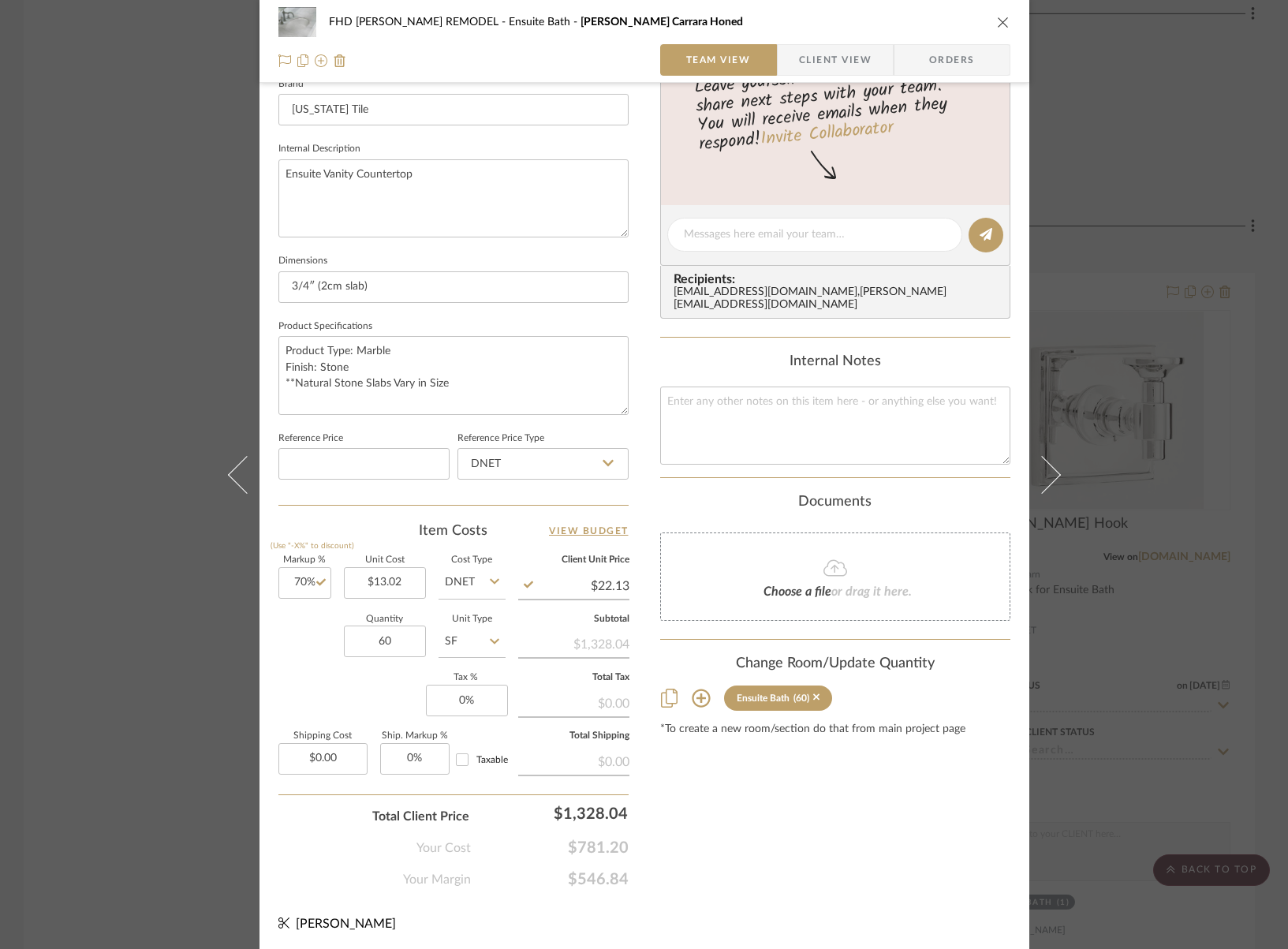
click at [844, 841] on div "Content here copies to Client View - confirm visibility there. Show in Client D…" at bounding box center [836, 240] width 350 height 1299
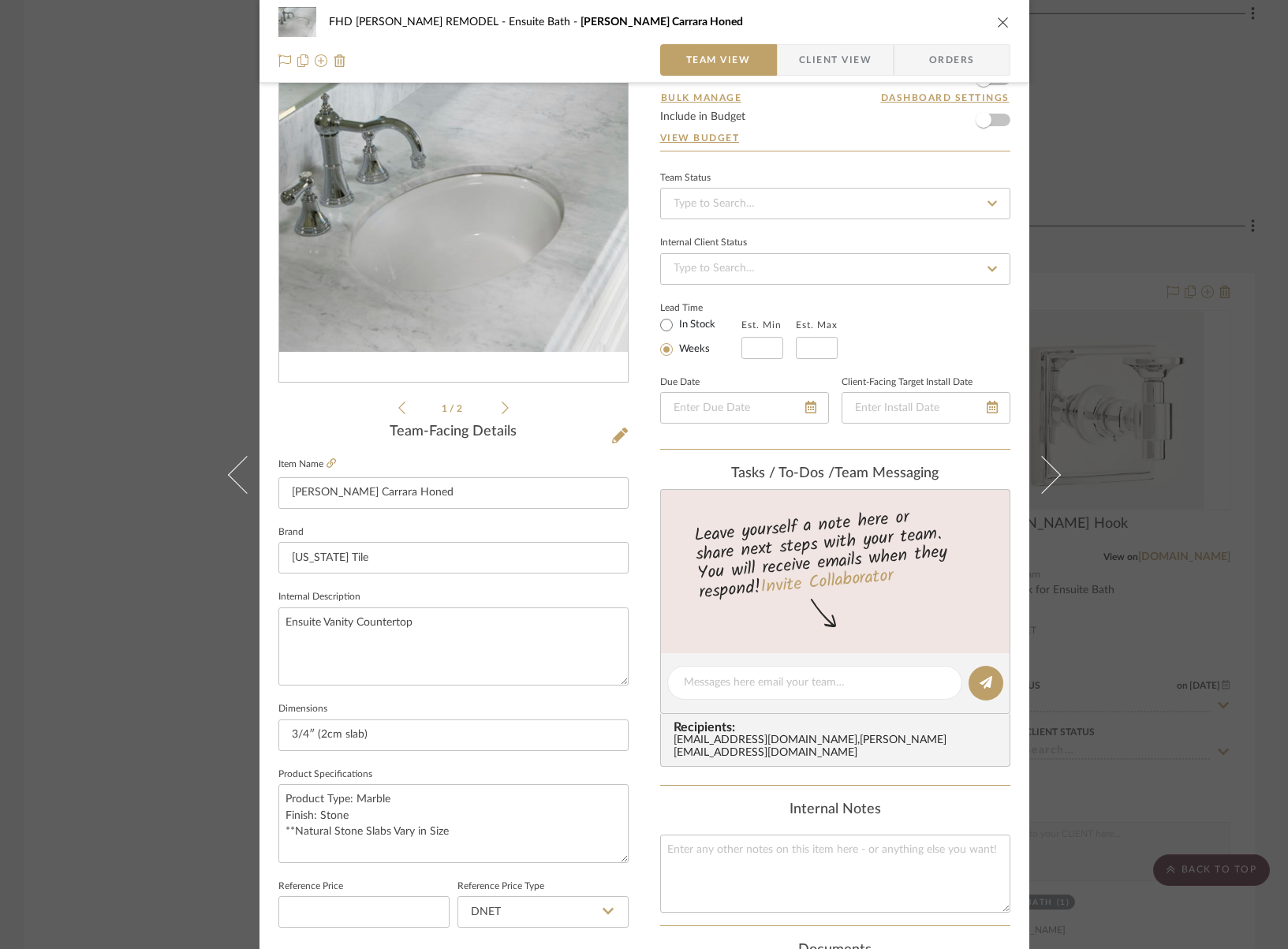
click at [997, 22] on icon "close" at bounding box center [1003, 22] width 13 height 13
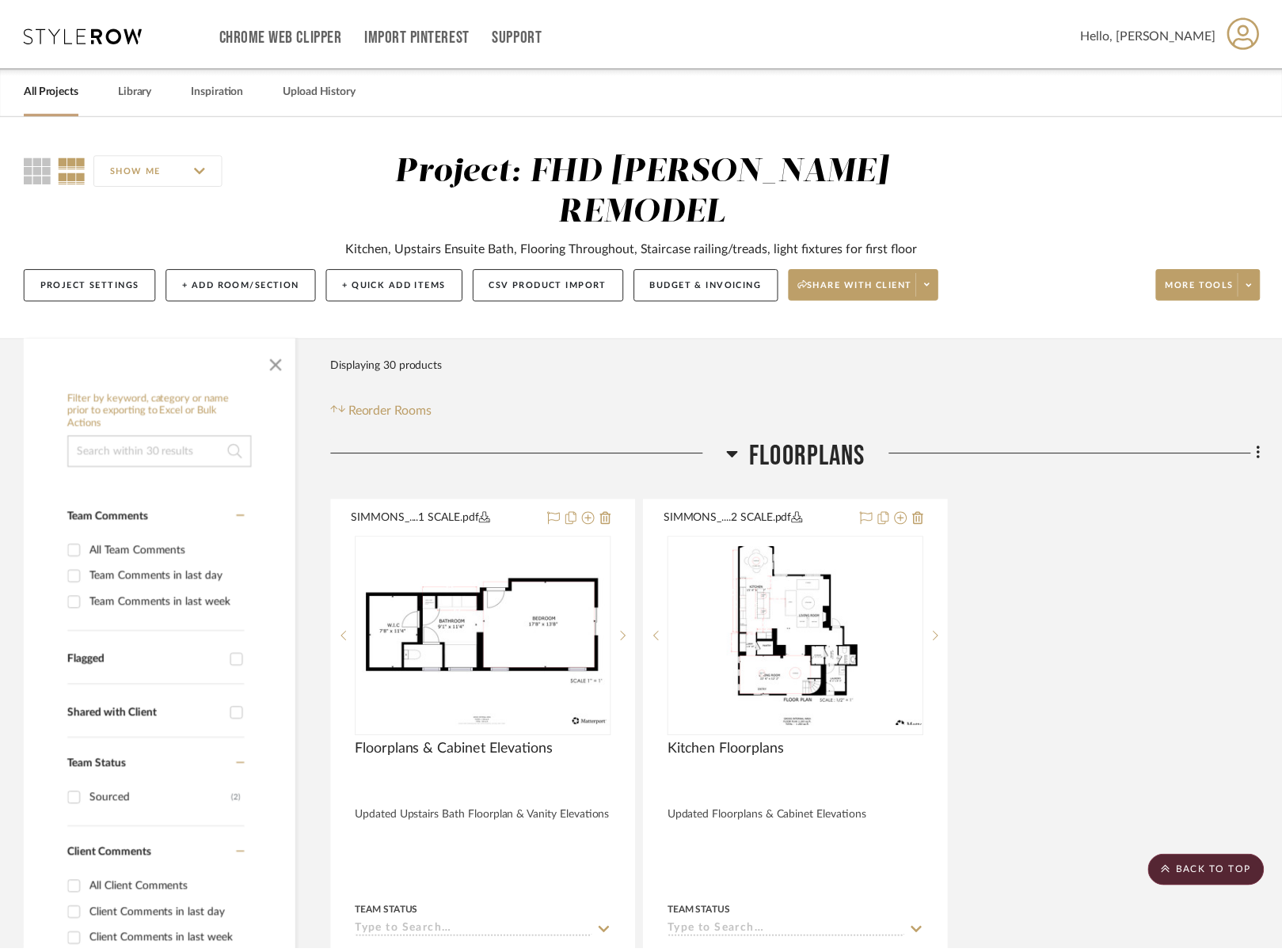
scroll to position [3242, 0]
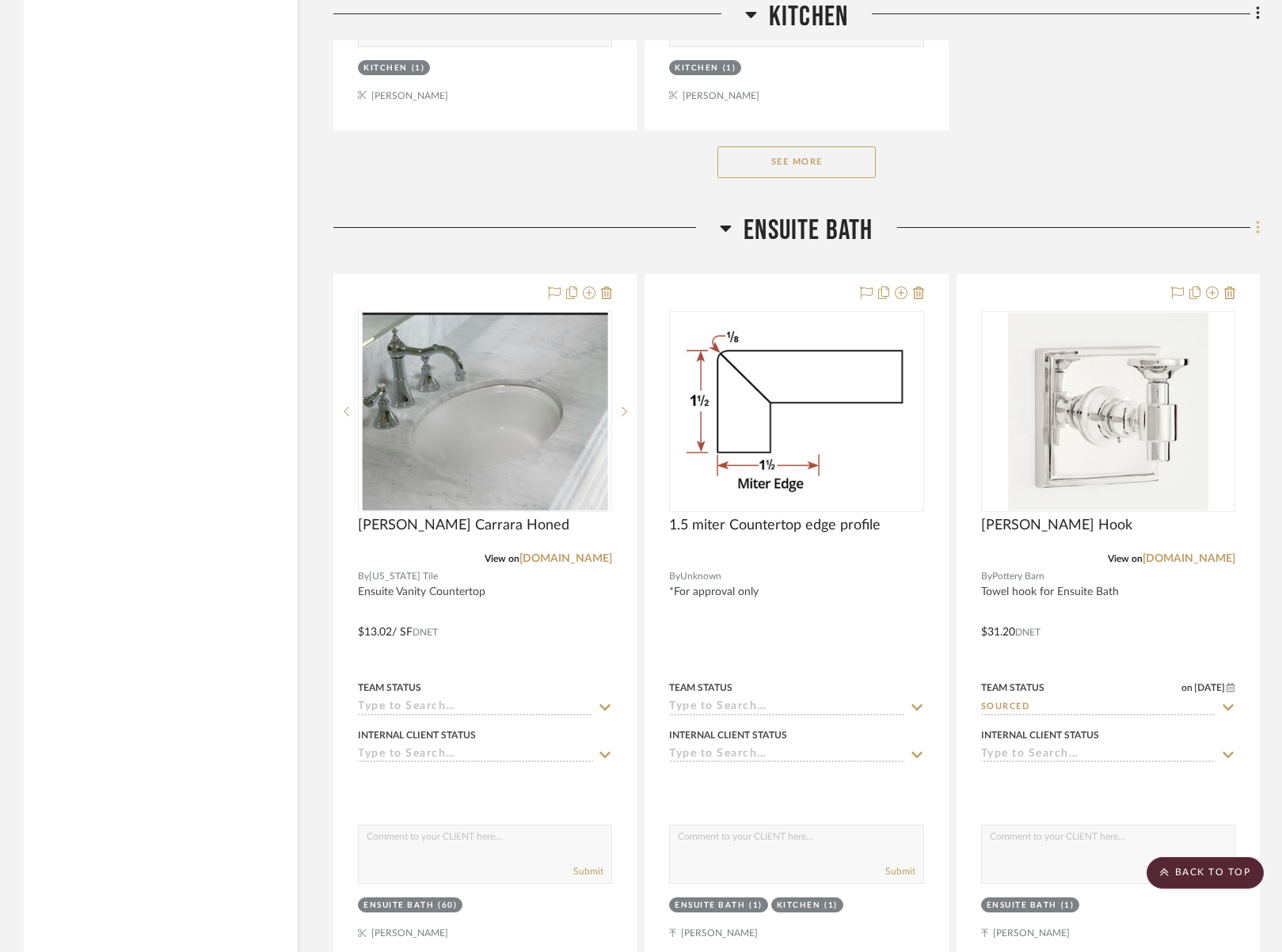
click at [1253, 216] on fa-icon at bounding box center [1255, 229] width 10 height 26
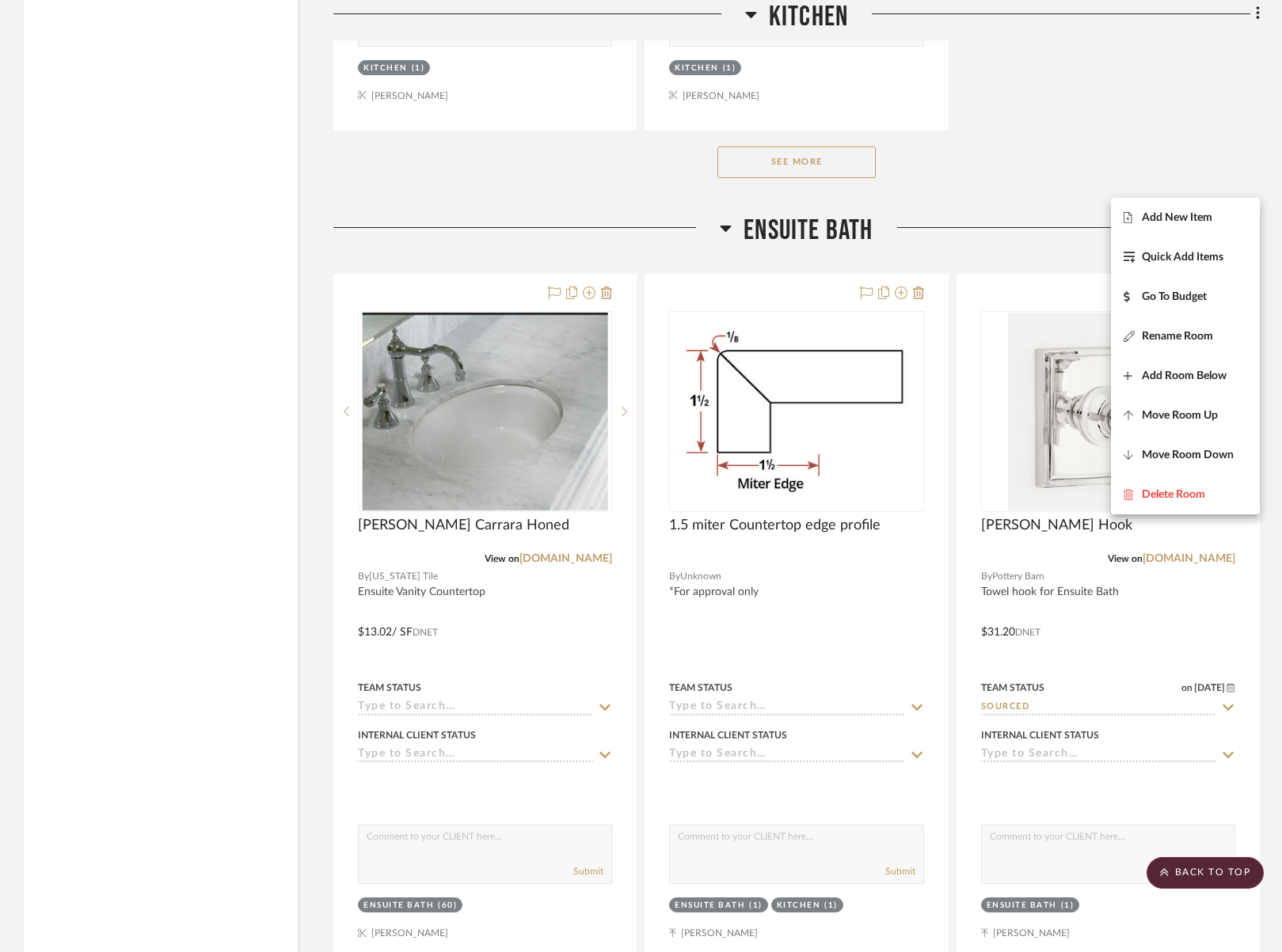
click at [1122, 144] on div at bounding box center [641, 476] width 1282 height 952
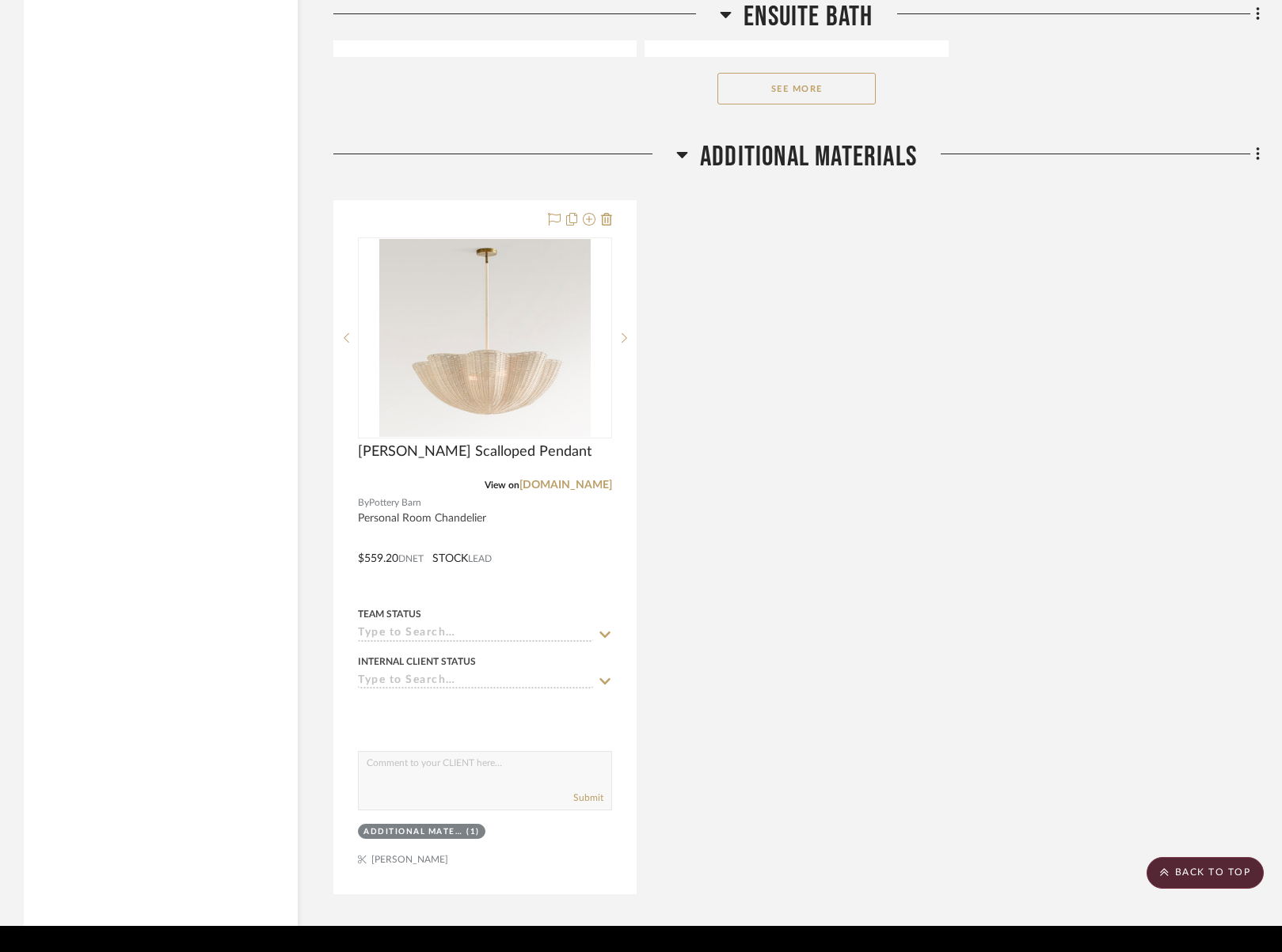
scroll to position [4830, 0]
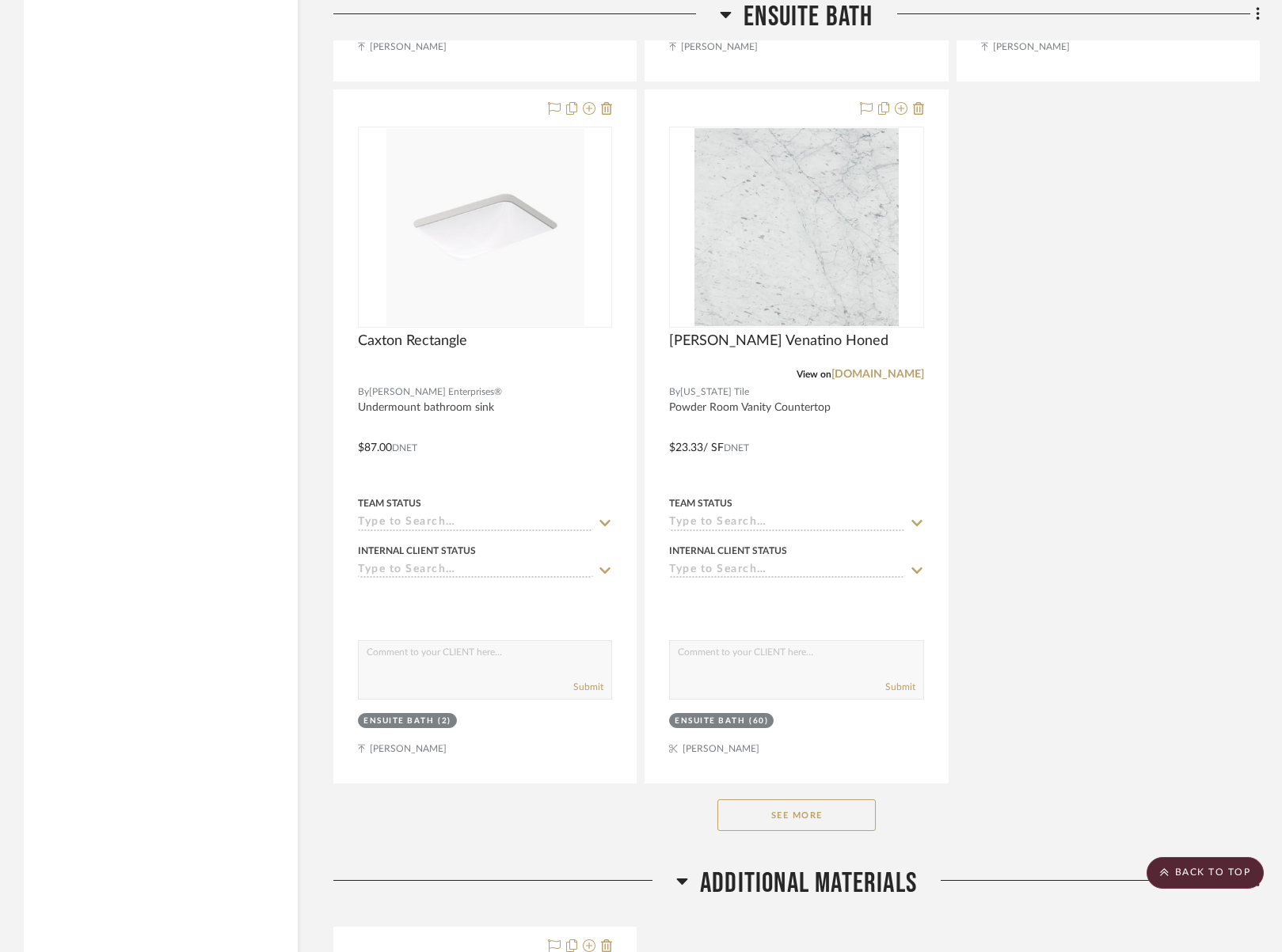
click at [852, 799] on button "See More" at bounding box center [796, 815] width 158 height 32
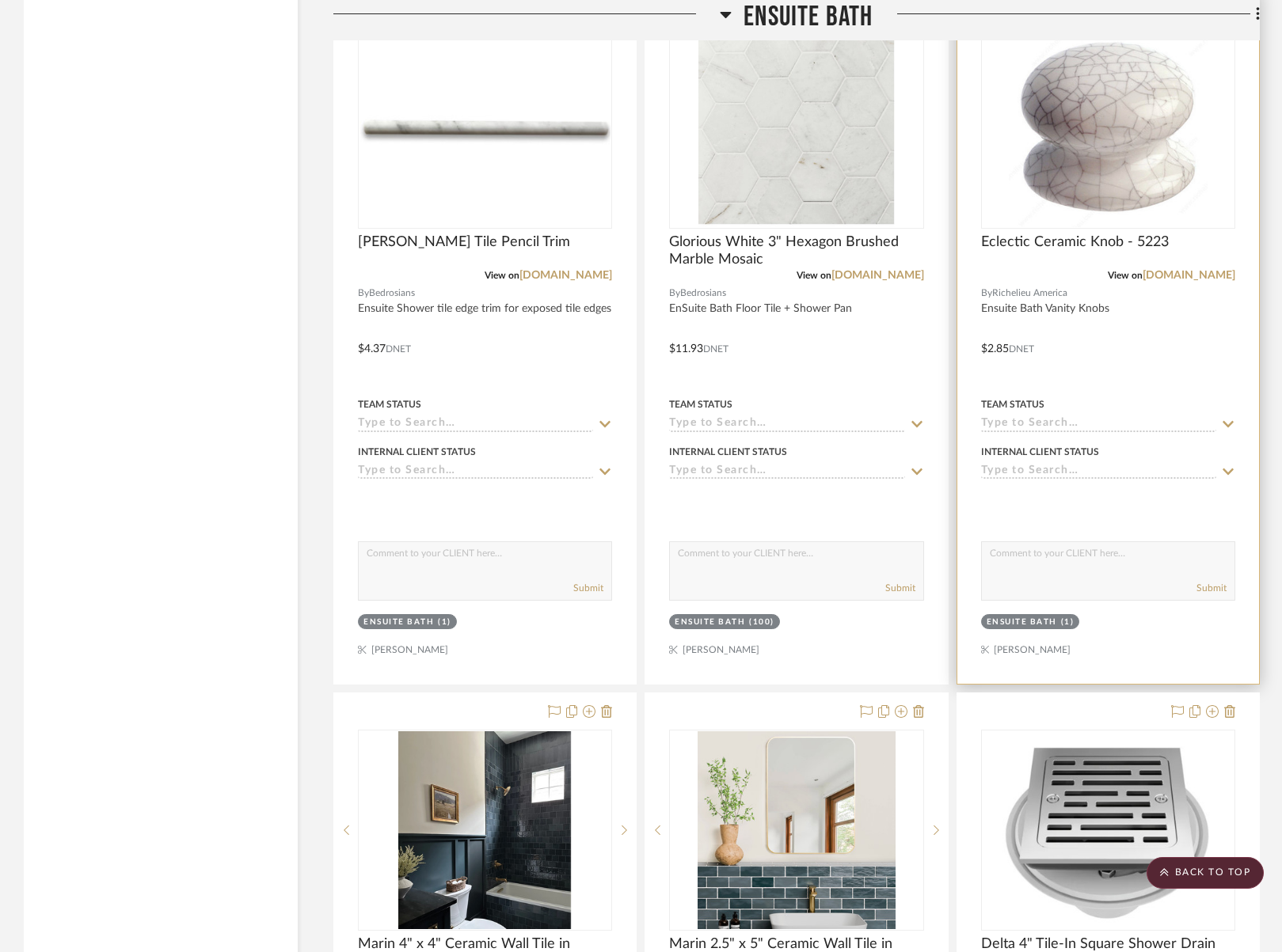
scroll to position [5497, 0]
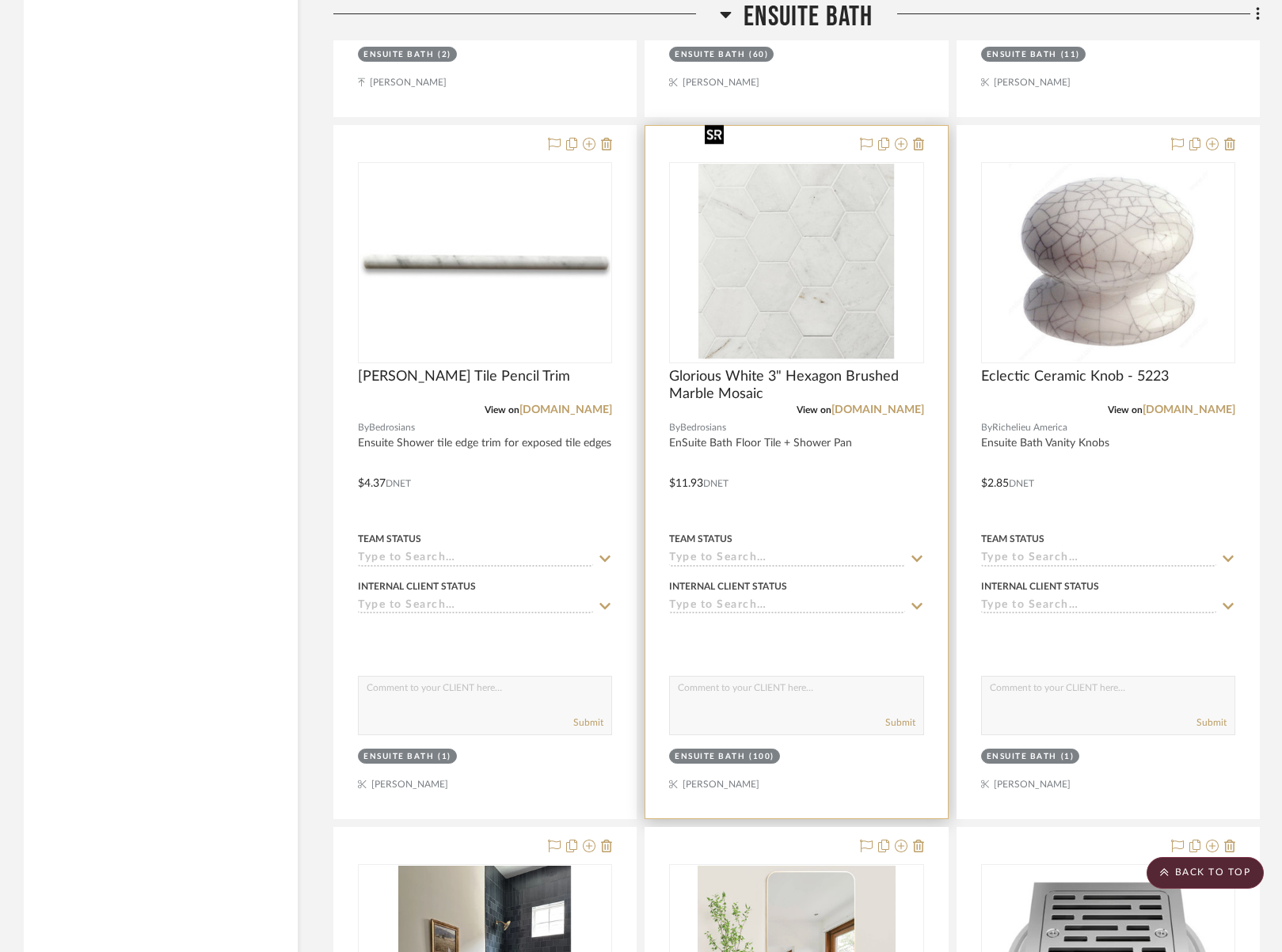
click at [0, 0] on img at bounding box center [0, 0] width 0 height 0
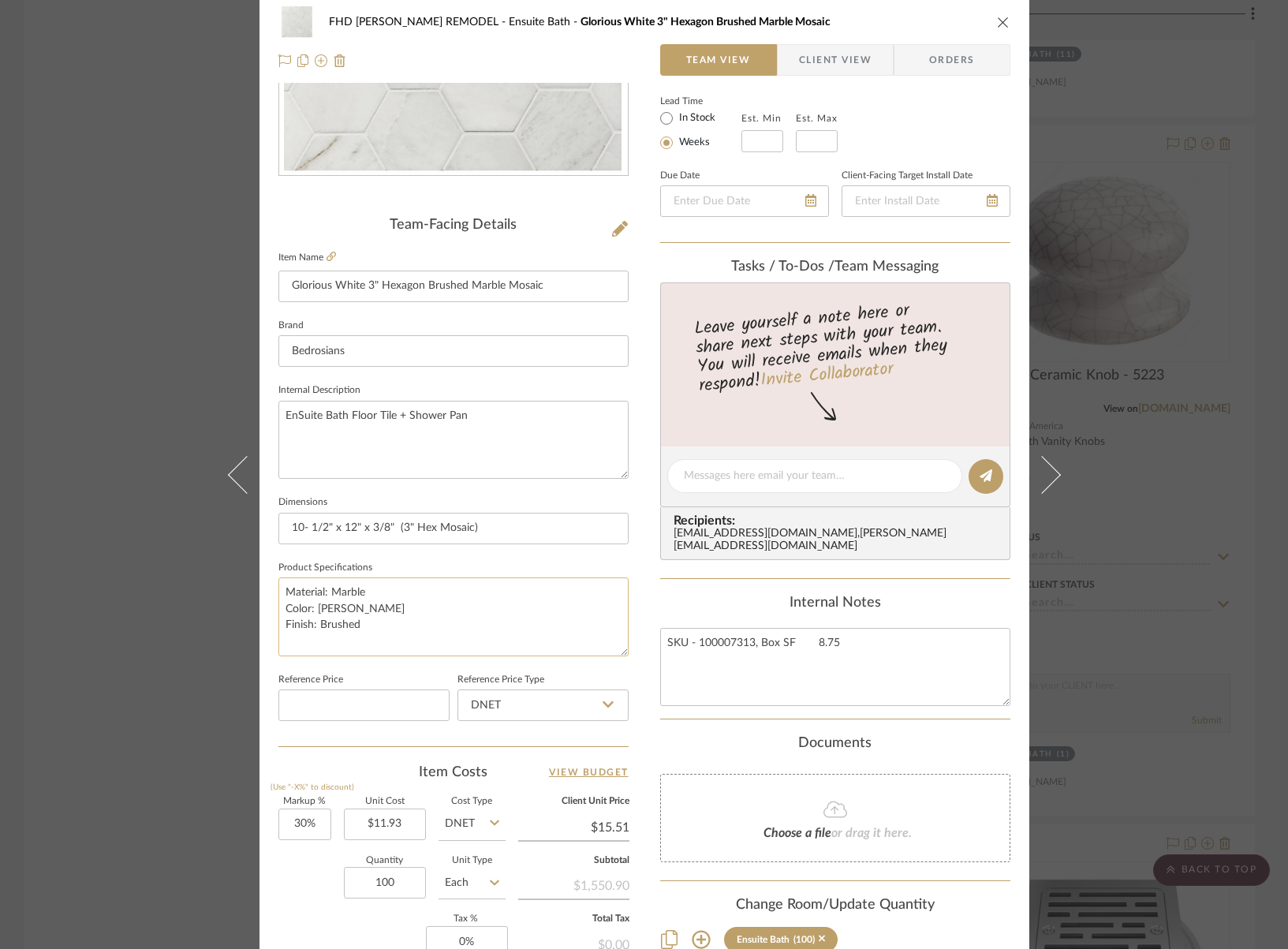
scroll to position [442, 0]
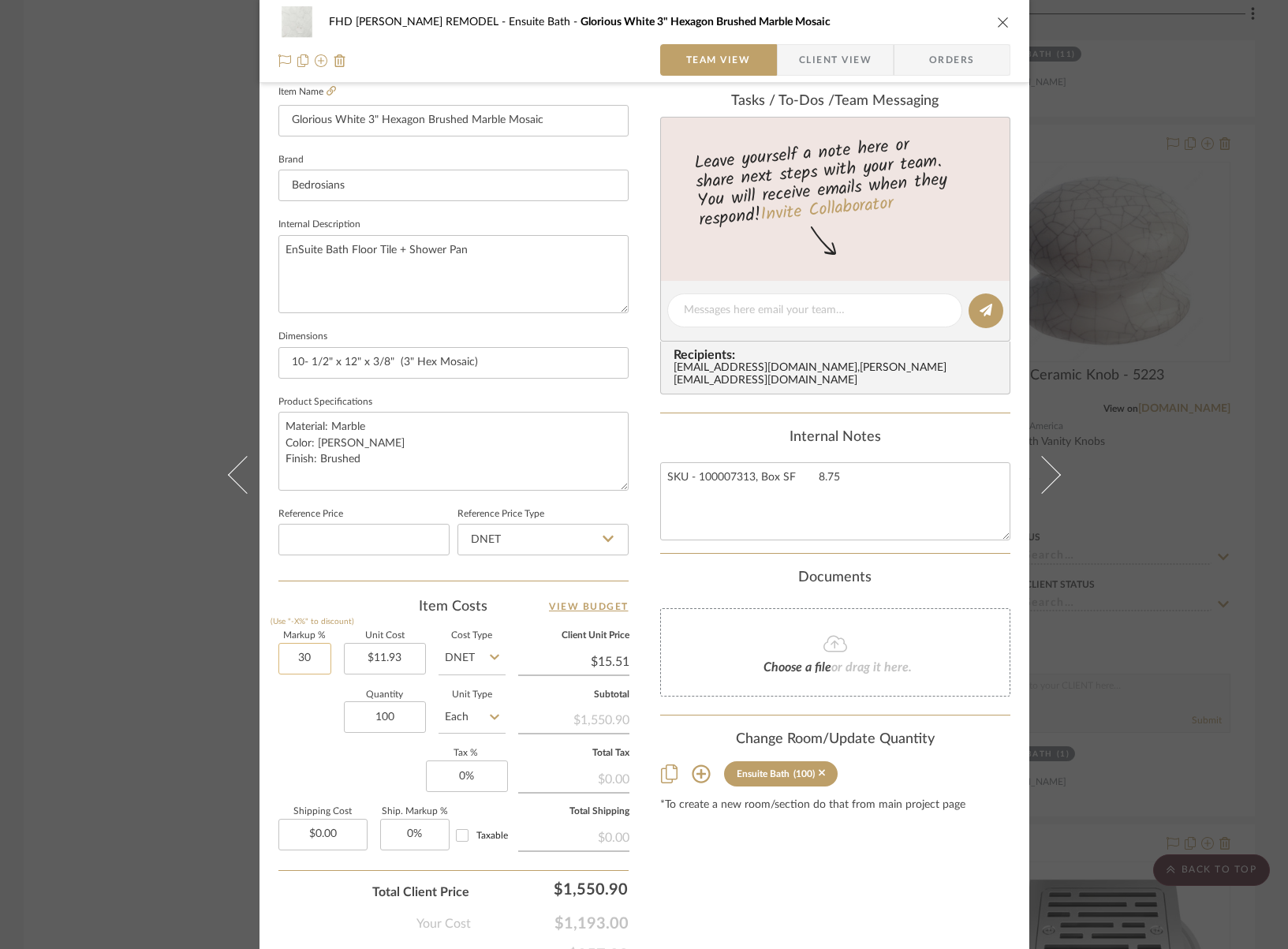
drag, startPoint x: 311, startPoint y: 652, endPoint x: 293, endPoint y: 654, distance: 18.1
click at [293, 654] on input "30" at bounding box center [305, 659] width 53 height 31
drag, startPoint x: 308, startPoint y: 654, endPoint x: 275, endPoint y: 651, distance: 33.1
click at [278, 651] on input "30" at bounding box center [305, 659] width 53 height 31
type input "70%"
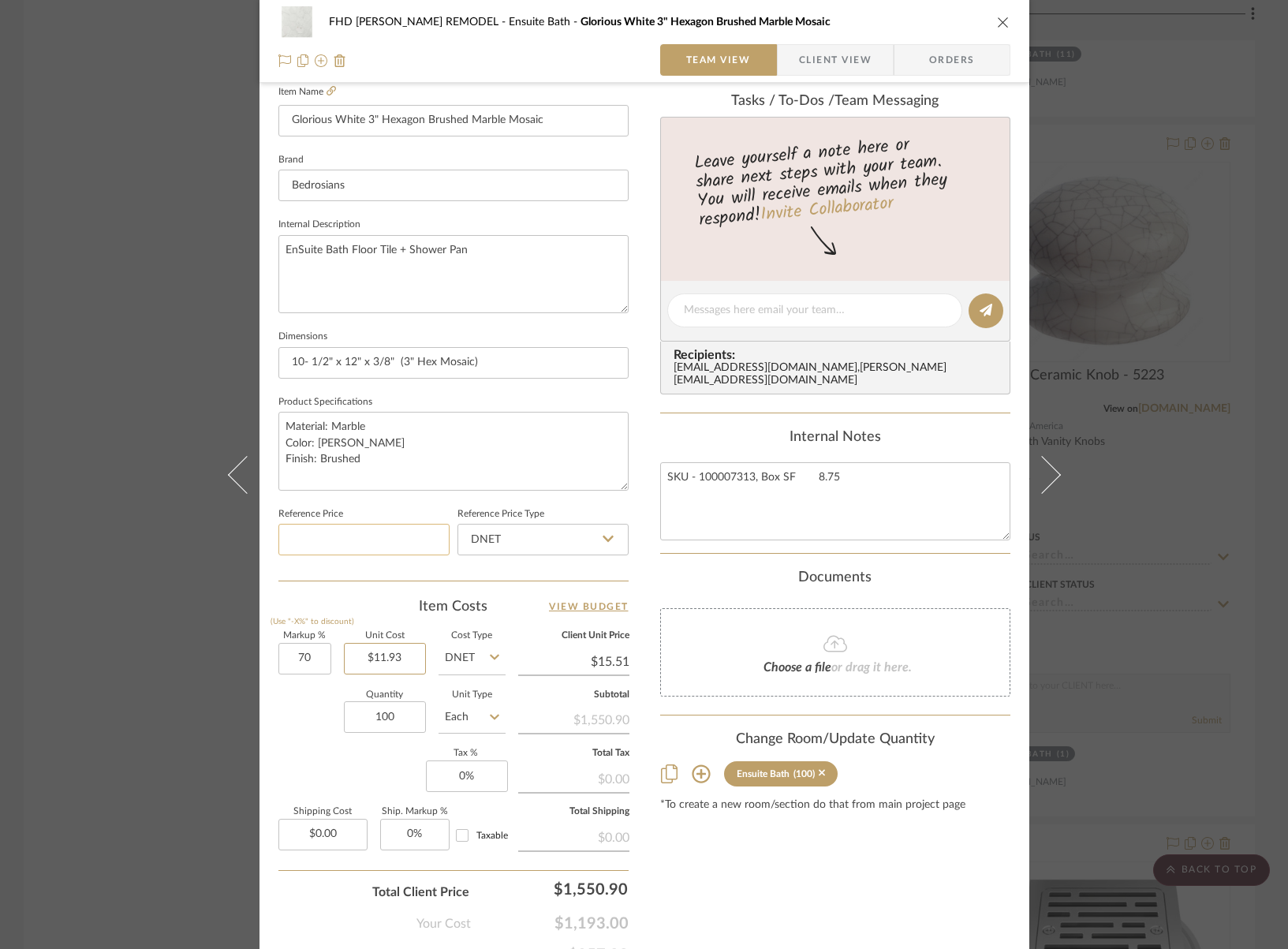
type input "11.93"
type input "$20.28"
type input "$11.93"
click at [999, 22] on icon "close" at bounding box center [1003, 22] width 13 height 13
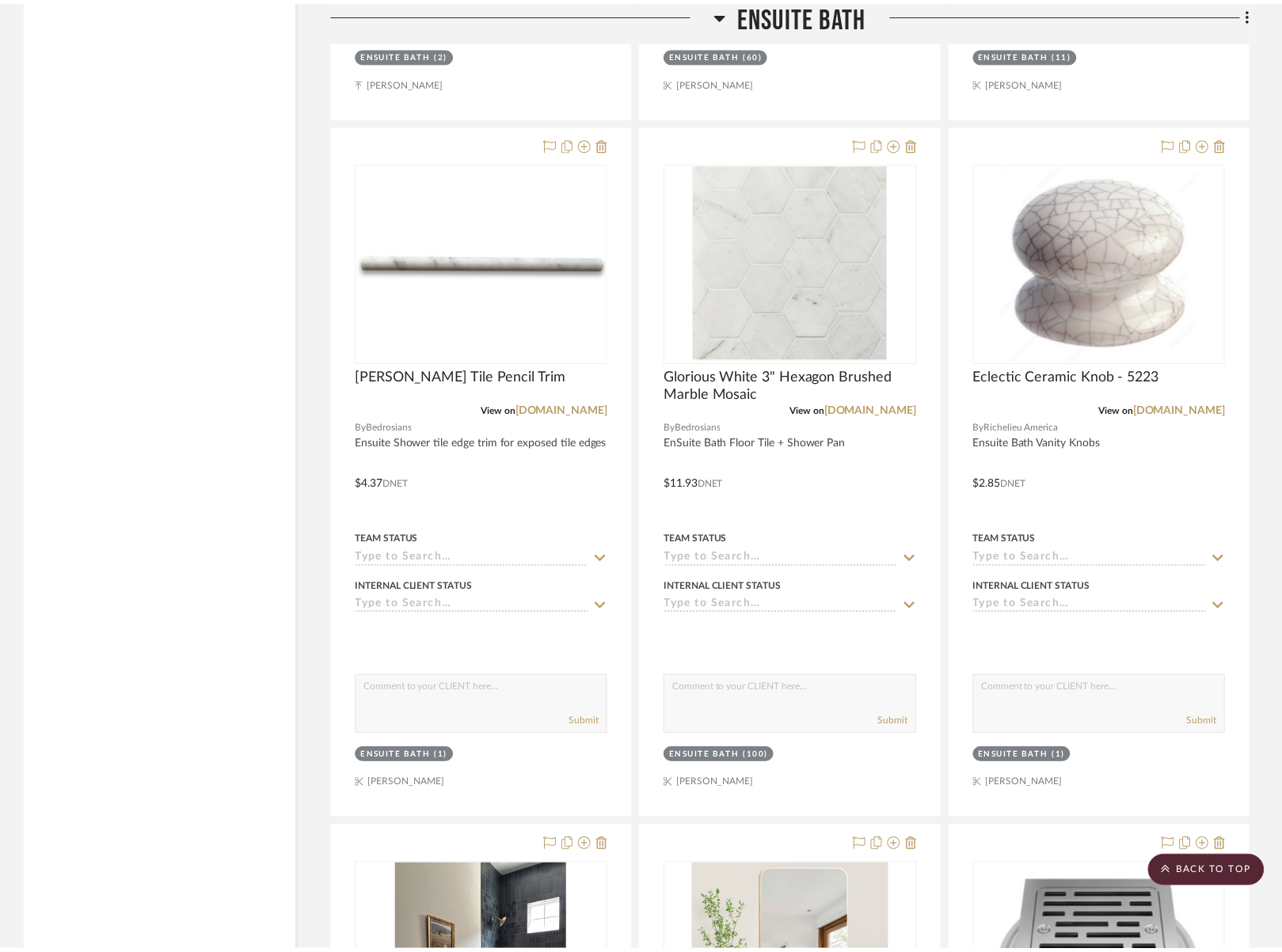
scroll to position [5497, 0]
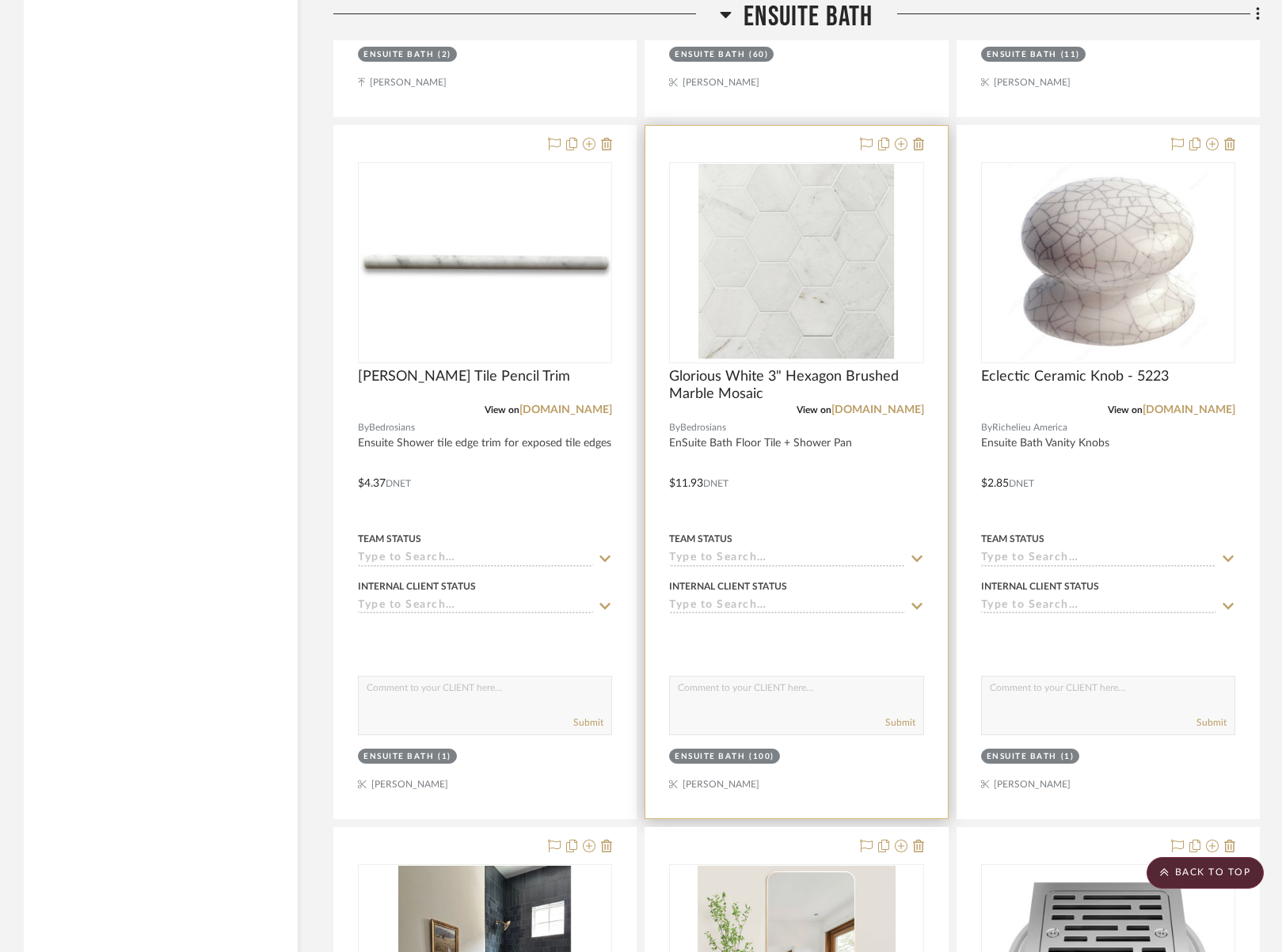
click at [918, 555] on icon at bounding box center [917, 558] width 11 height 6
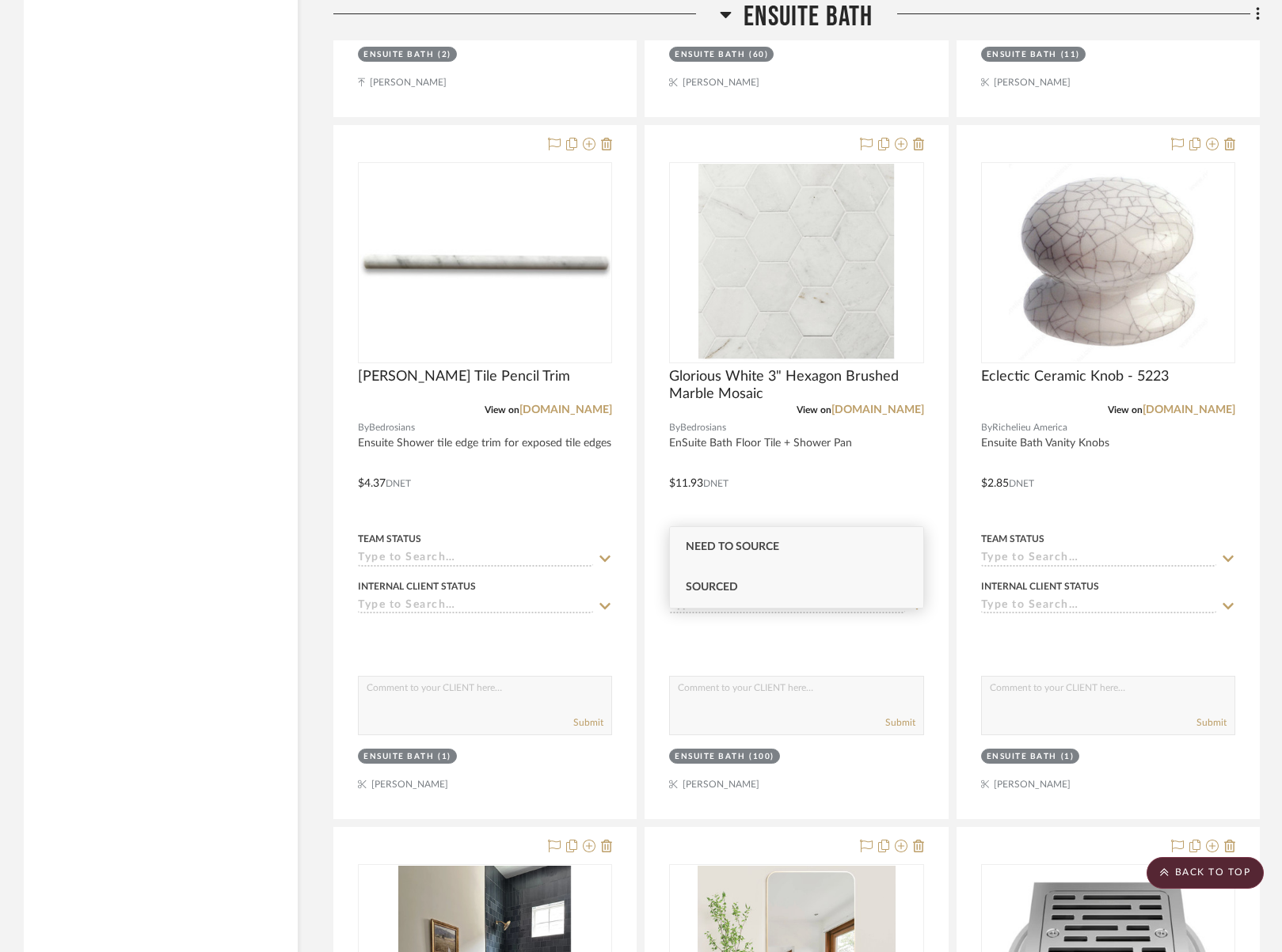
type input "source"
click at [703, 585] on span "Sourced" at bounding box center [712, 587] width 52 height 11
type input "[DATE]"
type input "Sourced"
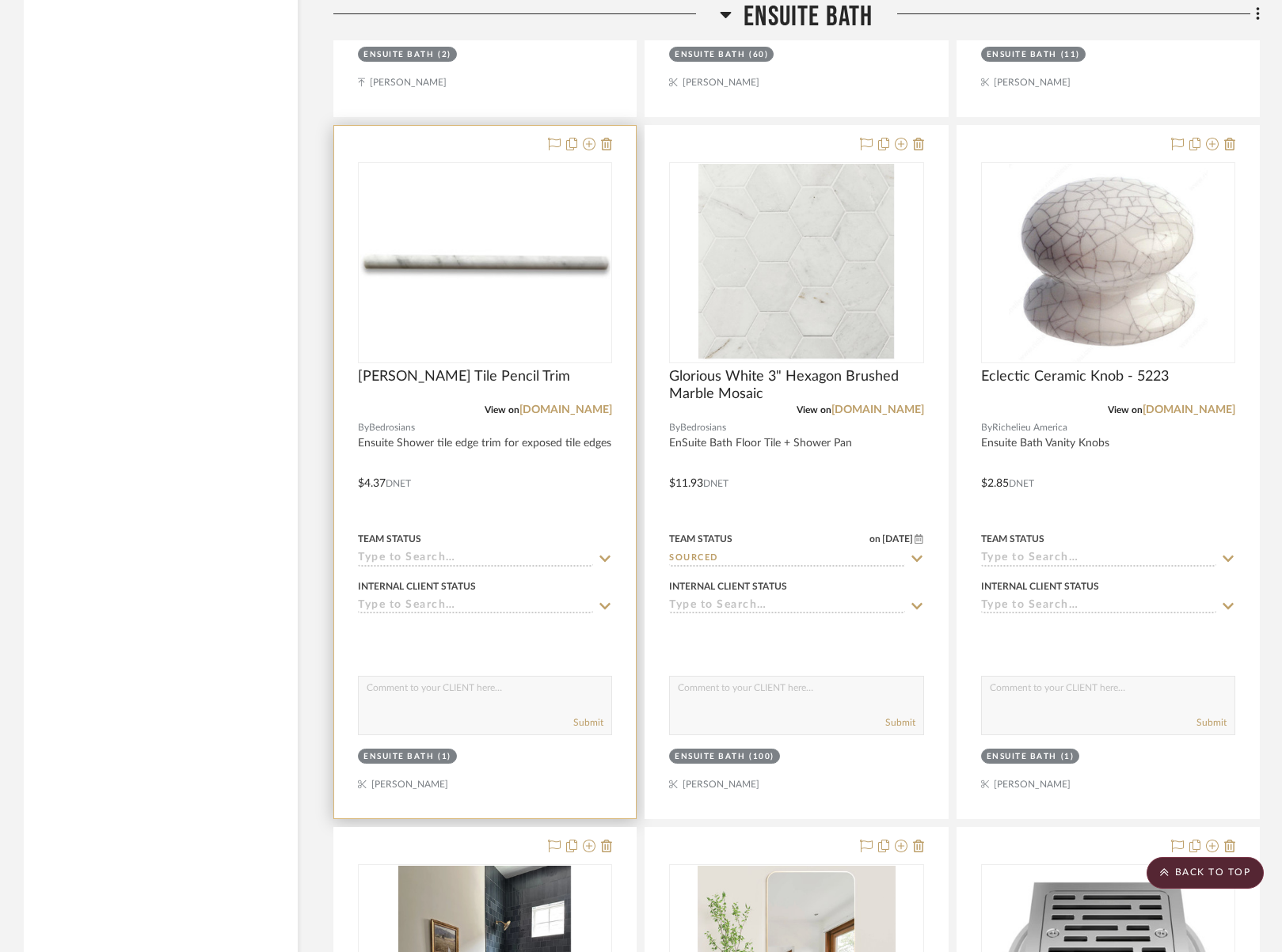
click at [437, 551] on input at bounding box center [476, 558] width 235 height 15
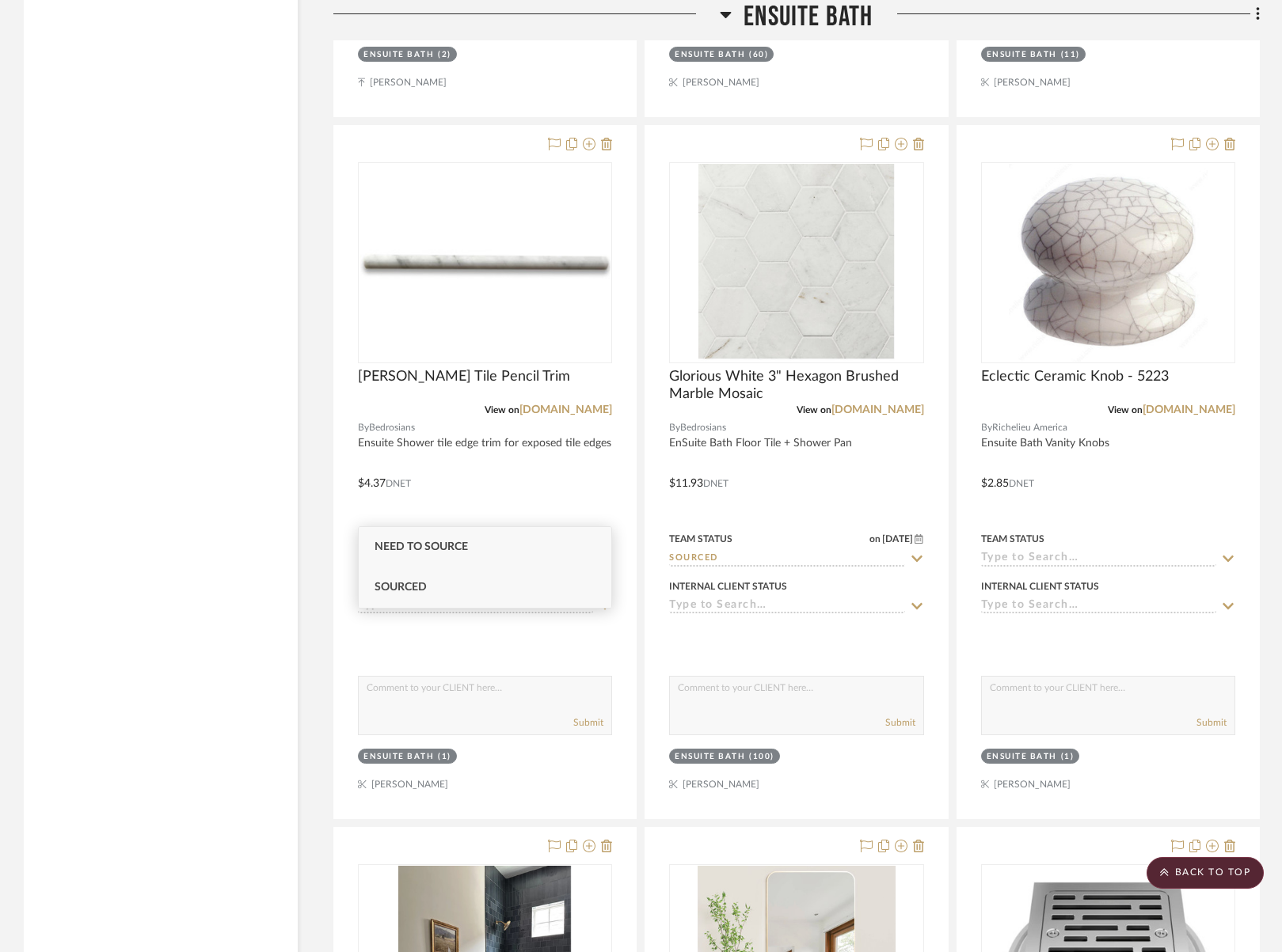
type input "sou"
click at [408, 584] on span "Sourced" at bounding box center [401, 587] width 52 height 11
type input "[DATE]"
type input "Sourced"
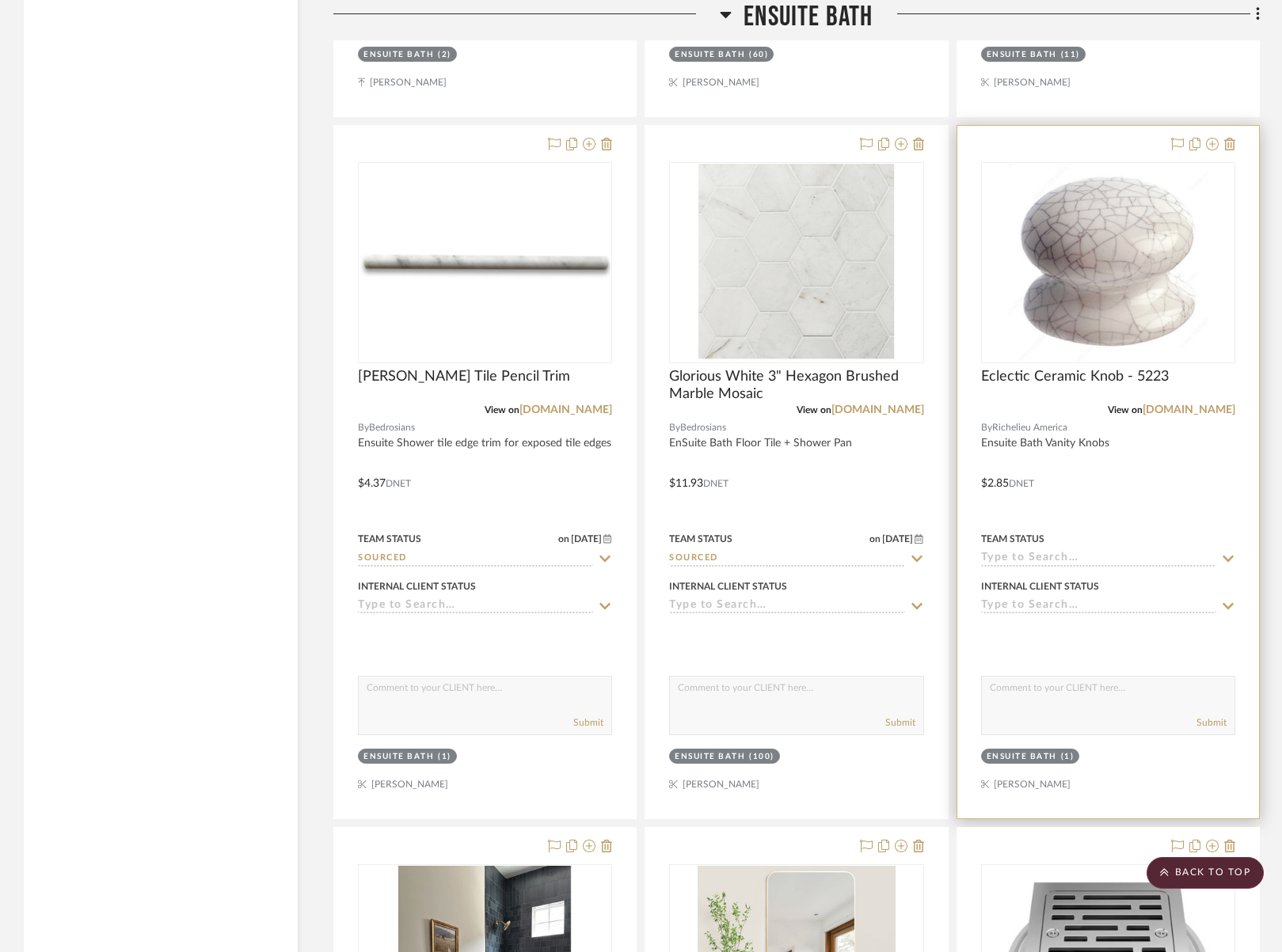
click at [994, 551] on input at bounding box center [1098, 558] width 235 height 15
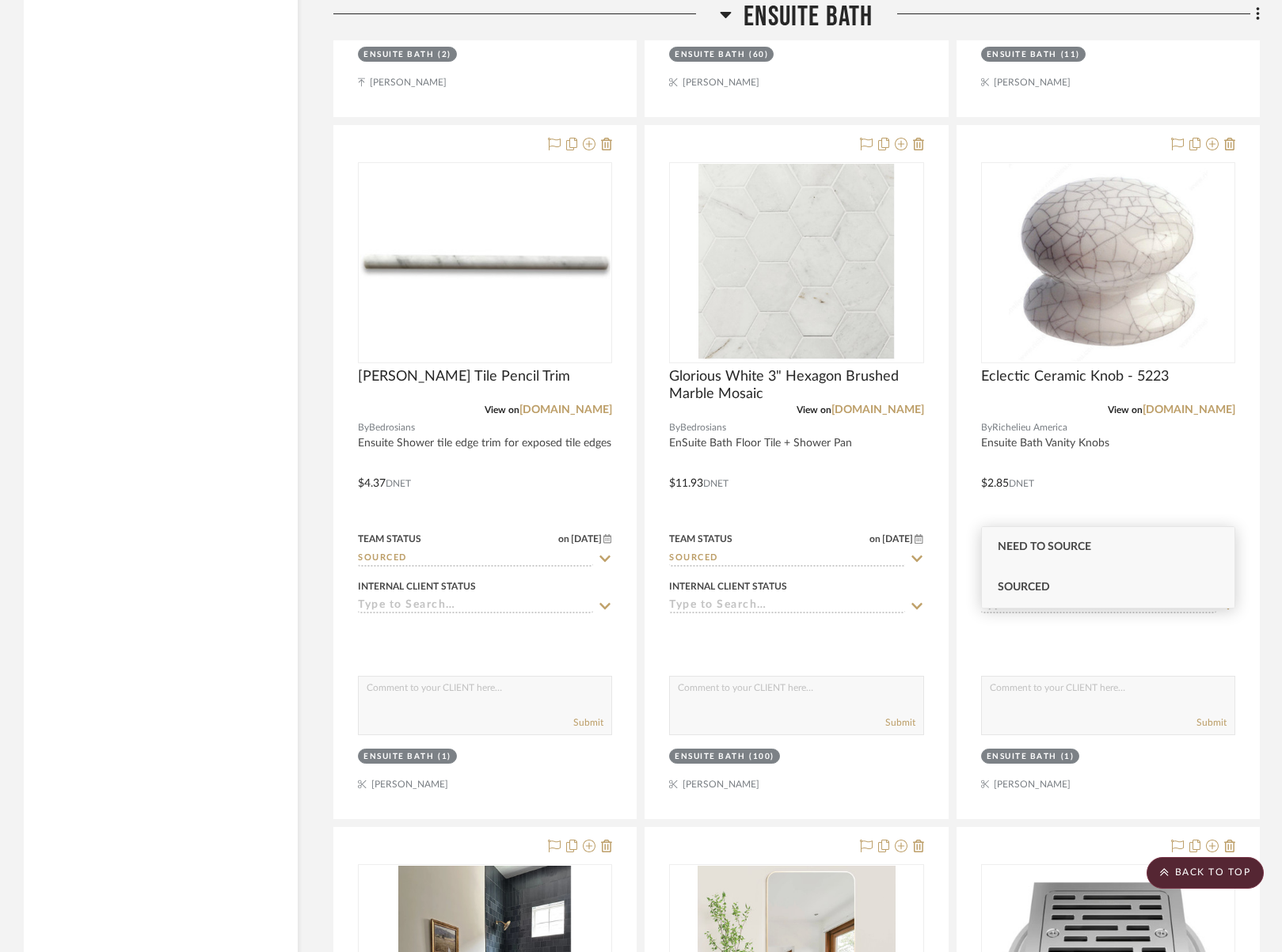
type input "source"
click at [1004, 582] on span "Sourced" at bounding box center [1023, 587] width 52 height 11
type input "[DATE]"
type input "Sourced"
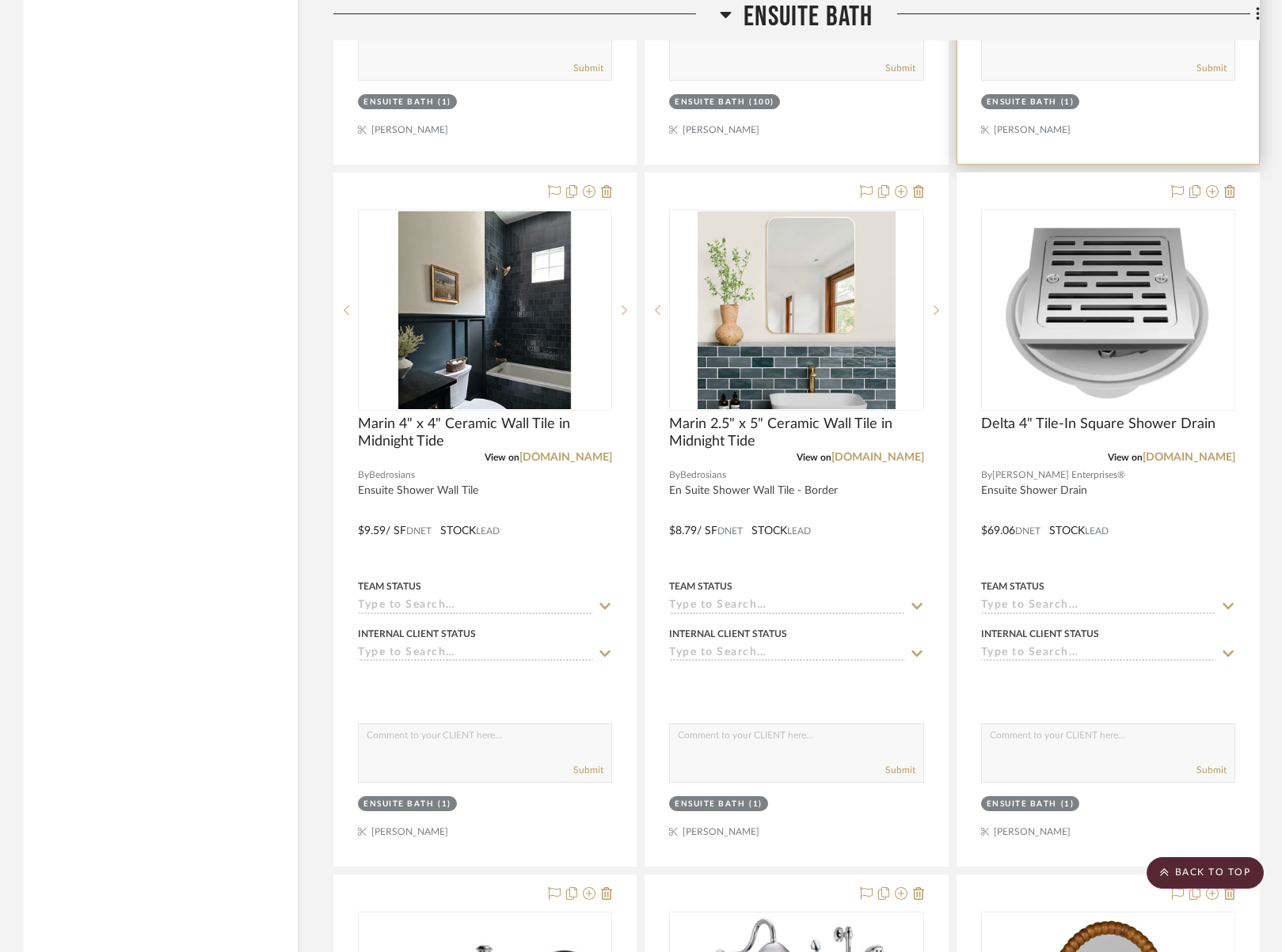
scroll to position [6151, 0]
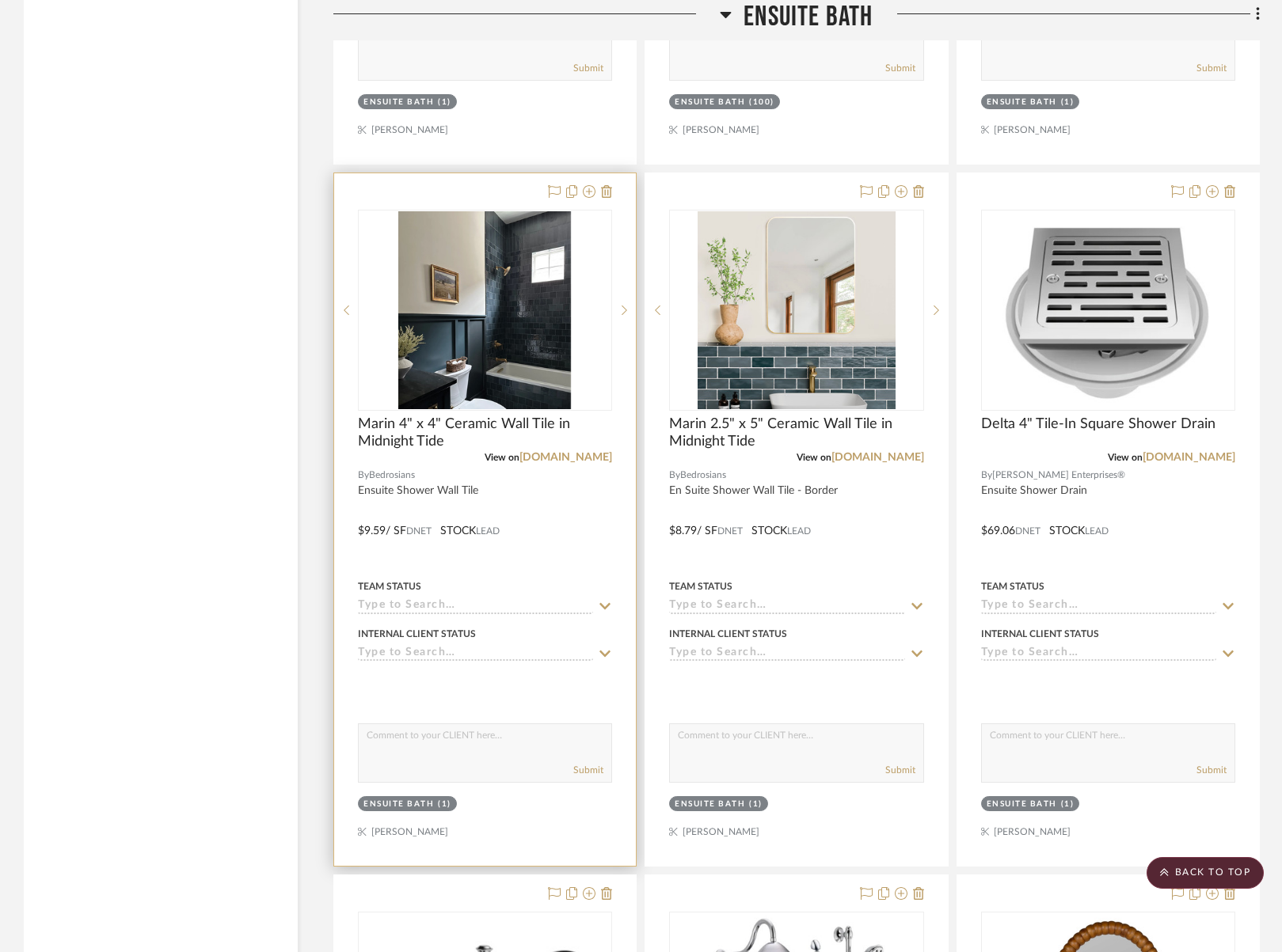
click at [608, 600] on icon at bounding box center [605, 606] width 14 height 13
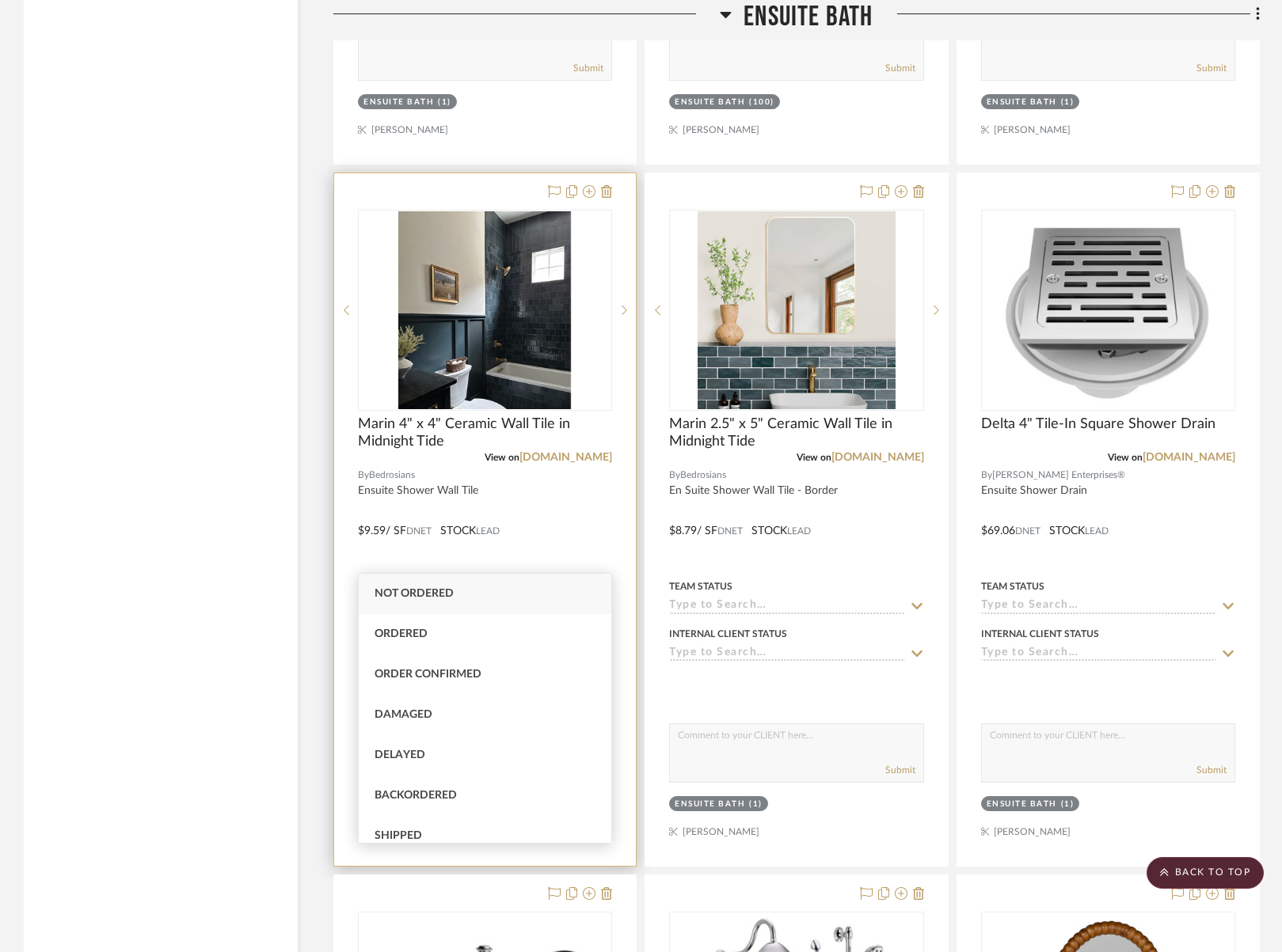
click at [581, 433] on div at bounding box center [486, 520] width 302 height 693
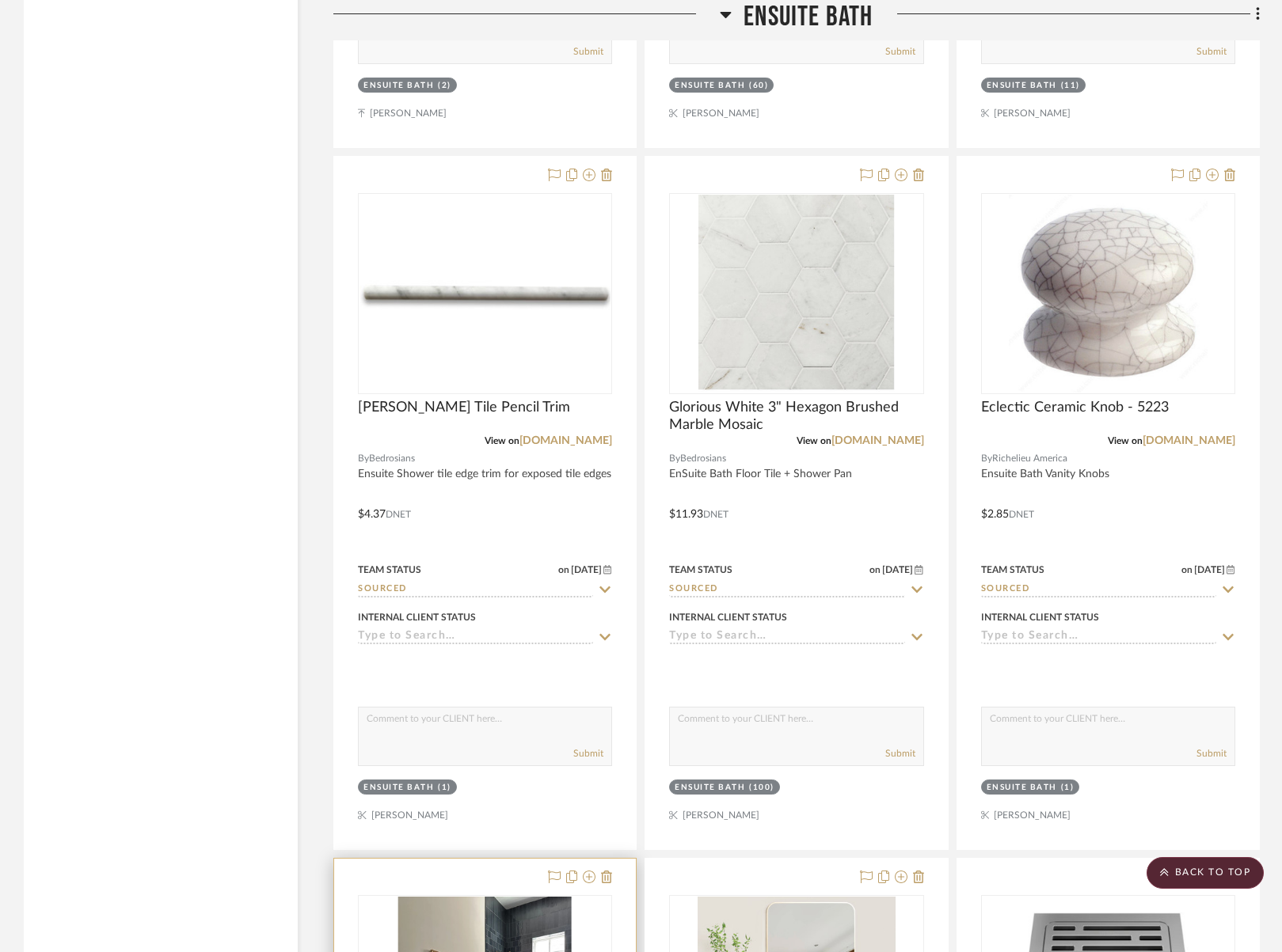
scroll to position [5298, 0]
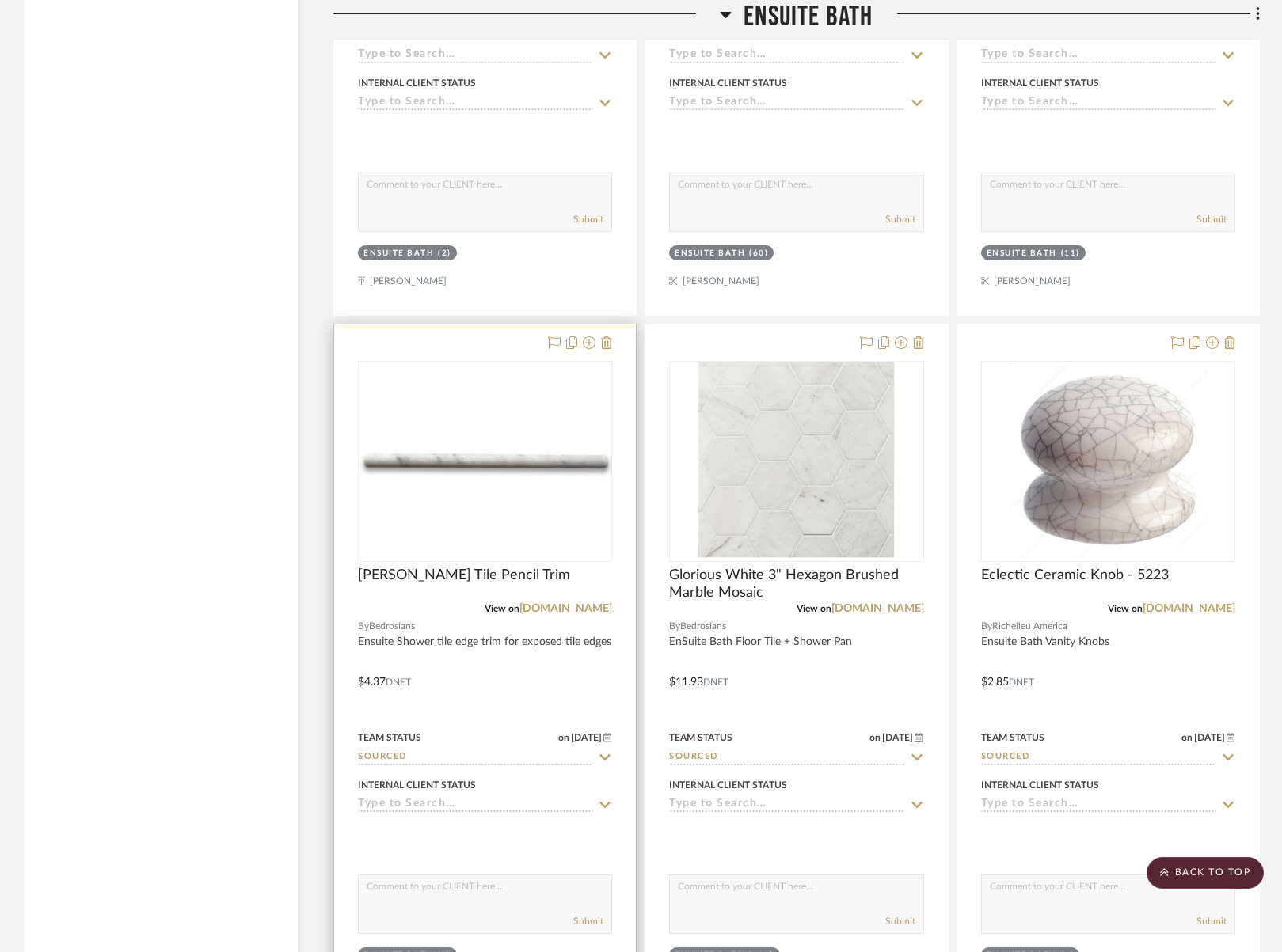
click at [493, 375] on div "0" at bounding box center [485, 462] width 253 height 199
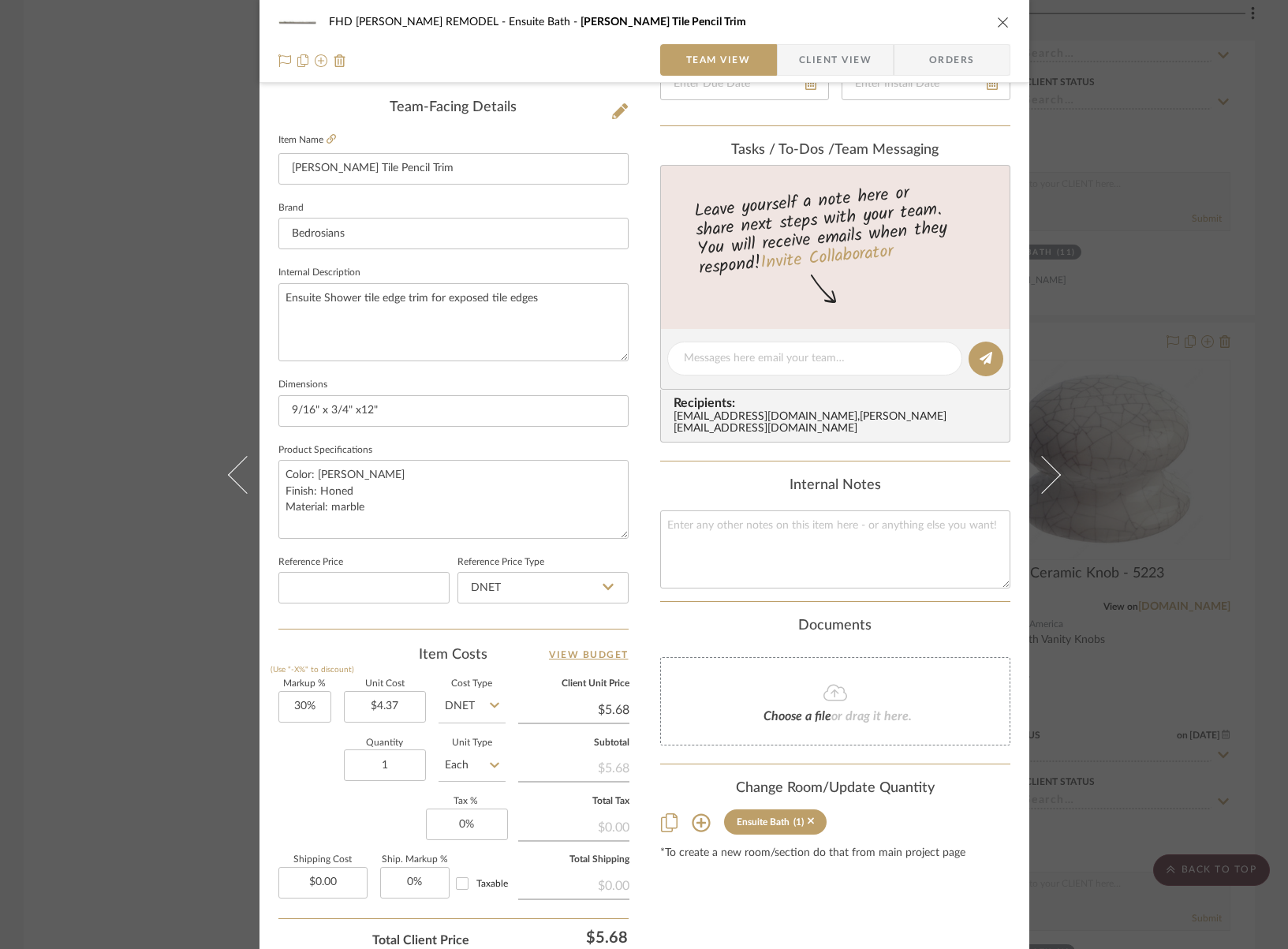
scroll to position [450, 0]
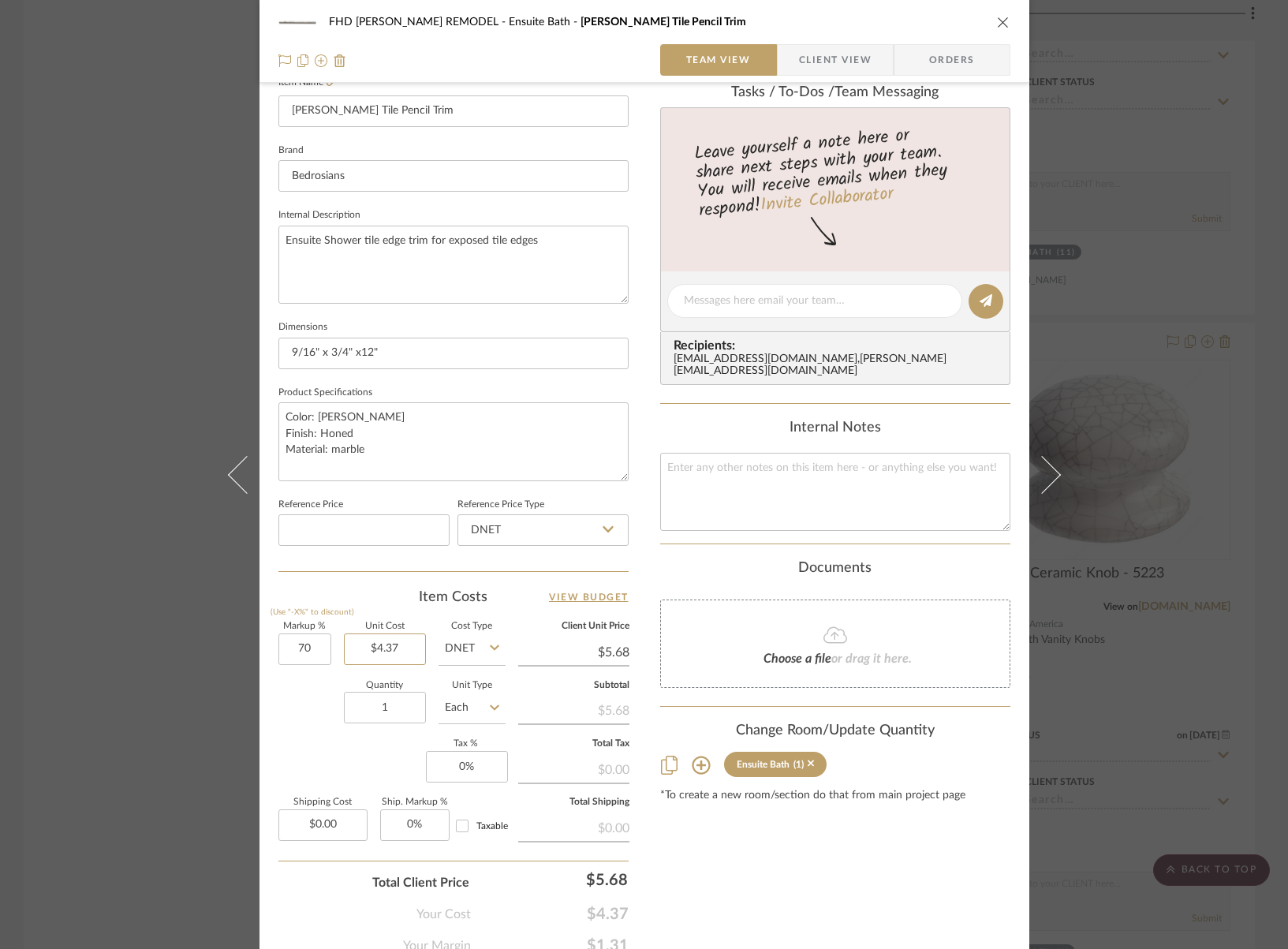
type input "70%"
type input "4.37"
type input "$7.43"
type input "$4.37"
click at [1000, 19] on icon "close" at bounding box center [1003, 22] width 13 height 13
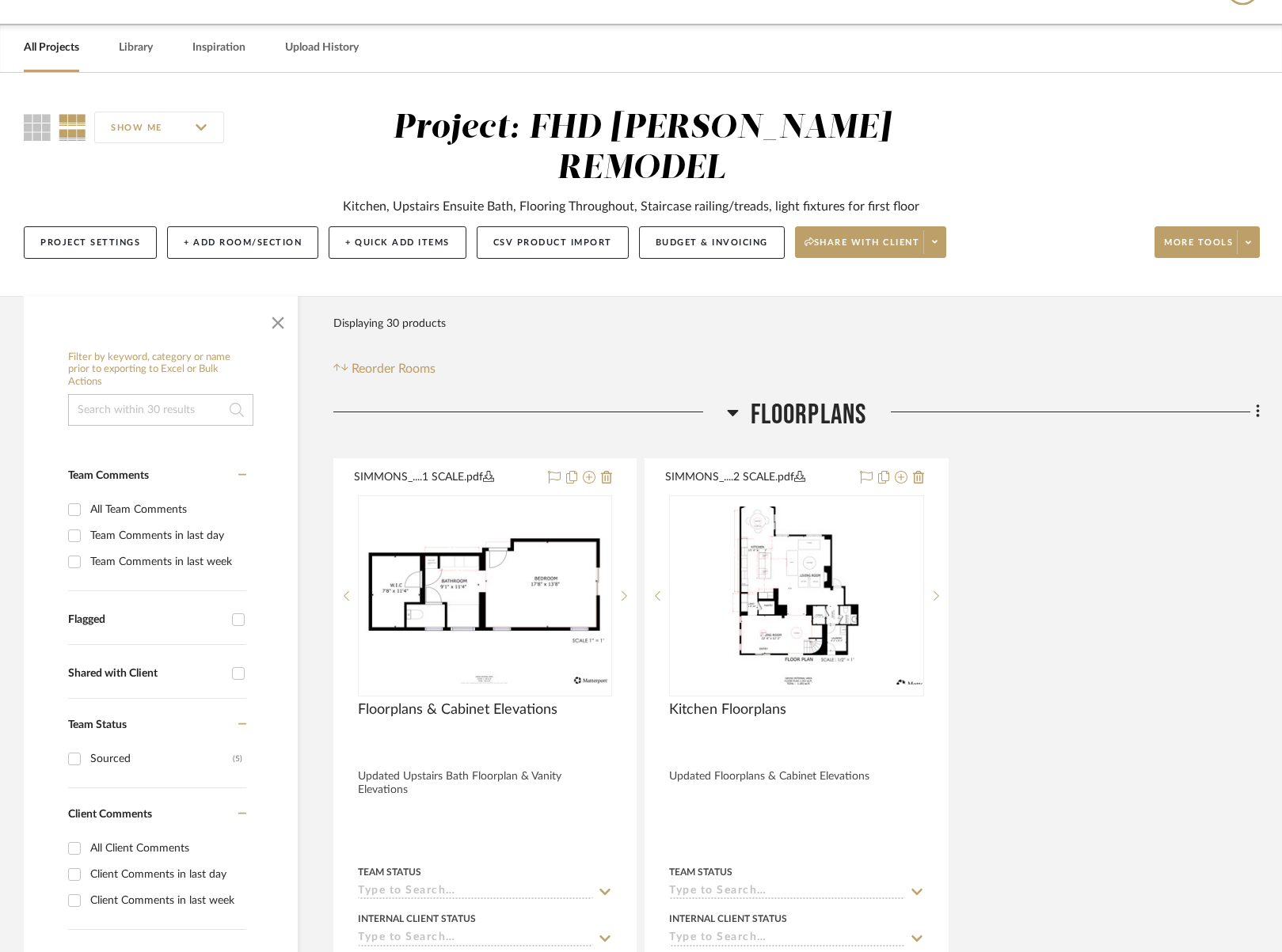
scroll to position [0, 0]
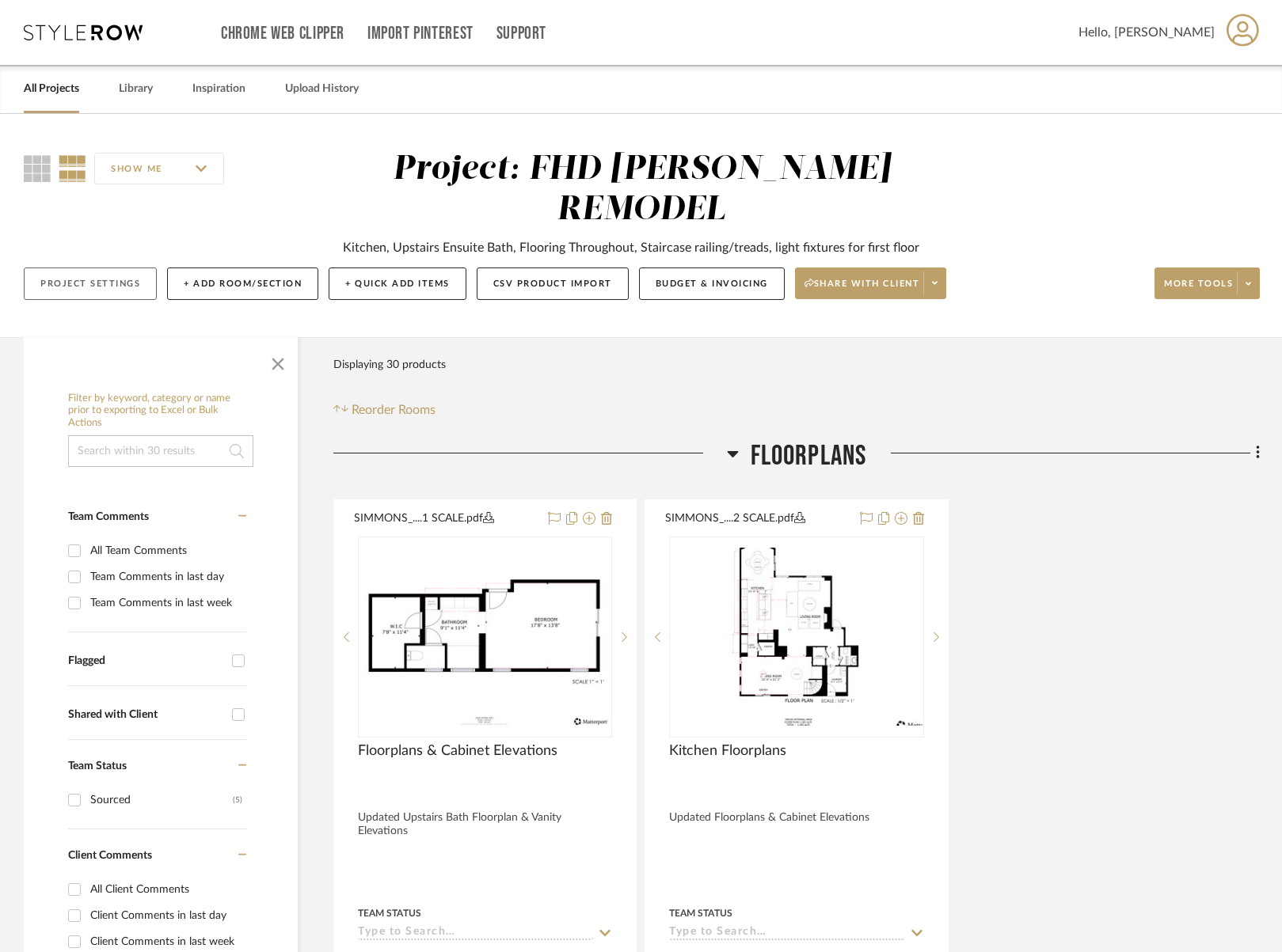
click at [127, 267] on button "Project Settings" at bounding box center [90, 283] width 133 height 33
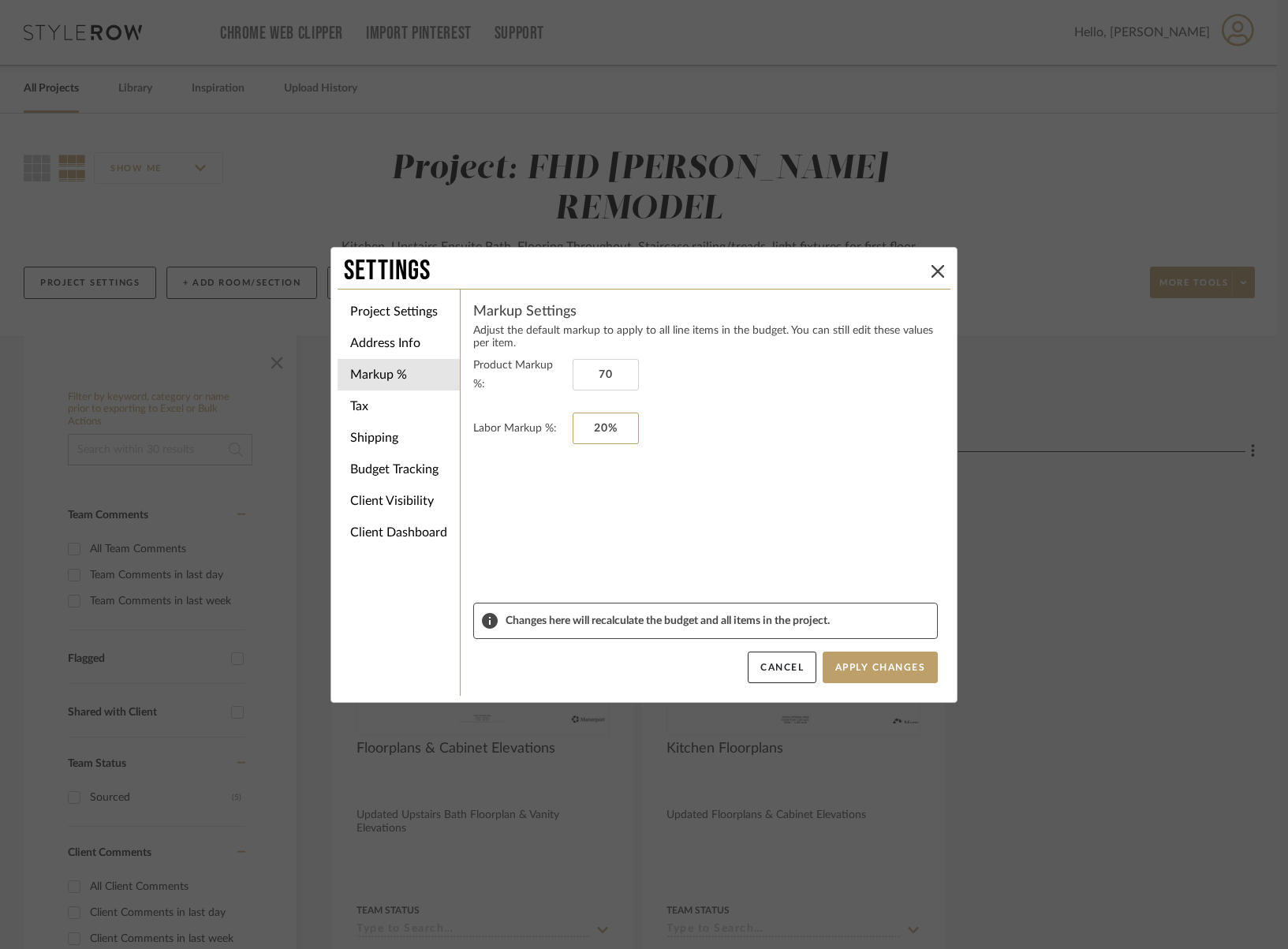
type input "70%"
type input "20%"
click at [389, 414] on li "Tax" at bounding box center [398, 406] width 122 height 31
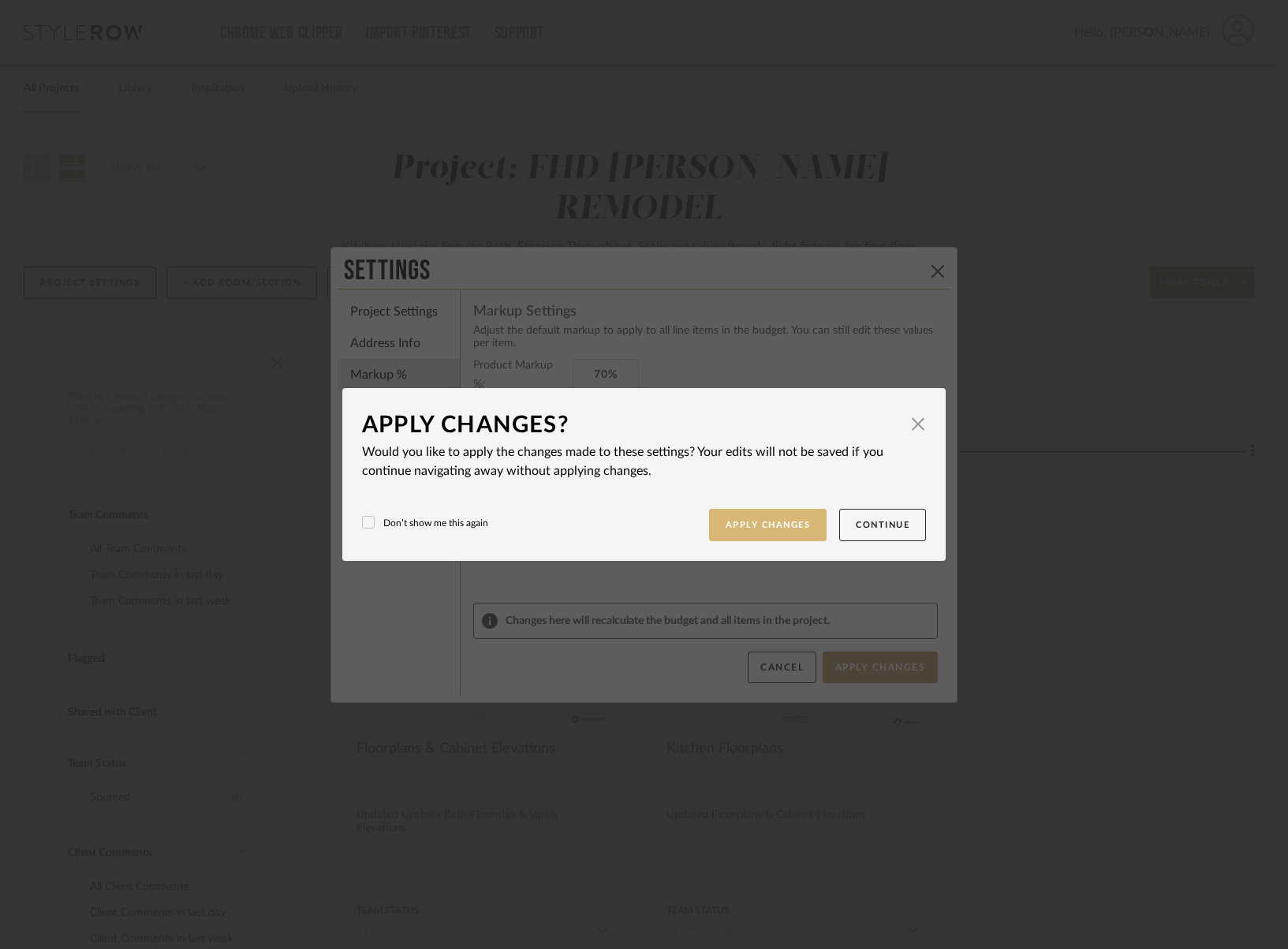
click at [789, 535] on button "Apply Changes" at bounding box center [768, 525] width 118 height 32
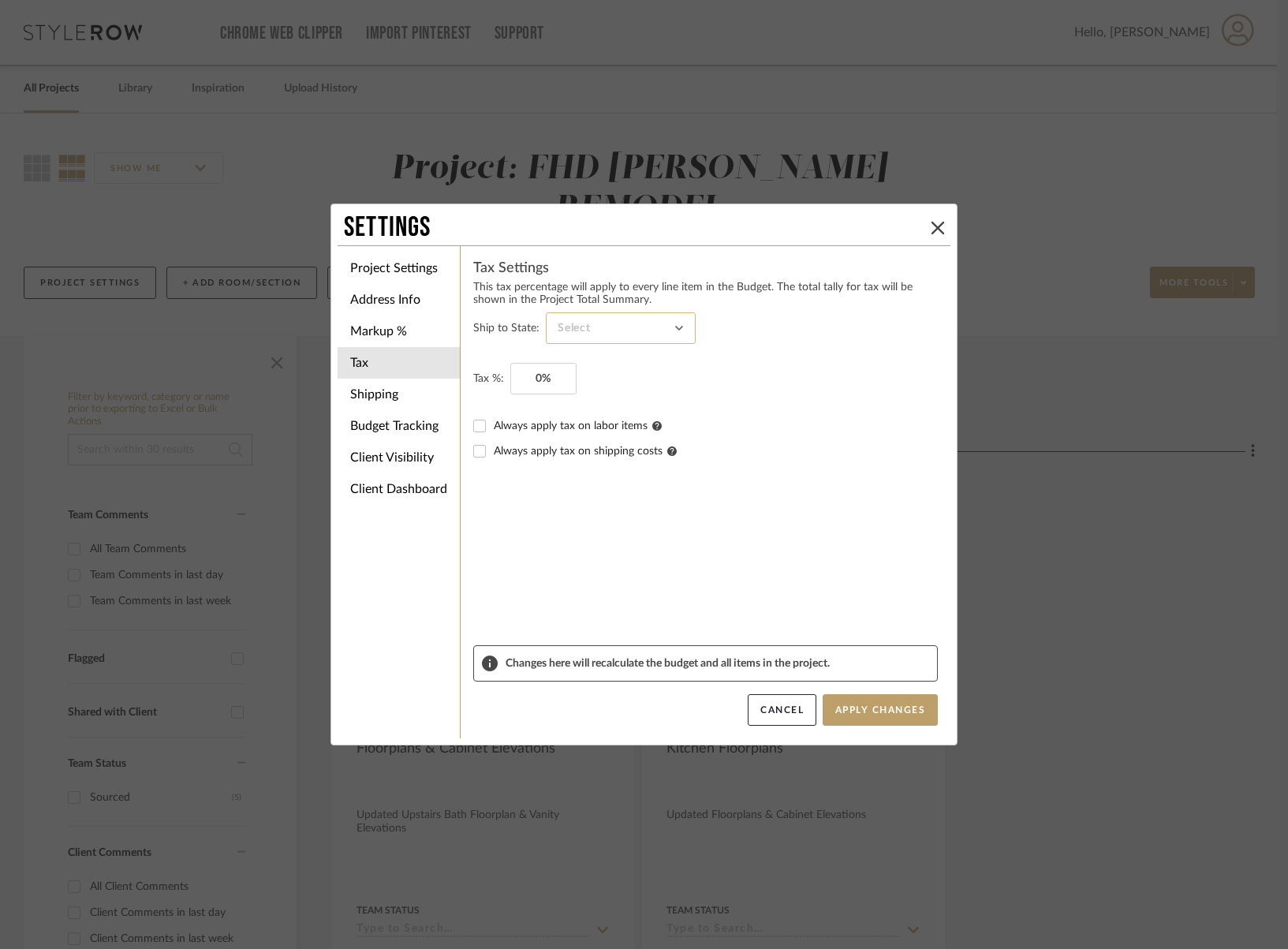
click at [582, 335] on input at bounding box center [620, 328] width 149 height 31
click at [581, 445] on span "Arizona" at bounding box center [615, 445] width 119 height 14
type input "Arizona"
click at [534, 382] on input "0" at bounding box center [543, 379] width 66 height 31
type input "8.6%"
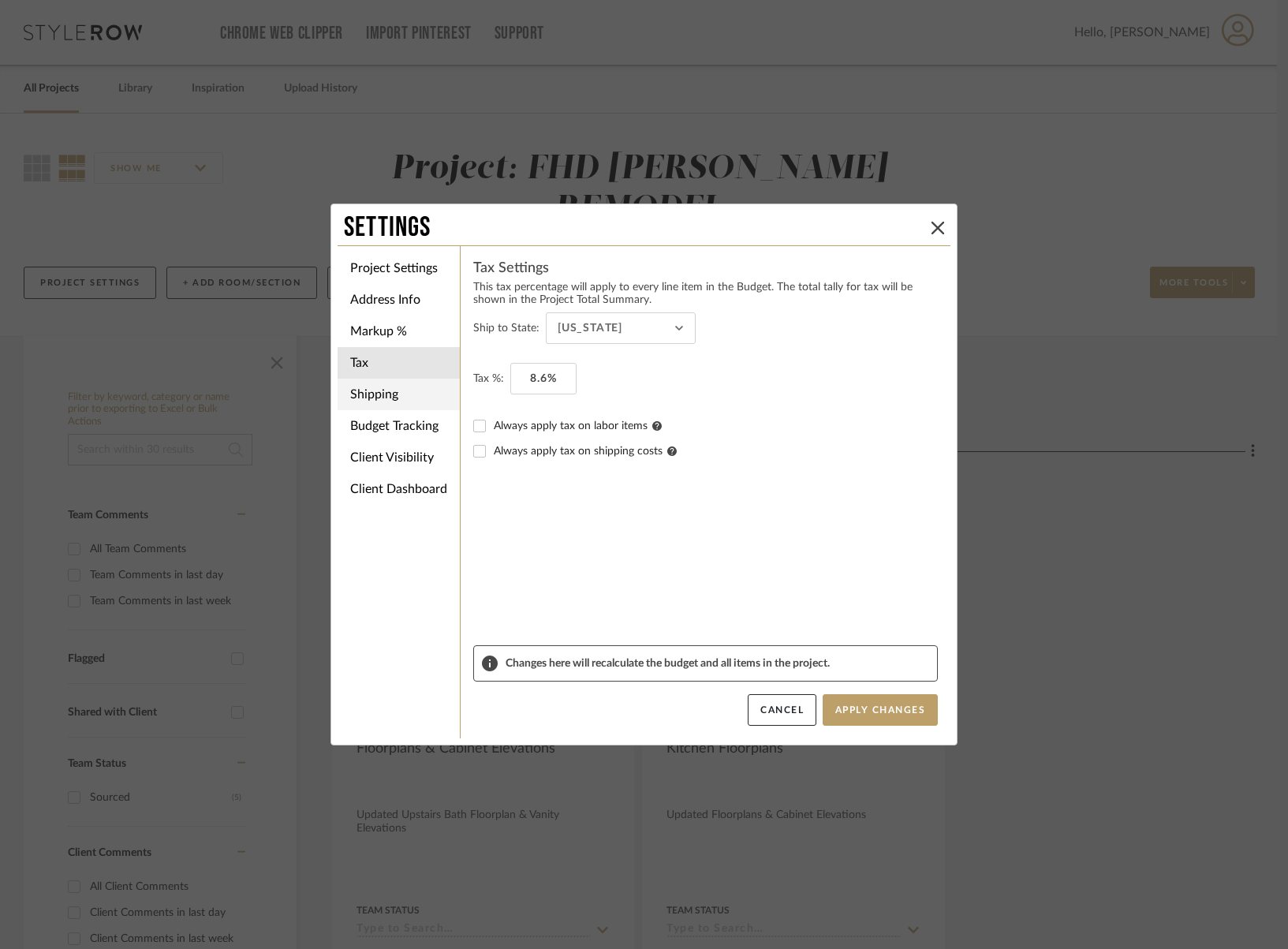
click at [366, 392] on li "Shipping" at bounding box center [398, 394] width 122 height 31
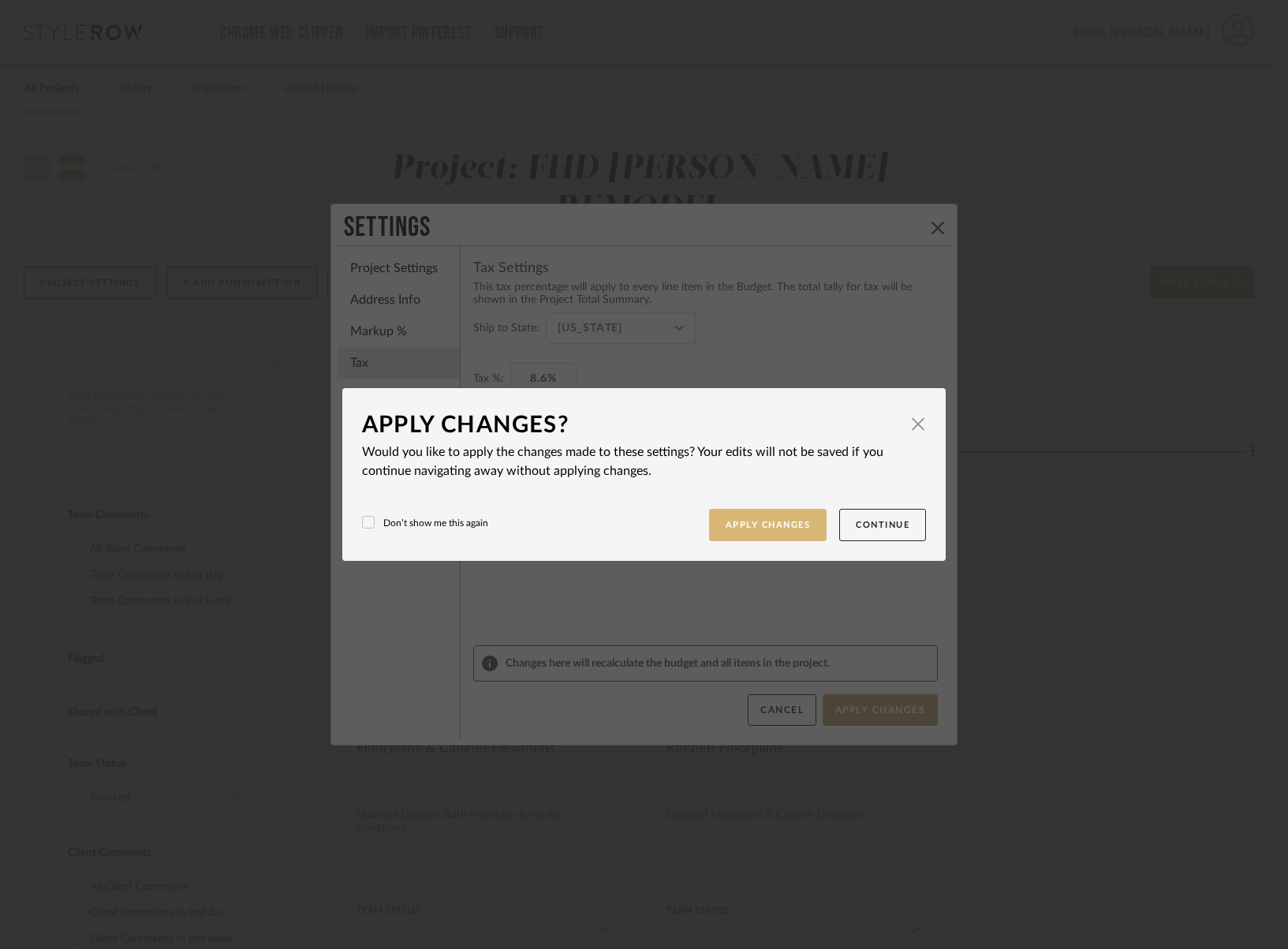
click at [756, 527] on button "Apply Changes" at bounding box center [768, 525] width 118 height 32
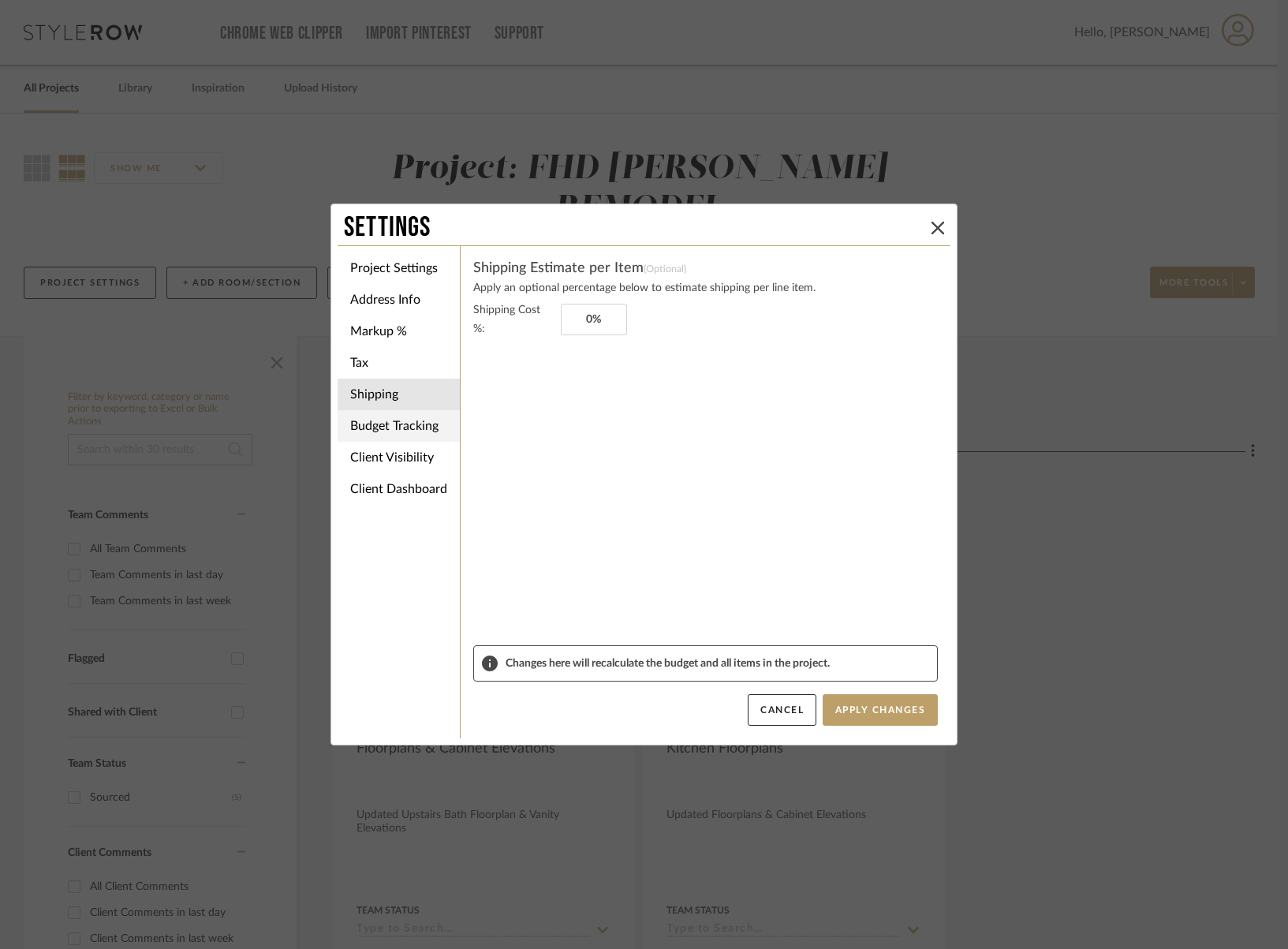
click at [418, 433] on li "Budget Tracking" at bounding box center [398, 426] width 122 height 31
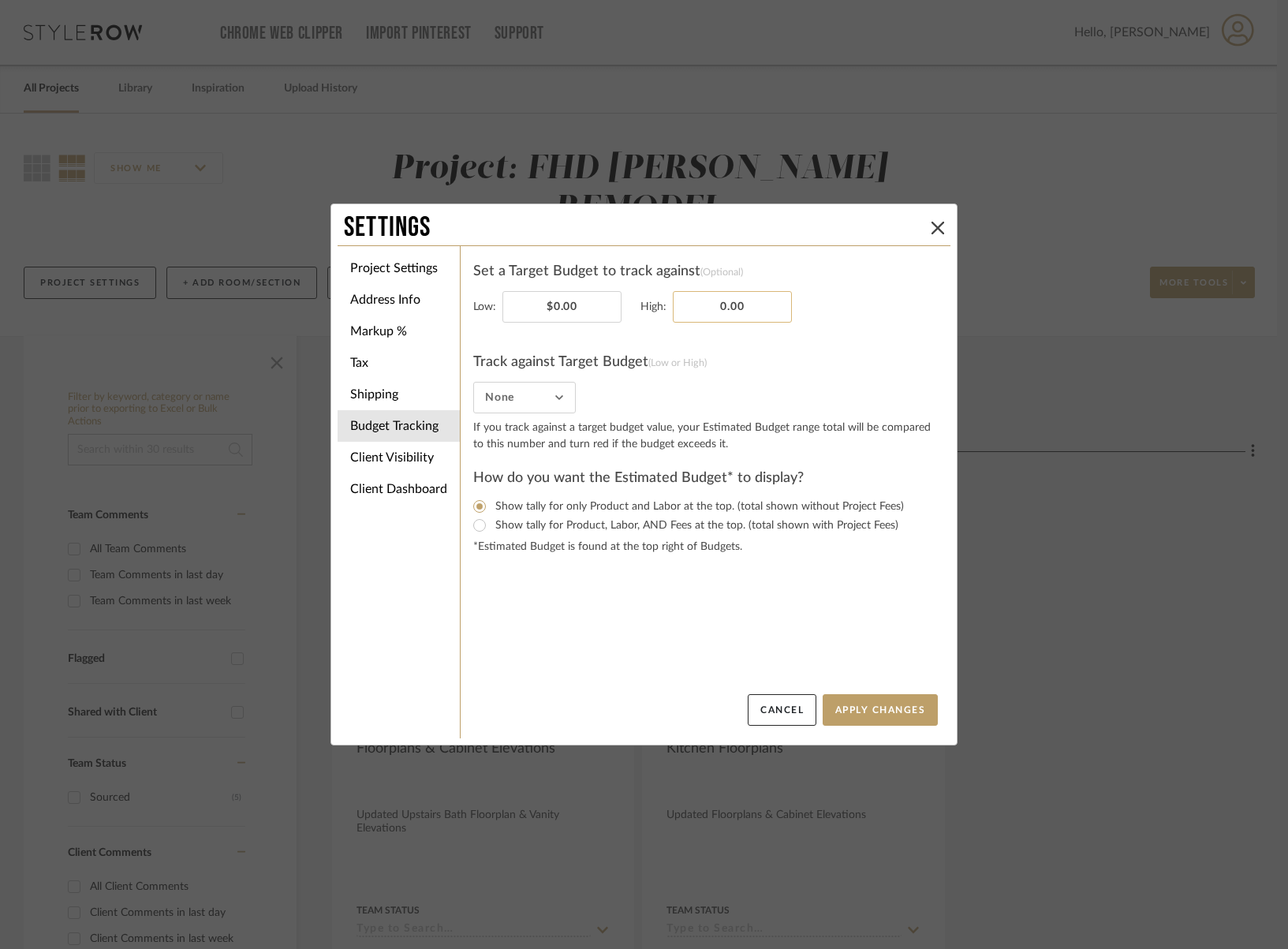
click at [775, 303] on input "0.00" at bounding box center [732, 307] width 119 height 31
type input "75000"
type input "0.00"
type input "$75,000.00"
click at [567, 315] on input "0.00" at bounding box center [561, 307] width 119 height 31
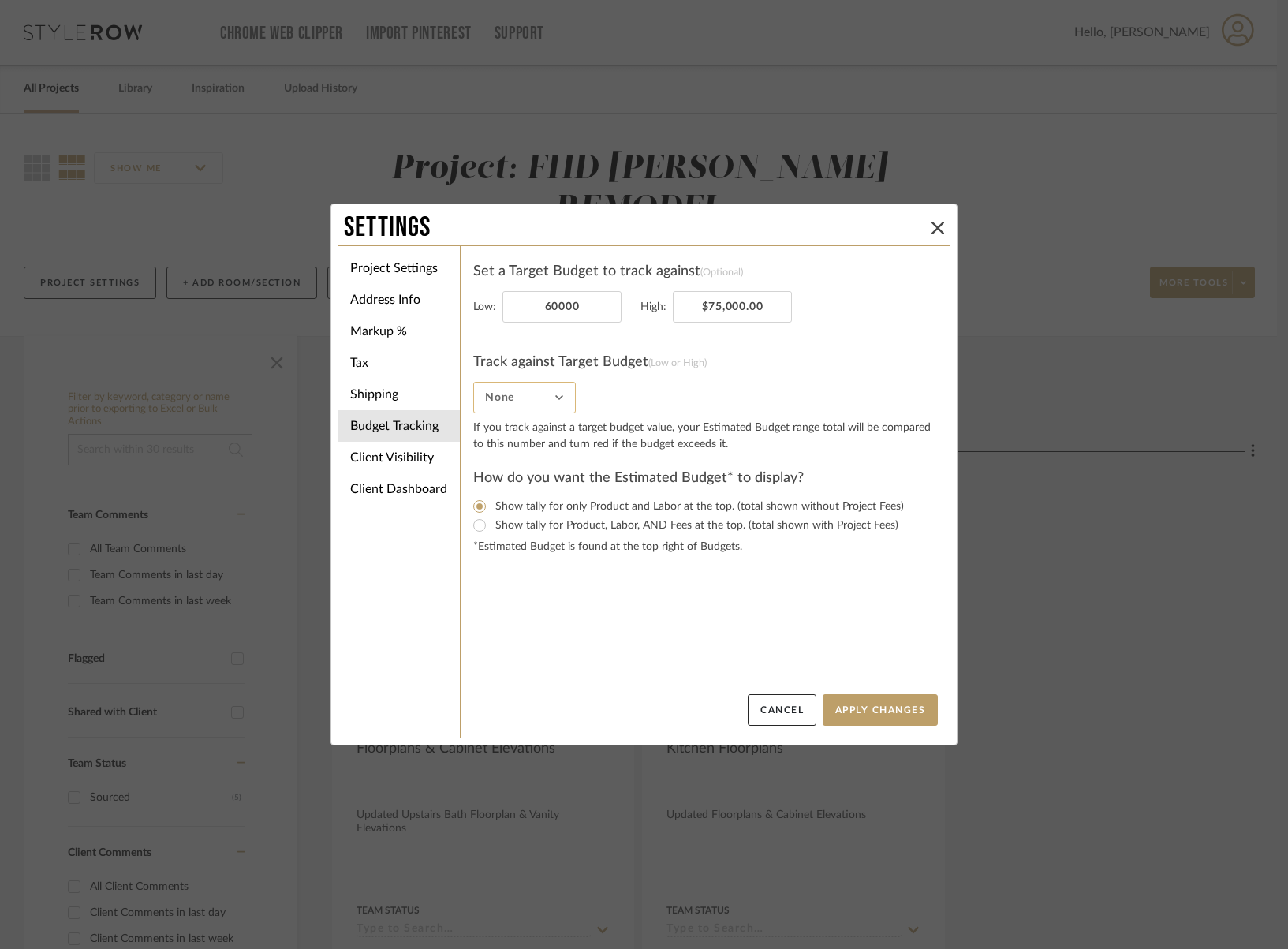
type input "$60,000.00"
click at [513, 402] on input "None" at bounding box center [524, 397] width 102 height 31
click at [525, 511] on span "High" at bounding box center [520, 515] width 72 height 14
type input "High"
click at [474, 529] on input "Show tally for Product, Labor, AND Fees at the top. (total shown with Project F…" at bounding box center [479, 525] width 19 height 19
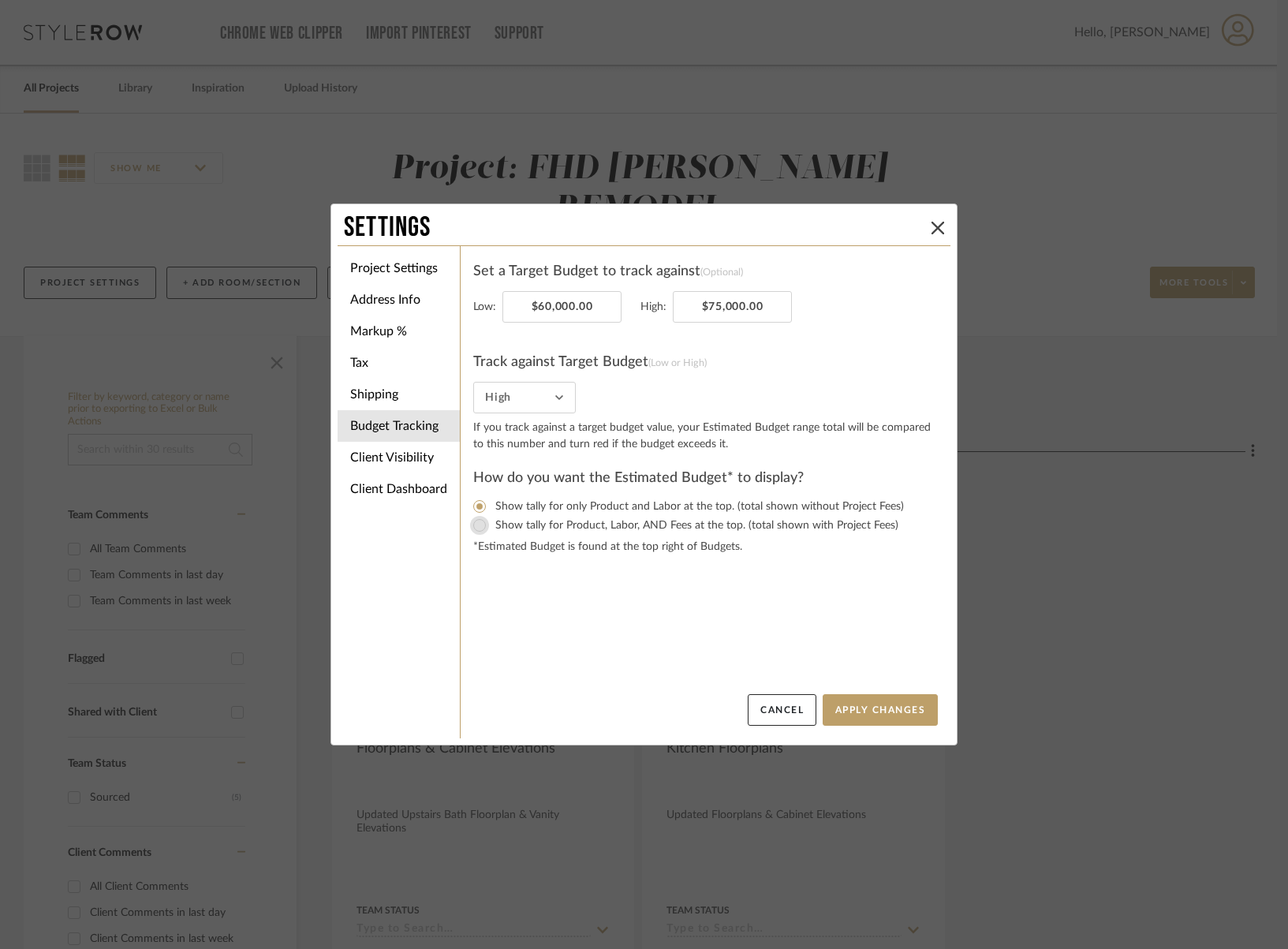
radio input "true"
click at [475, 504] on input "Show tally for only Product and Labor at the top. (total shown without Project …" at bounding box center [479, 505] width 19 height 19
radio input "true"
click at [355, 455] on li "Client Visibility" at bounding box center [398, 457] width 122 height 31
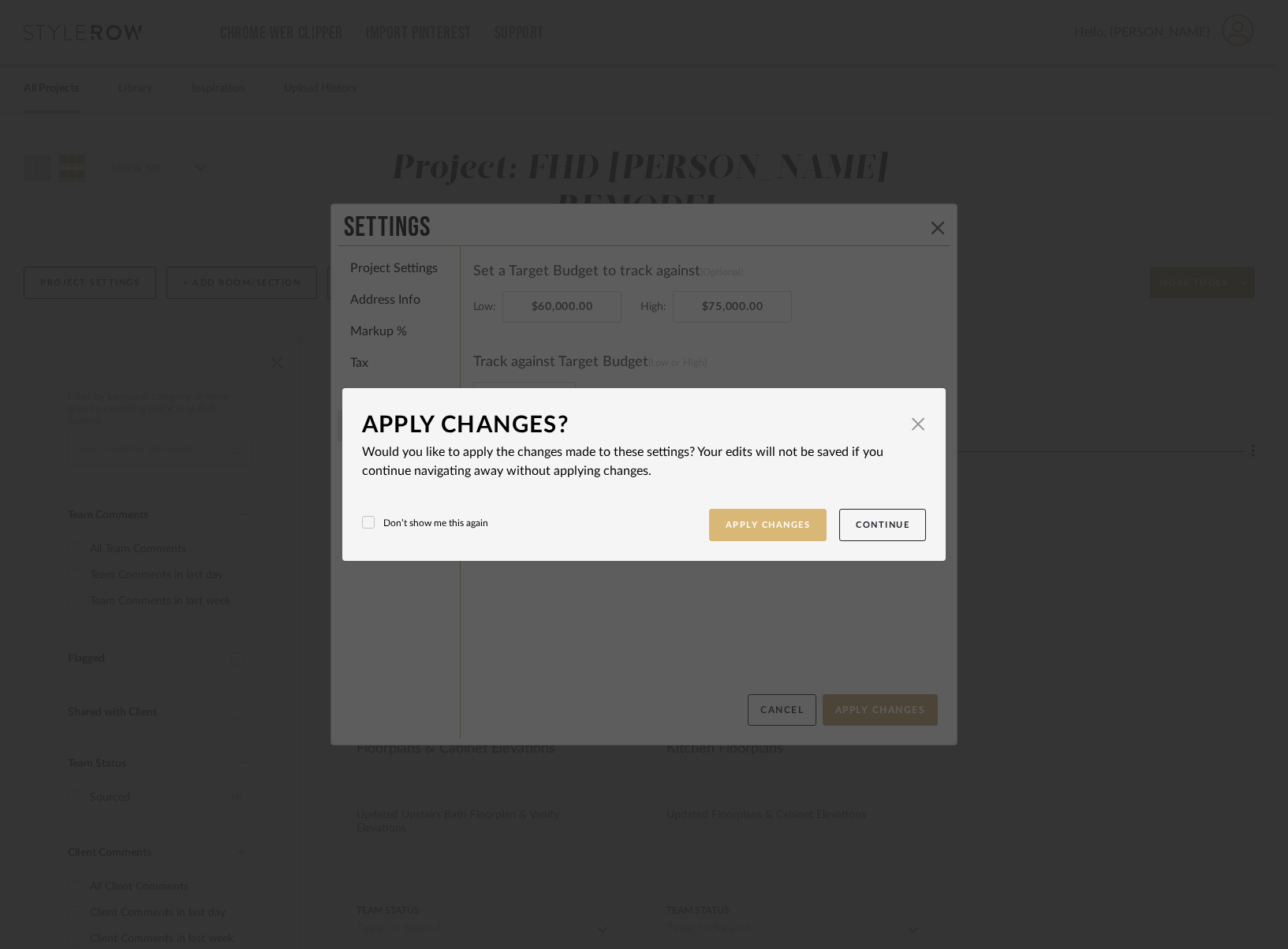
click at [744, 531] on button "Apply Changes" at bounding box center [768, 525] width 118 height 32
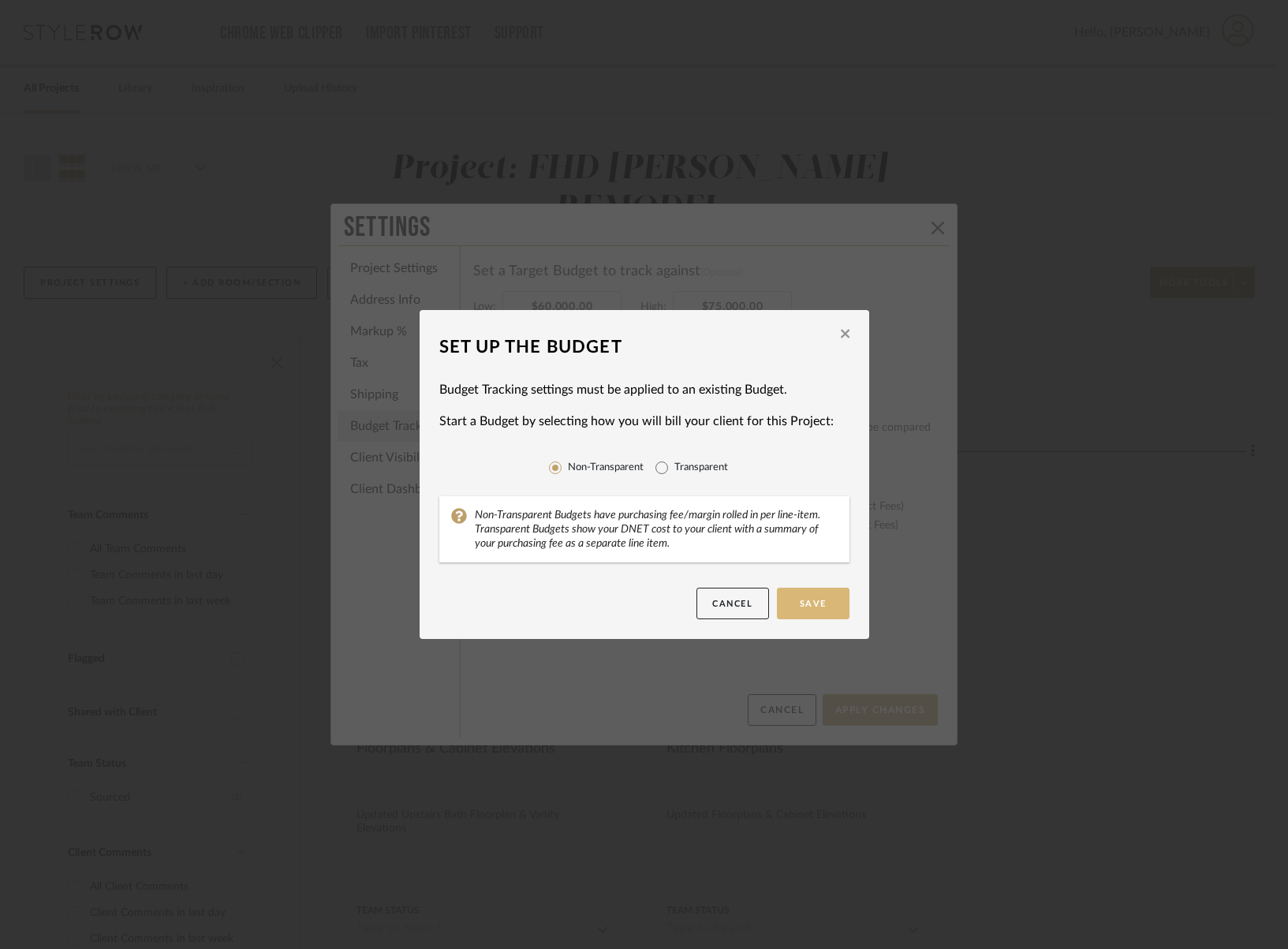
click at [823, 608] on button "Save" at bounding box center [813, 604] width 73 height 31
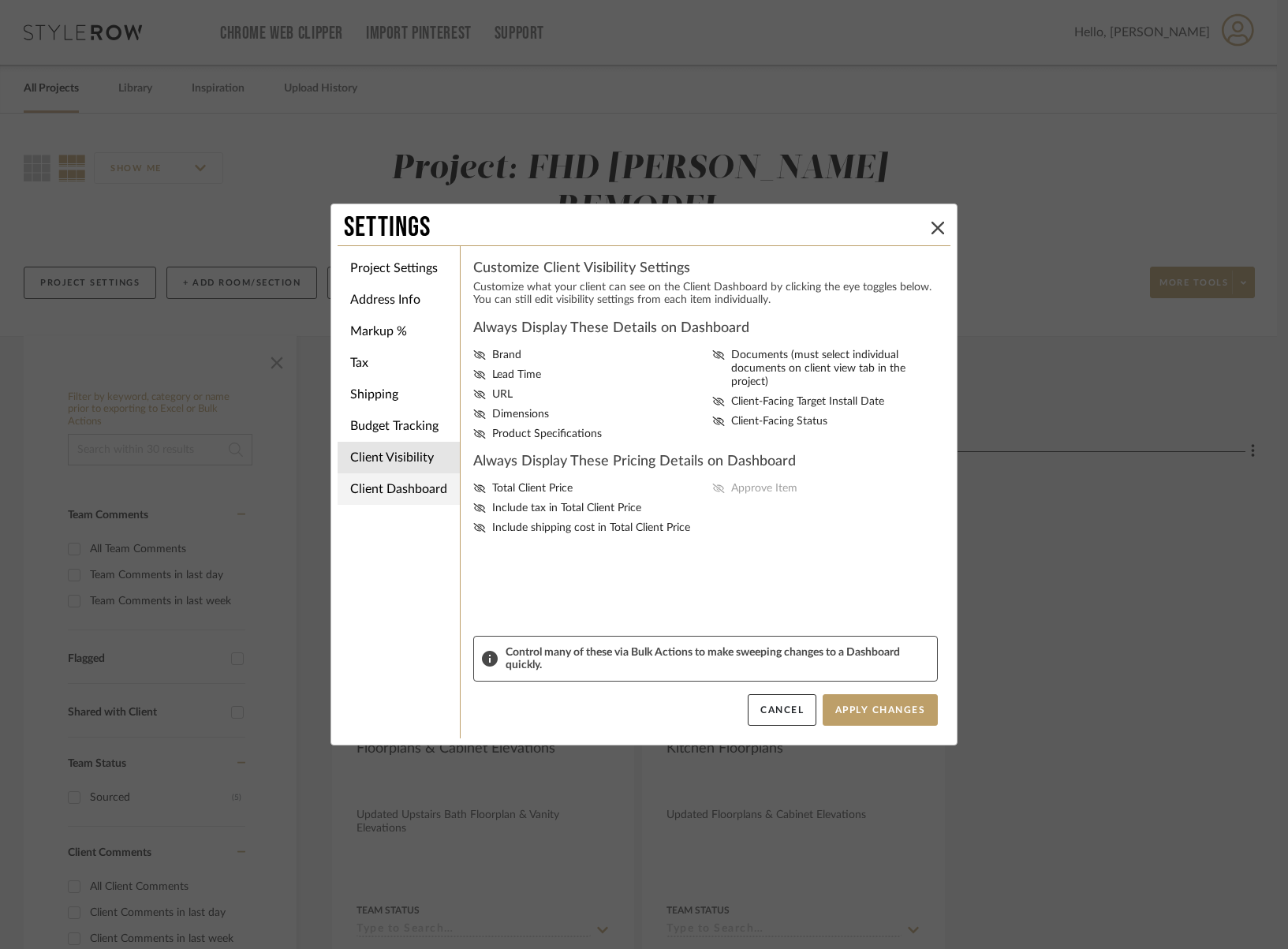
click at [370, 482] on li "Client Dashboard" at bounding box center [398, 489] width 122 height 31
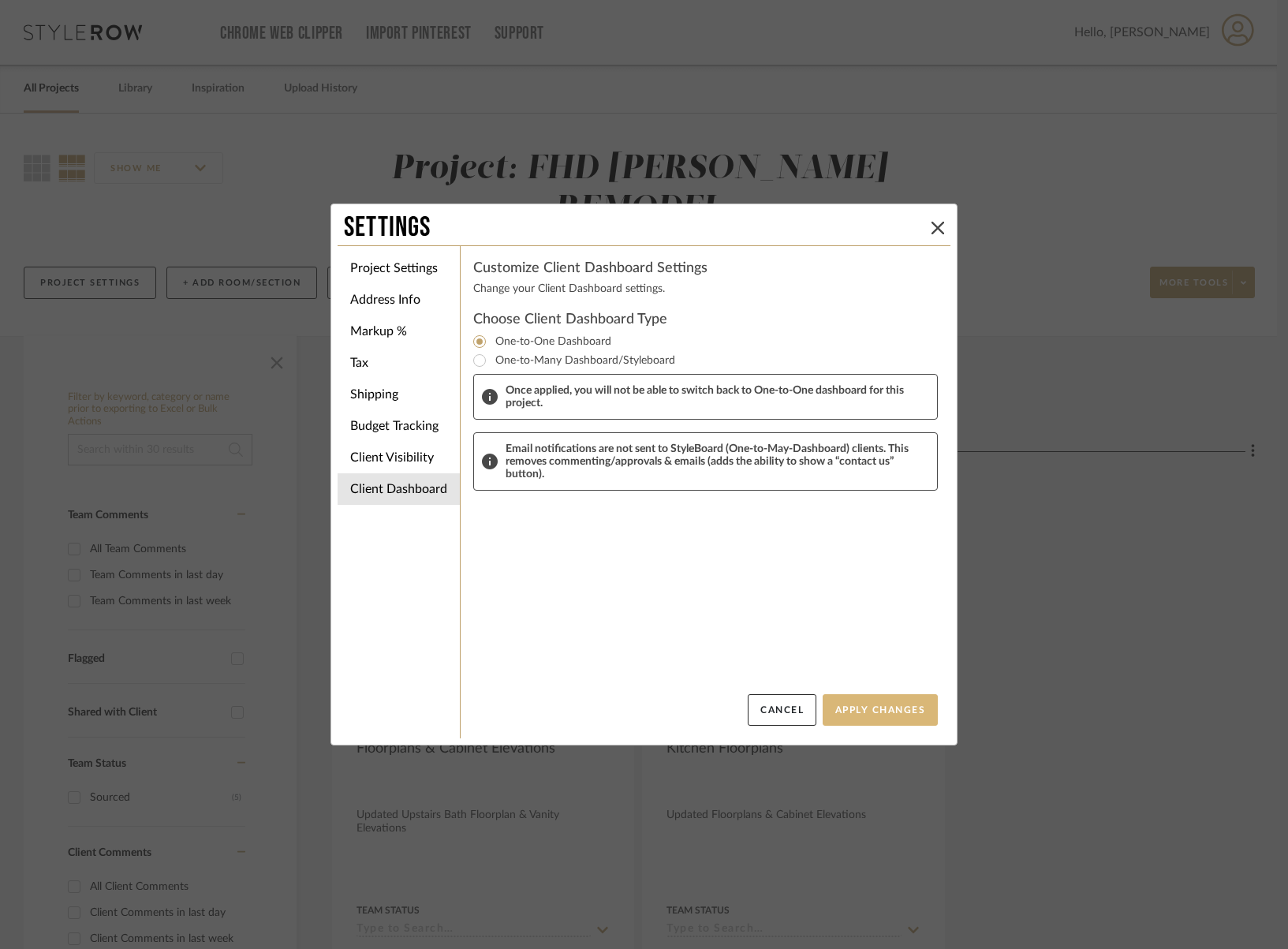
click at [915, 709] on button "Apply Changes" at bounding box center [880, 710] width 115 height 31
click at [872, 712] on button "Apply Changes" at bounding box center [880, 710] width 115 height 31
click at [934, 223] on icon at bounding box center [938, 227] width 13 height 13
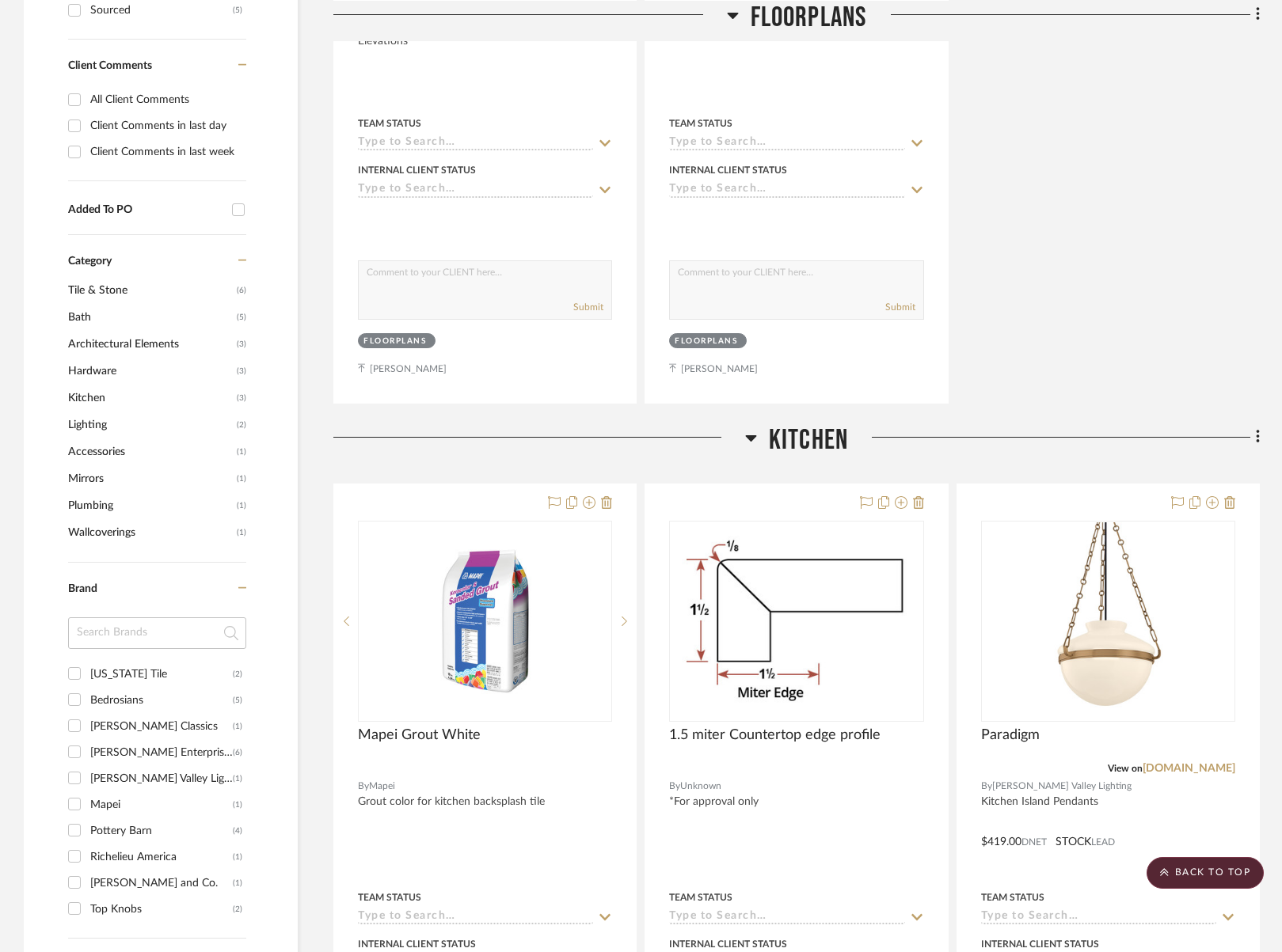
scroll to position [918, 0]
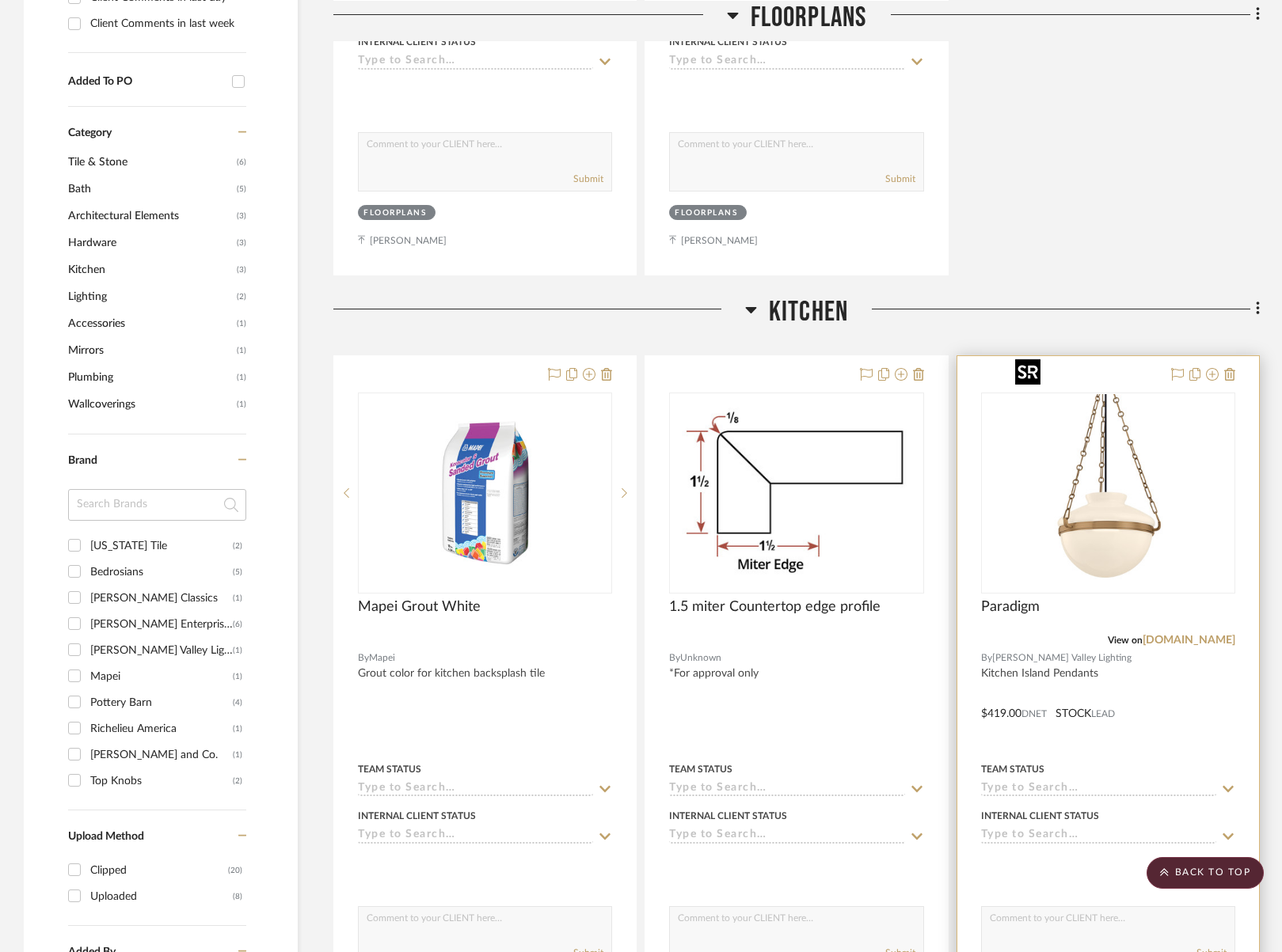
click at [1120, 430] on img "0" at bounding box center [1107, 493] width 198 height 198
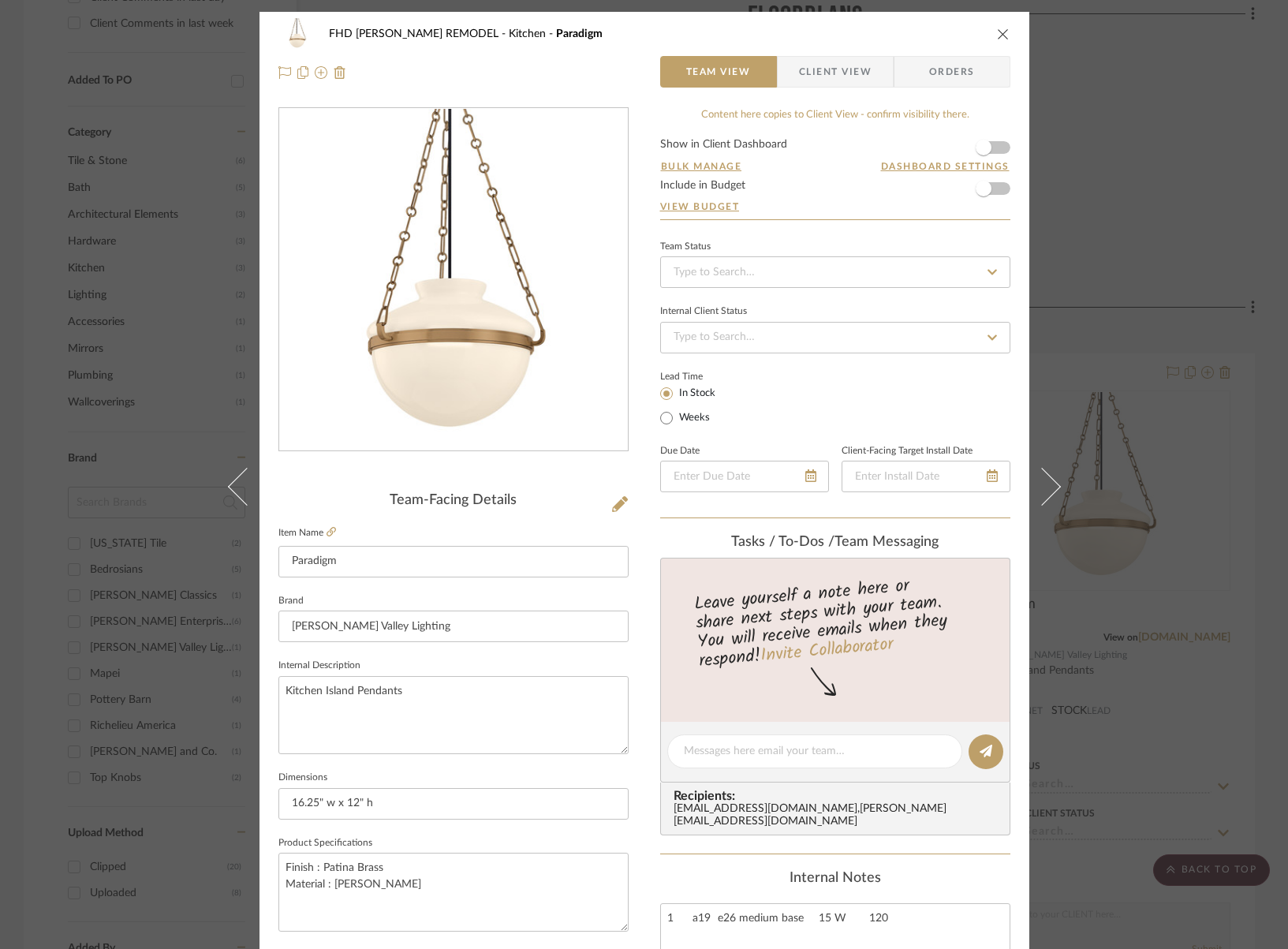
scroll to position [517, 0]
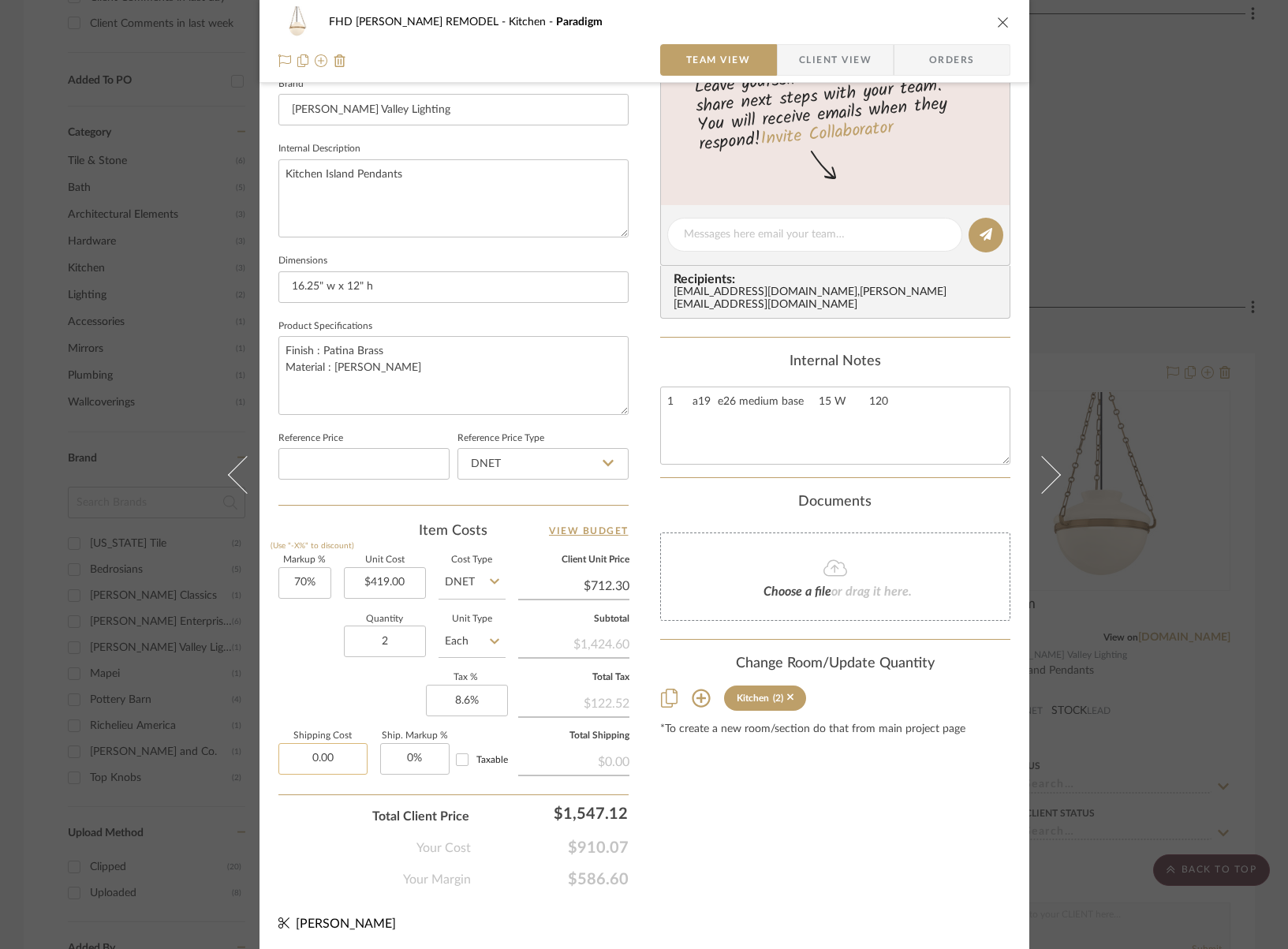
click at [341, 753] on input "0.00" at bounding box center [322, 759] width 89 height 31
type input "$134.08"
type input "0"
type input "8.6"
type input "0%"
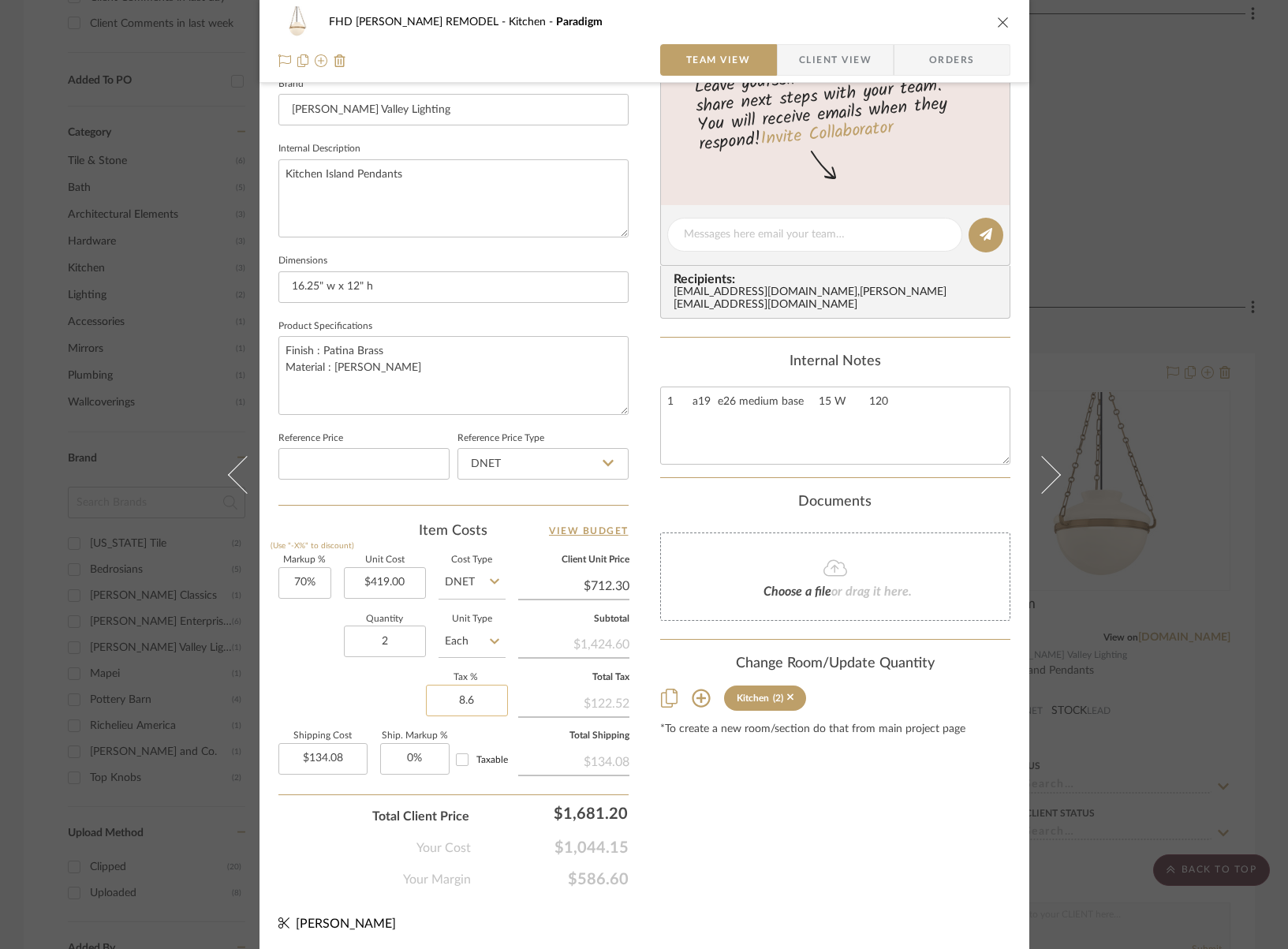
click at [485, 694] on input "8.6" at bounding box center [466, 700] width 82 height 31
type input "0%"
type input "134.08"
type input "$134.08"
click at [920, 57] on span "Orders" at bounding box center [953, 60] width 81 height 31
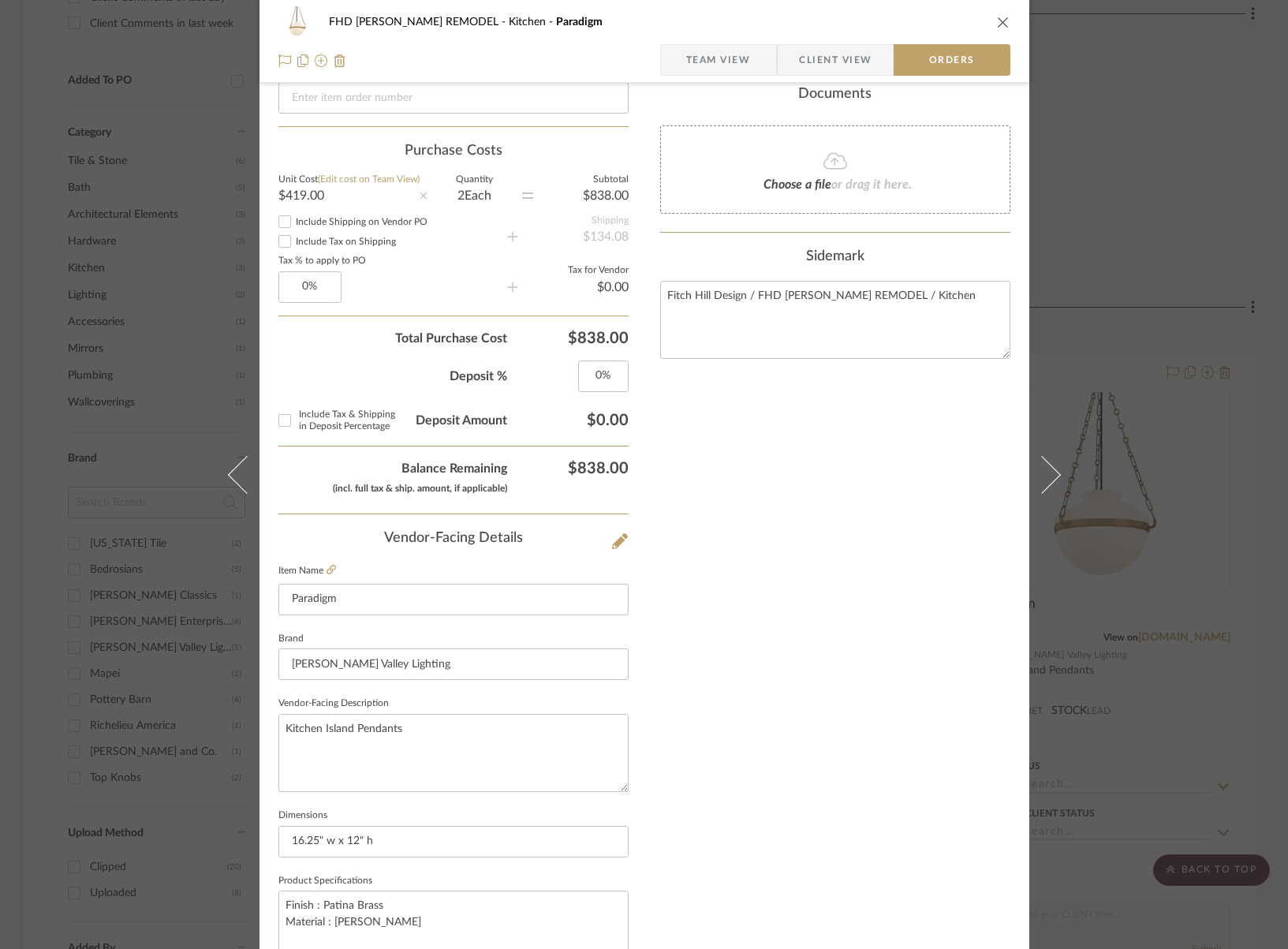
click at [284, 222] on input "Include Shipping on Vendor PO" at bounding box center [284, 221] width 19 height 19
checkbox input "true"
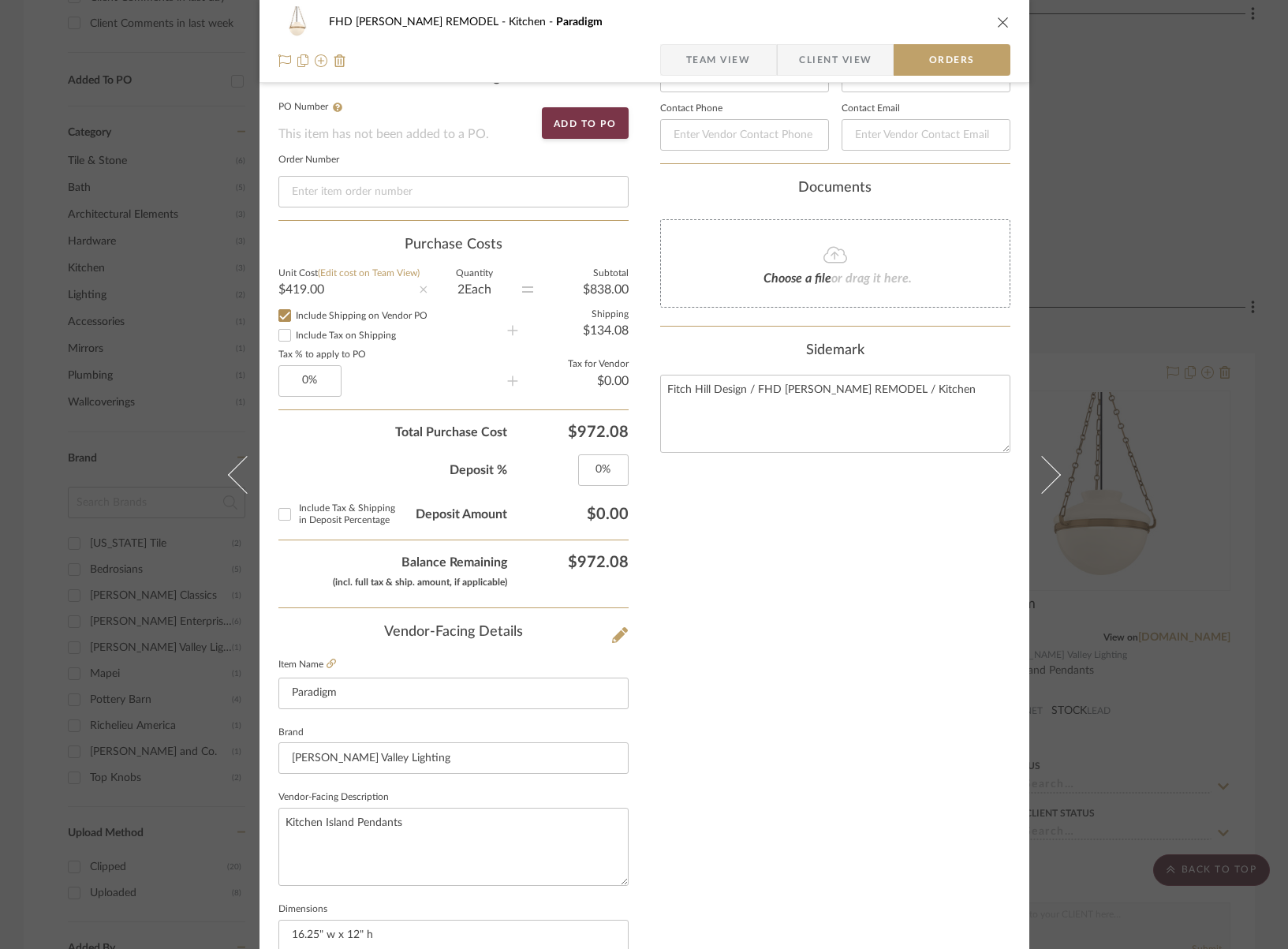
scroll to position [694, 0]
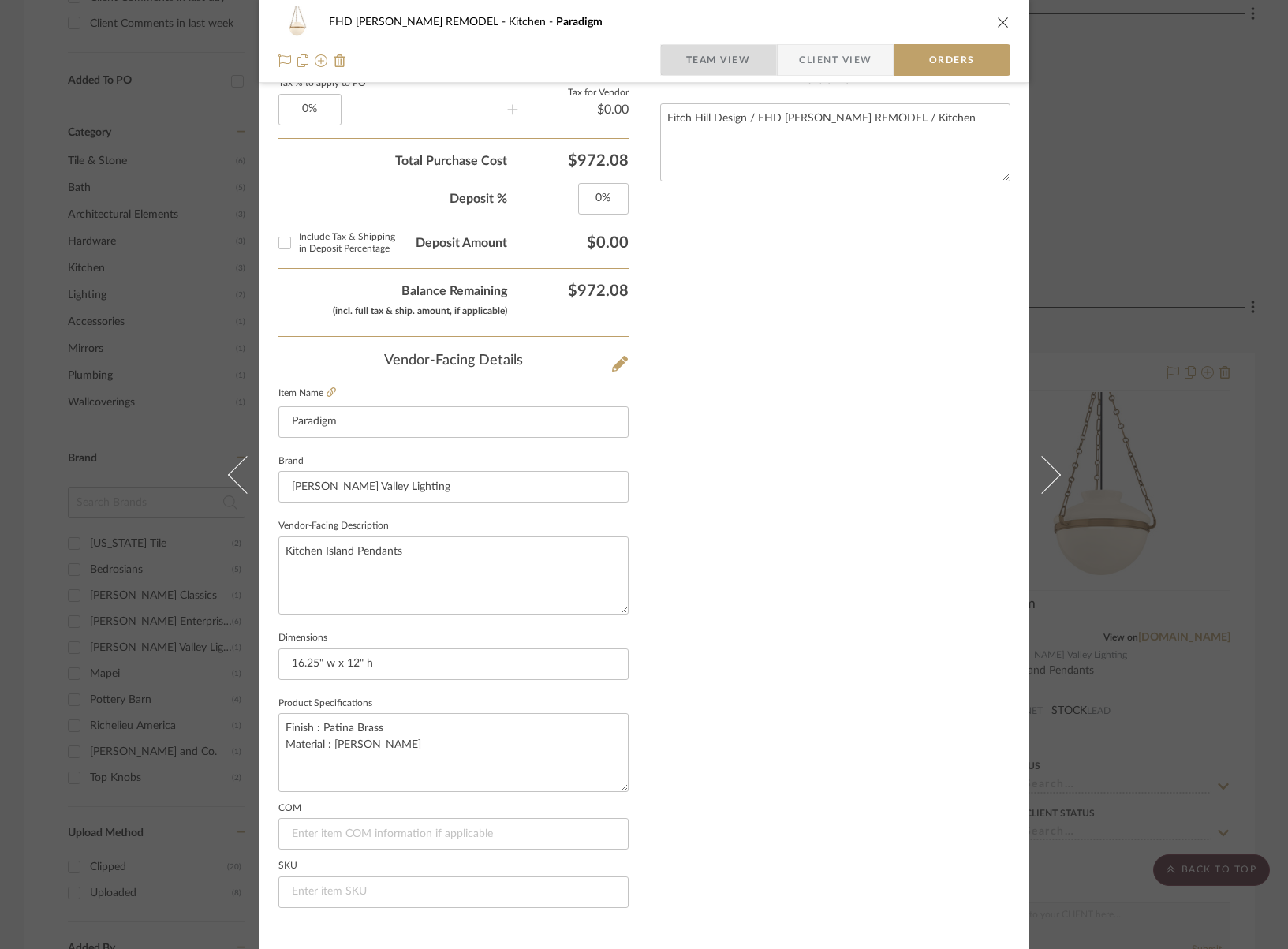
click at [704, 66] on span "Team View" at bounding box center [719, 60] width 65 height 31
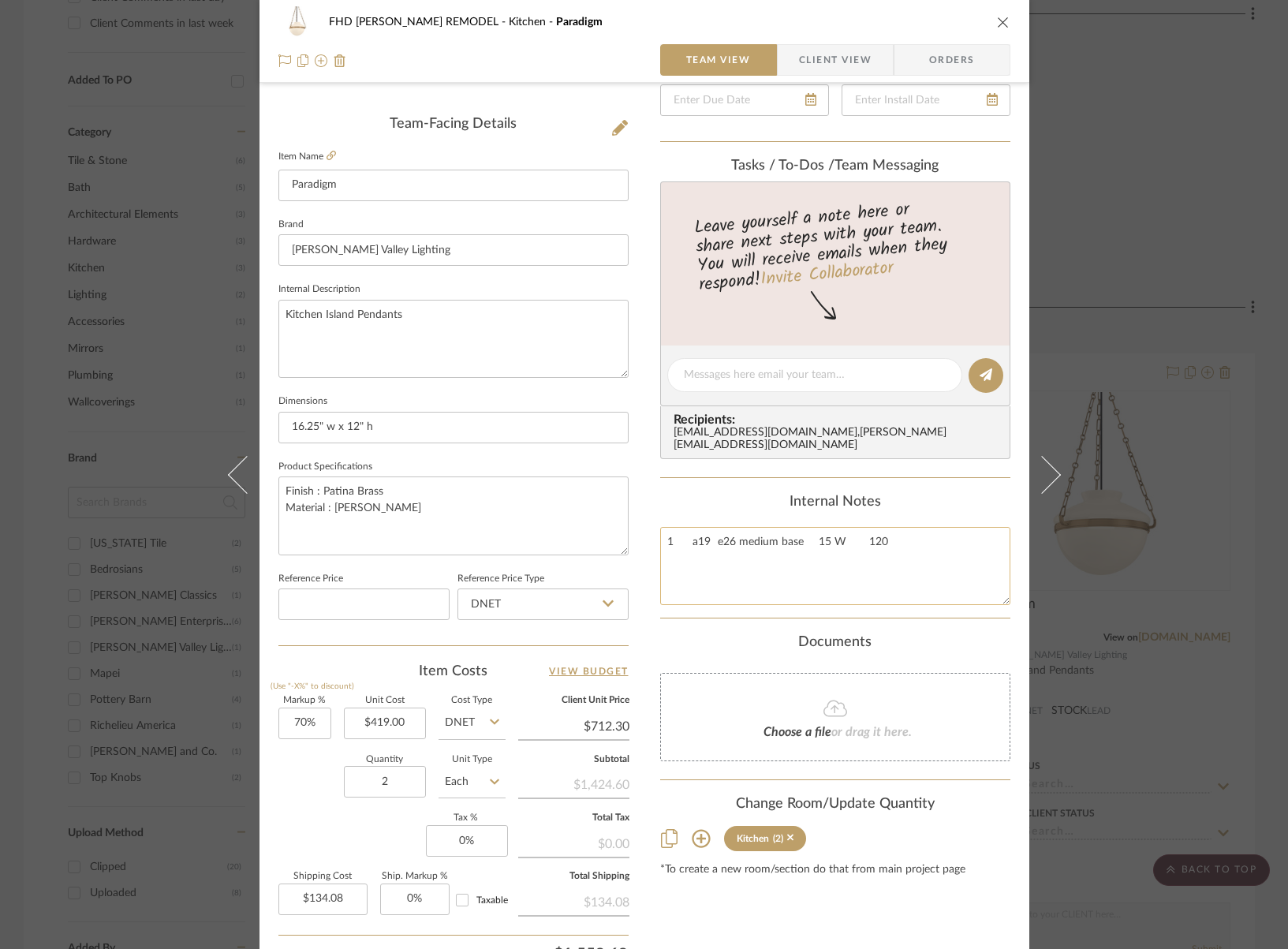
scroll to position [0, 0]
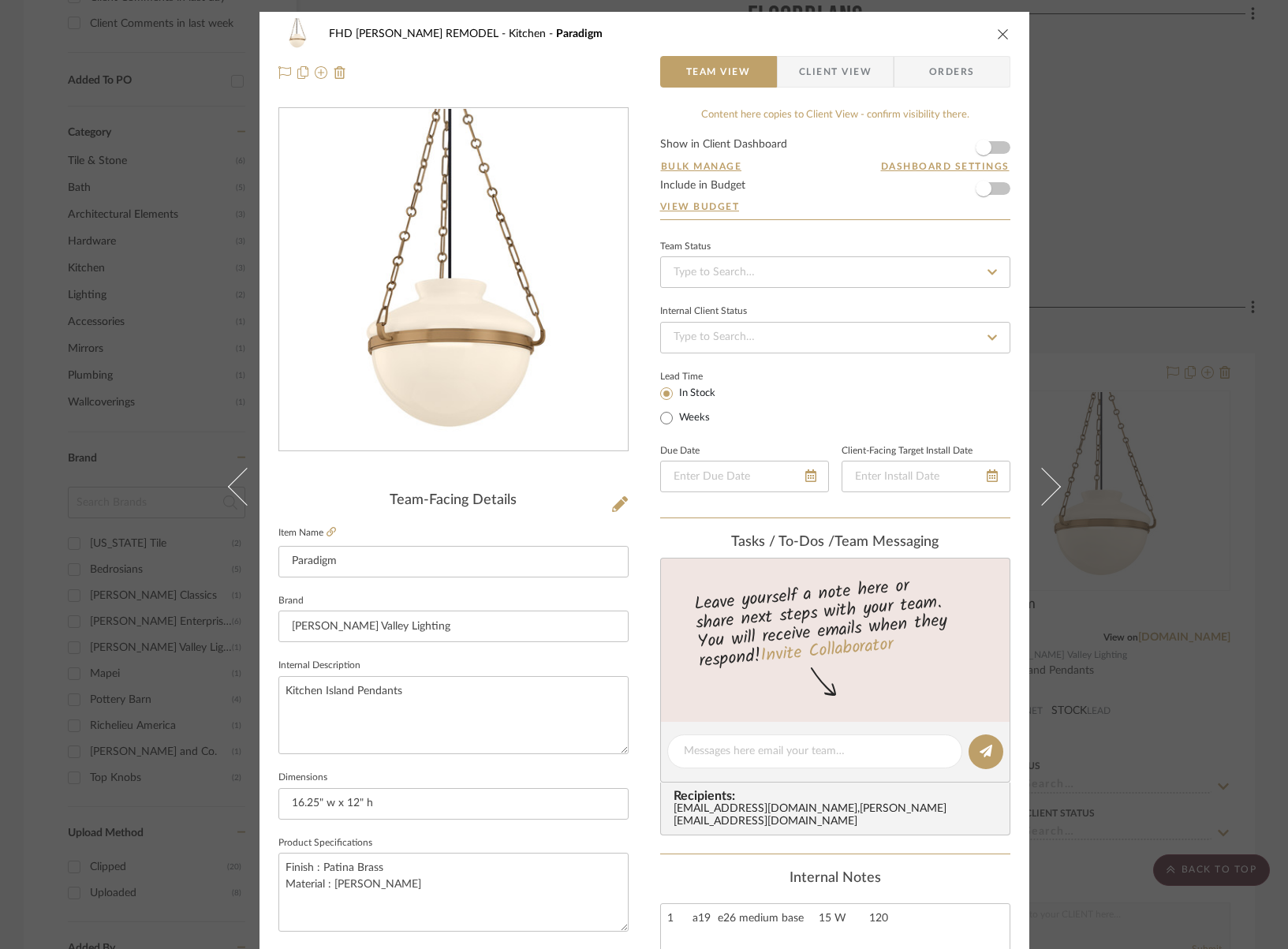
click at [997, 34] on icon "close" at bounding box center [1003, 33] width 13 height 13
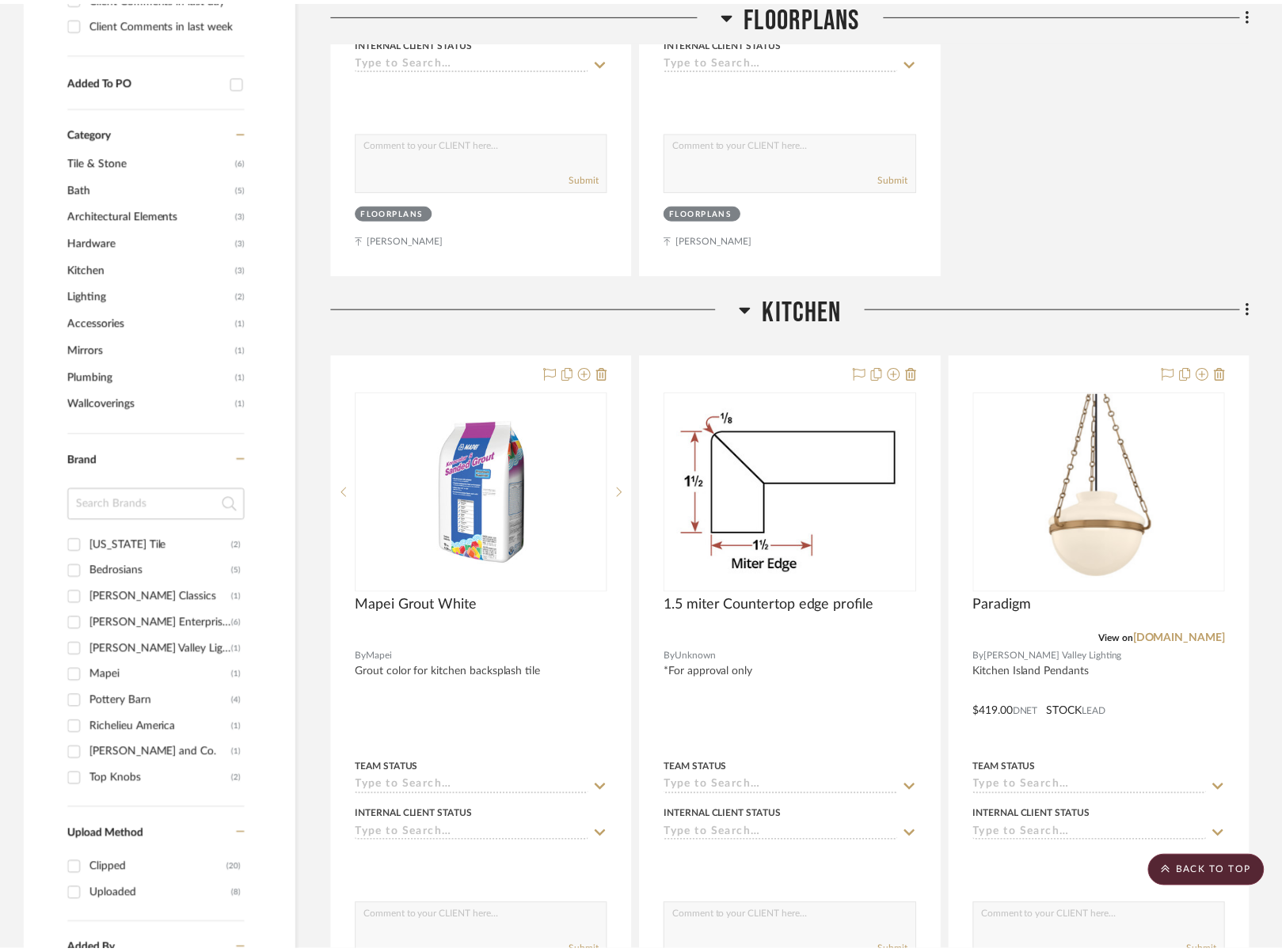
scroll to position [918, 0]
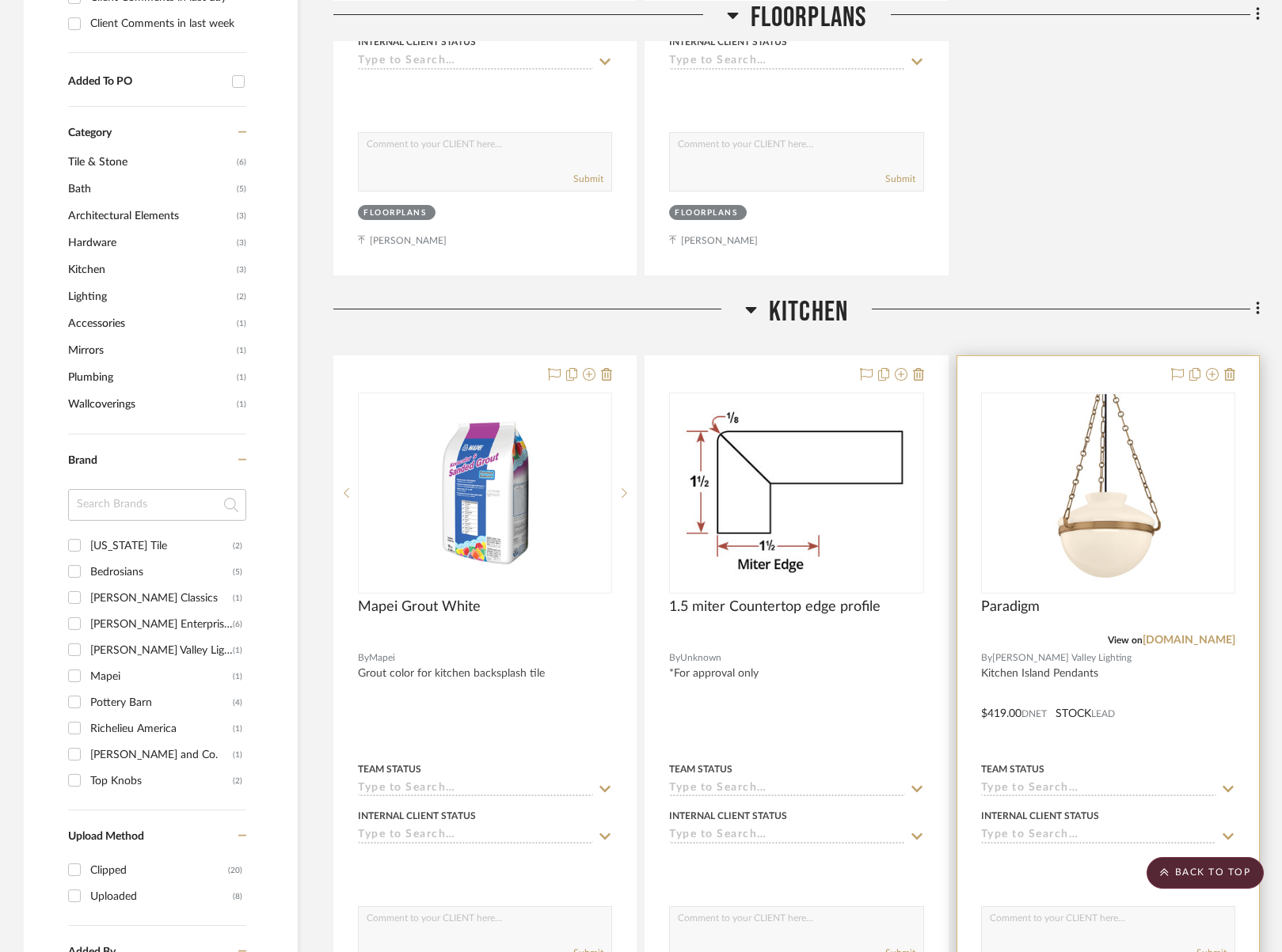
click at [1230, 783] on icon at bounding box center [1228, 789] width 14 height 13
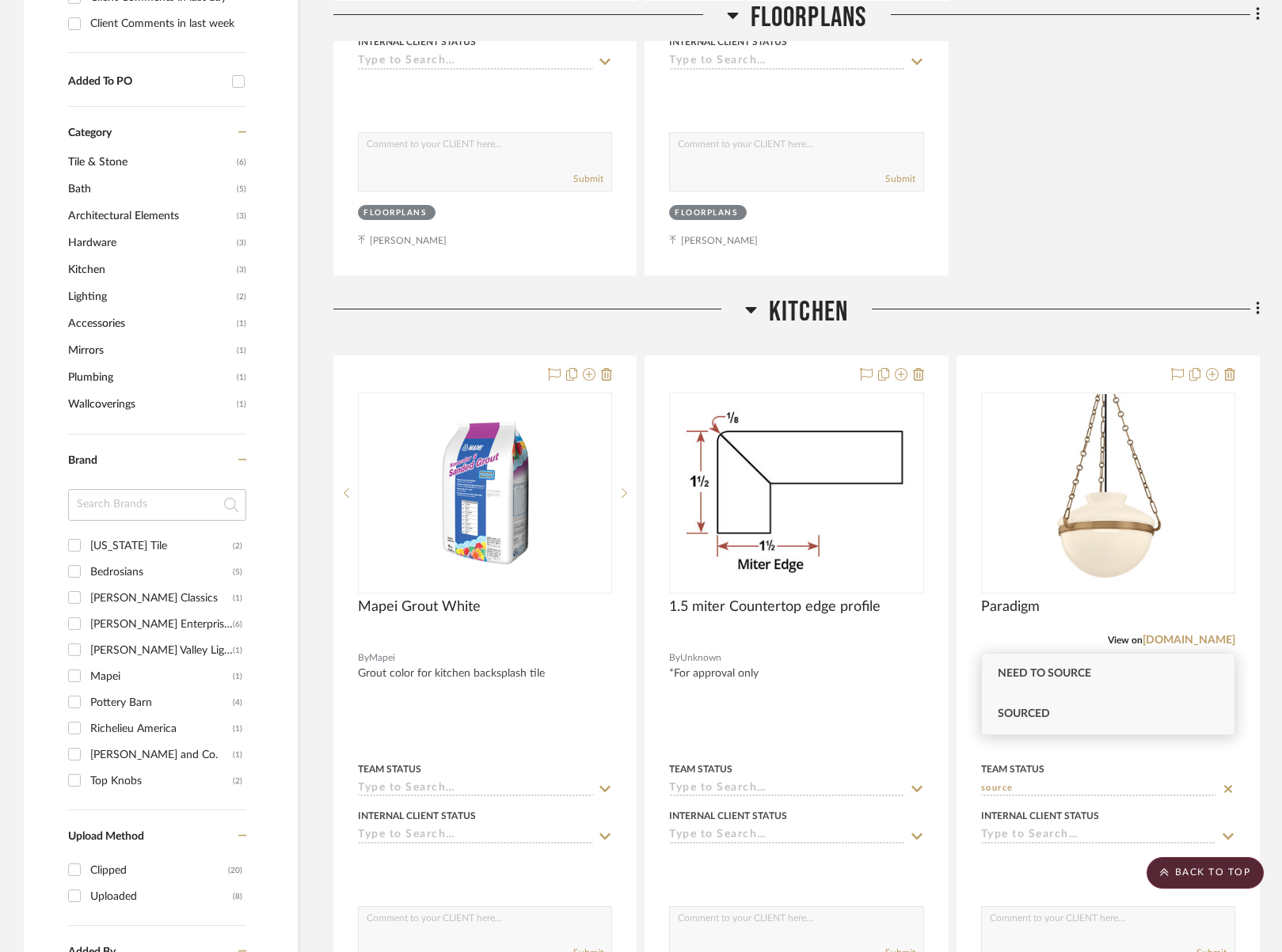
type input "source"
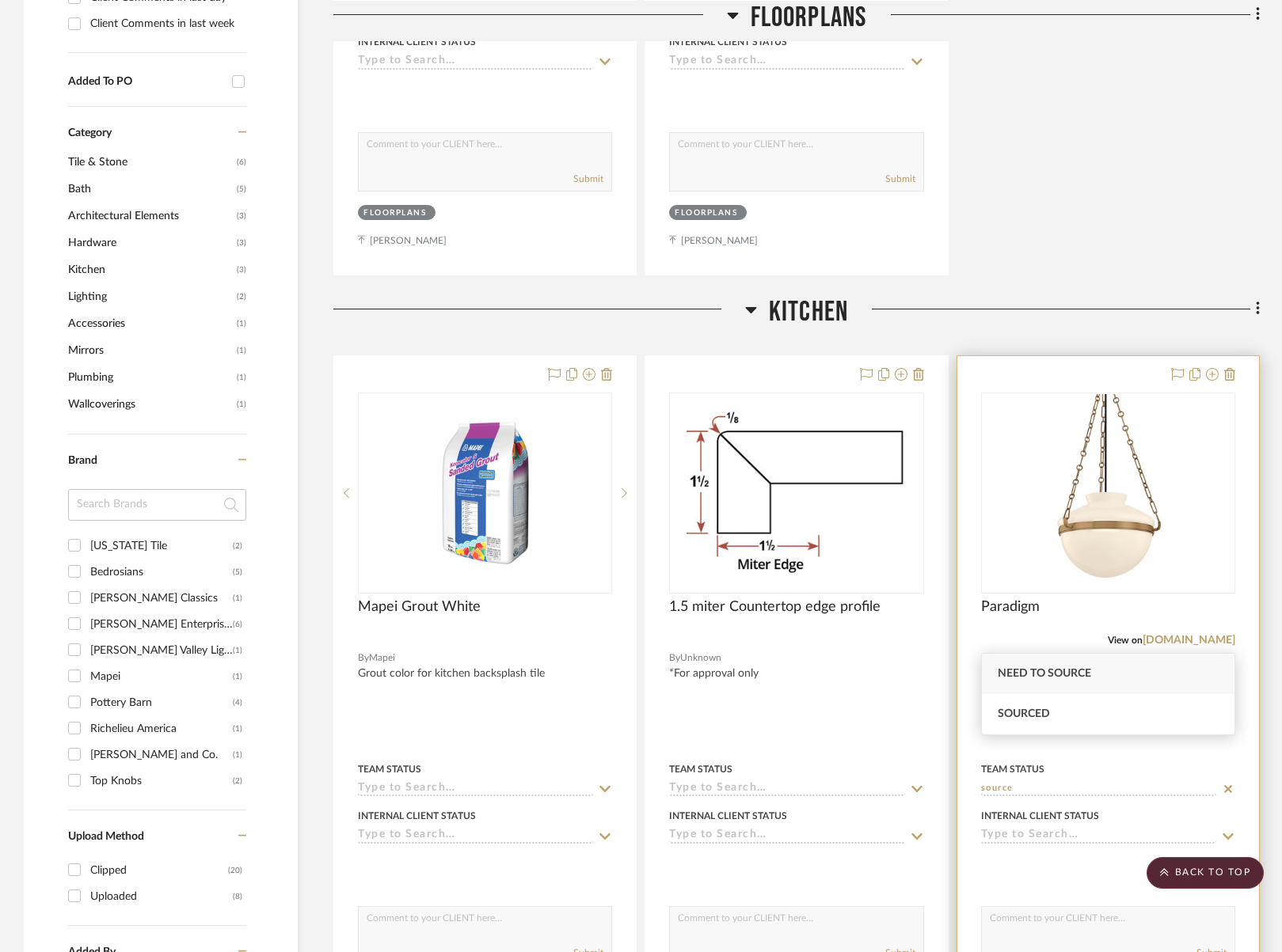
click at [1042, 710] on span "Sourced" at bounding box center [1023, 713] width 52 height 11
type input "[DATE]"
type input "Sourced"
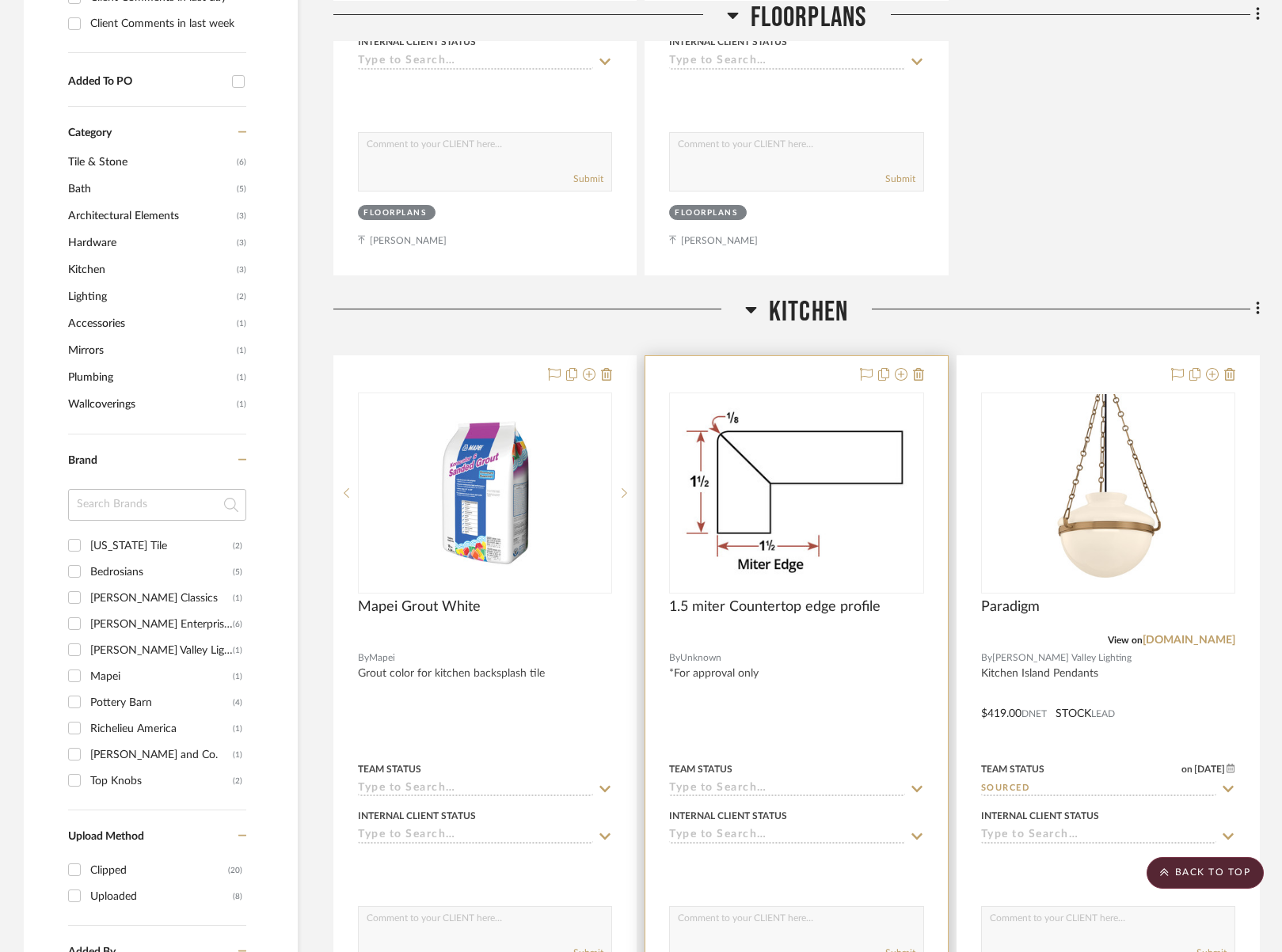
click at [686, 782] on input at bounding box center [787, 789] width 235 height 15
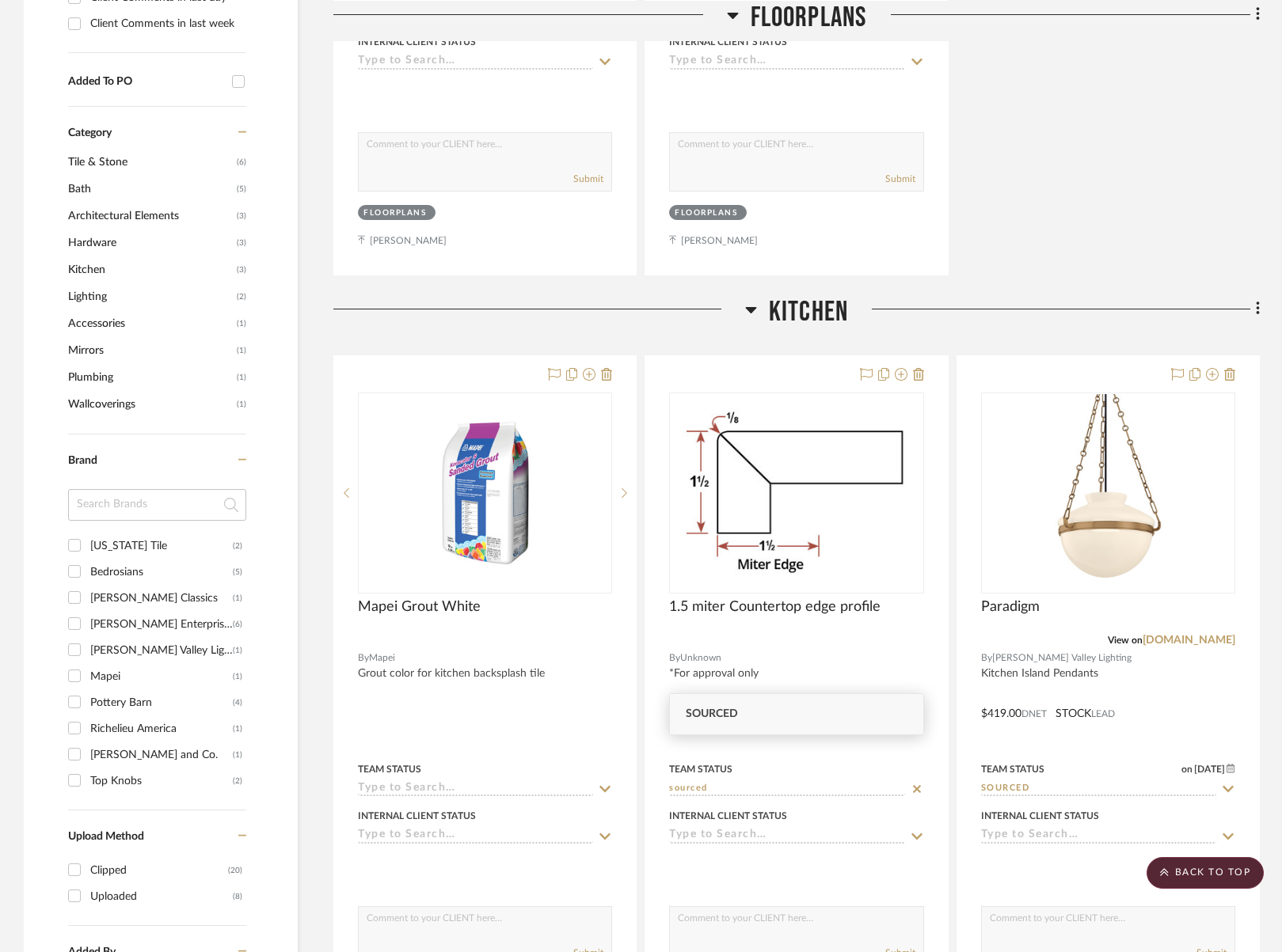
type input "sourced"
click at [729, 721] on div "Sourced" at bounding box center [796, 714] width 253 height 40
type input "[DATE]"
type input "Sourced"
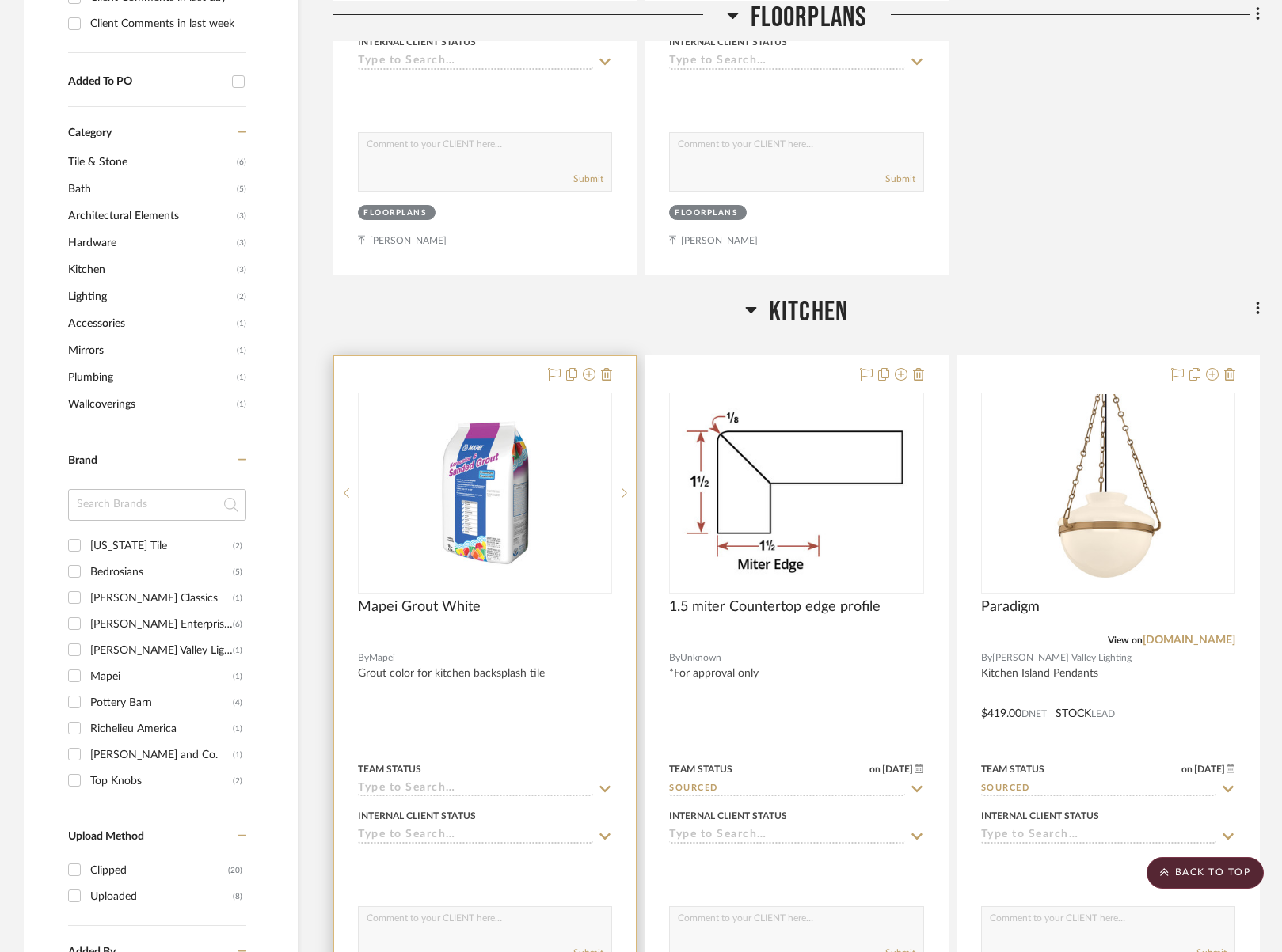
click at [601, 783] on icon at bounding box center [605, 789] width 14 height 13
type input "sourced"
click at [426, 714] on div "Sourced" at bounding box center [485, 714] width 253 height 40
type input "[DATE]"
type input "Sourced"
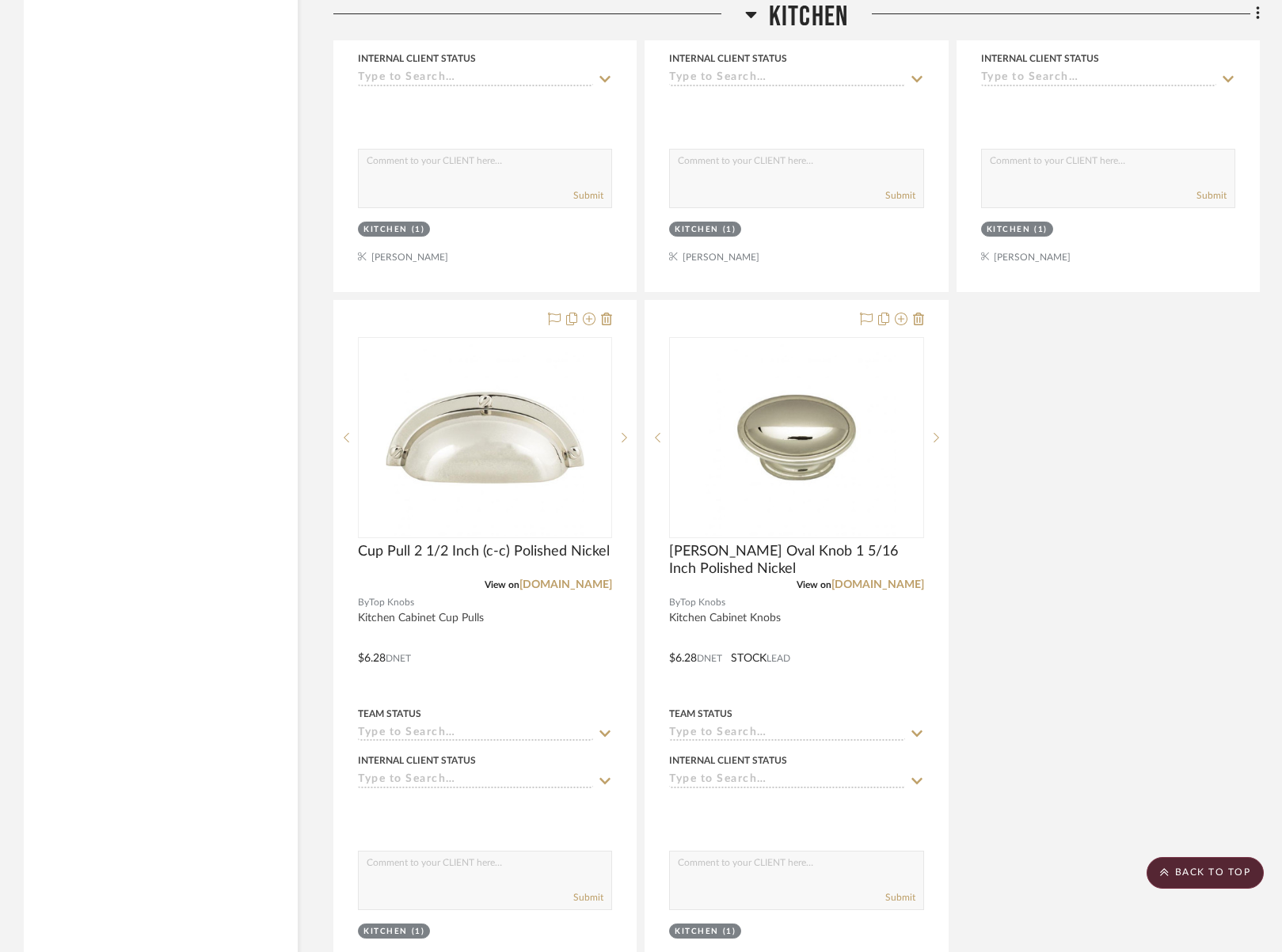
scroll to position [2821, 0]
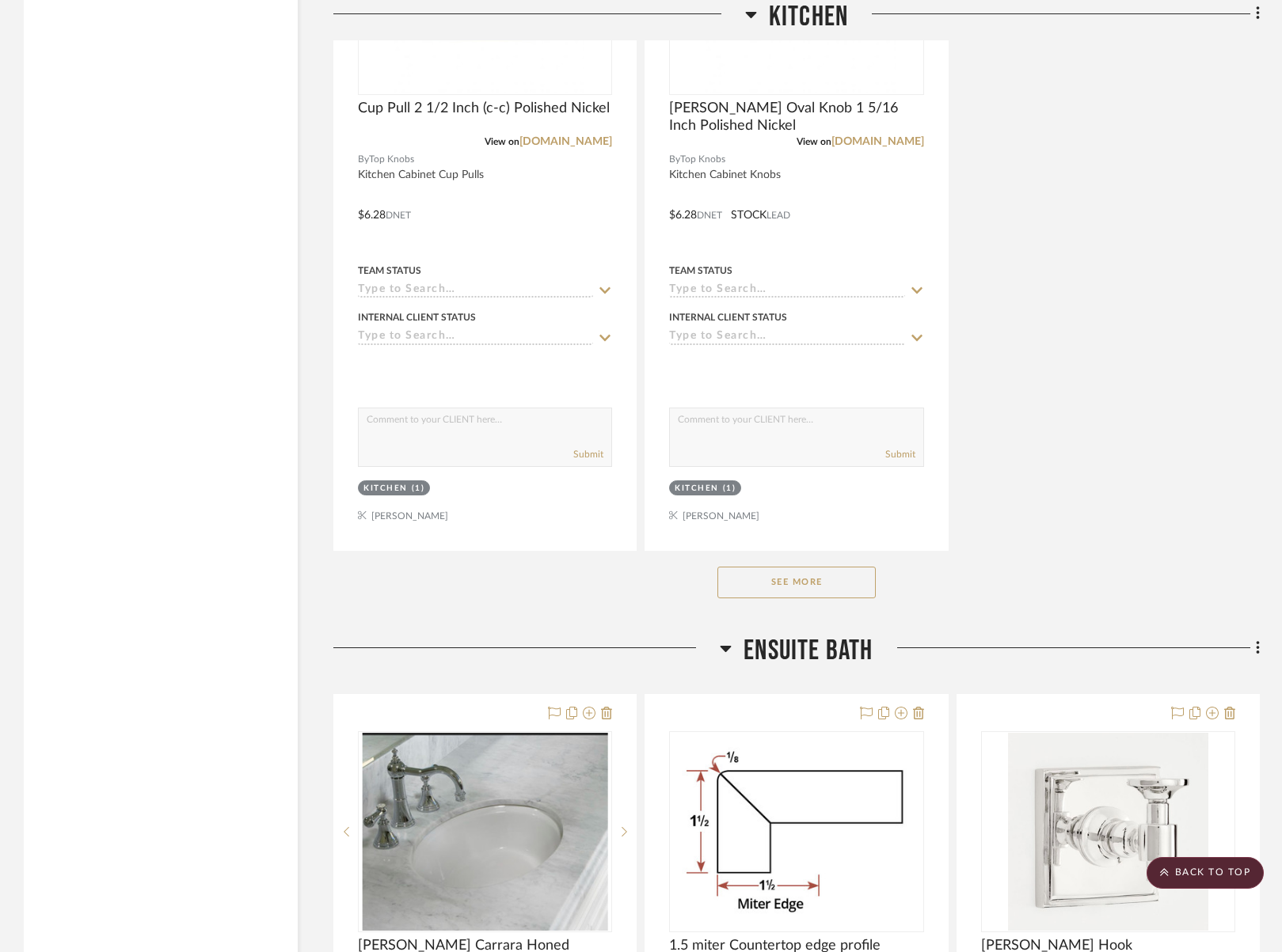
click at [823, 566] on button "See More" at bounding box center [796, 582] width 158 height 32
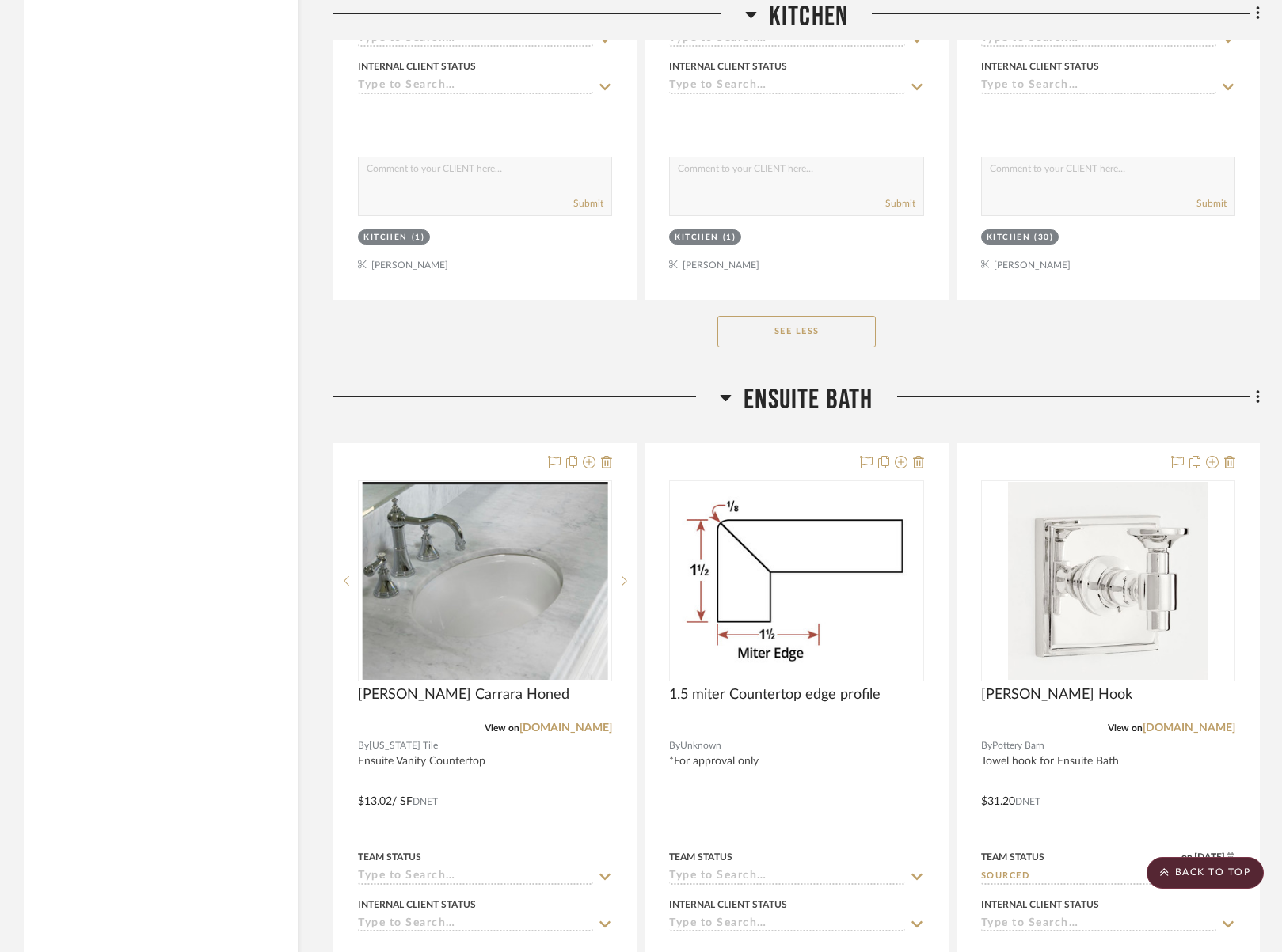
scroll to position [3208, 0]
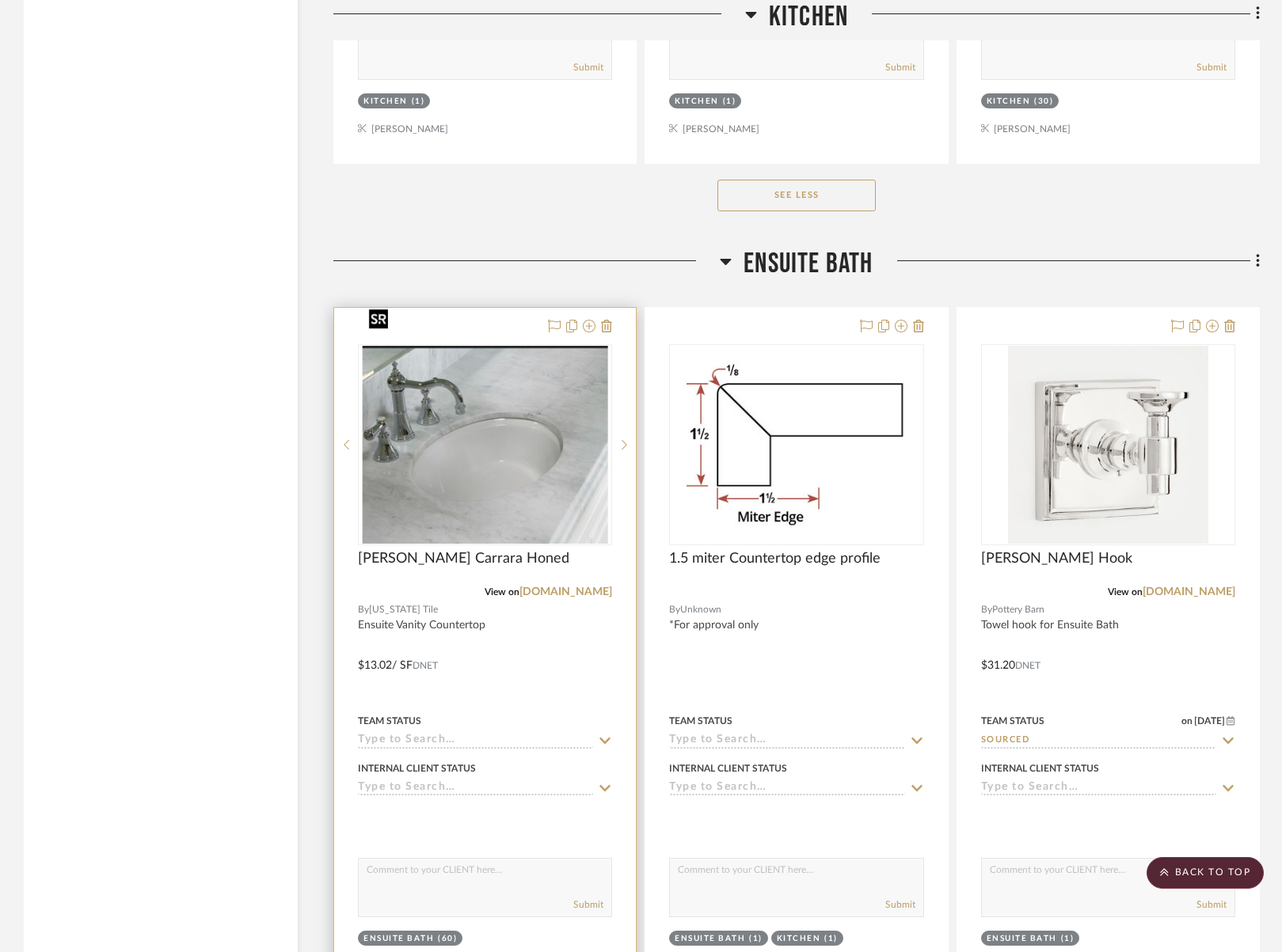
click at [570, 468] on img "0" at bounding box center [485, 445] width 246 height 198
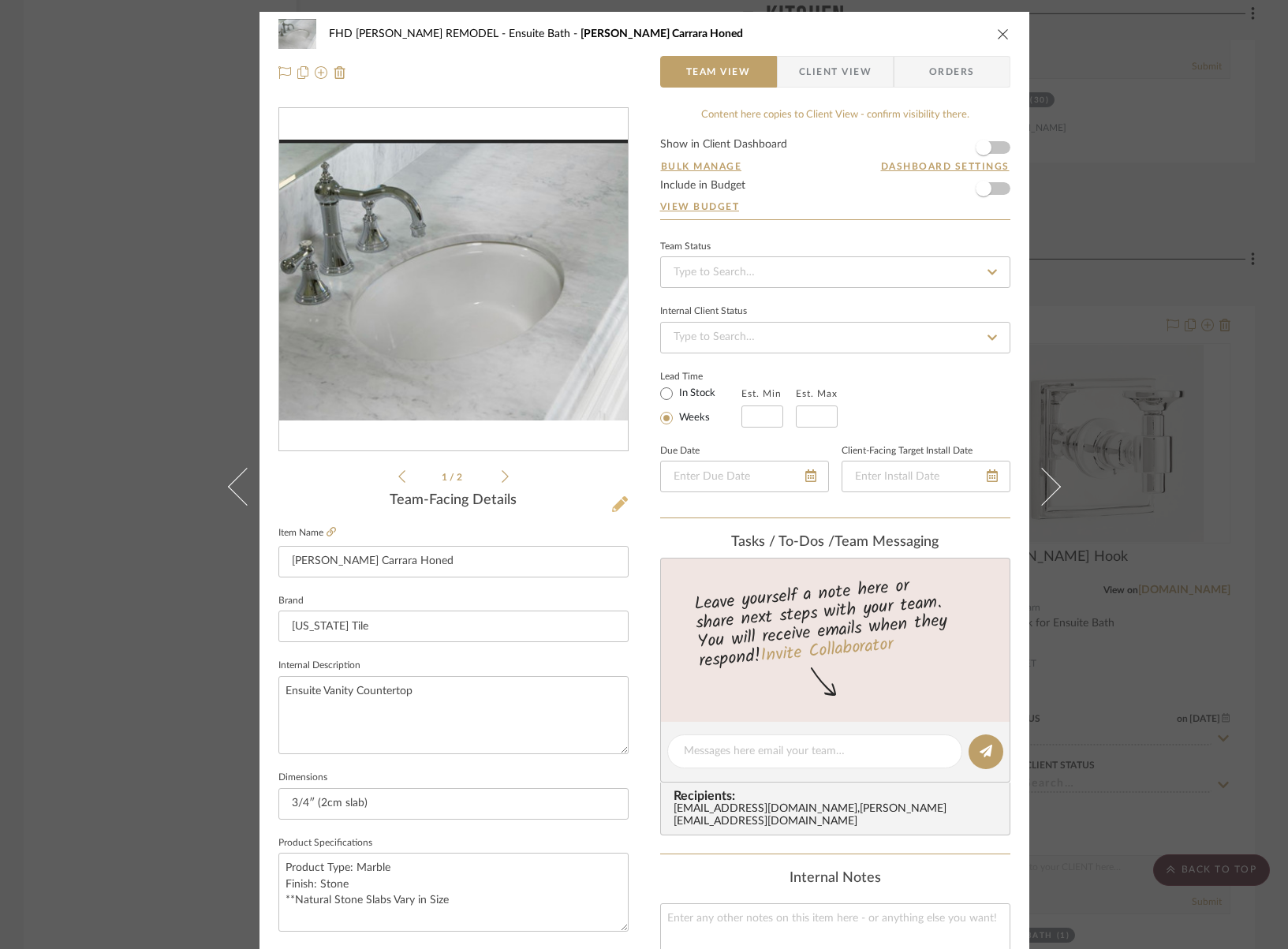
click at [613, 503] on icon at bounding box center [620, 504] width 16 height 16
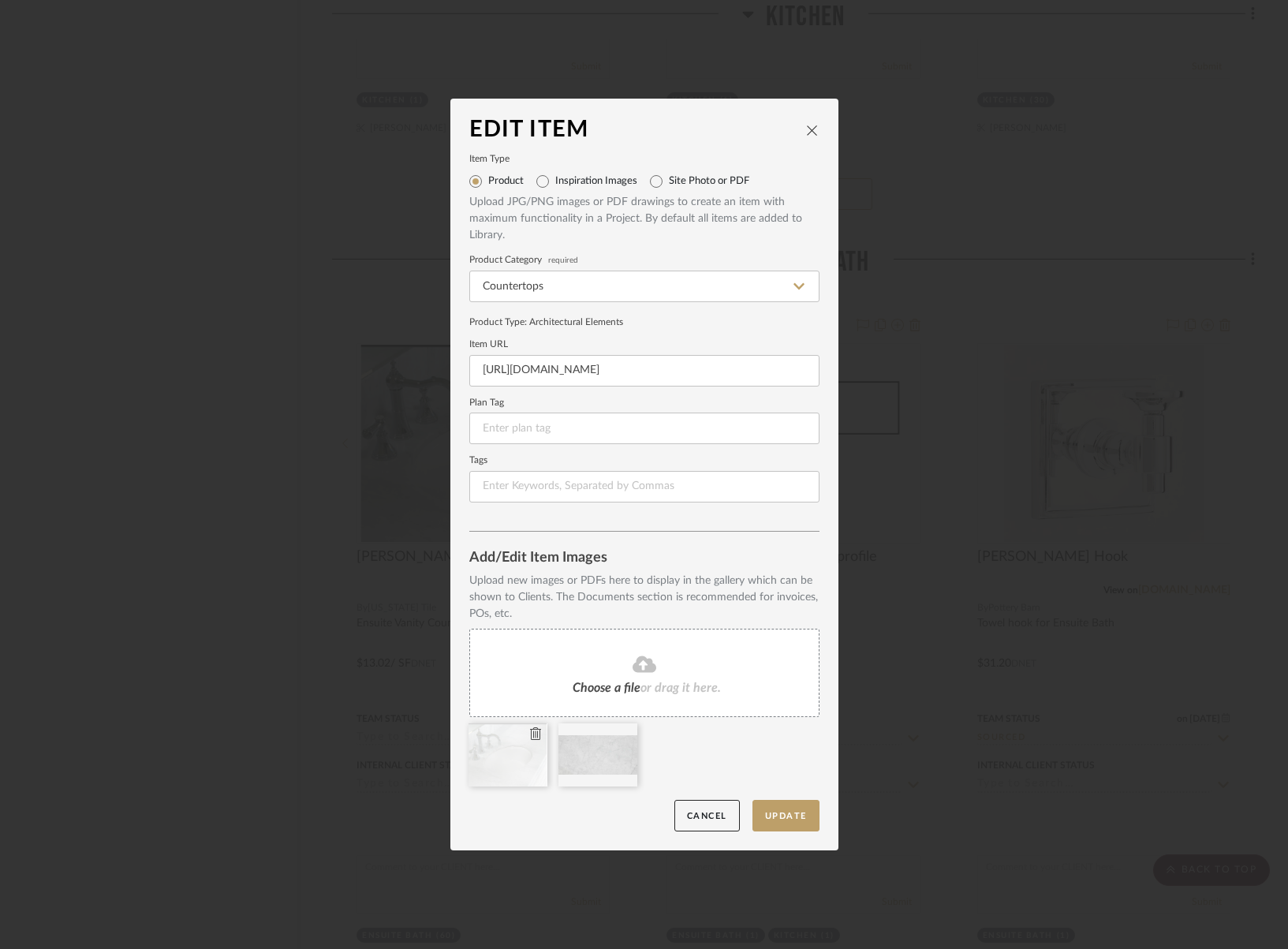
click at [530, 733] on icon at bounding box center [535, 734] width 11 height 13
drag, startPoint x: 473, startPoint y: 373, endPoint x: 851, endPoint y: 376, distance: 378.0
click at [851, 376] on div "Edit Item Item Type Product Inspiration Images Site Photo or PDF Upload JPG/PNG…" at bounding box center [644, 474] width 1288 height 949
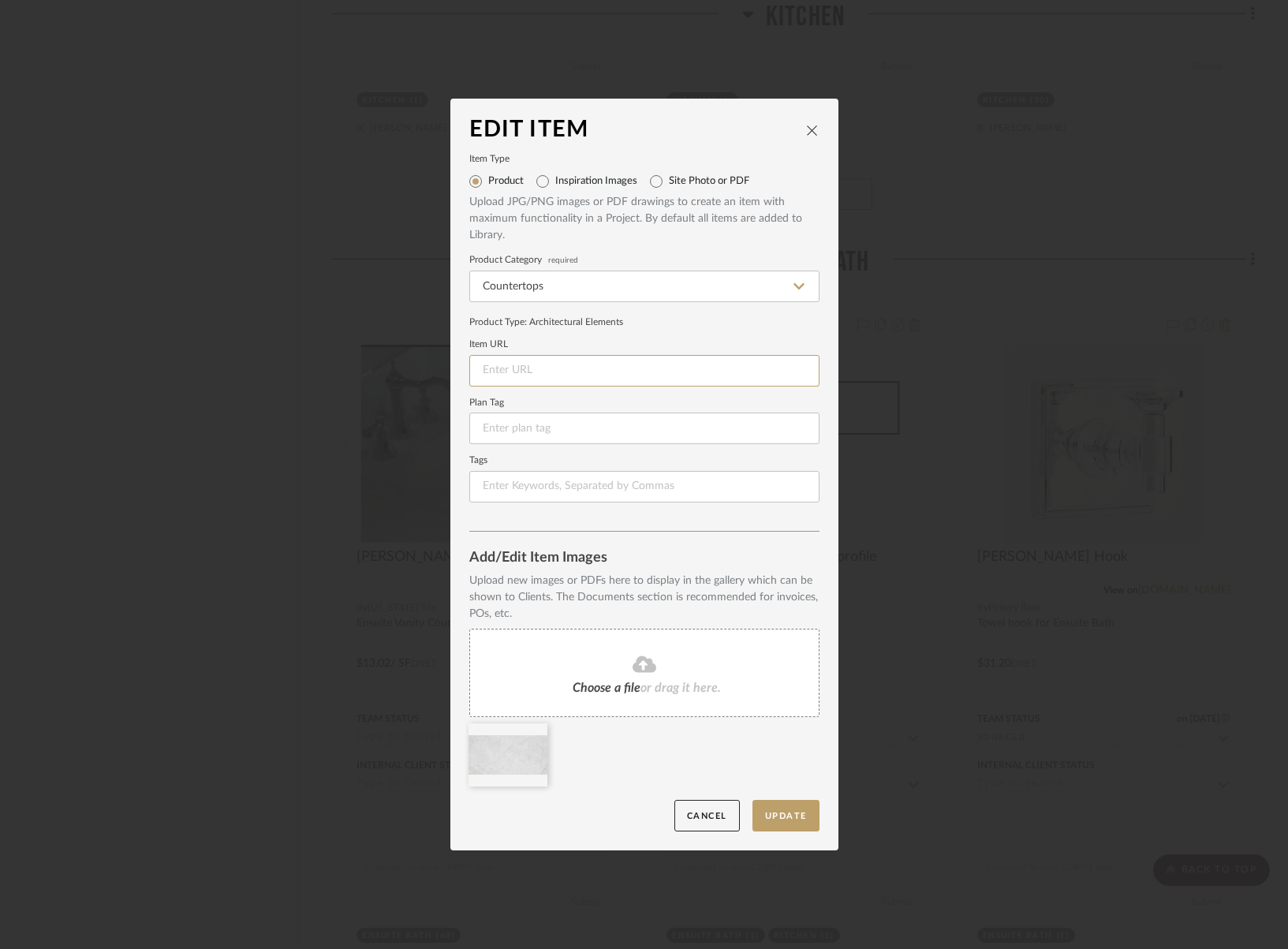
paste input "https://www.arizonatile.com/products/slab/marble/bianco-carrara-honed"
type input "https://www.arizonatile.com/products/slab/marble/bianco-carrara-honed"
click at [771, 820] on button "Update" at bounding box center [786, 816] width 67 height 32
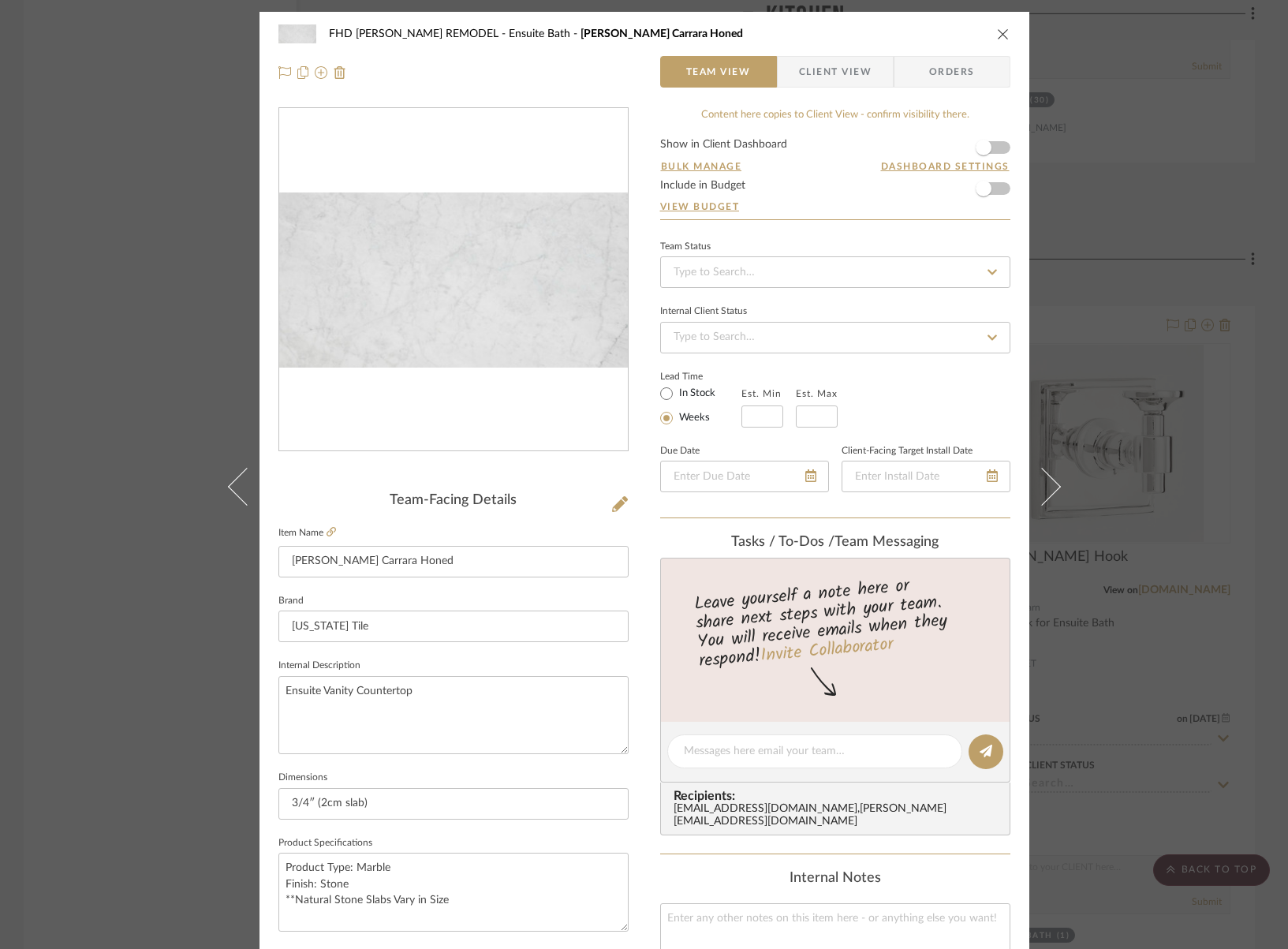
click at [997, 32] on icon "close" at bounding box center [1003, 33] width 13 height 13
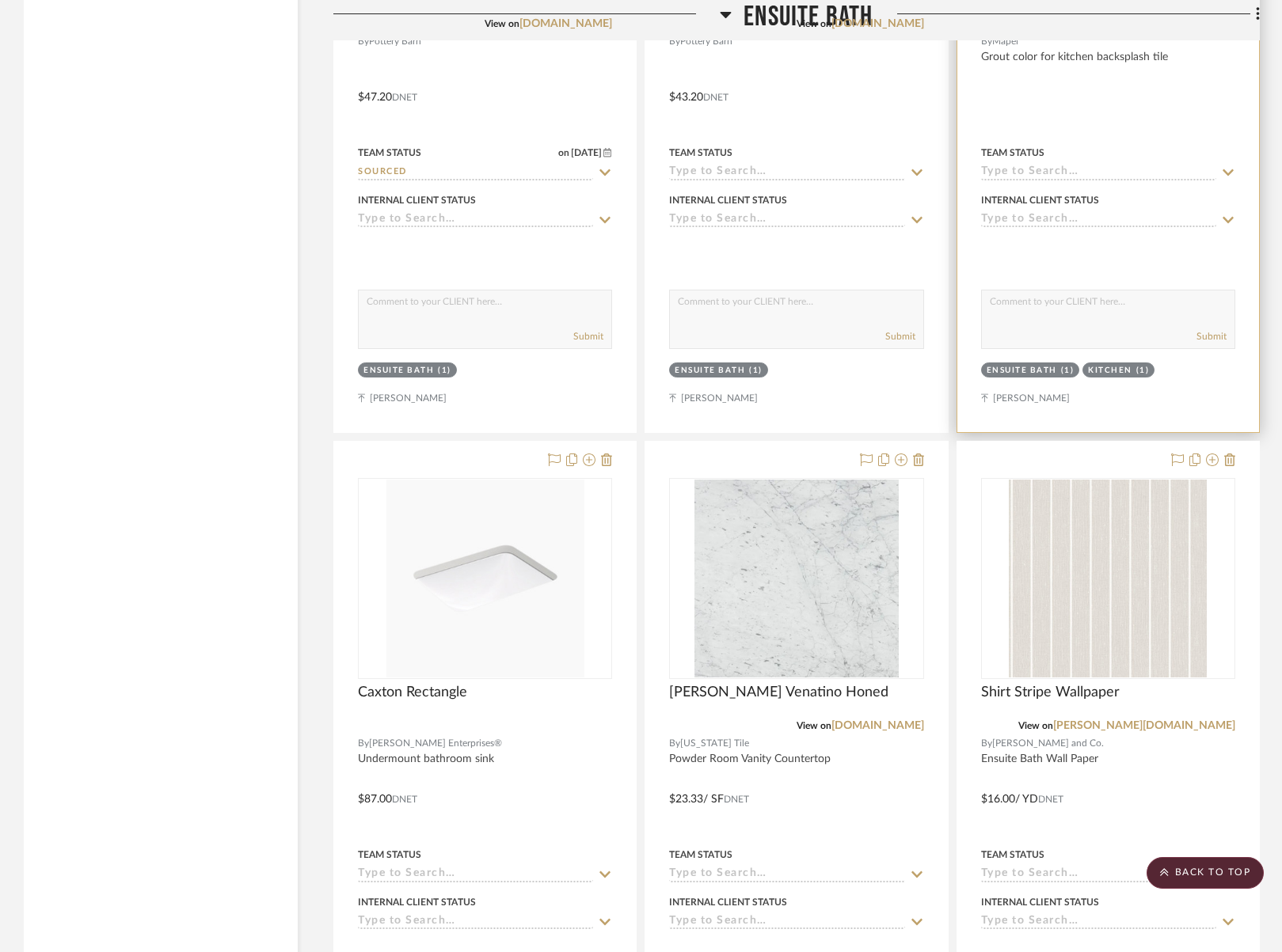
scroll to position [4407, 0]
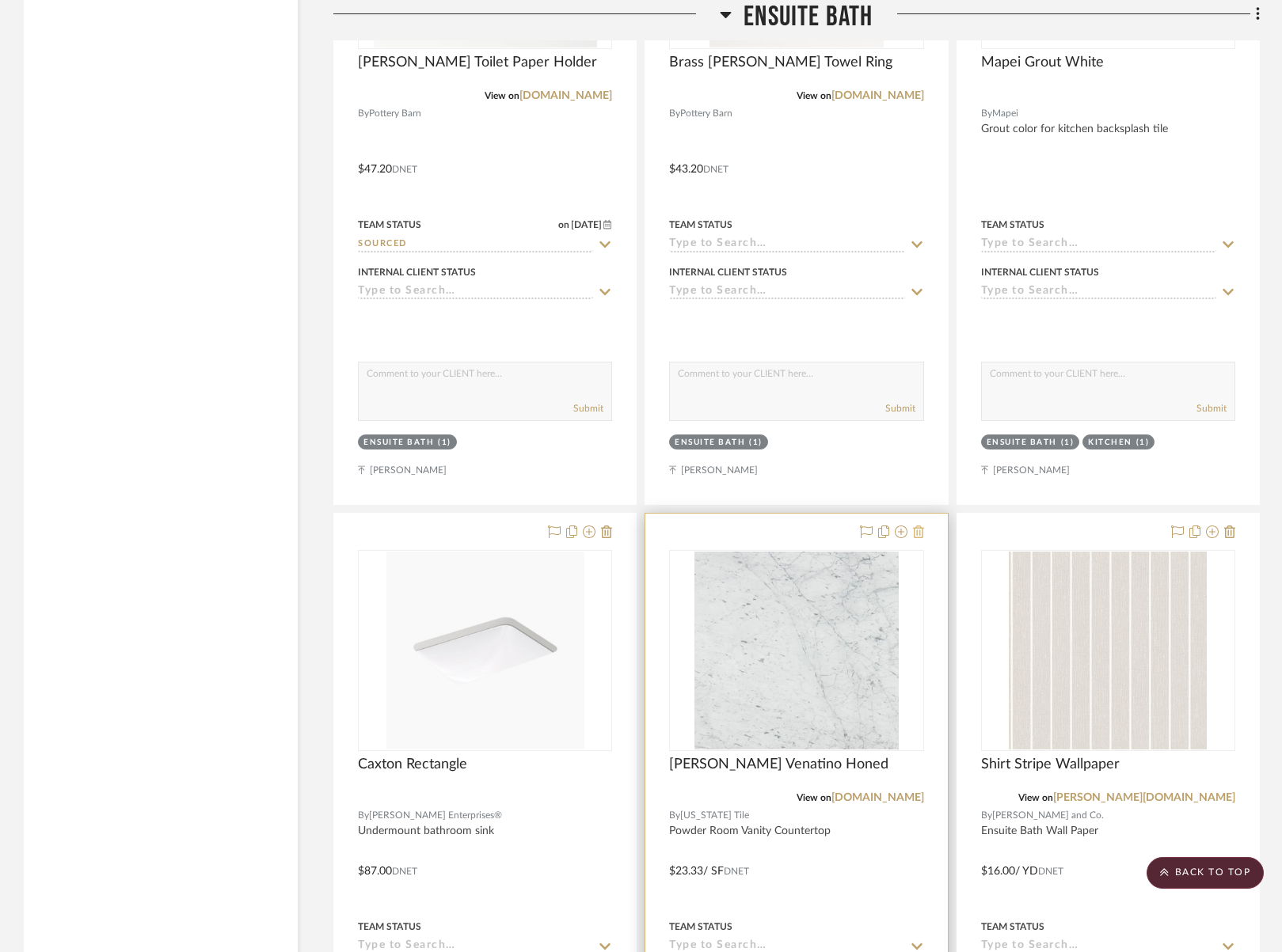
click at [920, 526] on icon at bounding box center [918, 532] width 11 height 13
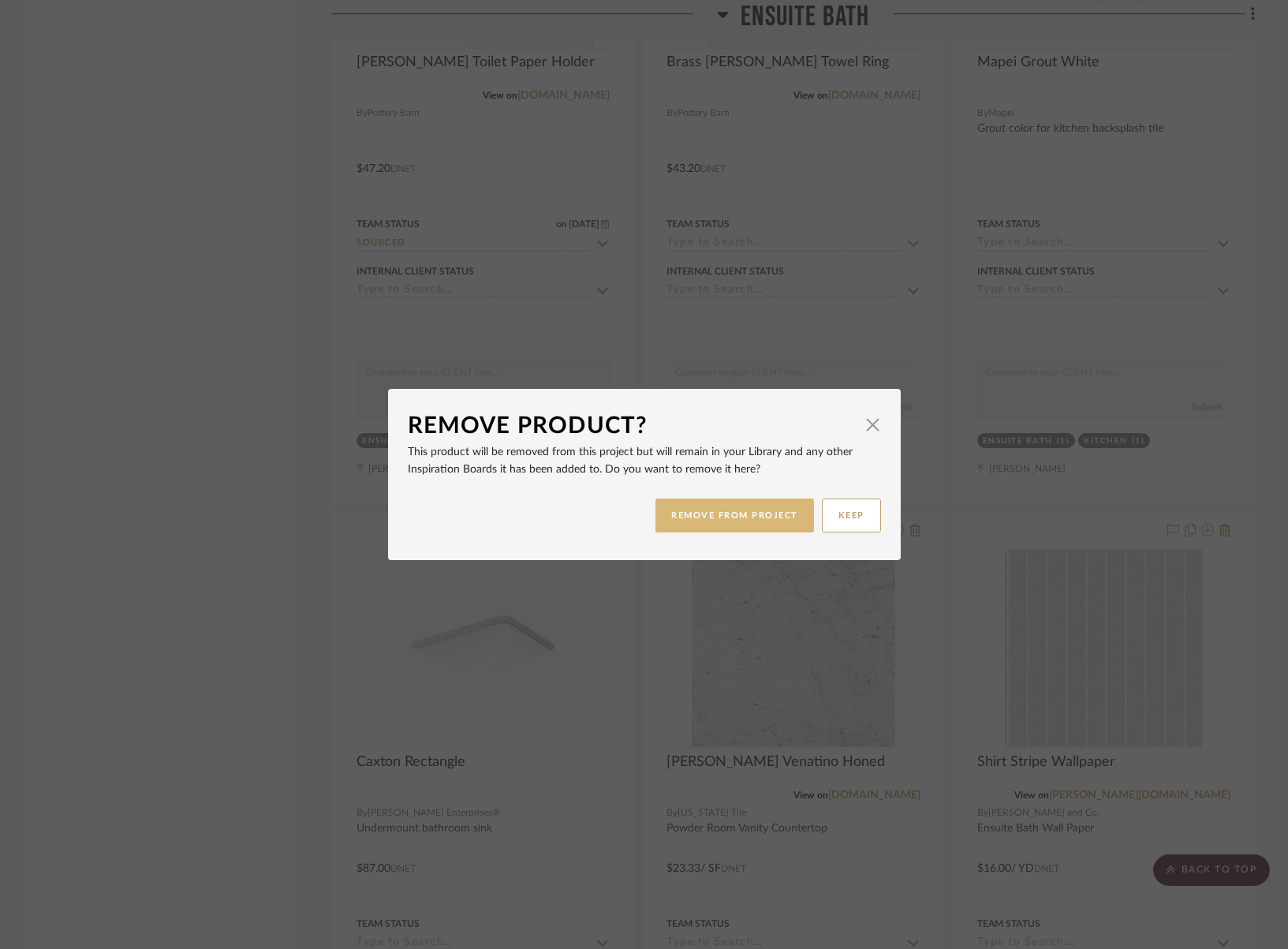
click at [732, 511] on button "REMOVE FROM PROJECT" at bounding box center [734, 515] width 158 height 34
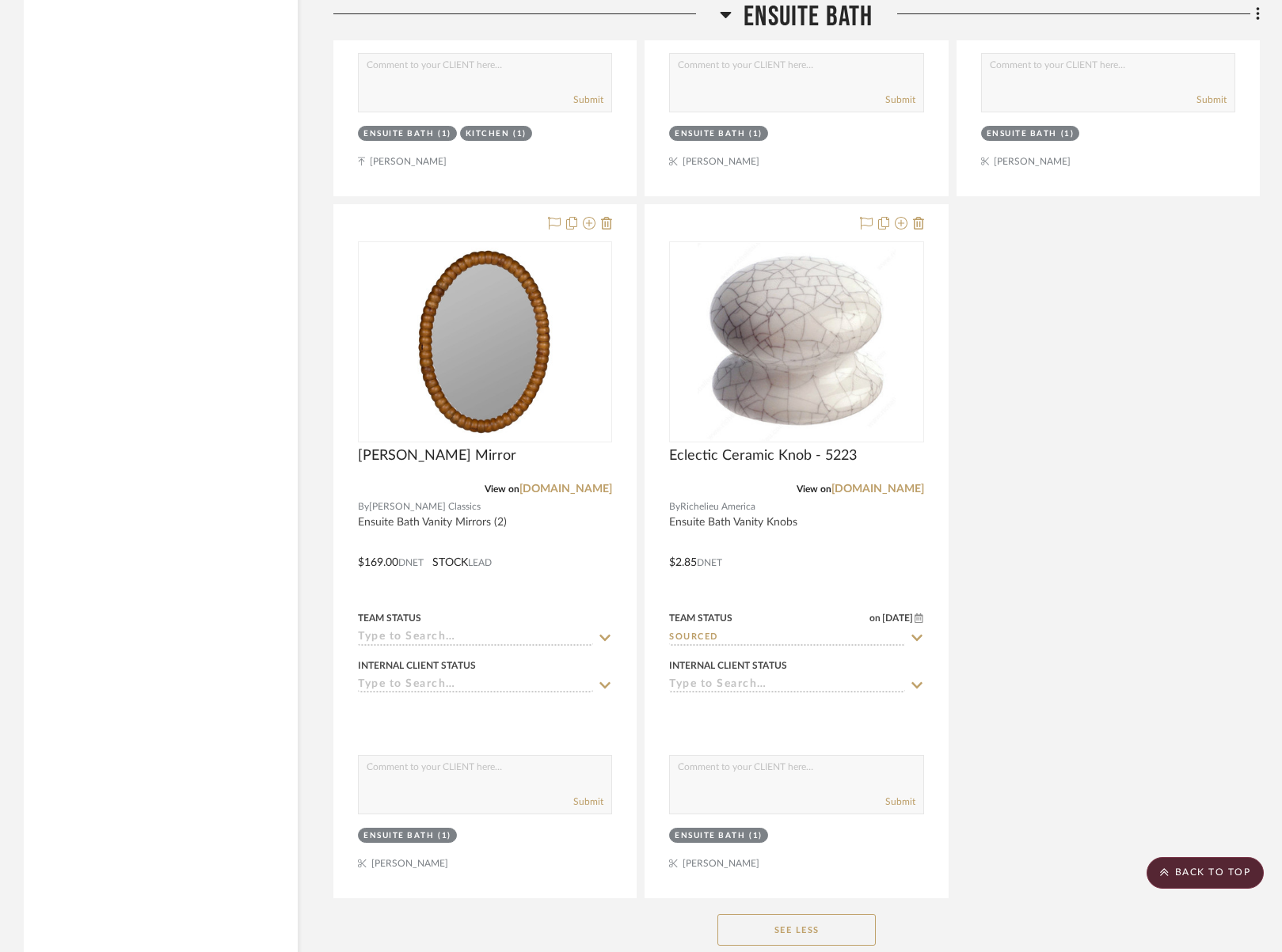
scroll to position [6821, 0]
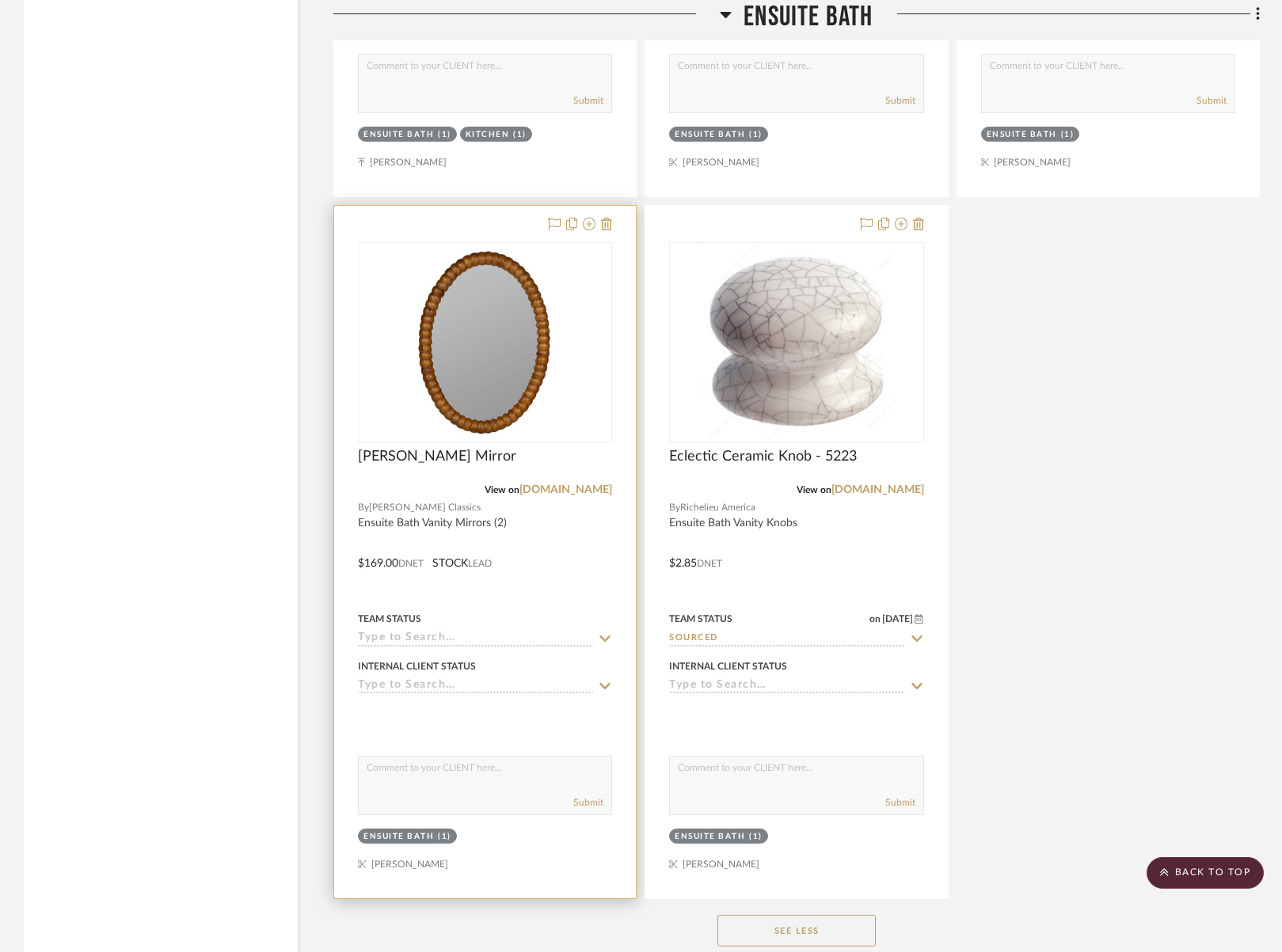
click at [601, 632] on icon at bounding box center [605, 638] width 14 height 13
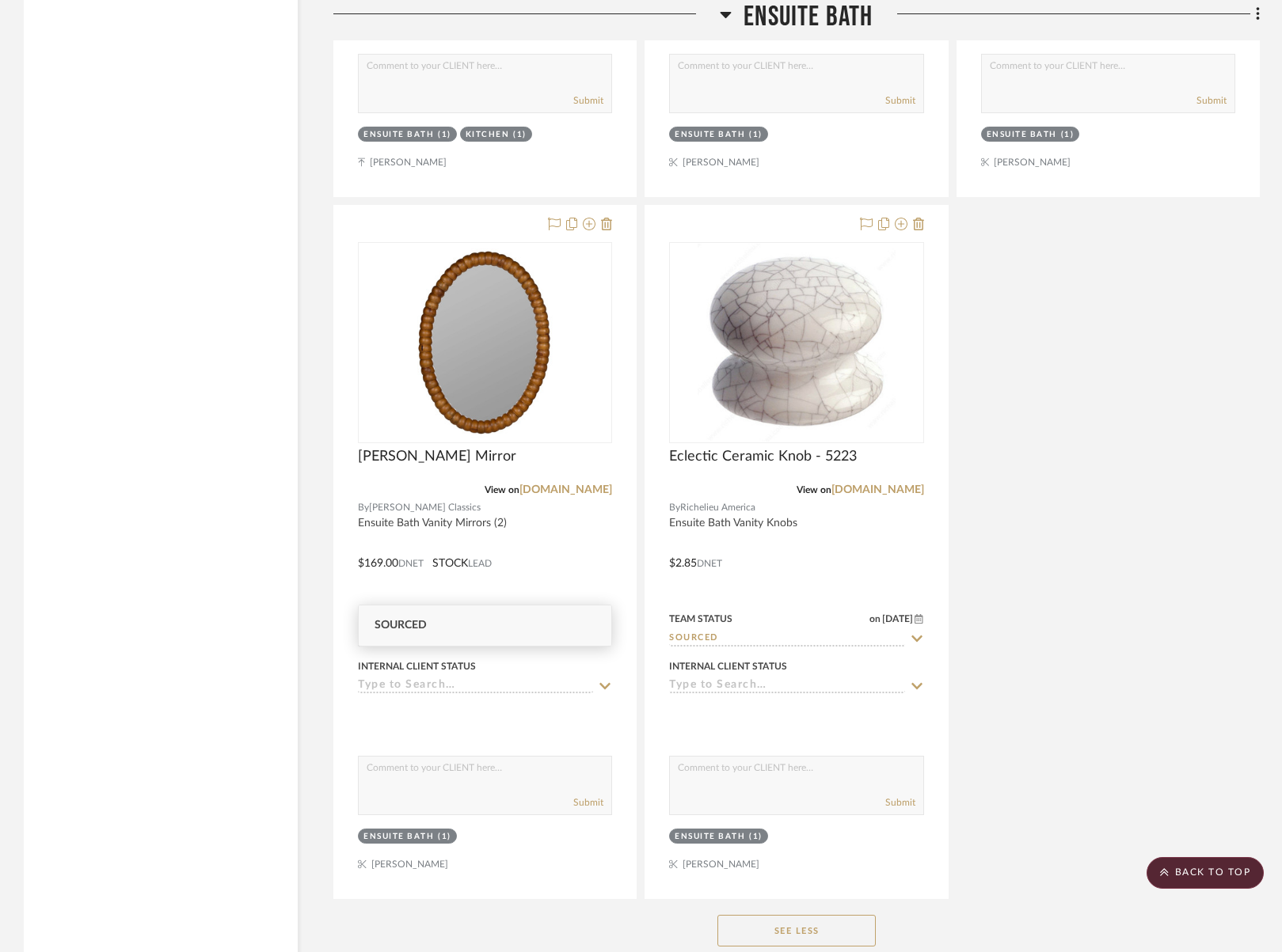
type input "sourced"
click at [418, 631] on div "Sourced" at bounding box center [485, 625] width 253 height 40
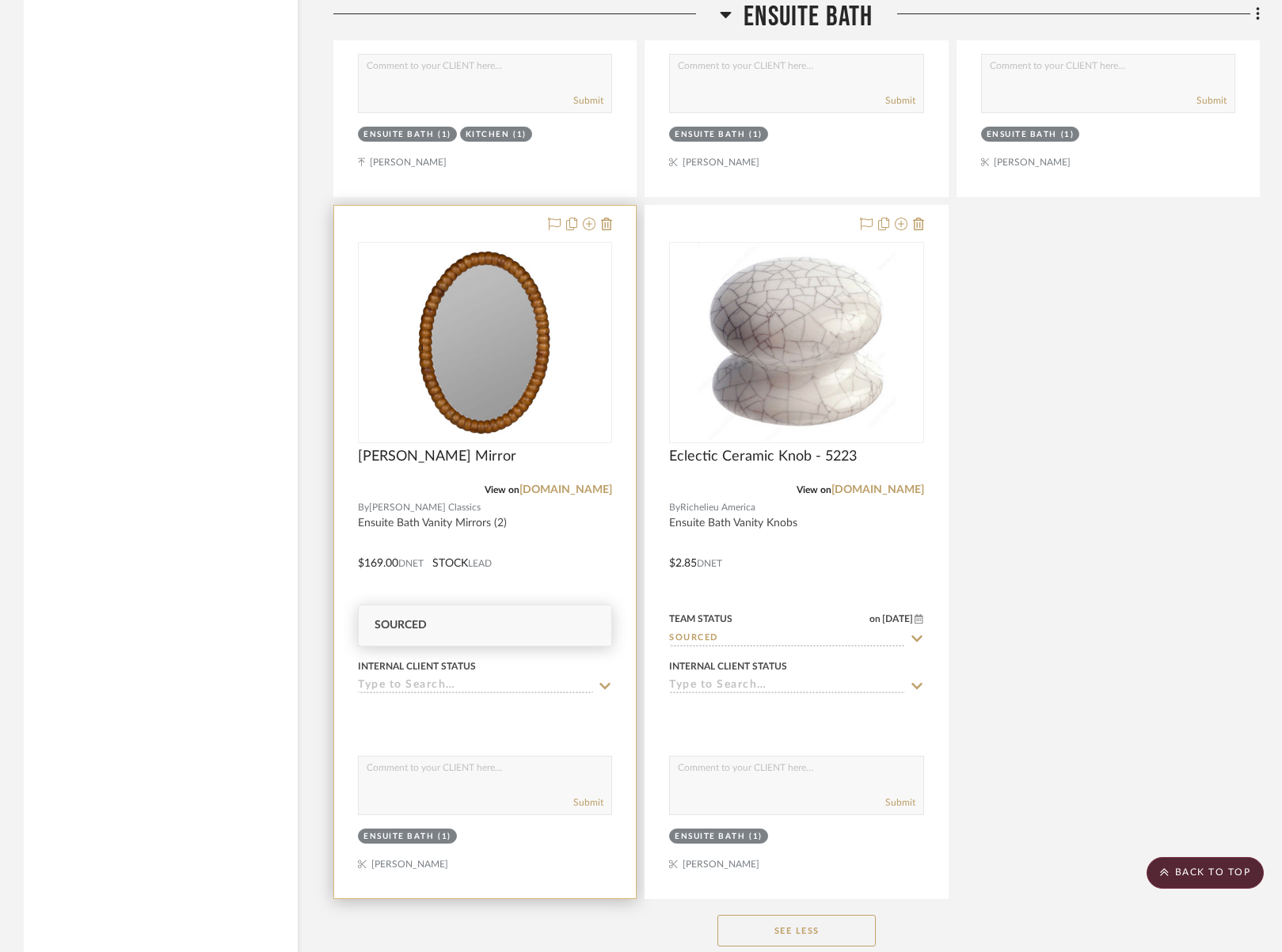
type input "[DATE]"
type input "Sourced"
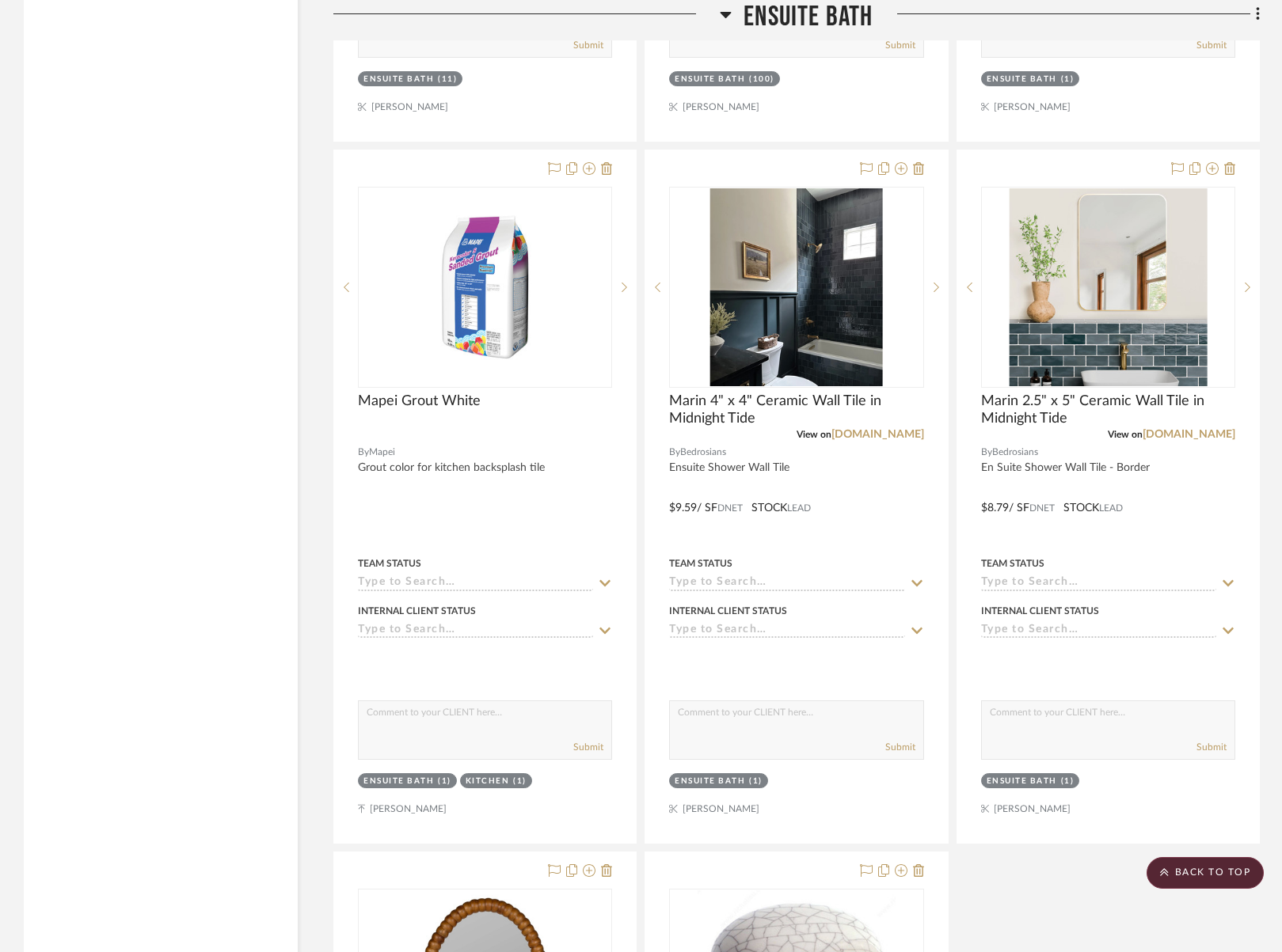
scroll to position [6163, 0]
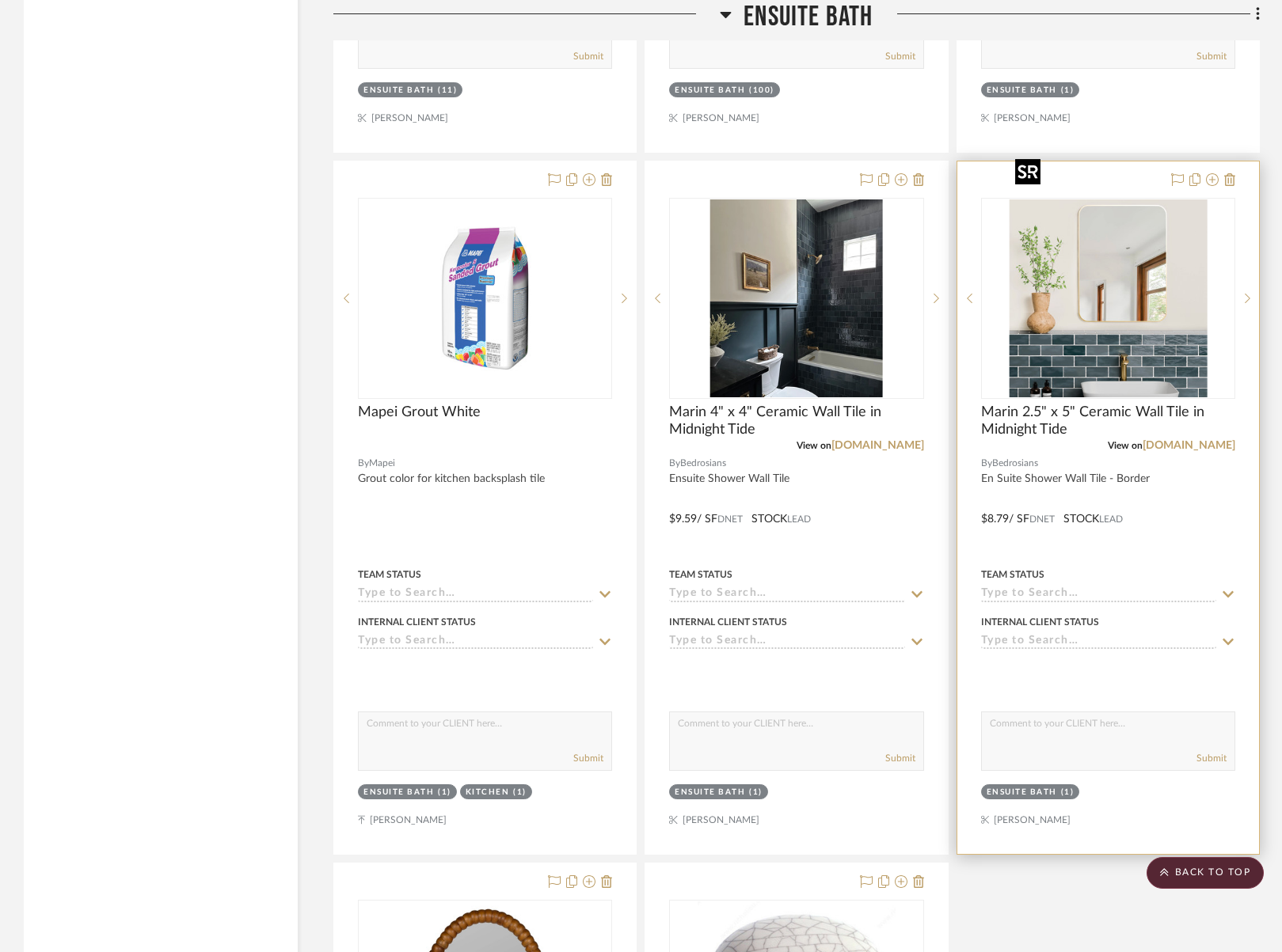
click at [1176, 236] on img "0" at bounding box center [1107, 298] width 198 height 198
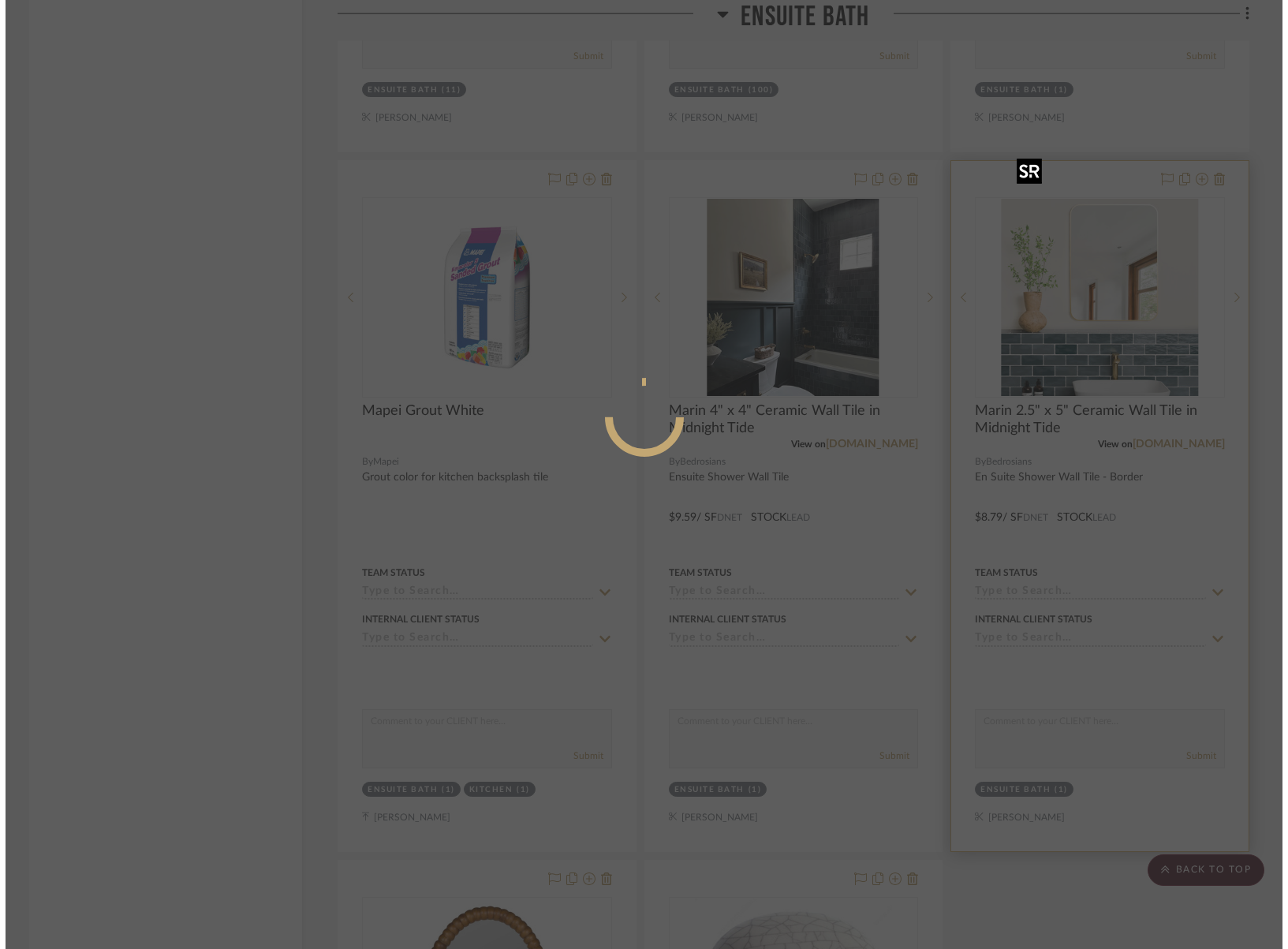
scroll to position [0, 0]
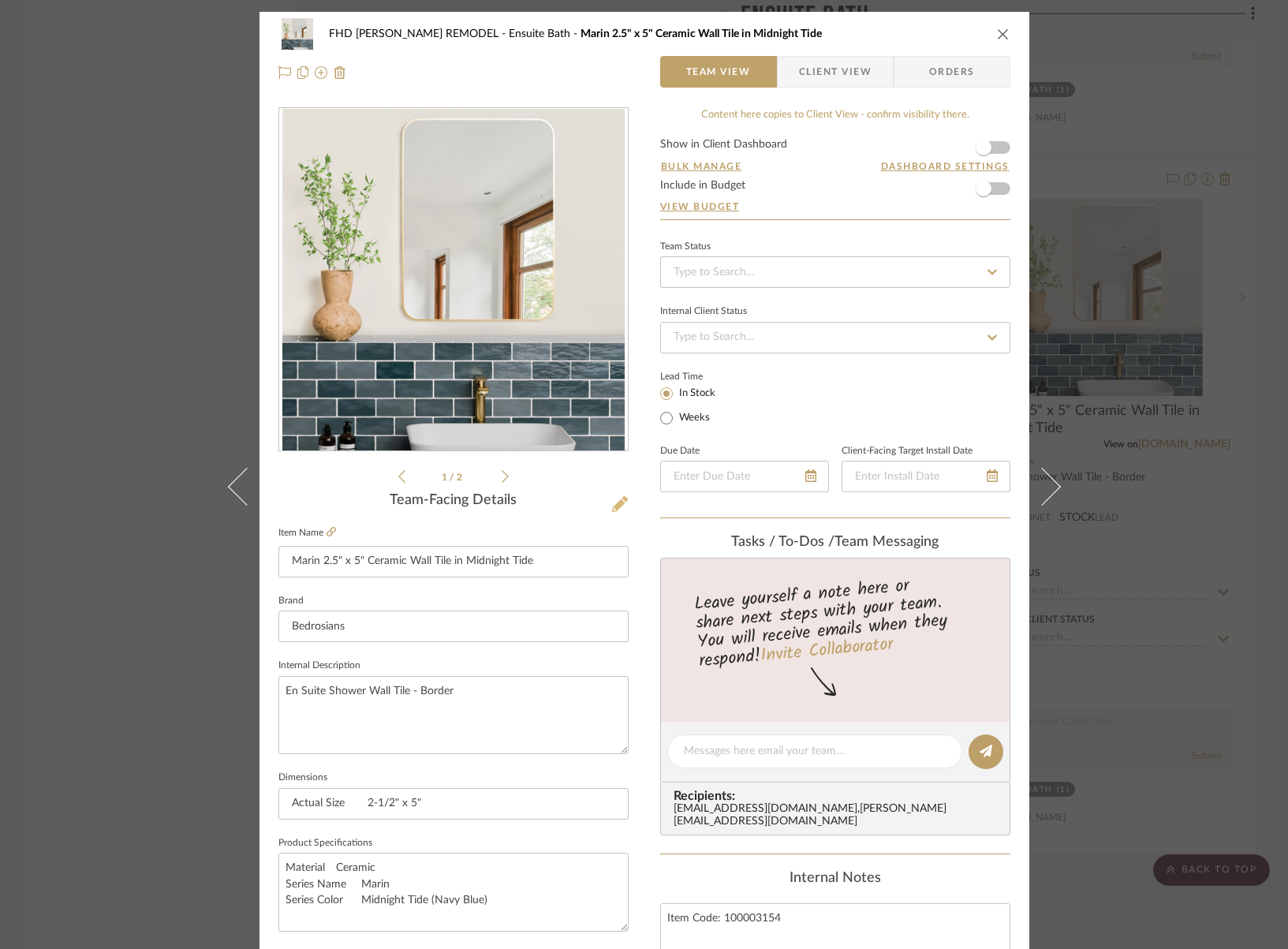
click at [613, 509] on icon at bounding box center [620, 504] width 16 height 16
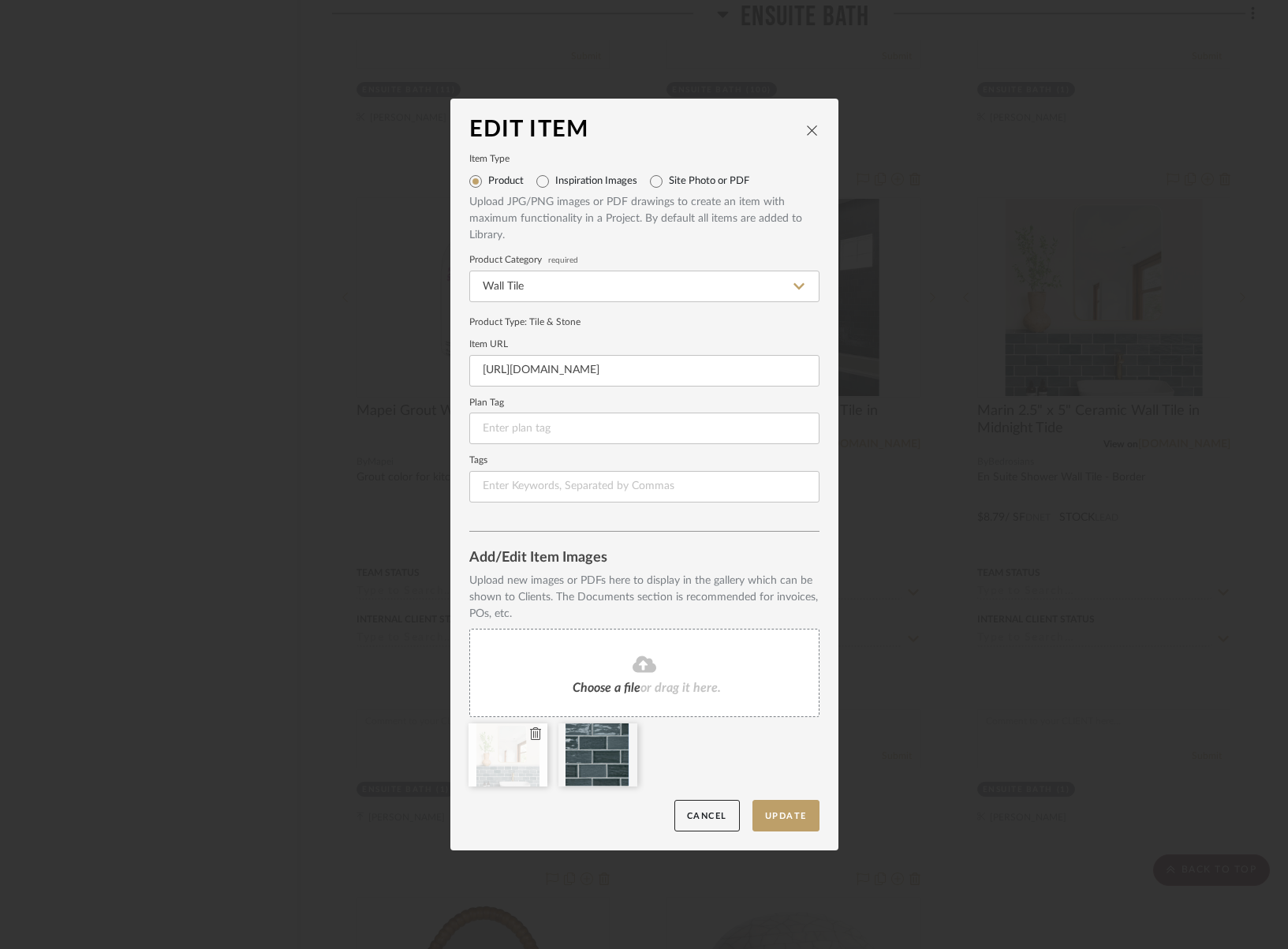
click at [530, 733] on icon at bounding box center [535, 734] width 11 height 13
click at [530, 736] on icon at bounding box center [535, 734] width 11 height 13
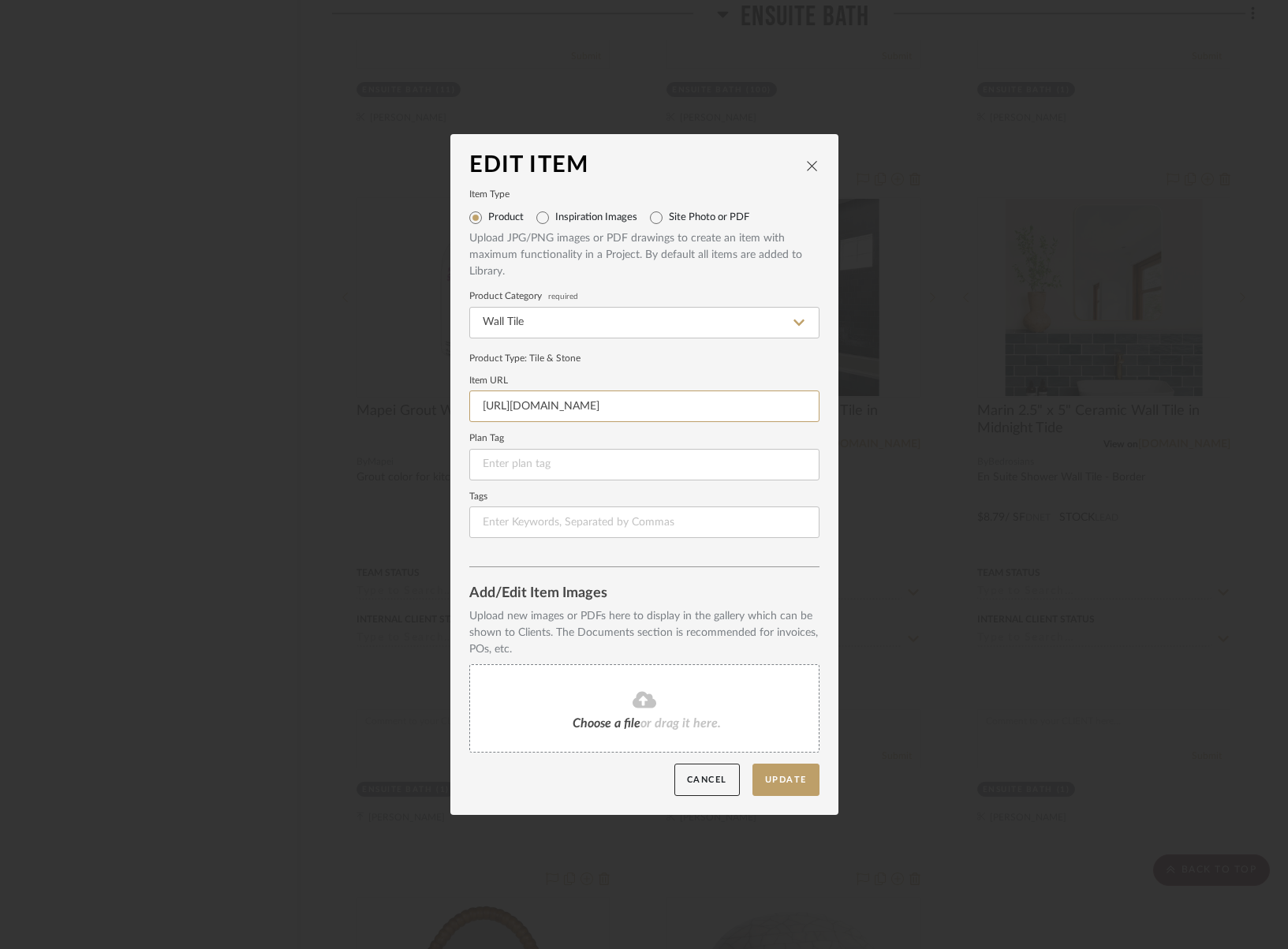
scroll to position [0, 310]
drag, startPoint x: 476, startPoint y: 405, endPoint x: 935, endPoint y: 407, distance: 459.0
click at [935, 407] on div "Edit Item Item Type Product Inspiration Images Site Photo or PDF Upload JPG/PNG…" at bounding box center [644, 474] width 1288 height 949
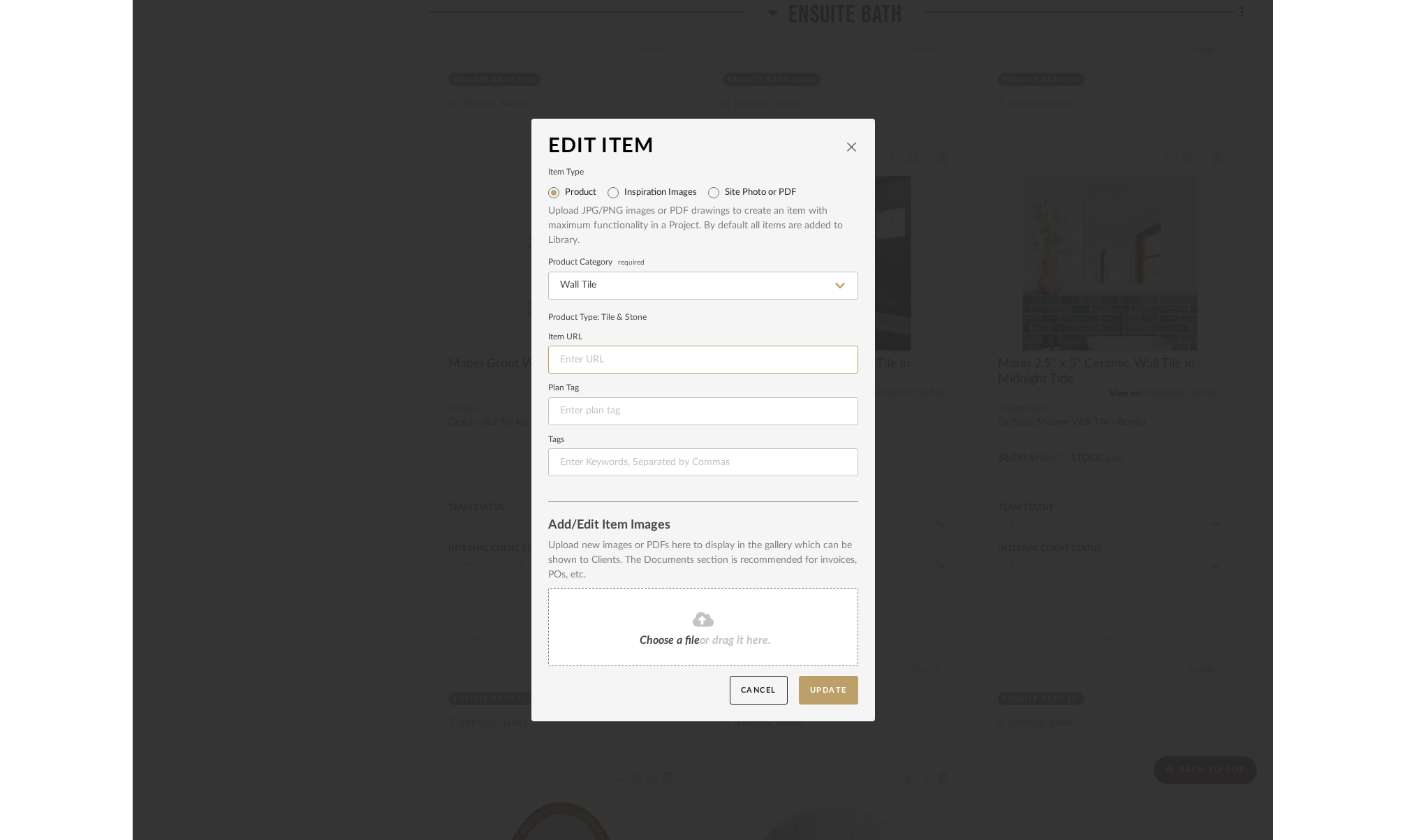
scroll to position [0, 0]
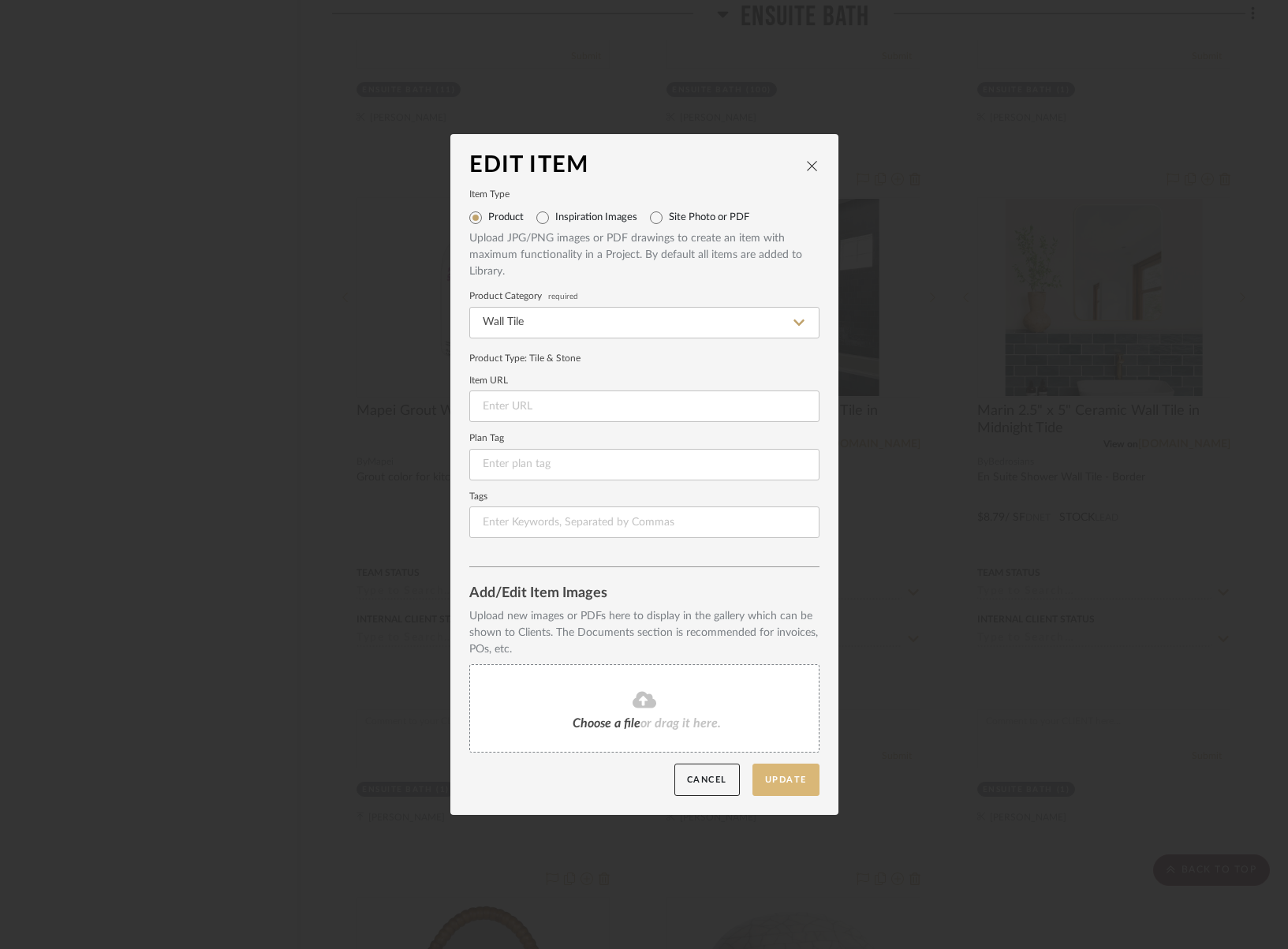
click at [782, 791] on button "Update" at bounding box center [786, 780] width 67 height 32
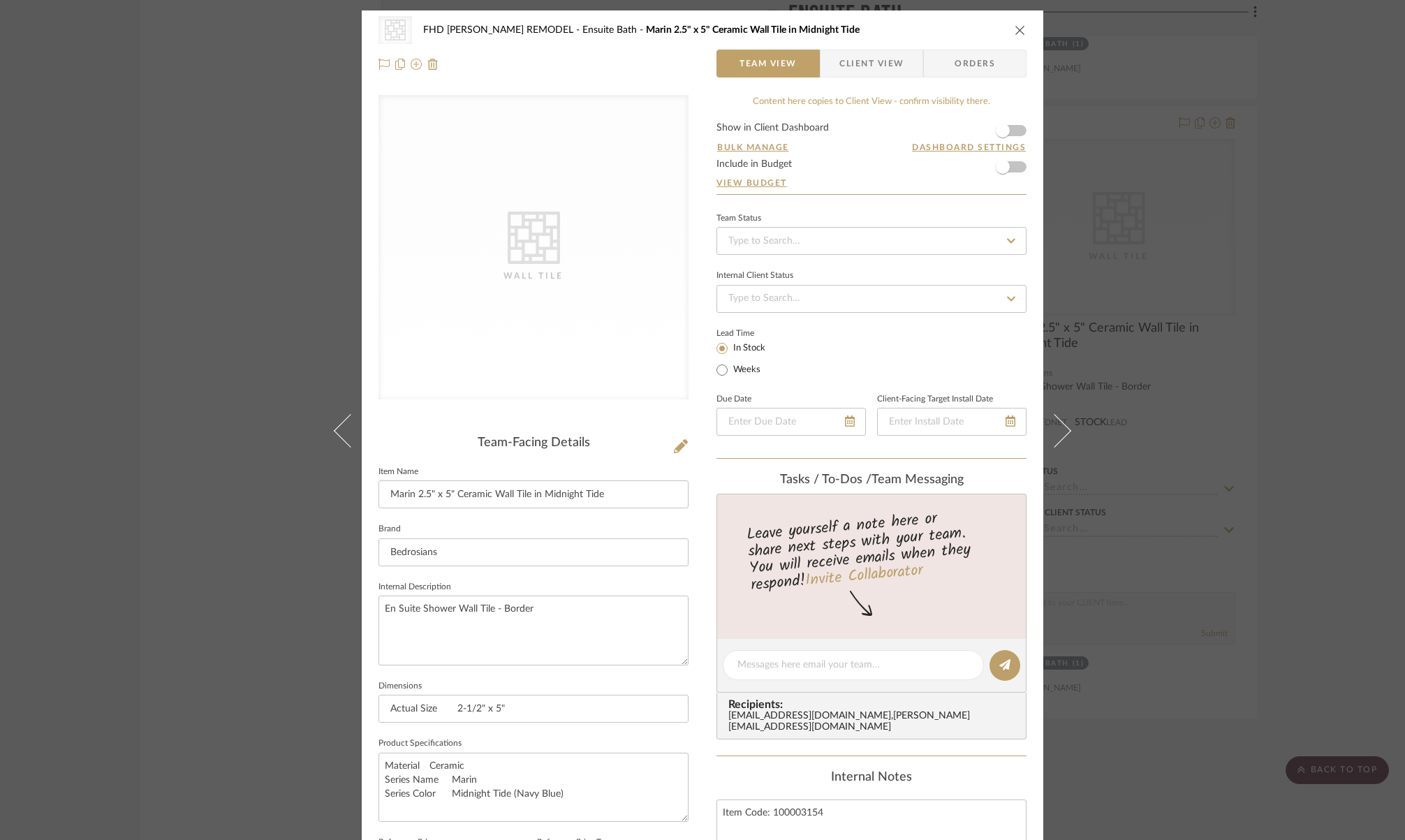
click at [784, 28] on span "Marin 2.5" x 5" Ceramic Wall Tile in Midnight Tide" at bounding box center [753, 30] width 214 height 10
drag, startPoint x: 641, startPoint y: 500, endPoint x: 361, endPoint y: 493, distance: 280.1
click at [362, 493] on div "CategoryIconTile Created with Sketch. Wall Tile FHD SIMMONS REMODEL Ensuite Bat…" at bounding box center [702, 654] width 682 height 1287
paste input "sty Blu"
type input "Marin 2.5" x 5" Ceramic Wall Tile in Misty Blue"
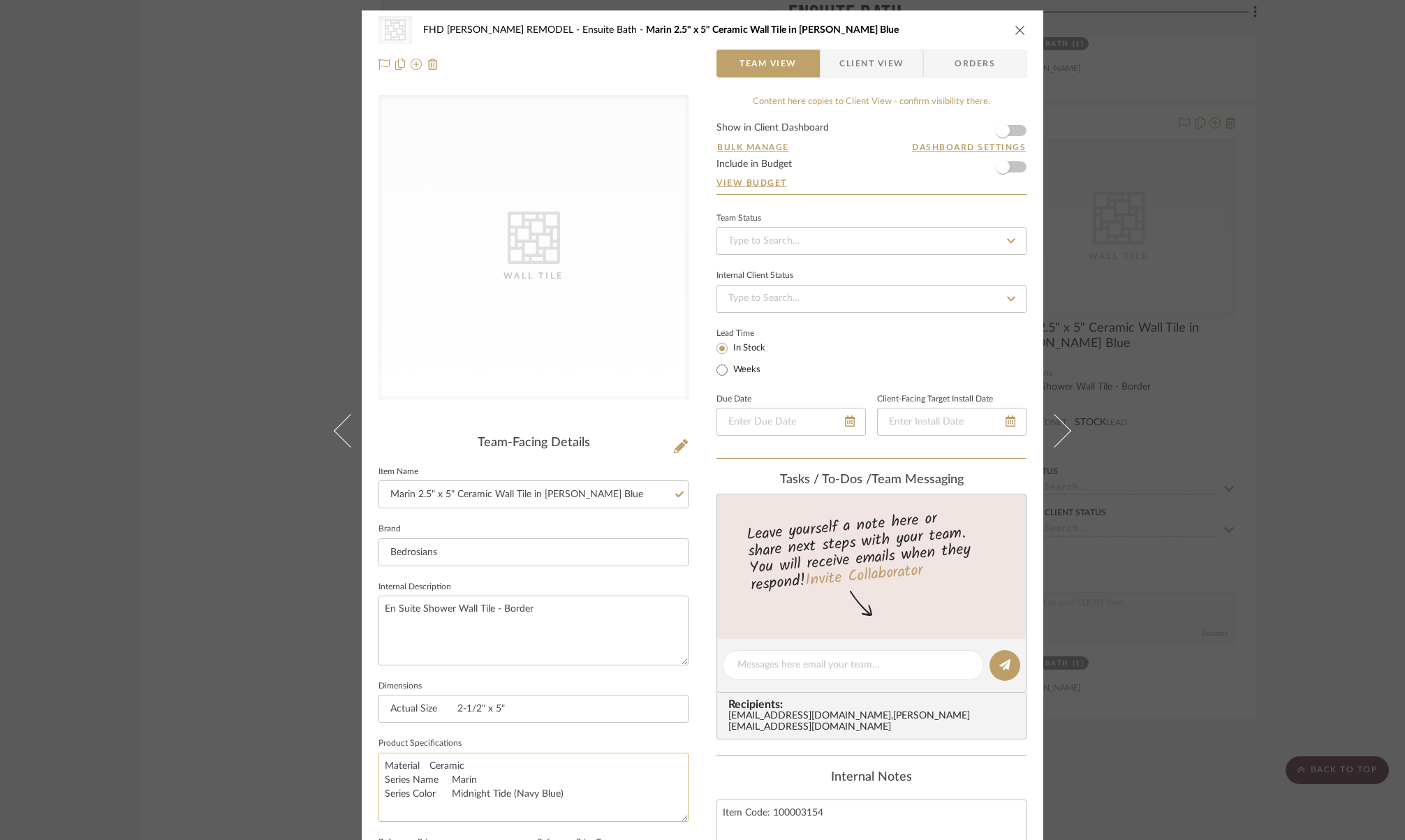
drag, startPoint x: 440, startPoint y: 791, endPoint x: 555, endPoint y: 790, distance: 115.0
click at [555, 790] on textarea "Material Ceramic Series Name Marin Series Color Midnight Tide (Navy Blue)" at bounding box center [534, 787] width 310 height 69
type textarea "Material Ceramic Series Name Marin Series Color Misty Blue"
click at [676, 447] on icon at bounding box center [681, 447] width 14 height 14
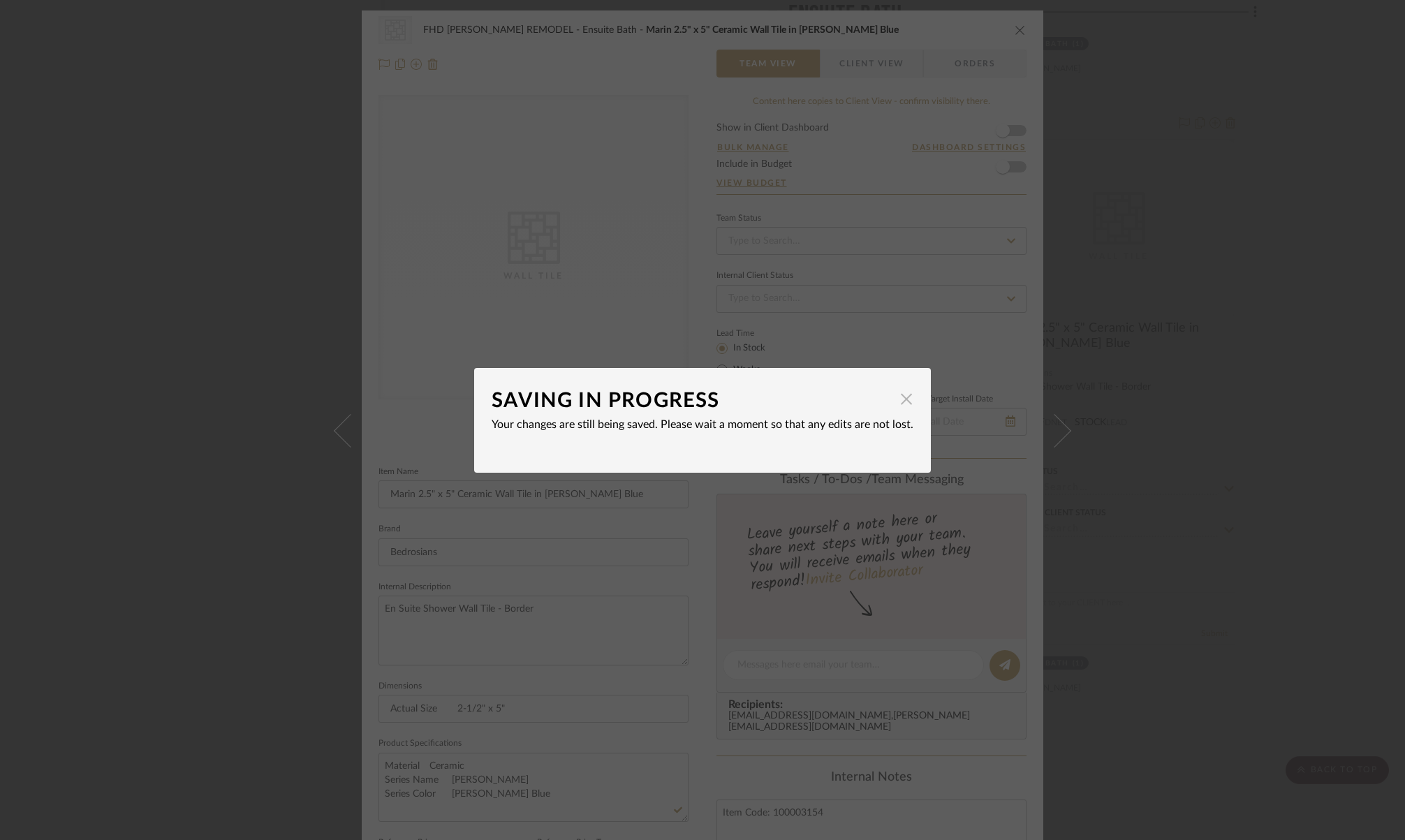
click at [904, 403] on span "button" at bounding box center [906, 400] width 28 height 28
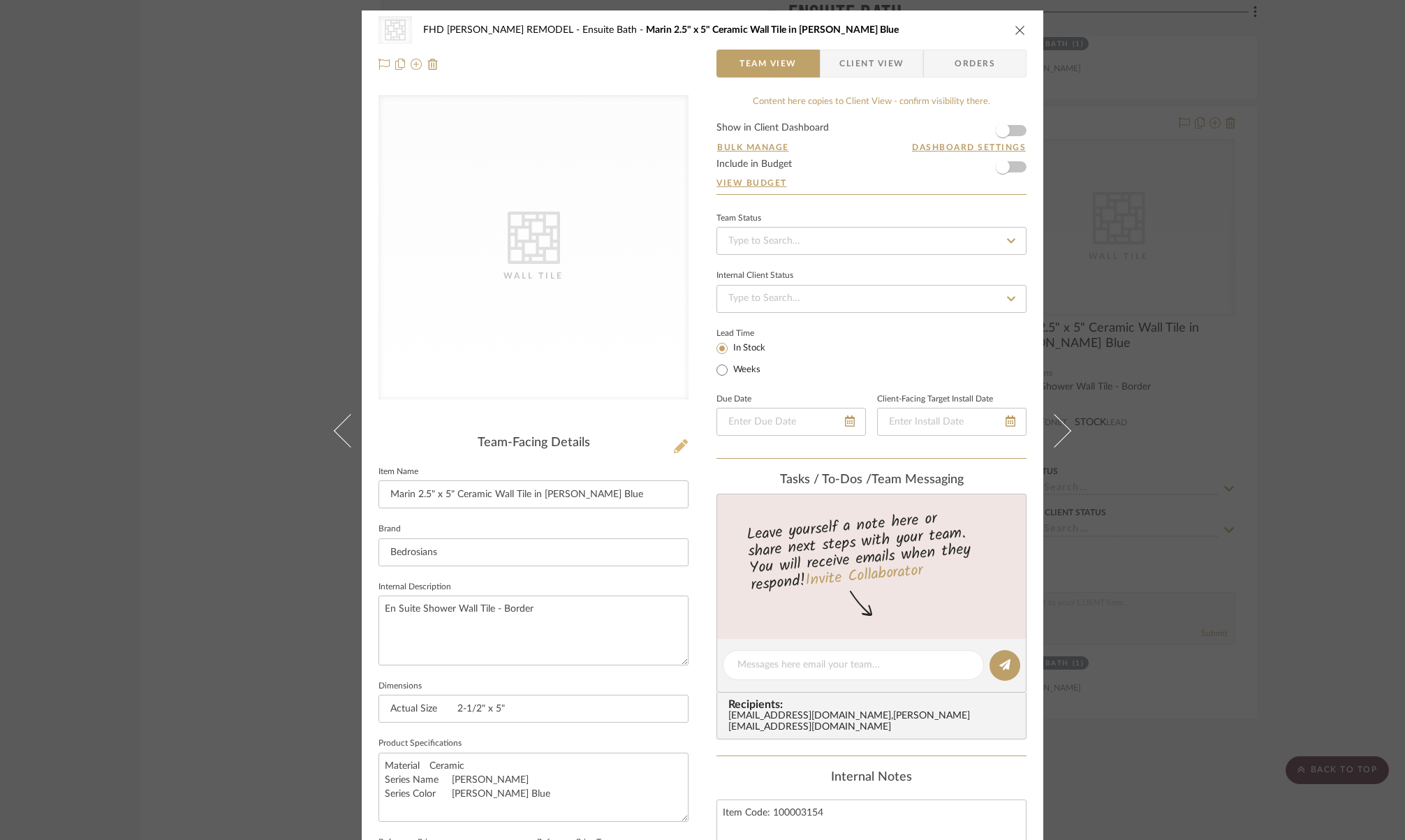
click at [679, 443] on icon at bounding box center [681, 447] width 14 height 14
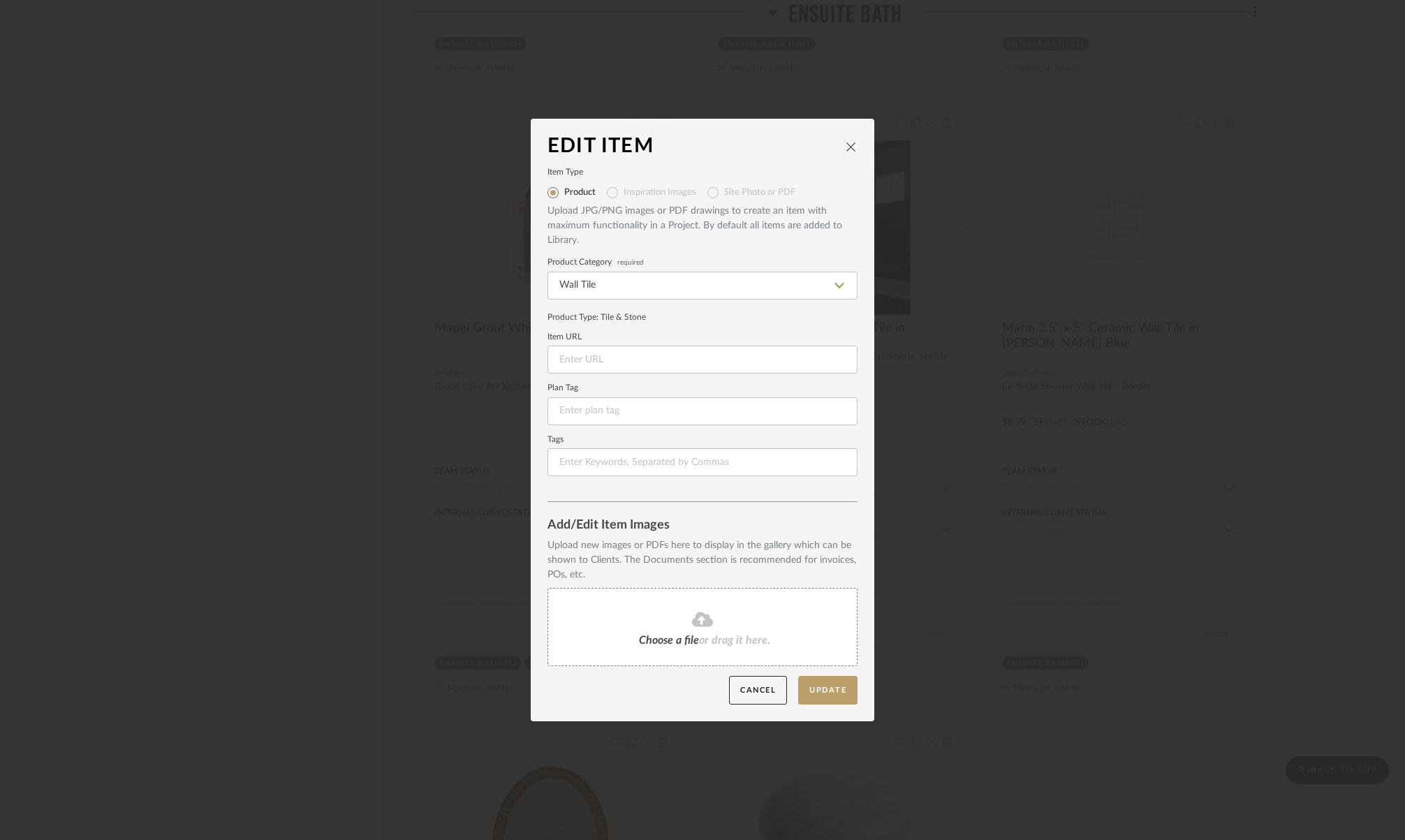
click at [702, 629] on div "Choose a file or drag it here." at bounding box center [702, 628] width 310 height 78
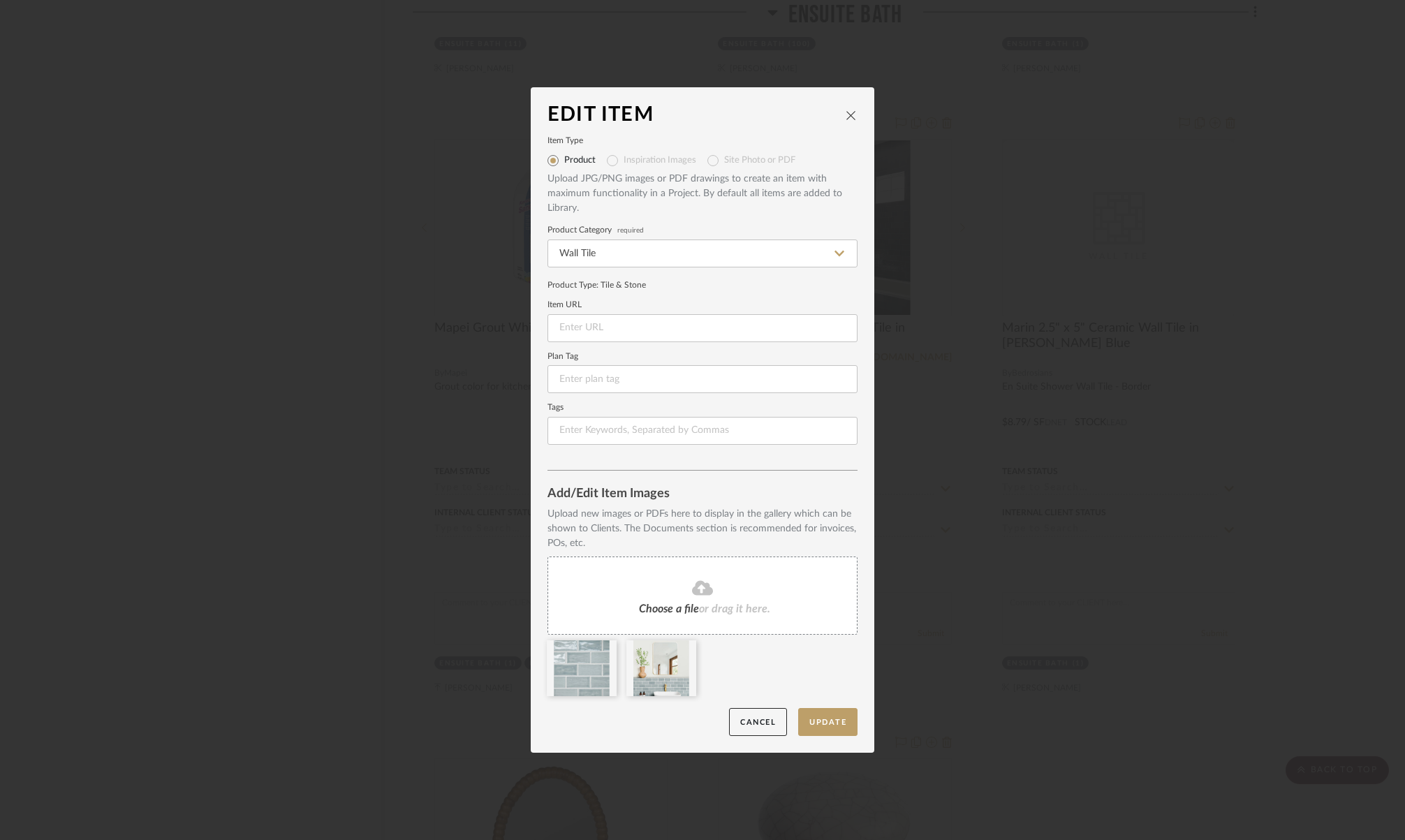
drag, startPoint x: 823, startPoint y: 725, endPoint x: 1101, endPoint y: 589, distance: 309.5
click at [1037, 695] on div "Edit Item Item Type Product Inspiration Images Site Photo or PDF Upload JPG/PNG…" at bounding box center [702, 420] width 1405 height 840
click at [588, 333] on input at bounding box center [702, 328] width 310 height 28
paste input "https://www.bedrosians.com/en/product/detail/marin-tile/?itemNo=100003153&query…"
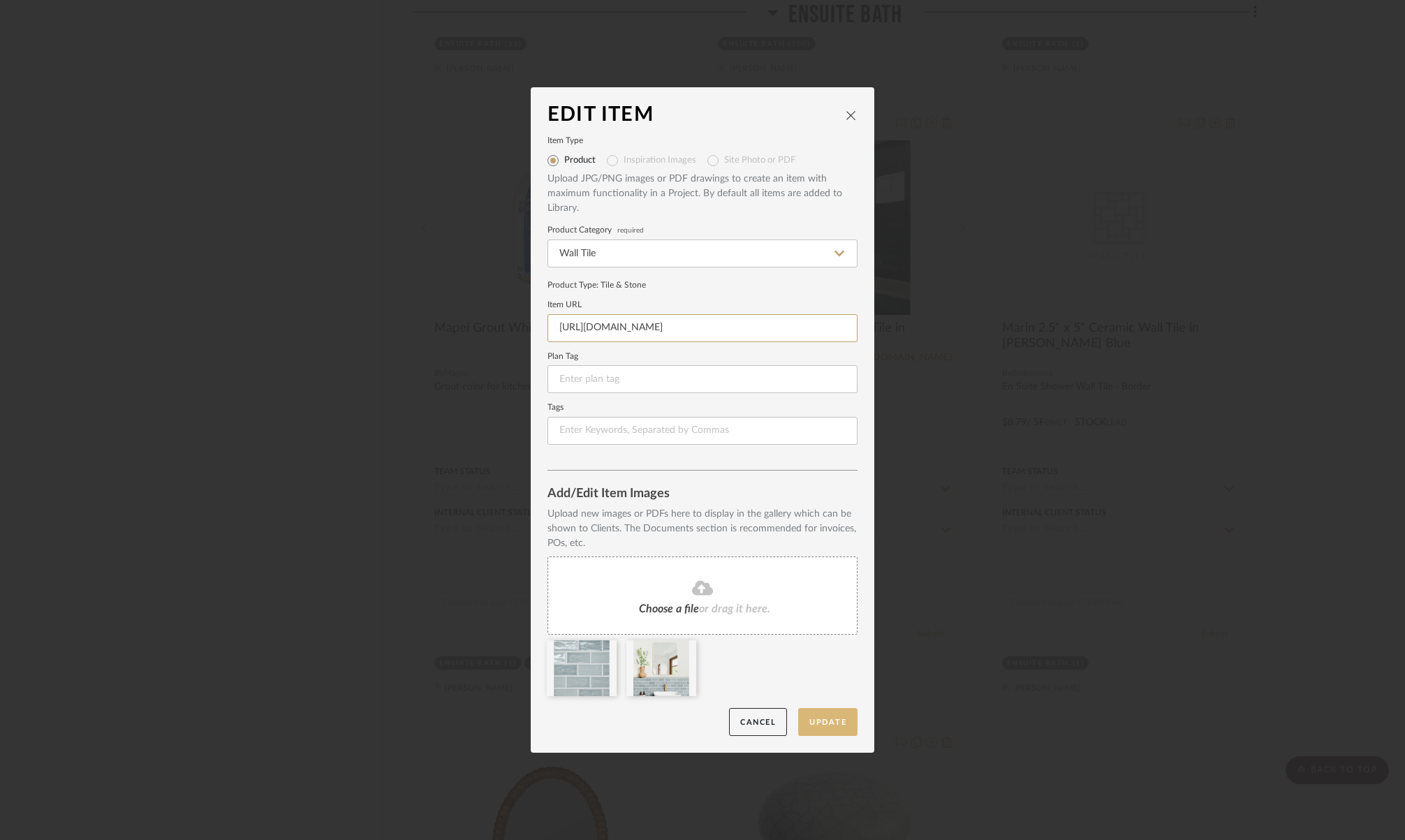
type input "https://www.bedrosians.com/en/product/detail/marin-tile/?itemNo=100003153&query…"
click at [824, 723] on button "Update" at bounding box center [828, 722] width 59 height 29
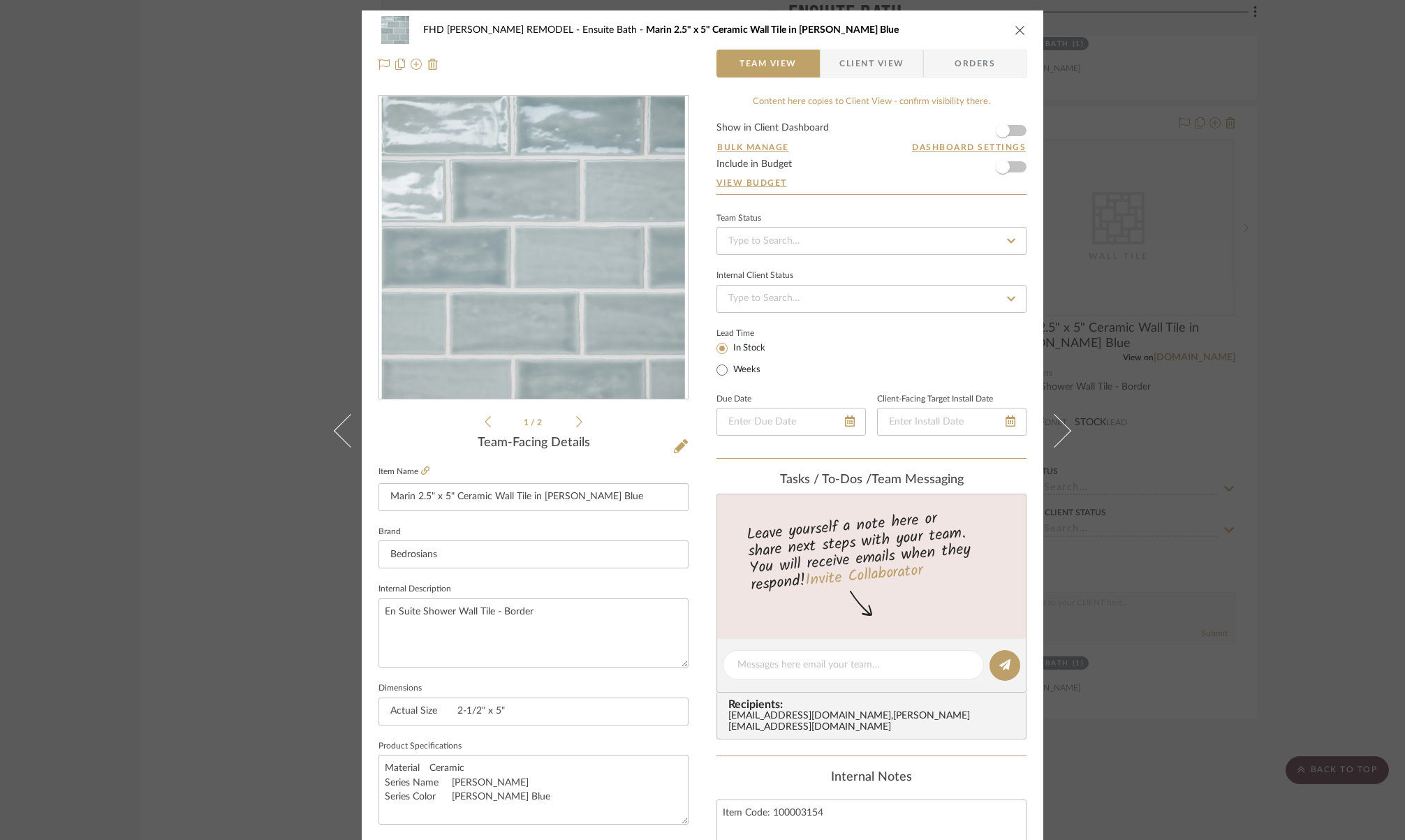
click at [955, 58] on span "Orders" at bounding box center [975, 64] width 71 height 28
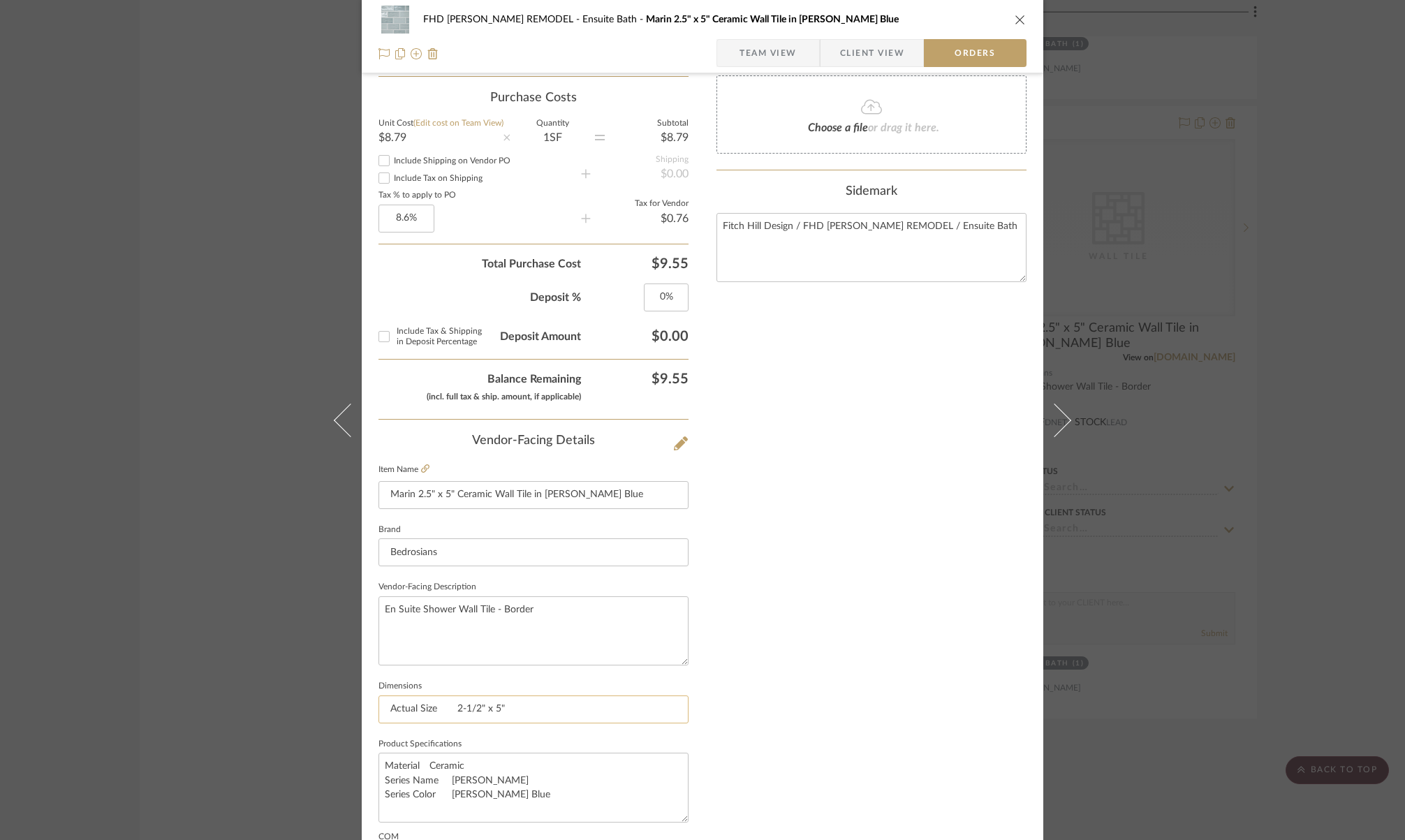
scroll to position [645, 0]
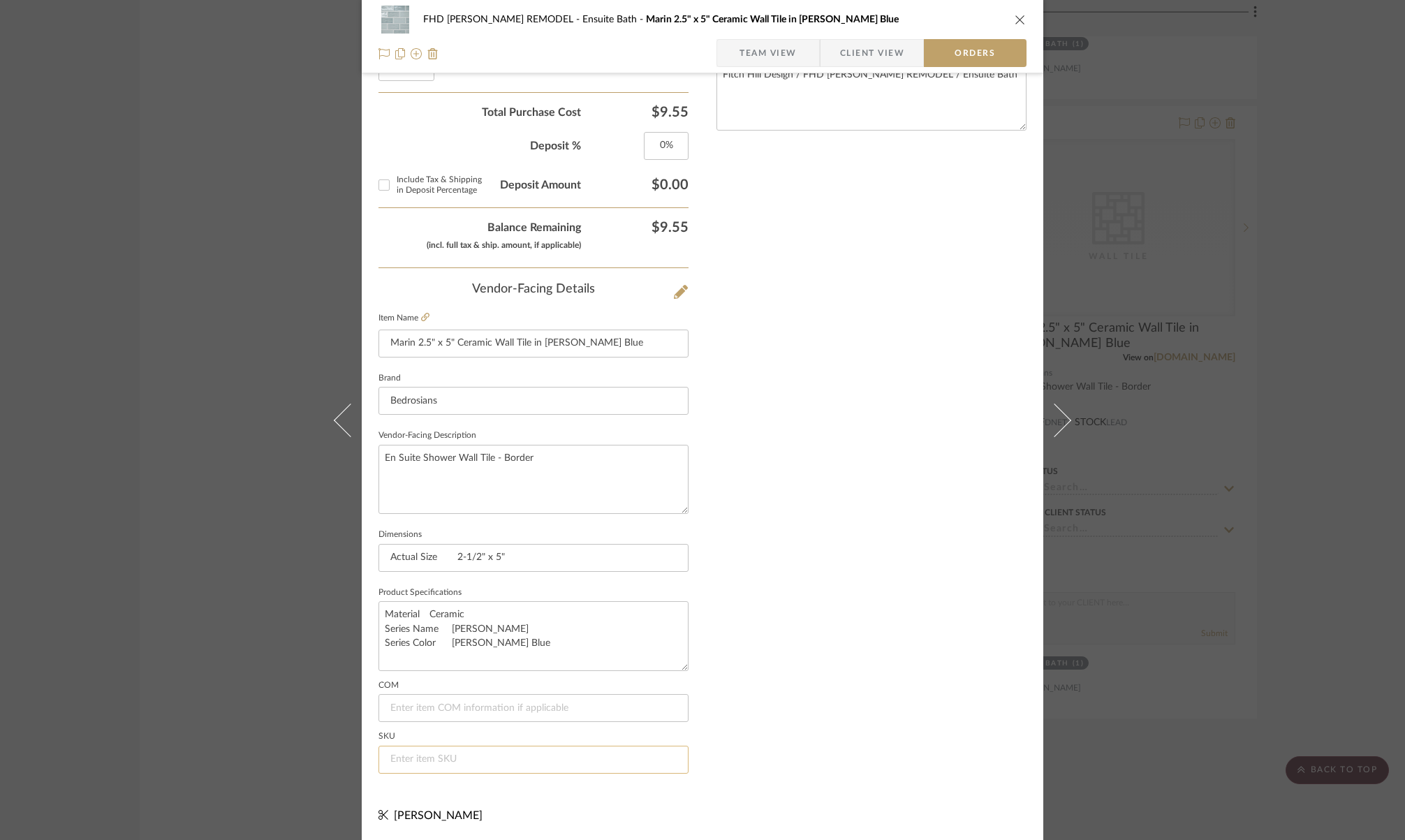
click at [413, 759] on input at bounding box center [534, 760] width 310 height 28
paste input "100003153"
type input "100003153"
click at [772, 48] on span "Team View" at bounding box center [769, 53] width 57 height 28
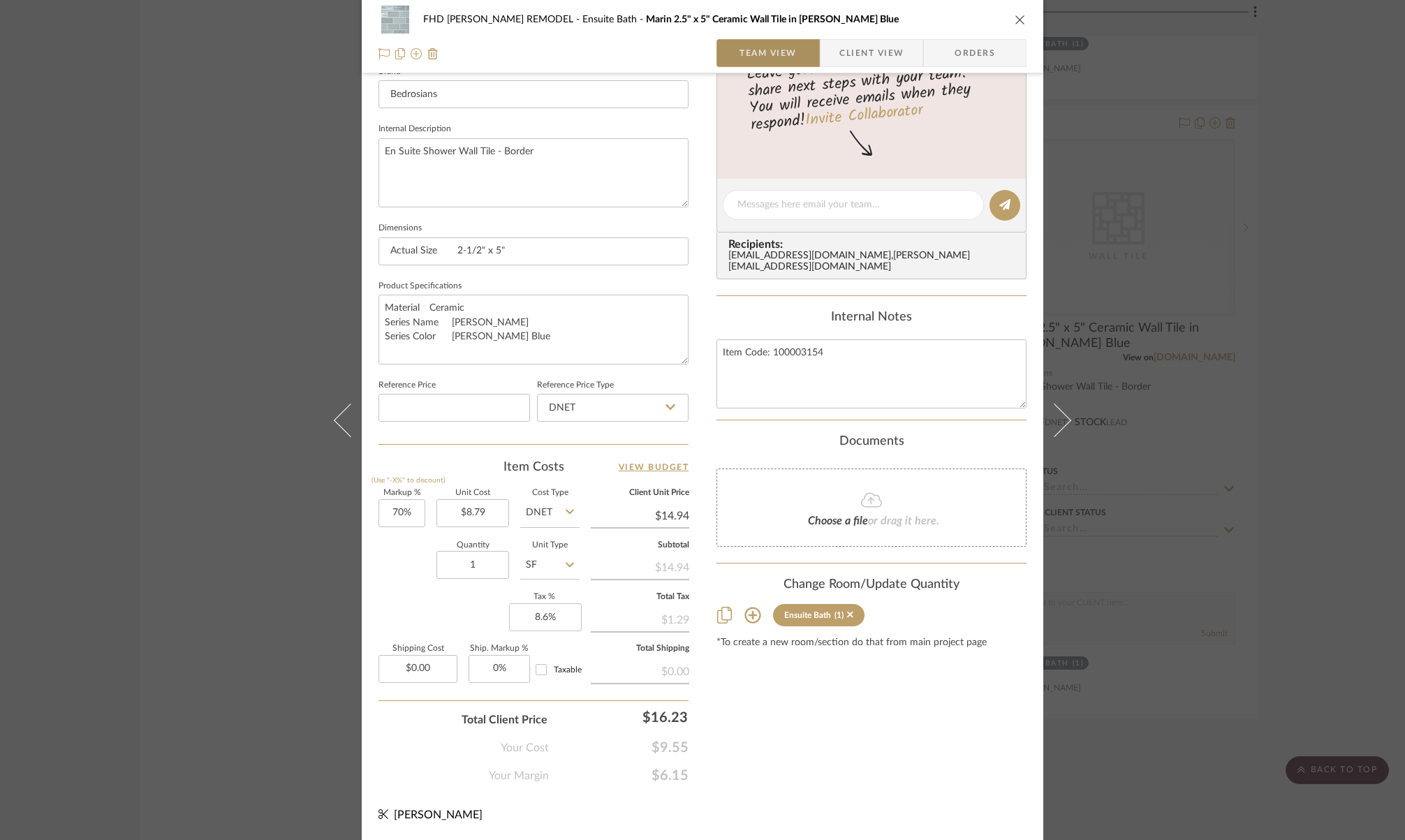
scroll to position [458, 0]
click at [559, 613] on input "8.6" at bounding box center [545, 620] width 72 height 28
type input "0%"
click at [476, 564] on input "1" at bounding box center [472, 568] width 72 height 28
type input "100"
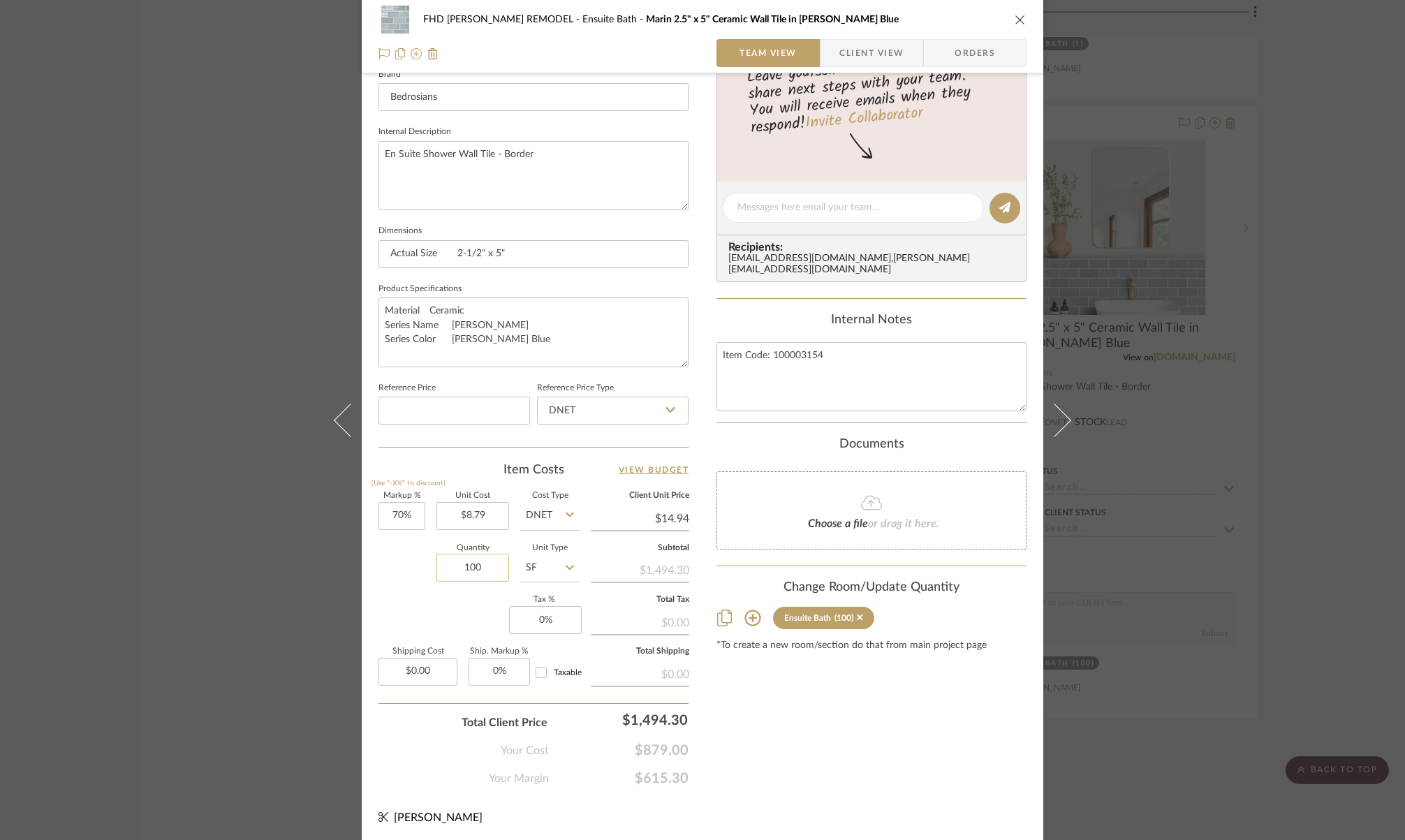
click at [478, 567] on input "100" at bounding box center [472, 568] width 72 height 28
type input "10"
click at [1019, 17] on icon "close" at bounding box center [1020, 19] width 11 height 11
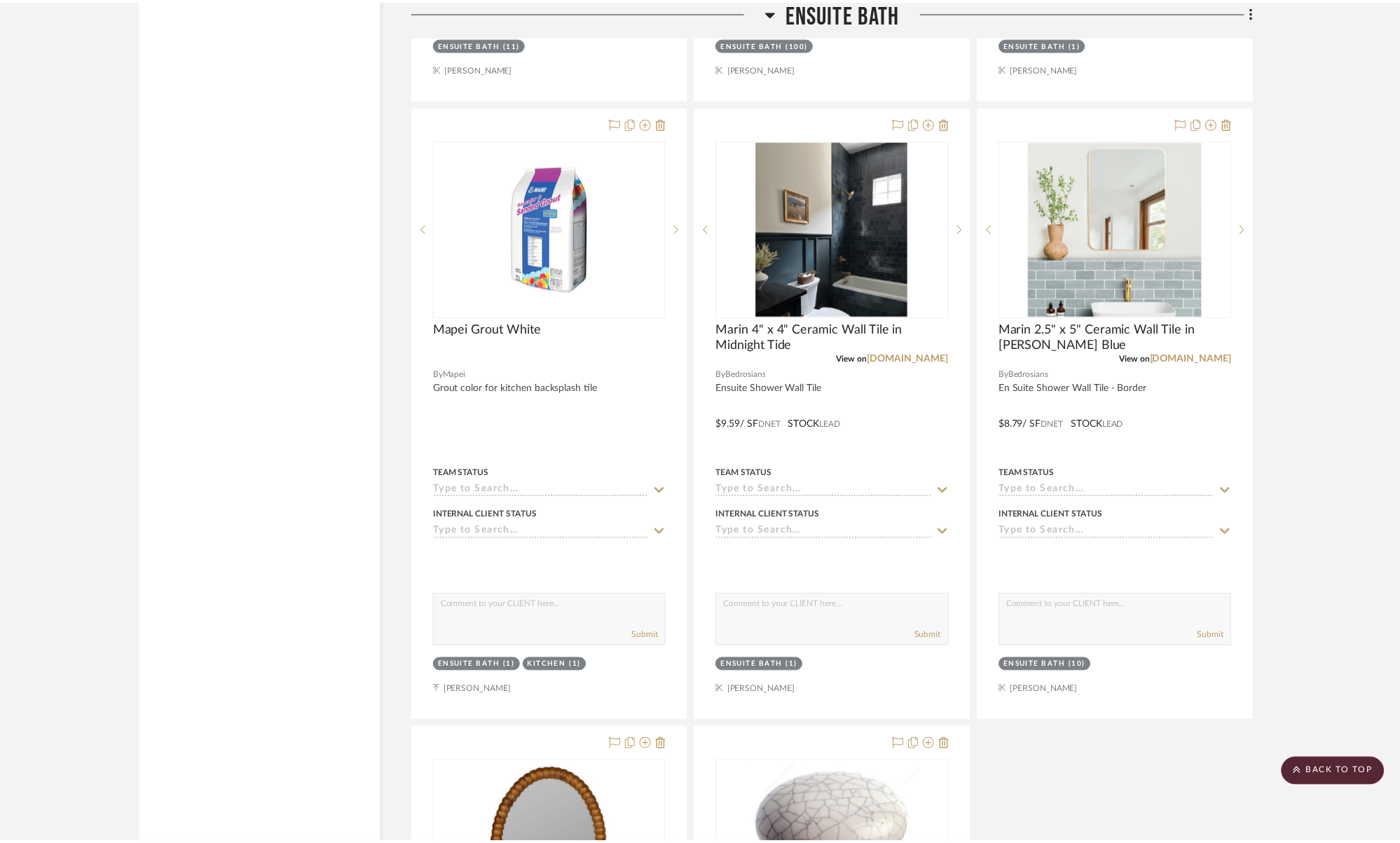
scroll to position [5457, 0]
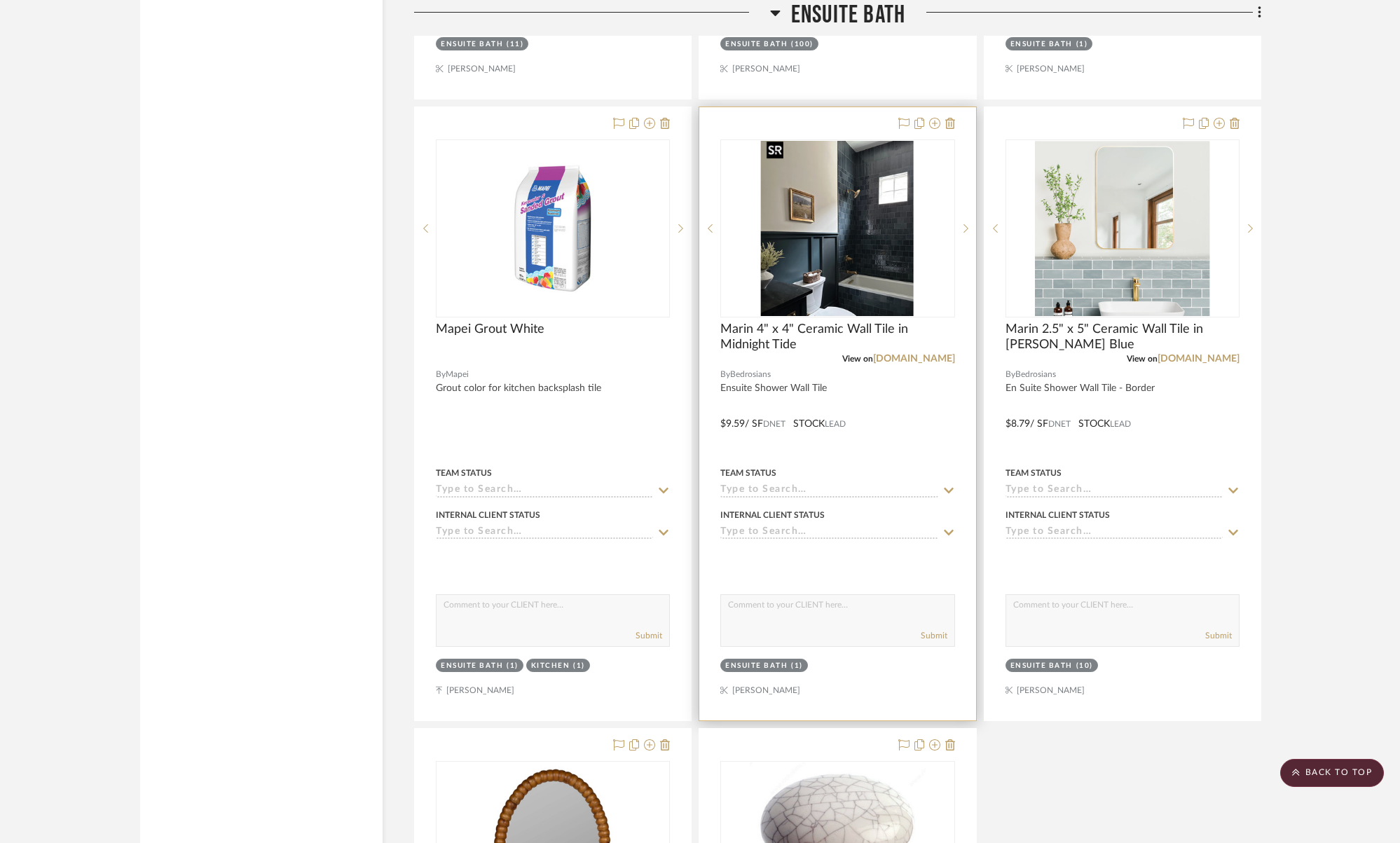
click at [878, 246] on img "0" at bounding box center [838, 228] width 154 height 176
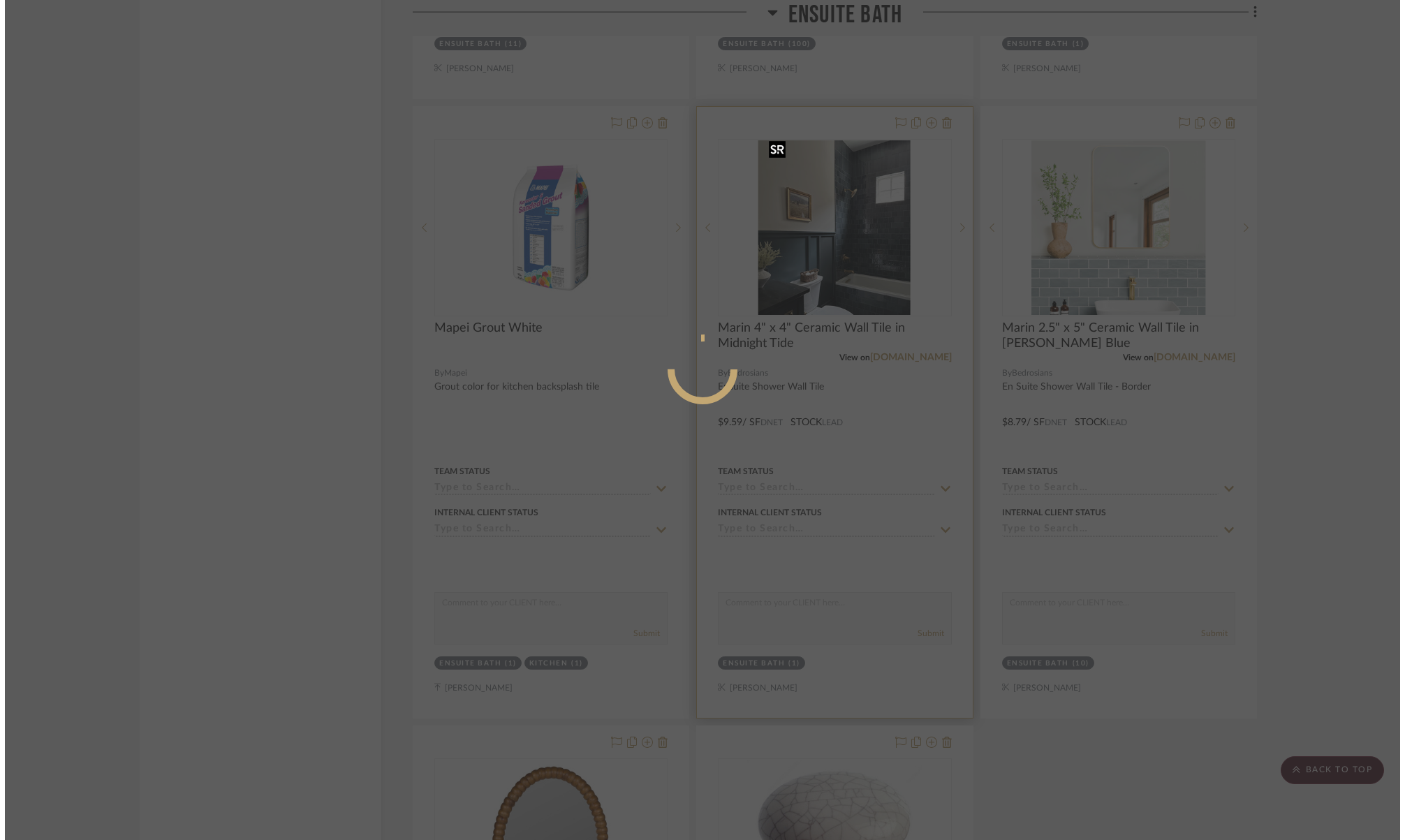
scroll to position [0, 0]
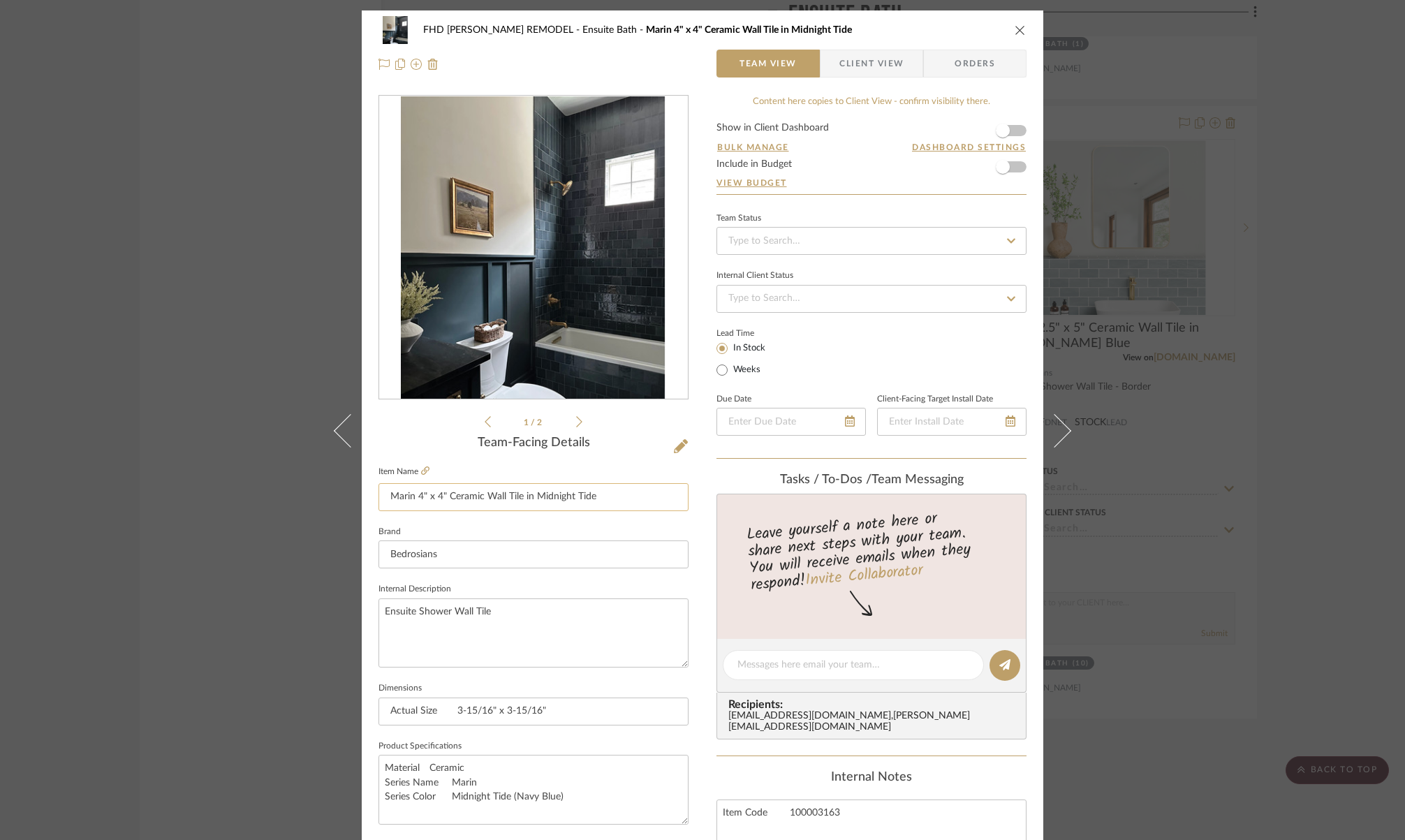
click at [606, 494] on input "Marin 4" x 4" Ceramic Wall Tile in Midnight Tide" at bounding box center [534, 497] width 310 height 28
drag, startPoint x: 608, startPoint y: 494, endPoint x: 313, endPoint y: 481, distance: 295.3
click at [313, 481] on div "FHD SIMMONS REMODEL Ensuite Bath Marin 4" x 4" Ceramic Wall Tile in Midnight Ti…" at bounding box center [702, 420] width 1405 height 840
paste input "sty Blu"
type input "Marin 4" x 4" Ceramic Wall Tile in Misty Blue"
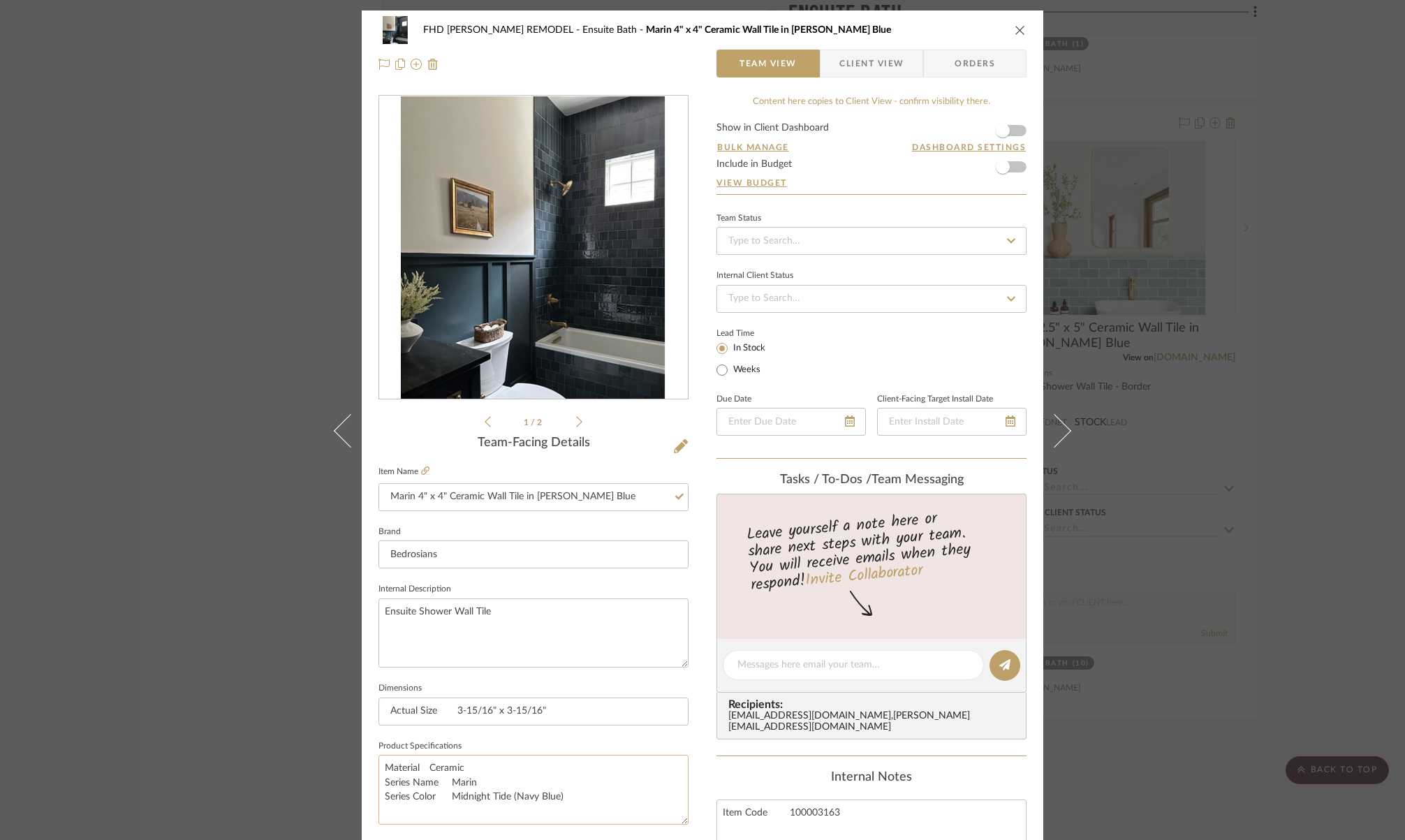
drag, startPoint x: 440, startPoint y: 793, endPoint x: 572, endPoint y: 790, distance: 132.0
click at [572, 796] on textarea "Material Ceramic Series Name Marin Series Color Midnight Tide (Navy Blue)" at bounding box center [534, 789] width 310 height 69
click at [422, 767] on textarea "Material Ceramic Series Name Marin Series Color Misty Blue" at bounding box center [534, 789] width 310 height 69
click at [442, 779] on textarea "Material: Ceramic Series Name Marin Series Color Misty Blue" at bounding box center [534, 789] width 310 height 69
click at [440, 796] on textarea "Material: Ceramic Series Name: Marin Series Color Misty Blue" at bounding box center [534, 789] width 310 height 69
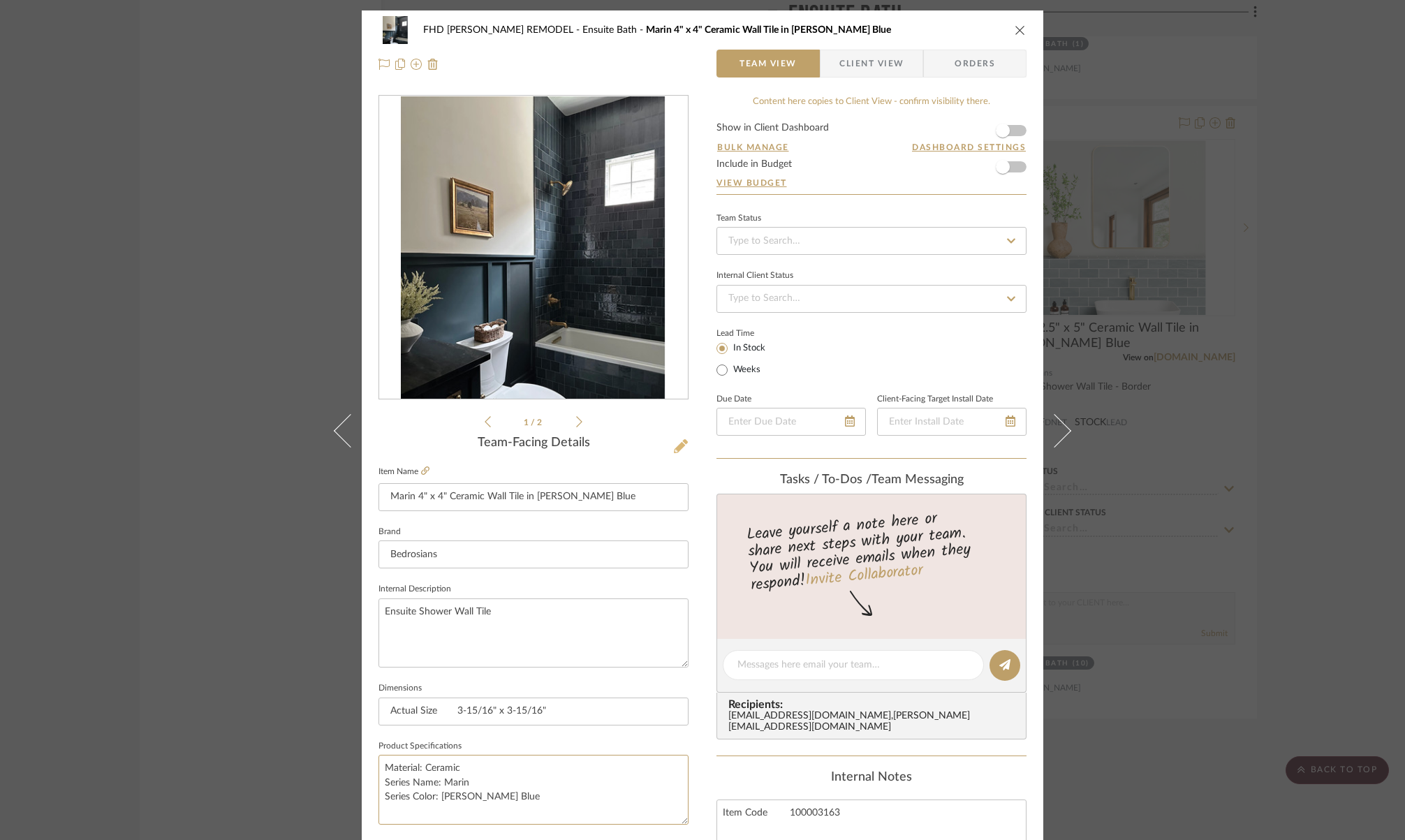
type textarea "Material: Ceramic Series Name: Marin Series Color: Misty Blue"
click at [674, 454] on icon at bounding box center [681, 447] width 14 height 14
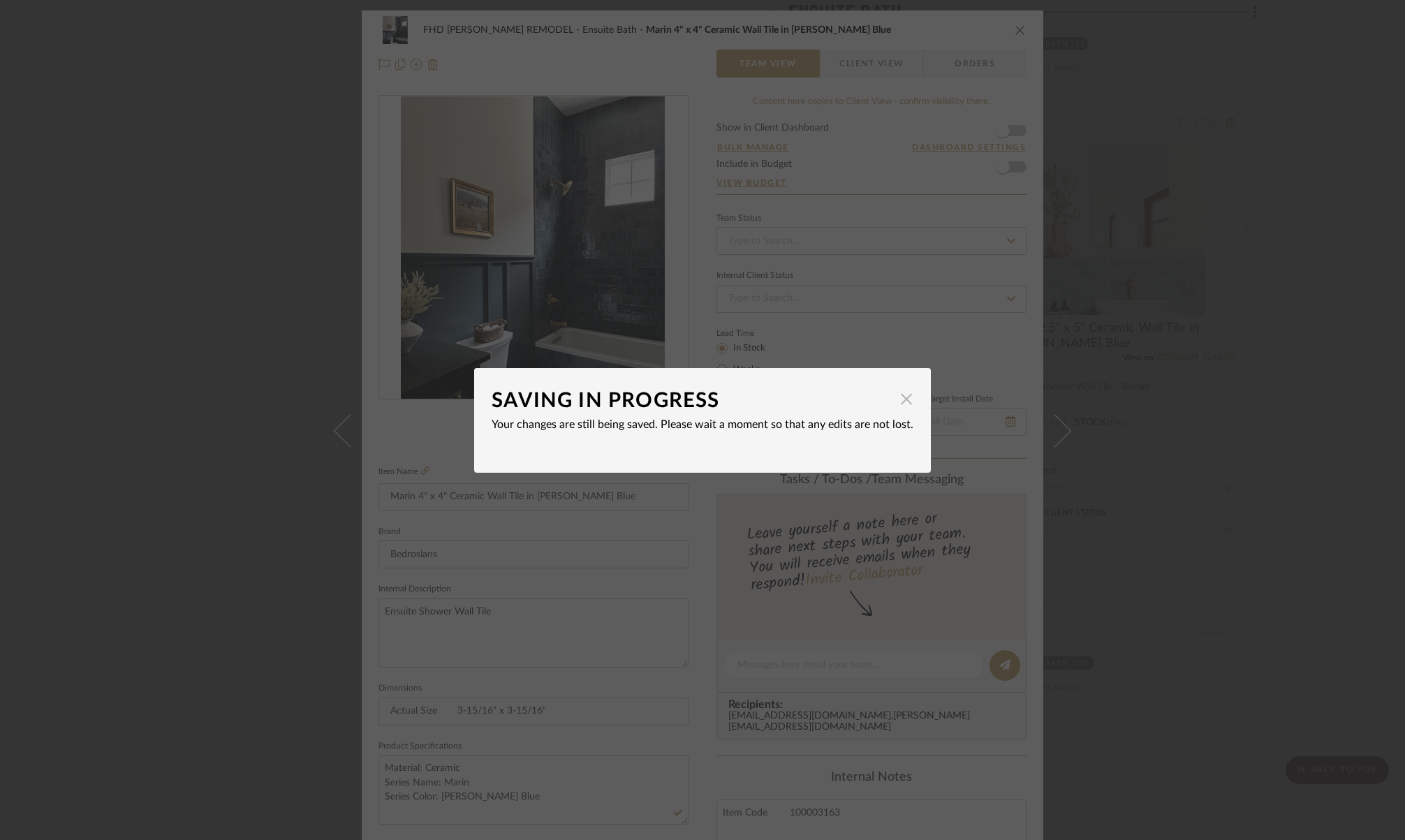
click at [899, 403] on span "button" at bounding box center [906, 400] width 28 height 28
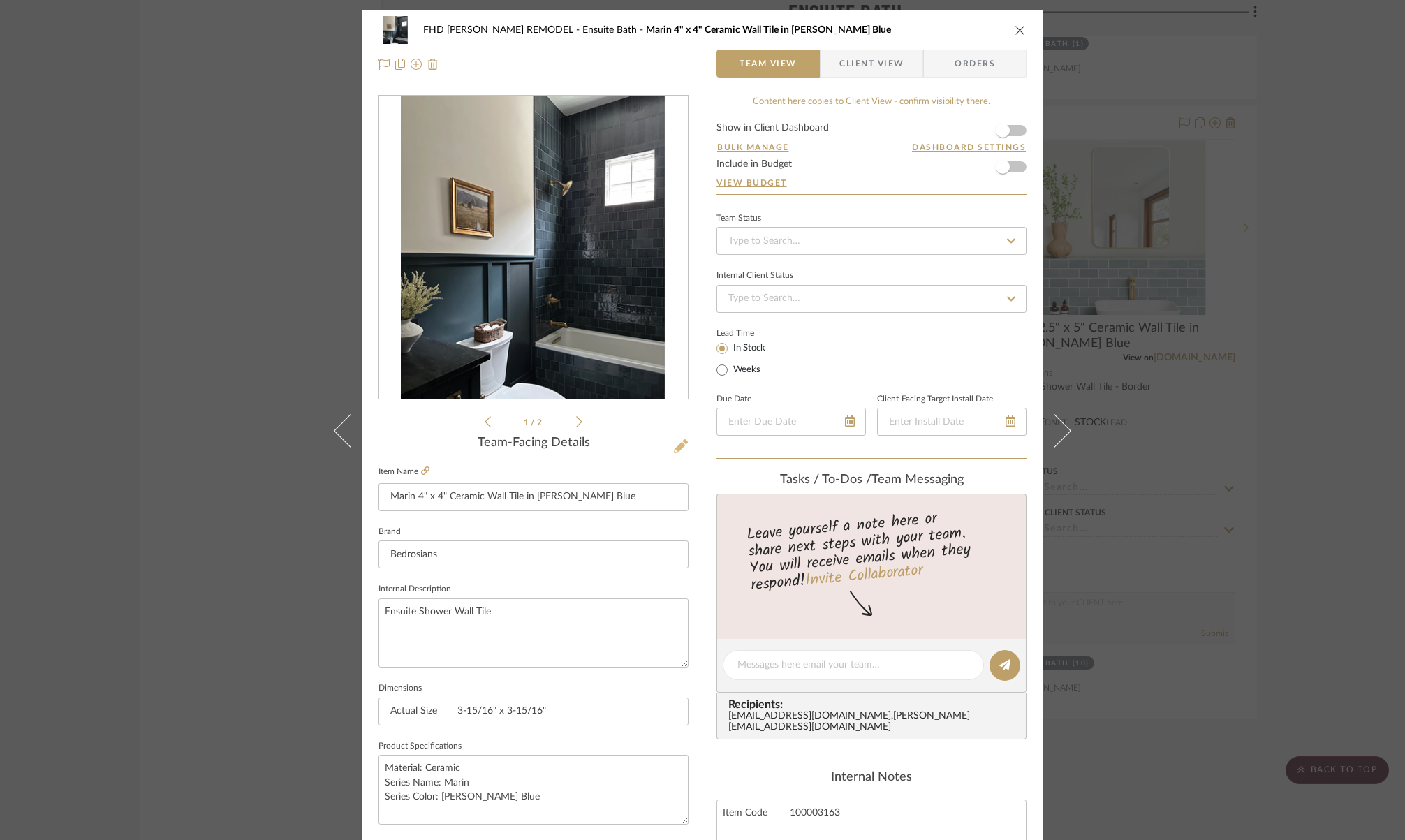
click at [674, 447] on icon at bounding box center [681, 447] width 14 height 14
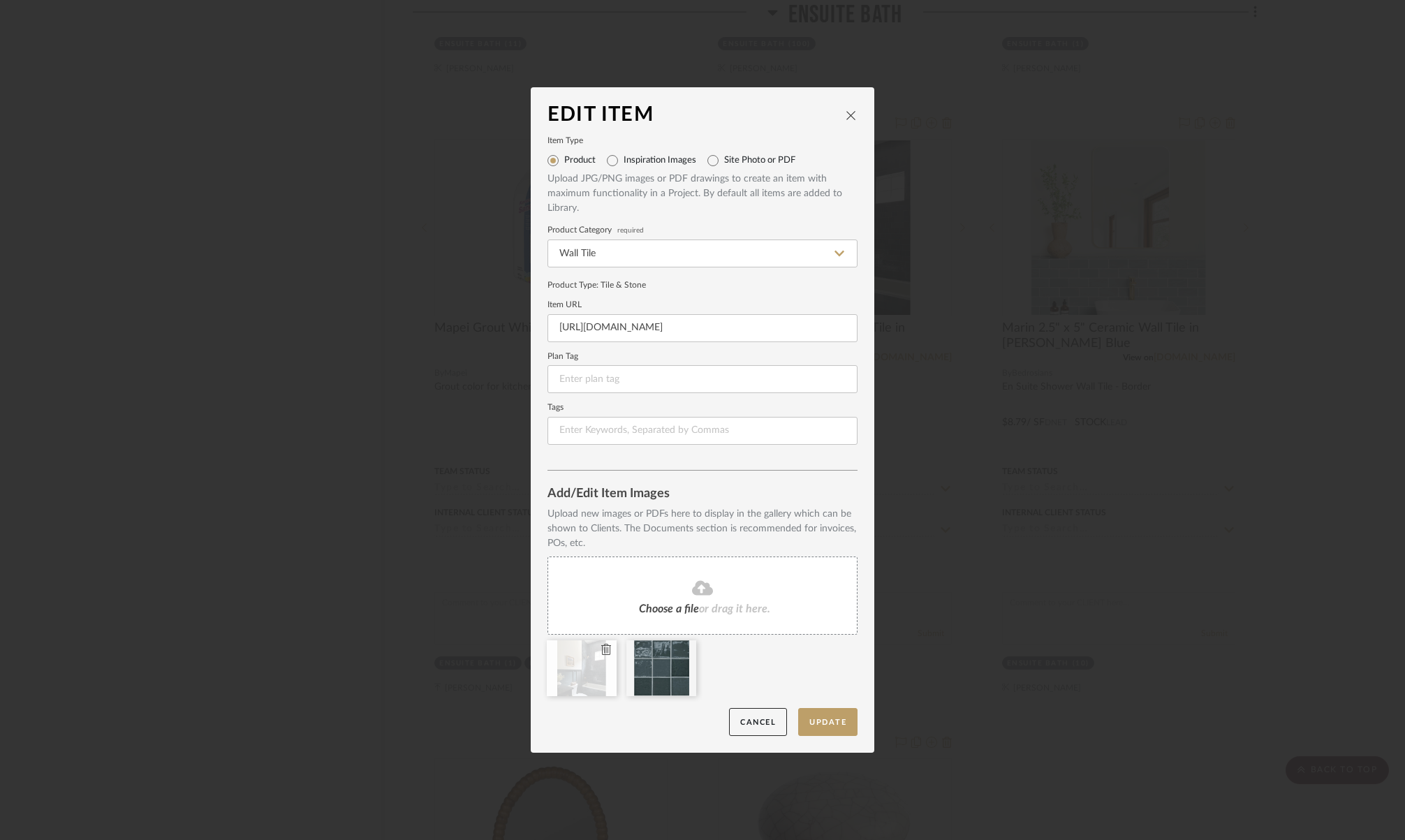
click at [602, 652] on icon at bounding box center [606, 649] width 10 height 11
click at [604, 648] on icon at bounding box center [606, 649] width 10 height 11
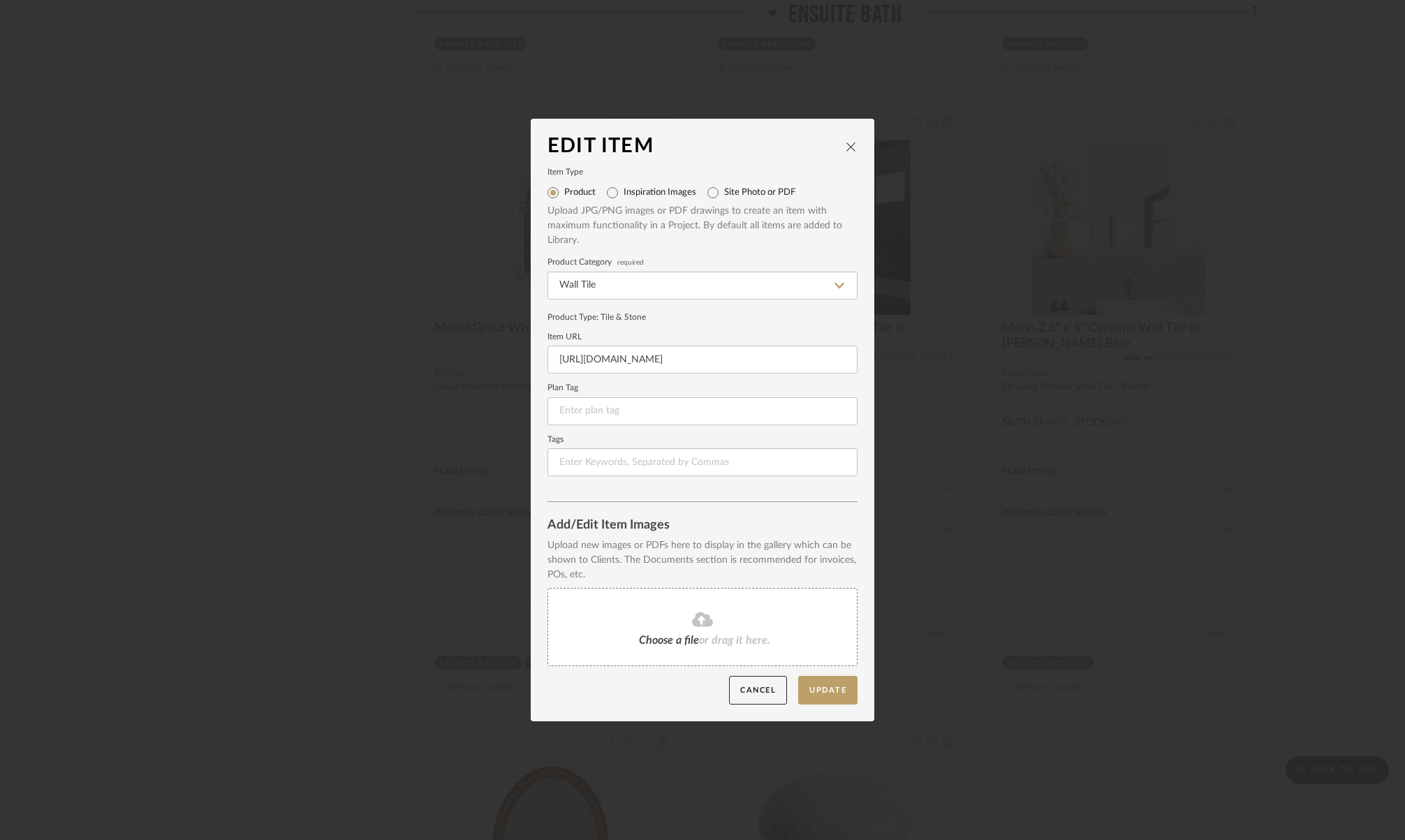
click at [760, 620] on fa-icon at bounding box center [702, 620] width 127 height 18
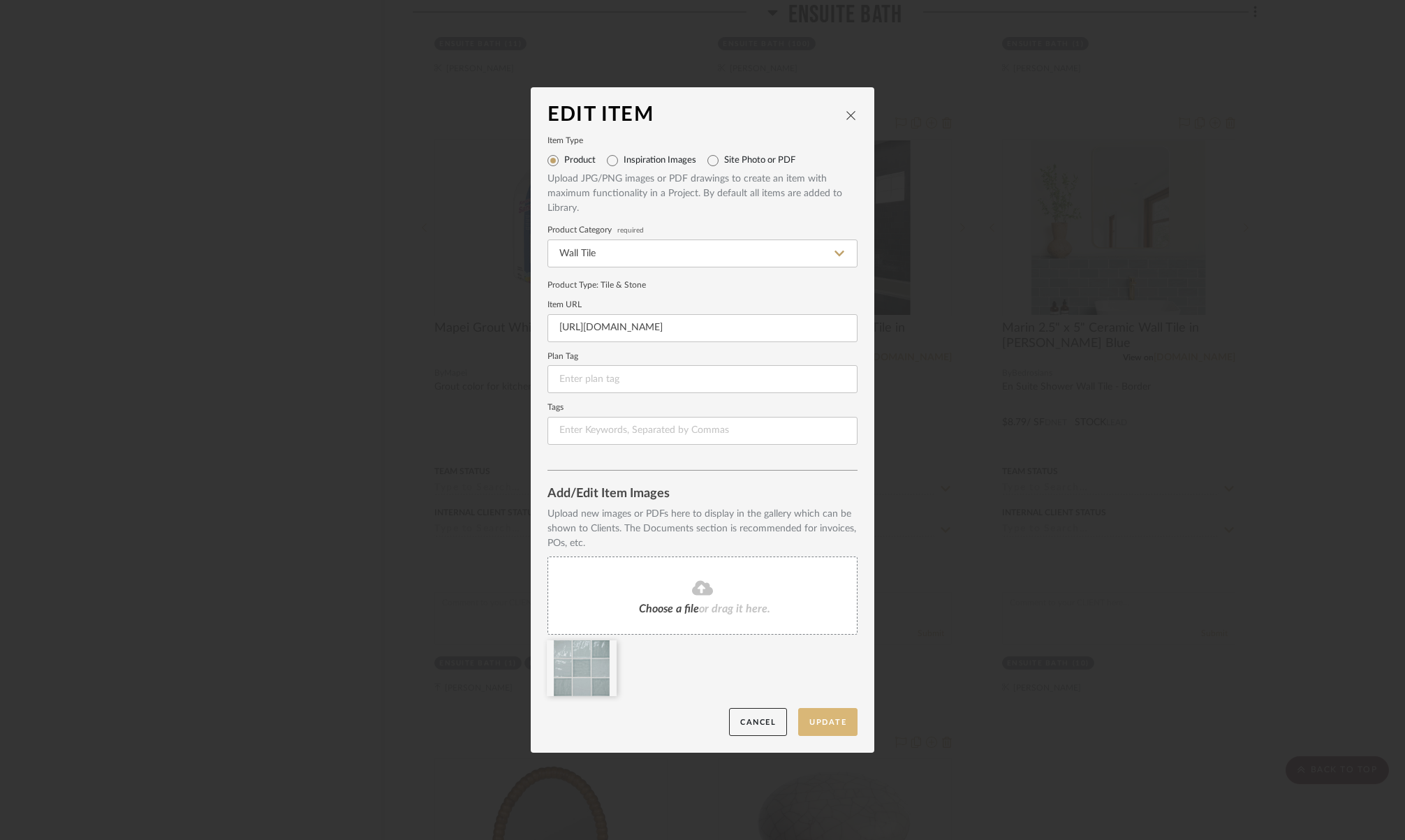
click at [831, 718] on button "Update" at bounding box center [828, 722] width 59 height 29
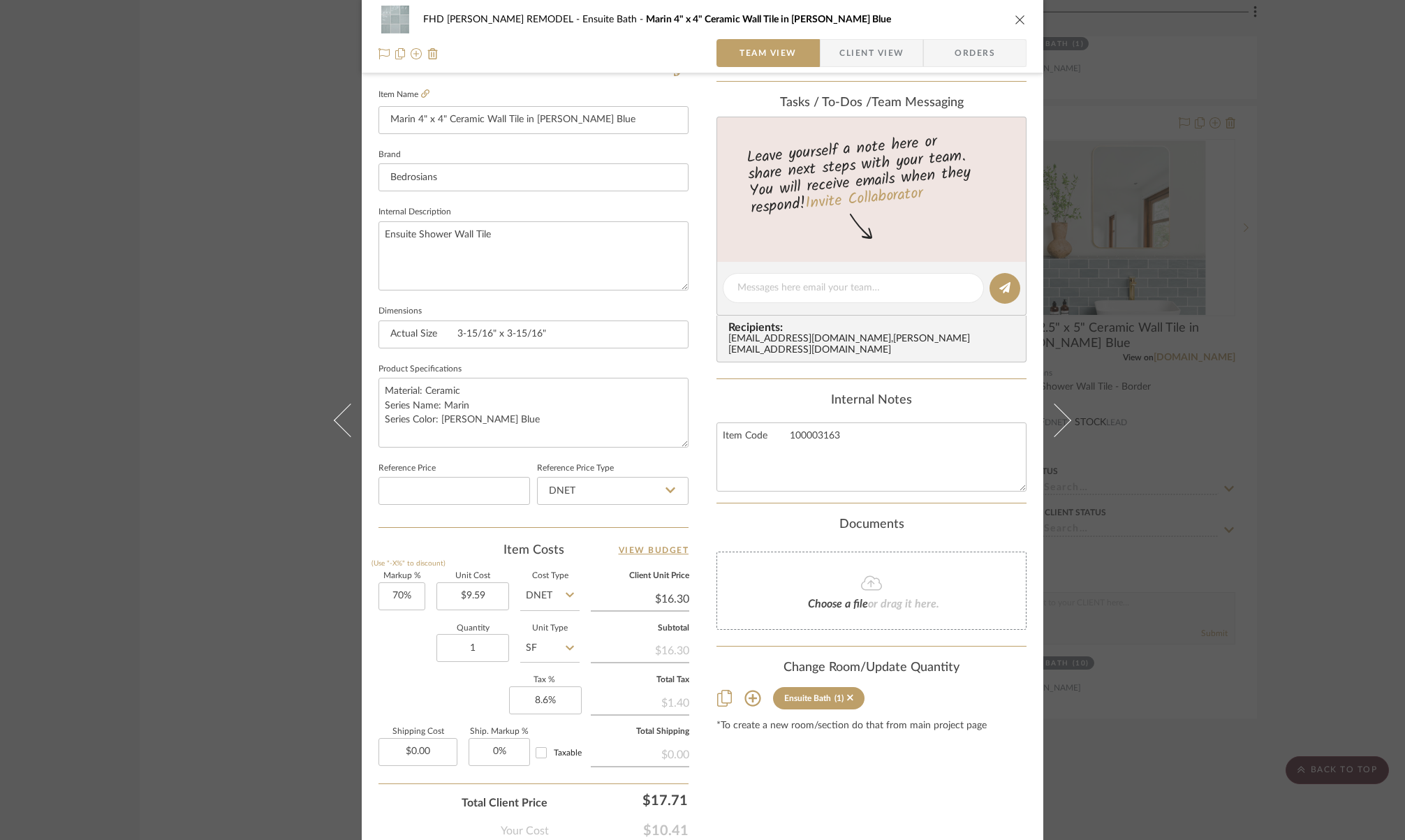
scroll to position [458, 0]
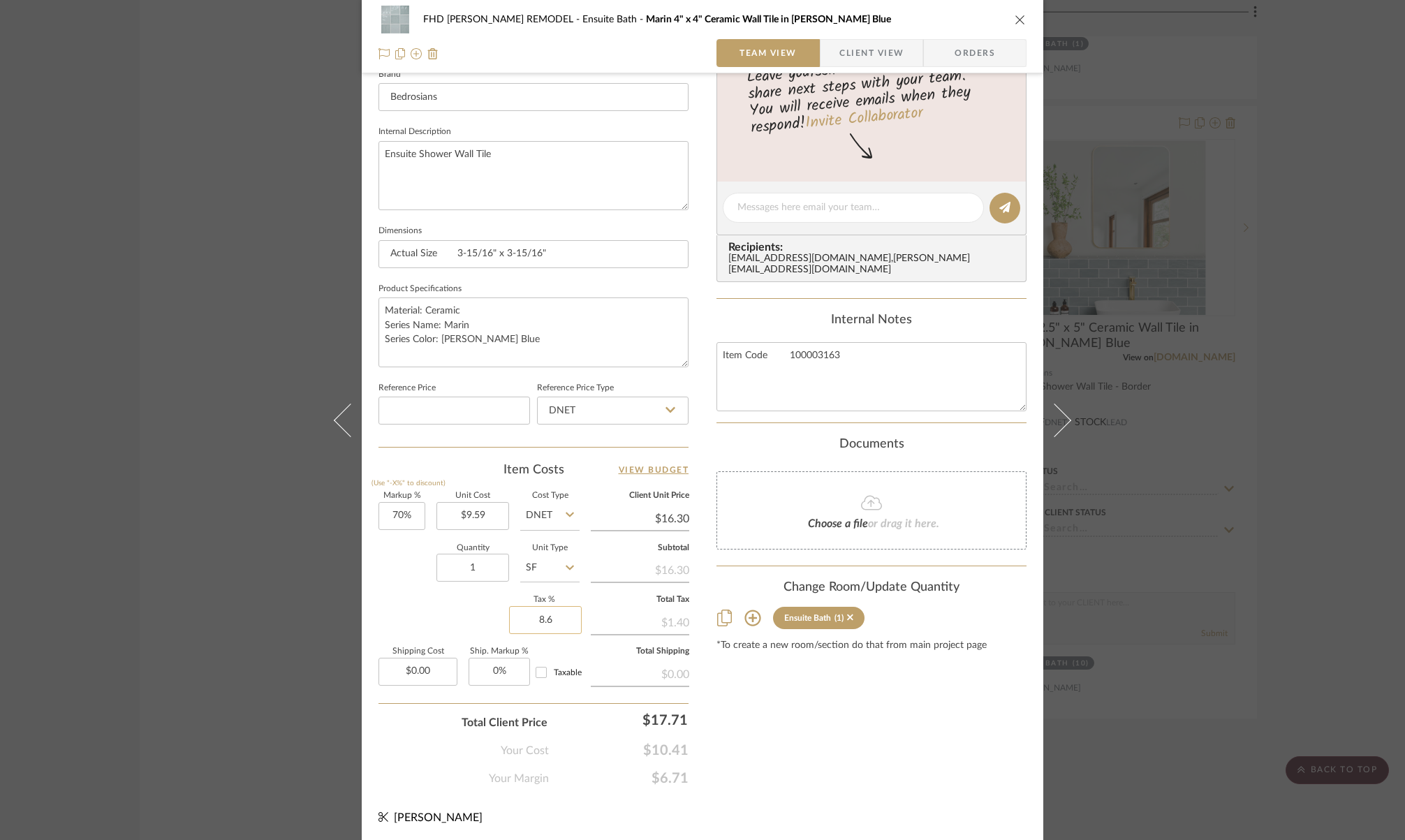
drag, startPoint x: 559, startPoint y: 617, endPoint x: 566, endPoint y: 625, distance: 10.6
click at [566, 625] on input "8.6" at bounding box center [545, 620] width 72 height 28
type input "0%"
type input "0.00"
type input "$0.00"
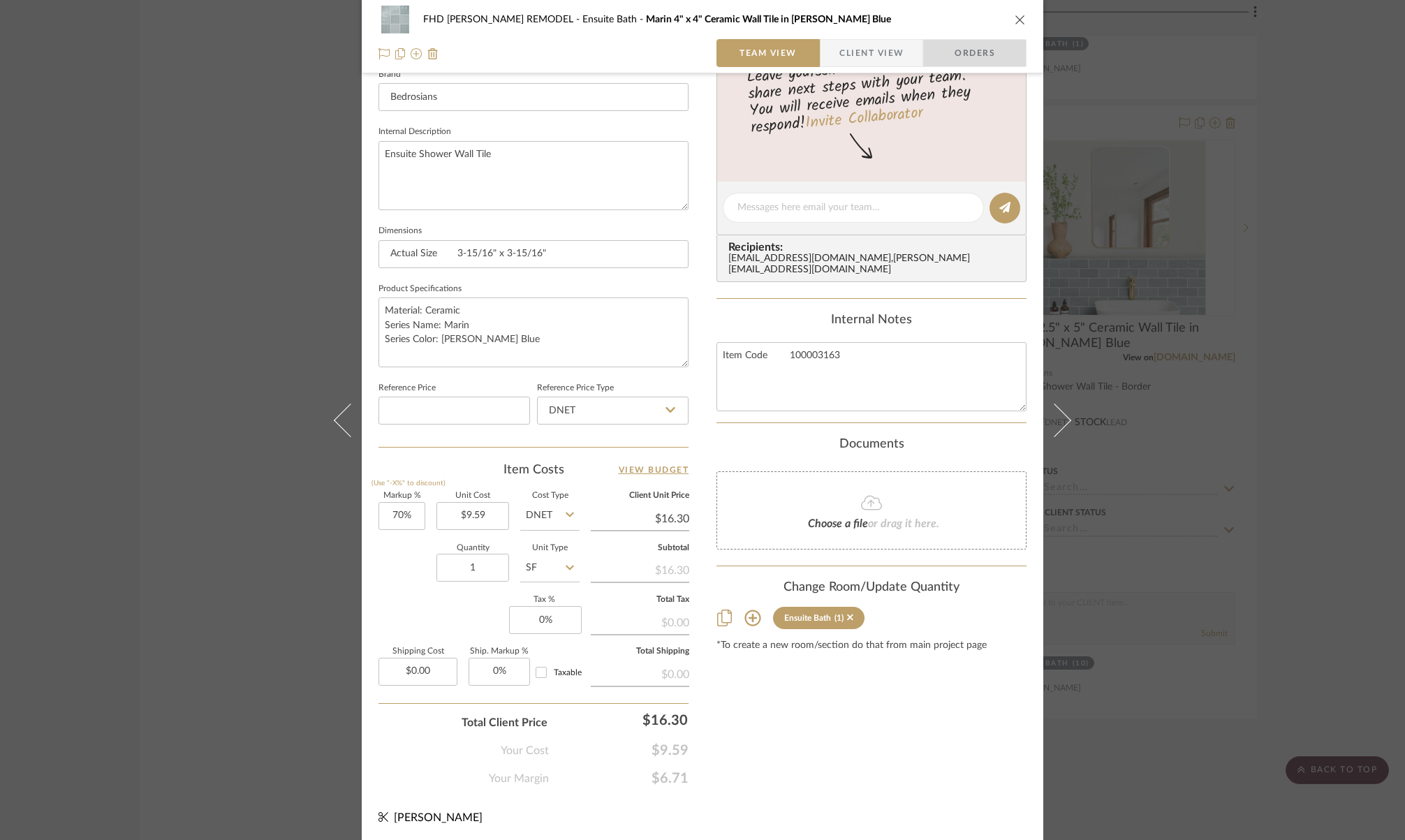
click at [990, 58] on span "Orders" at bounding box center [975, 53] width 71 height 28
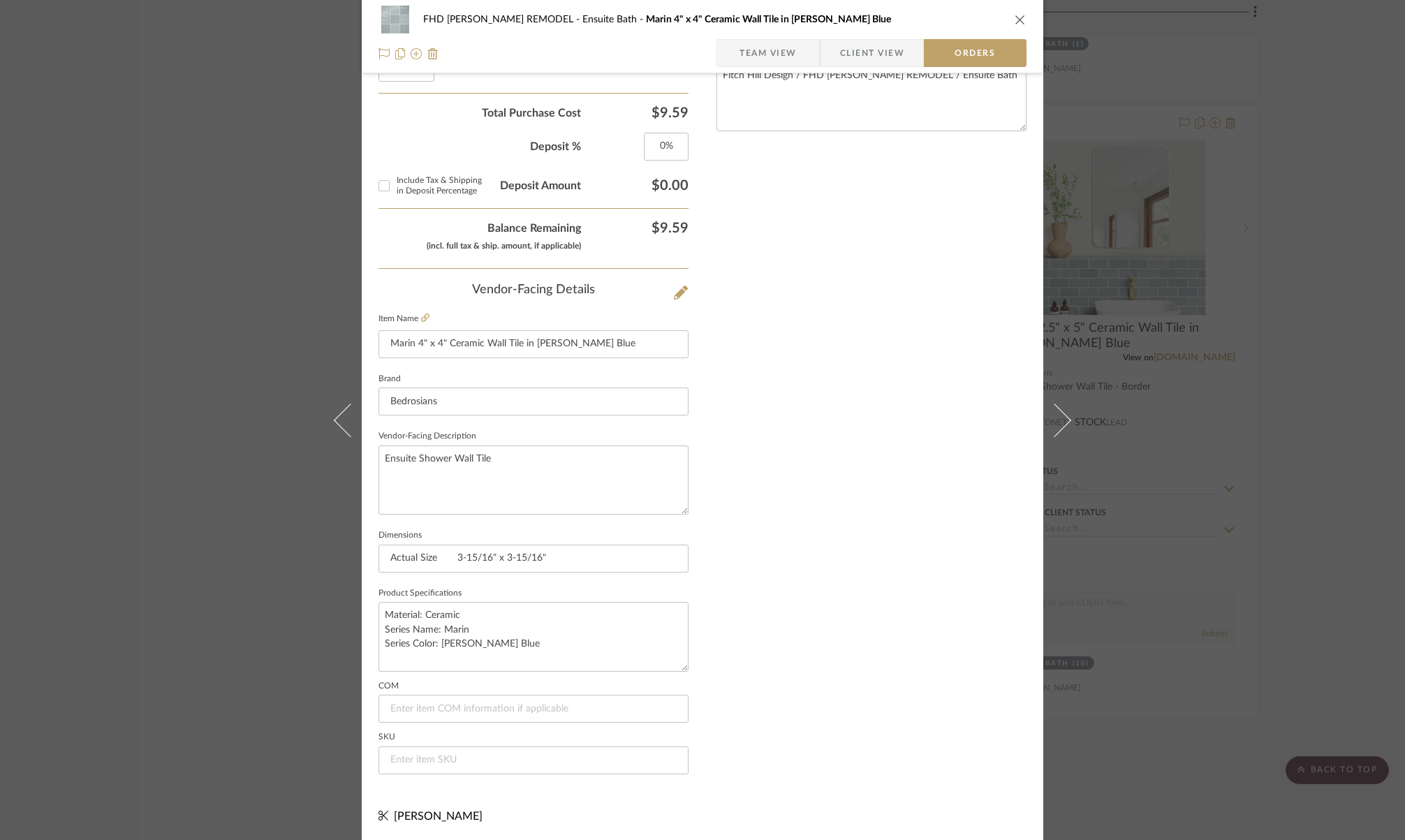
scroll to position [645, 0]
click at [432, 759] on input at bounding box center [534, 760] width 310 height 28
paste input "100003162"
type input "100003162"
click at [1016, 21] on icon "close" at bounding box center [1020, 19] width 11 height 11
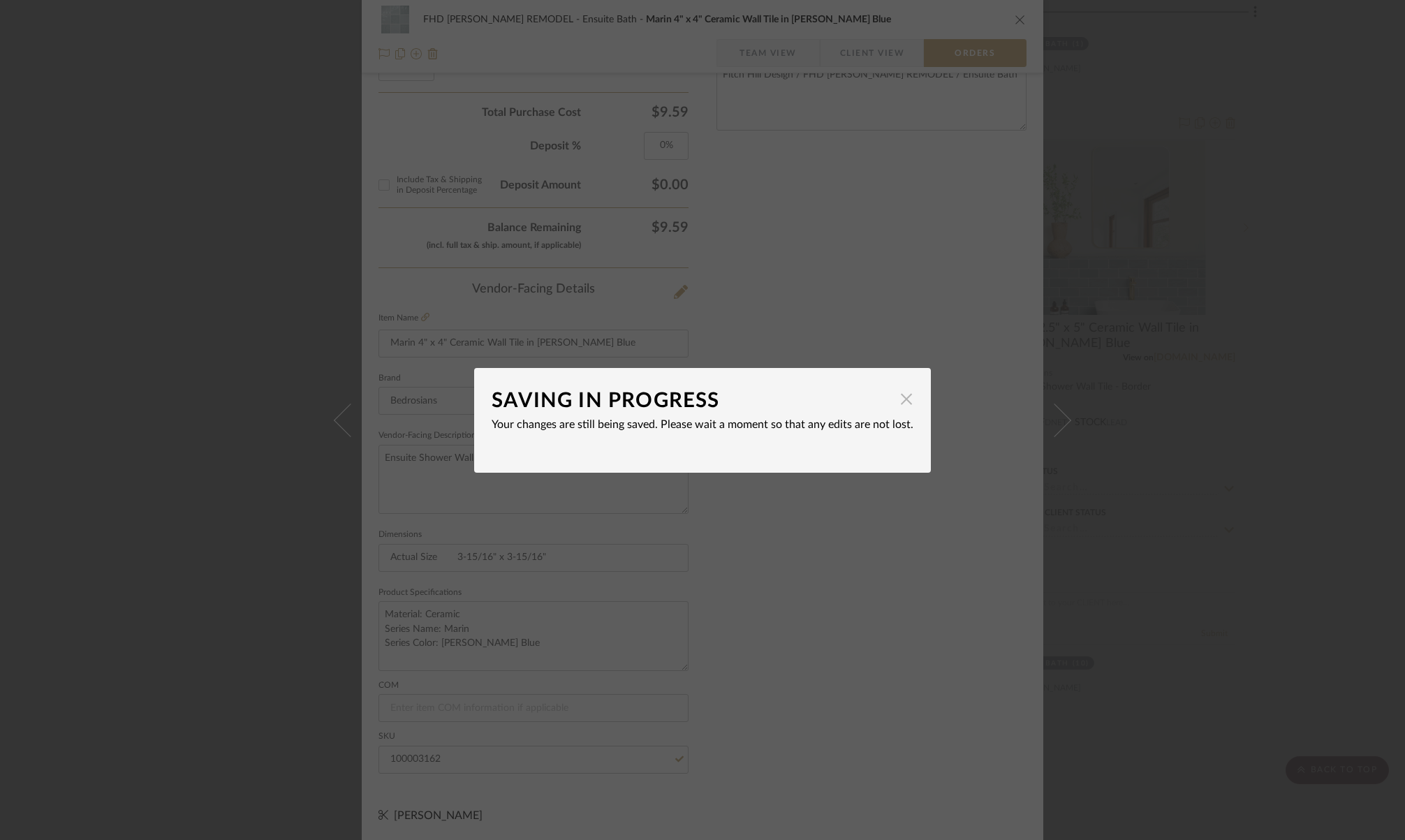
click at [896, 401] on span "button" at bounding box center [906, 400] width 28 height 28
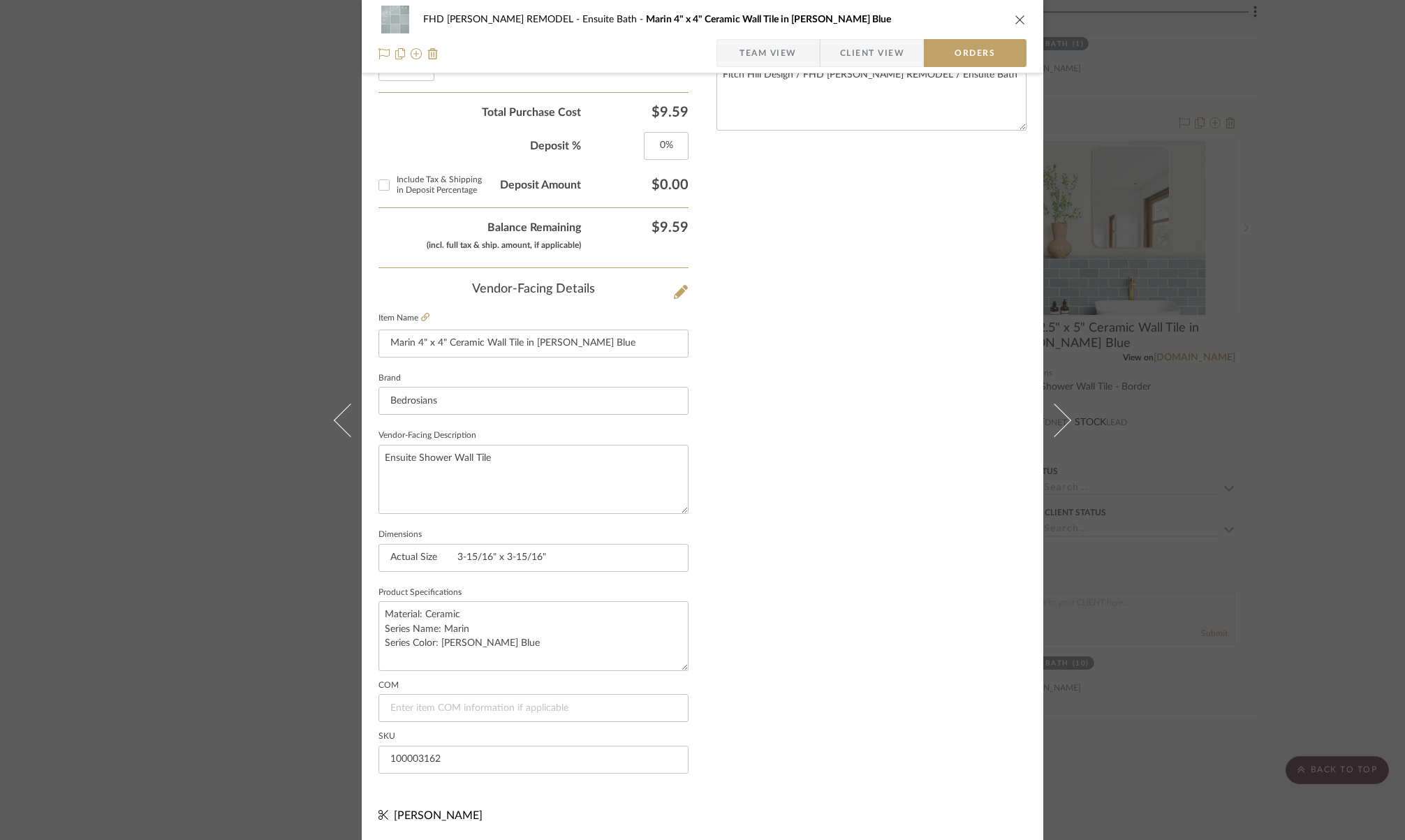
click at [1015, 22] on icon "close" at bounding box center [1020, 19] width 11 height 11
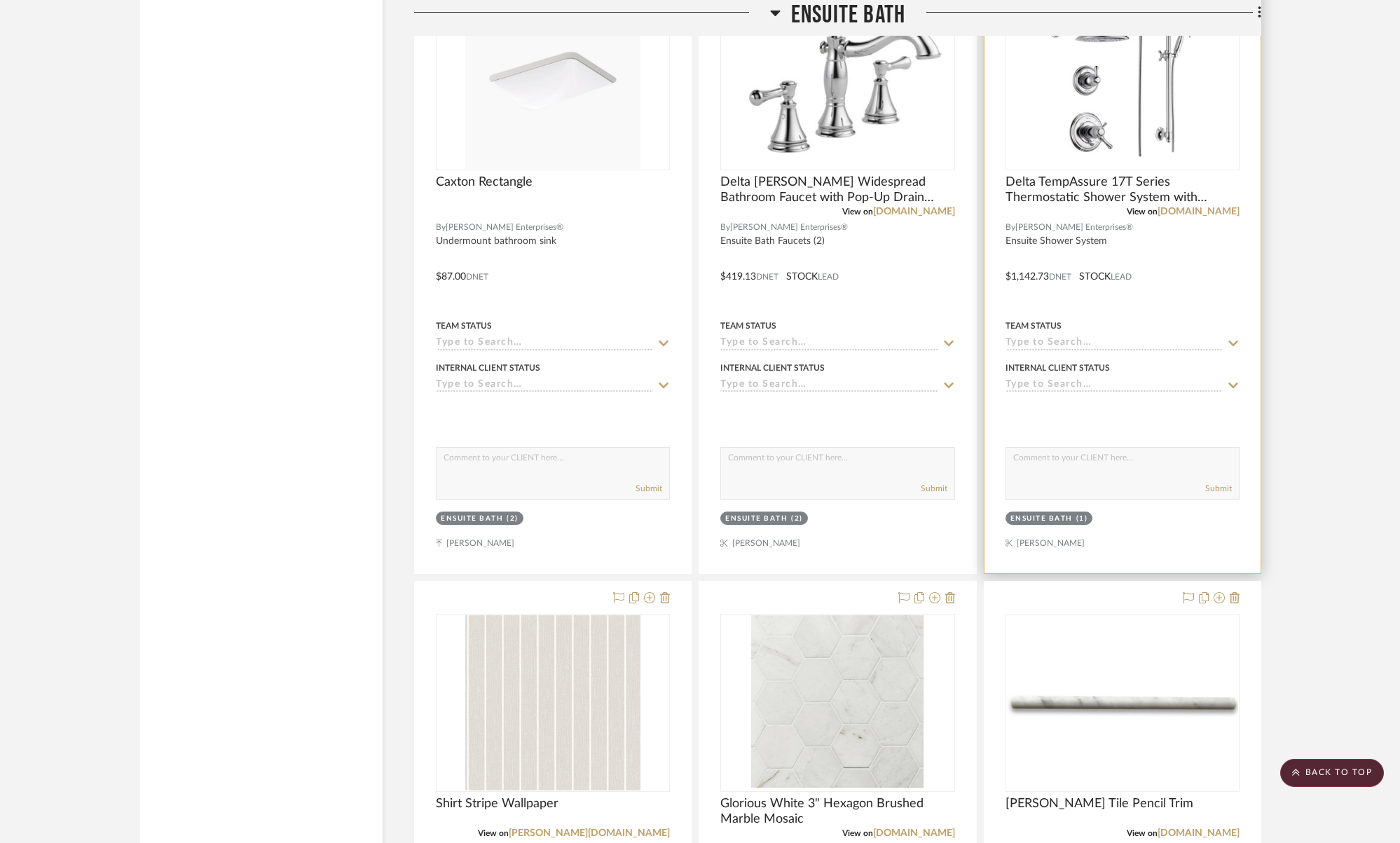
scroll to position [3721, 0]
